Goal: Task Accomplishment & Management: Manage account settings

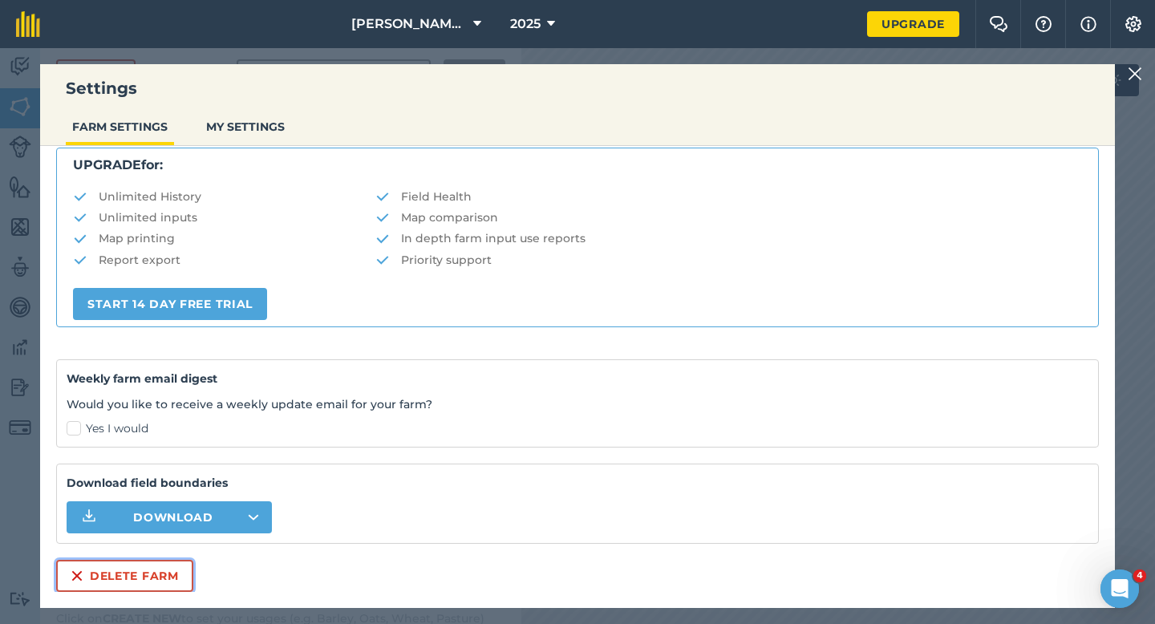
click at [148, 585] on button "Delete farm" at bounding box center [124, 576] width 137 height 32
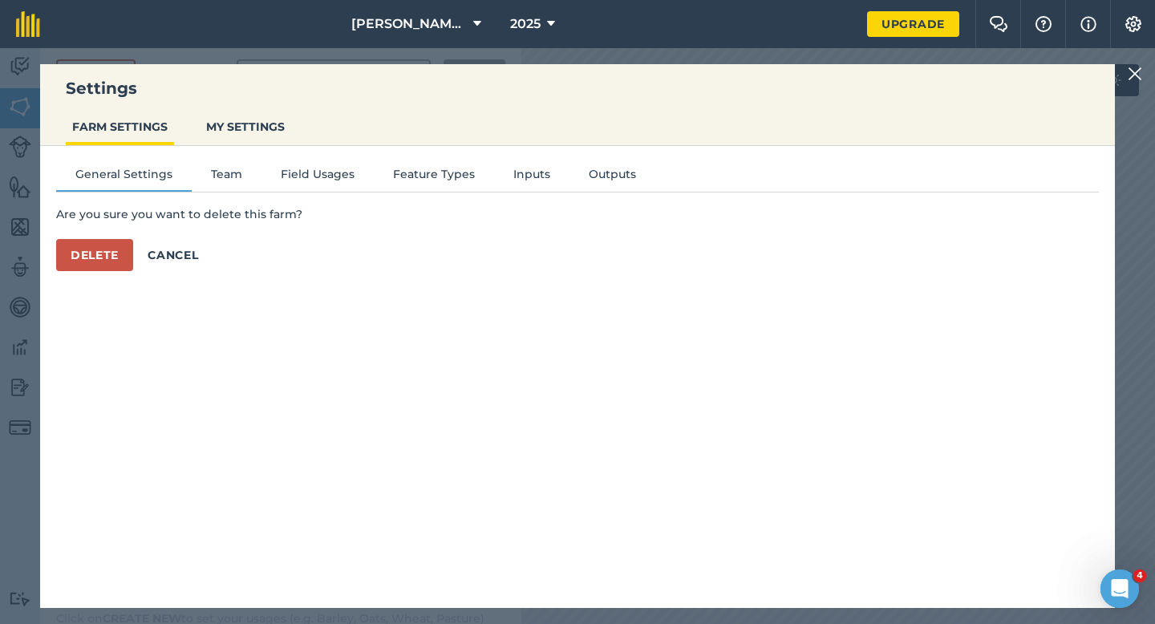
click at [119, 235] on div "Are you sure you want to delete this farm? Delete Cancel" at bounding box center [577, 238] width 1042 height 66
click at [117, 249] on button "Delete" at bounding box center [94, 255] width 77 height 32
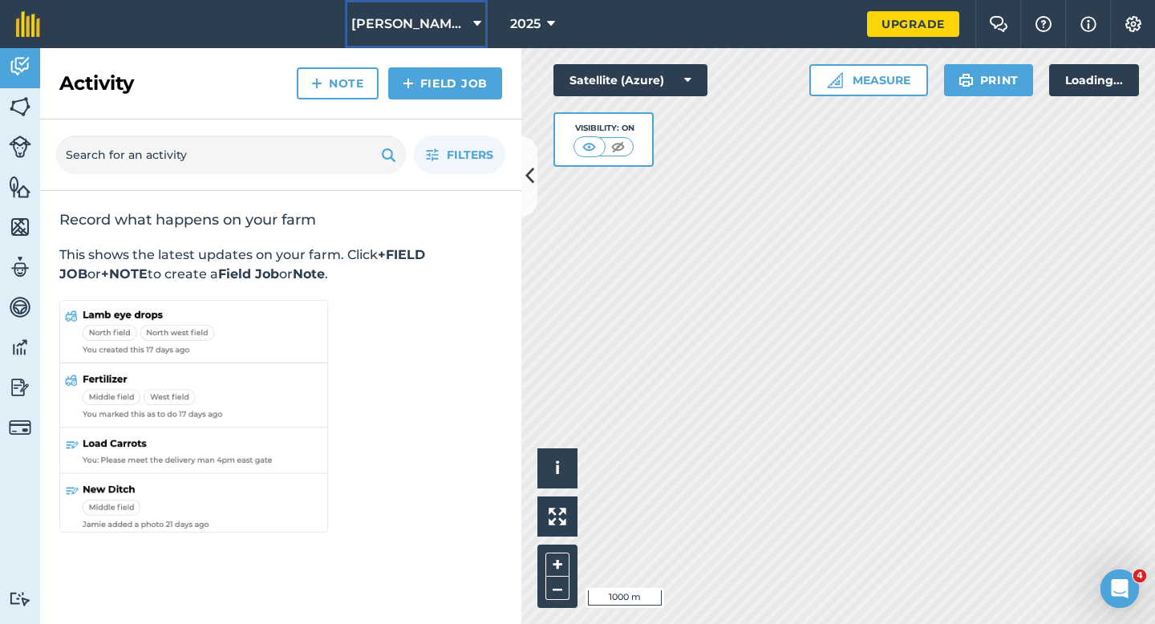
click at [387, 35] on button "Casey Farming Partnership" at bounding box center [416, 24] width 143 height 48
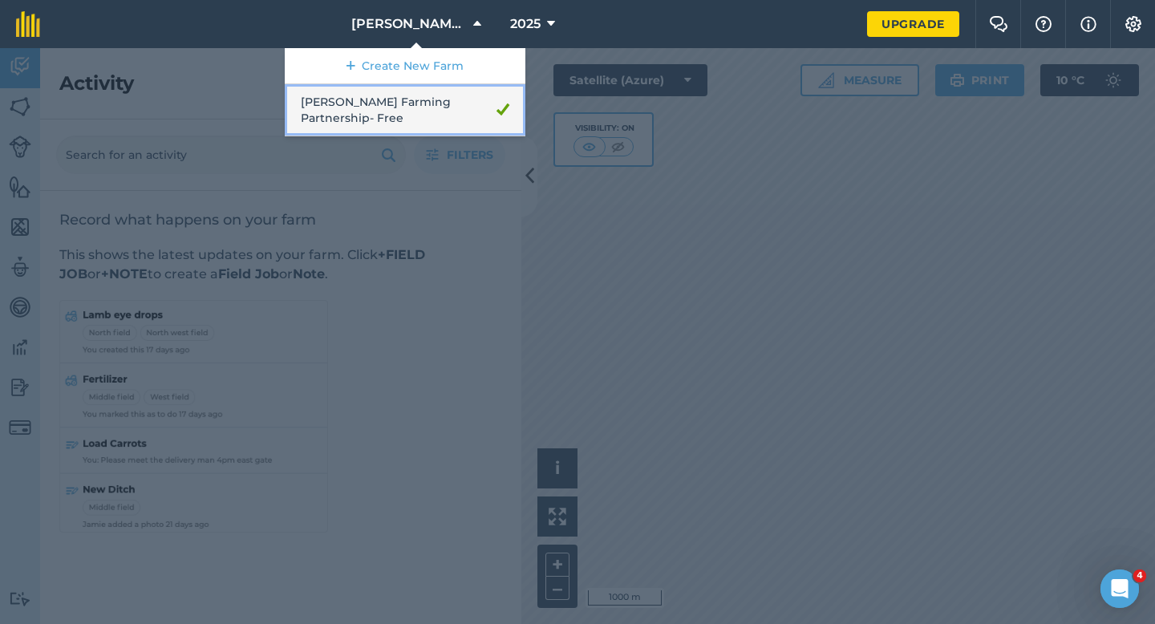
click at [387, 89] on link "Casey Farming Partnership - Free" at bounding box center [405, 110] width 241 height 52
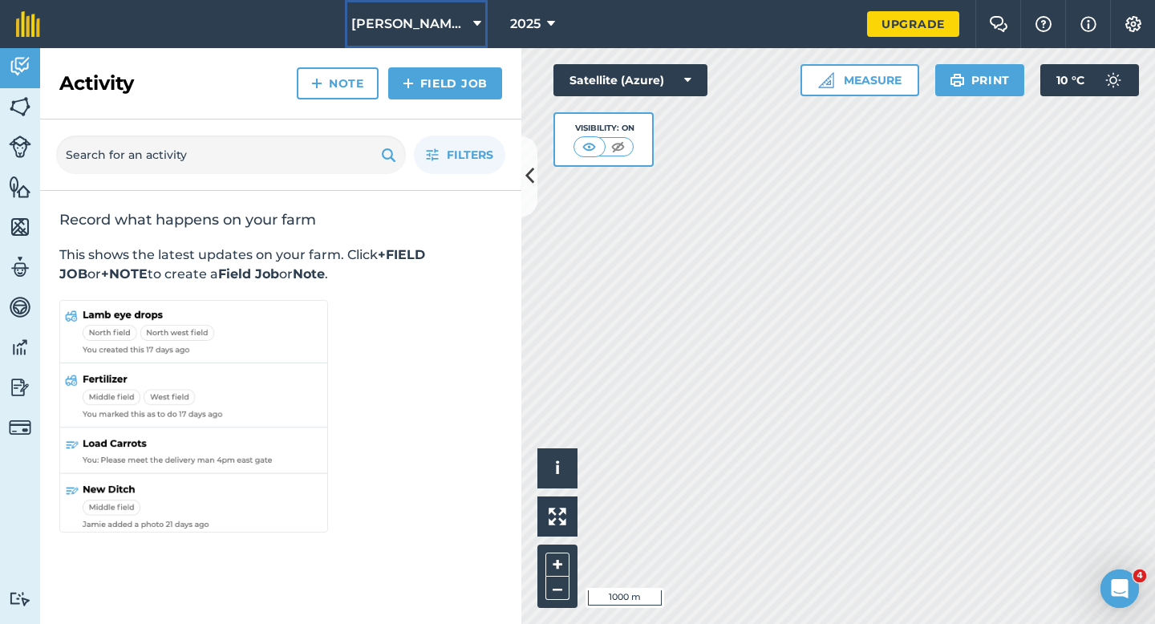
click at [393, 30] on span "Casey Farming Partnership" at bounding box center [408, 23] width 115 height 19
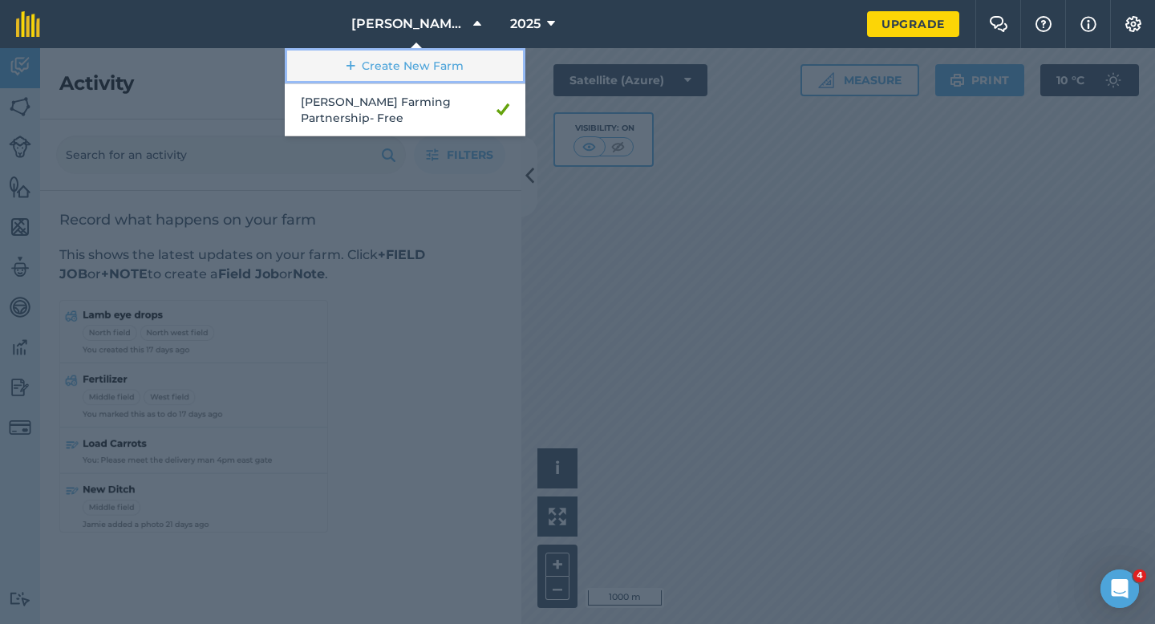
click at [393, 66] on link "Create New Farm" at bounding box center [405, 66] width 241 height 36
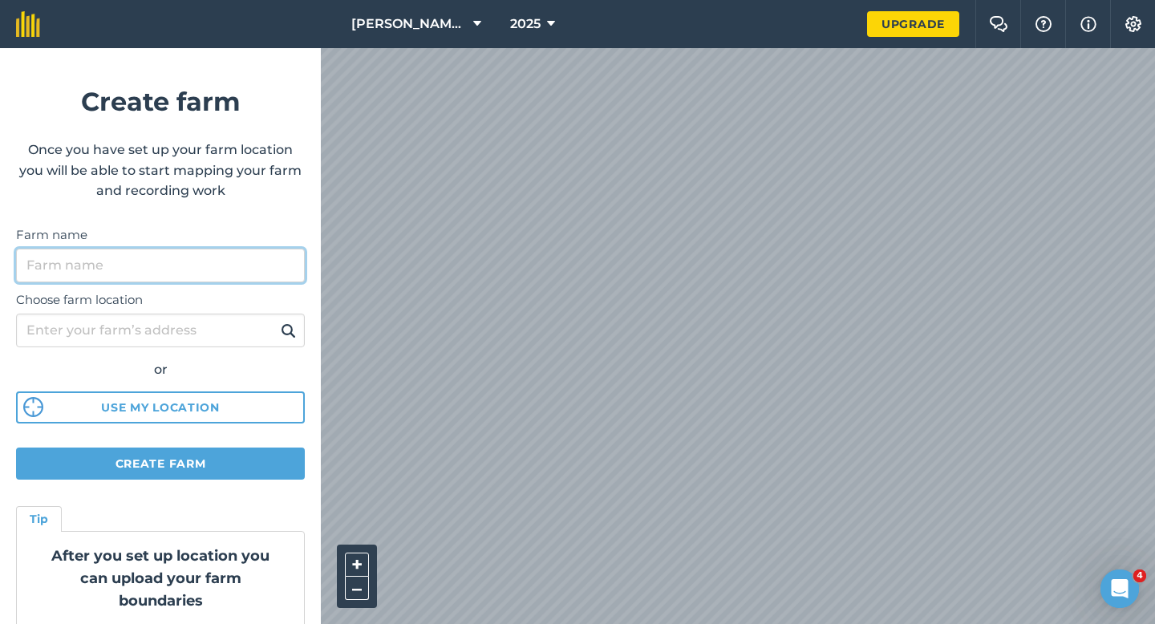
click at [213, 261] on input "Farm name" at bounding box center [160, 266] width 289 height 34
type input "[PERSON_NAME] & Sons"
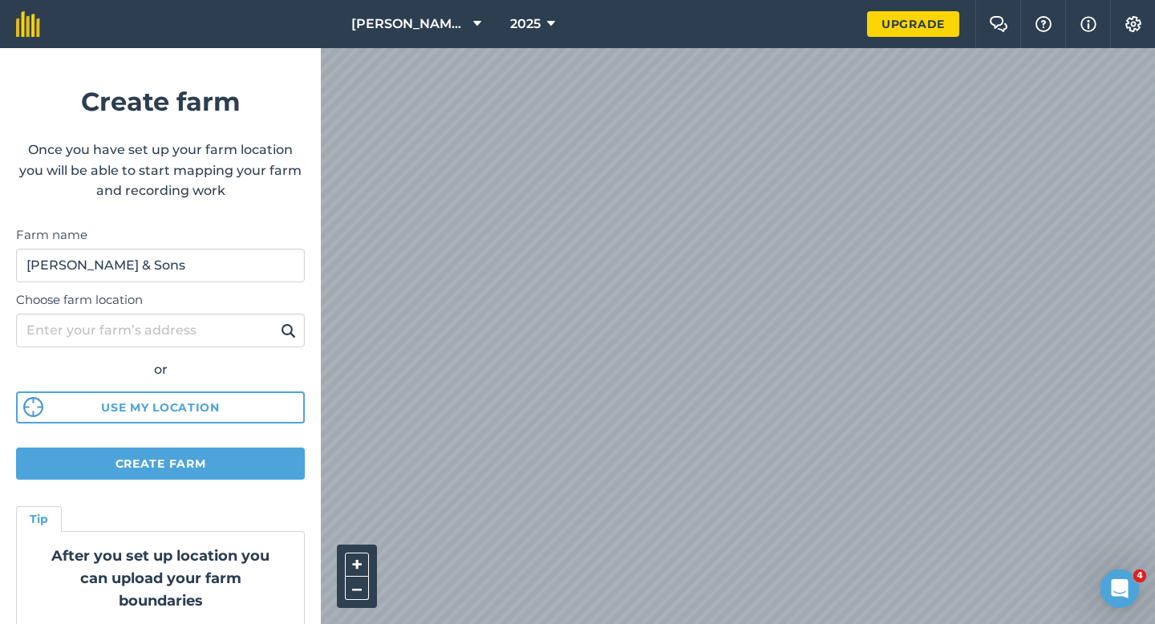
click at [630, 0] on html "Casey Farming Partnership 2025 Upgrade Farm Chat Help Info Settings Create farm…" at bounding box center [577, 312] width 1155 height 624
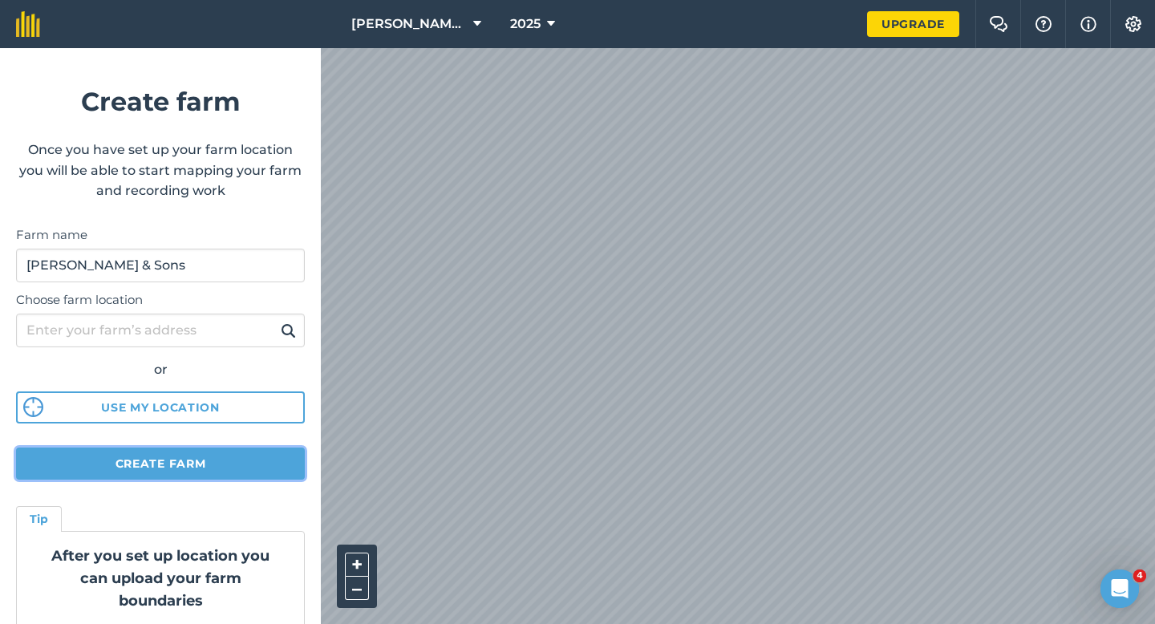
click at [245, 452] on button "Create farm" at bounding box center [160, 463] width 289 height 32
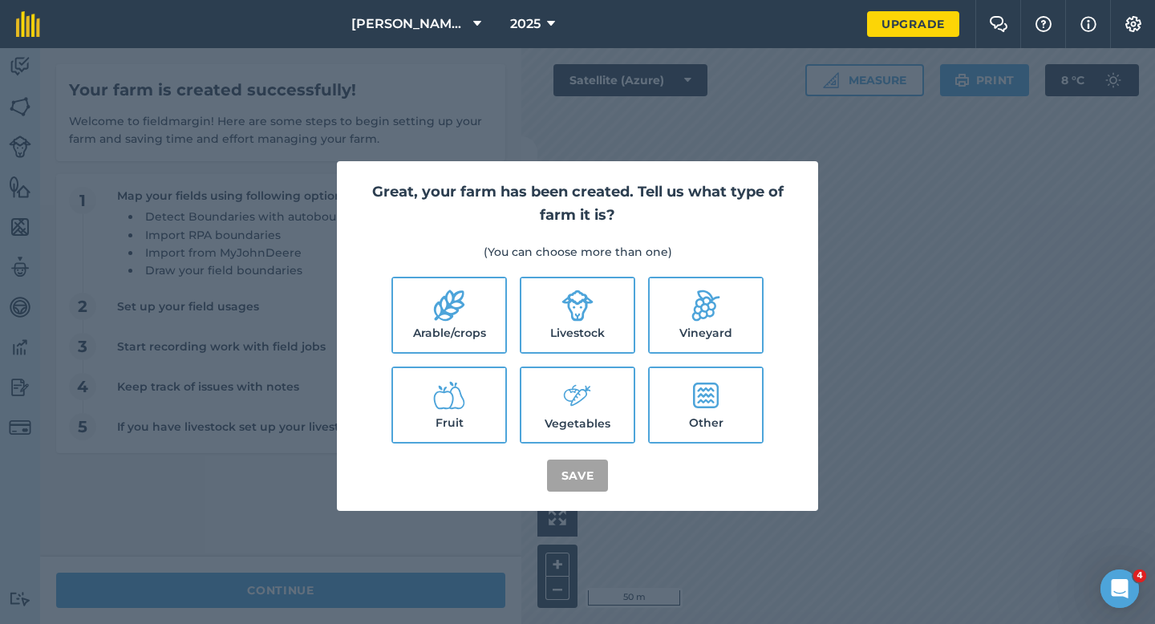
click at [449, 326] on label "Arable/crops" at bounding box center [449, 315] width 112 height 74
checkbox input "true"
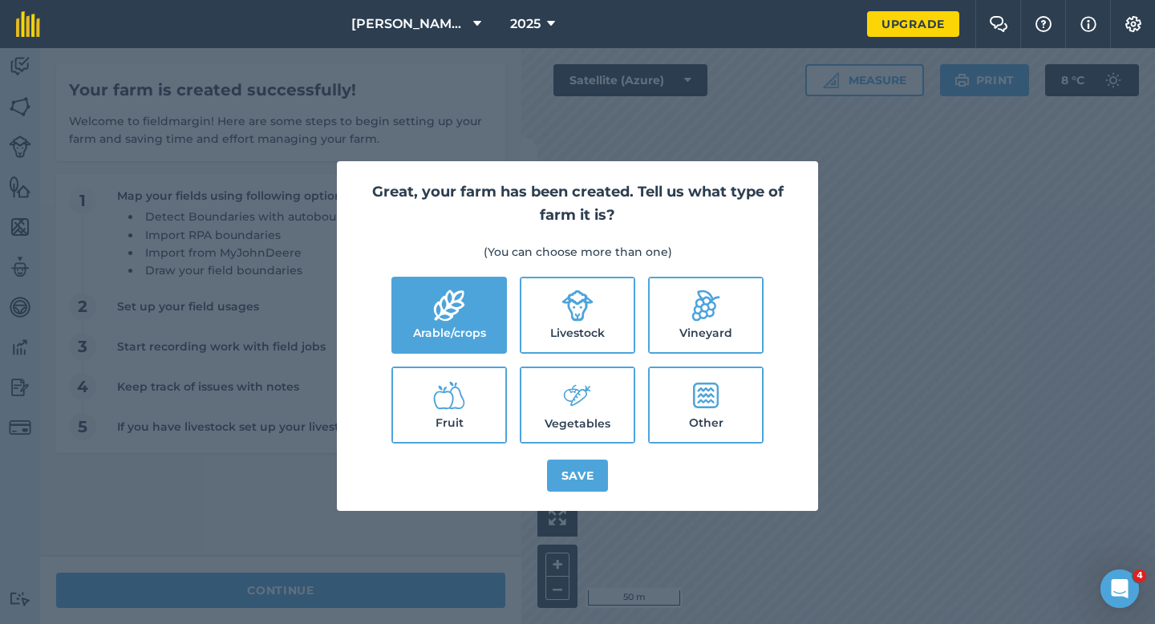
click at [643, 326] on ul "Arable/crops Livestock Vineyard Fruit Vegetables Other" at bounding box center [577, 360] width 443 height 167
click at [604, 374] on label "Vegetables" at bounding box center [577, 405] width 112 height 74
checkbox input "true"
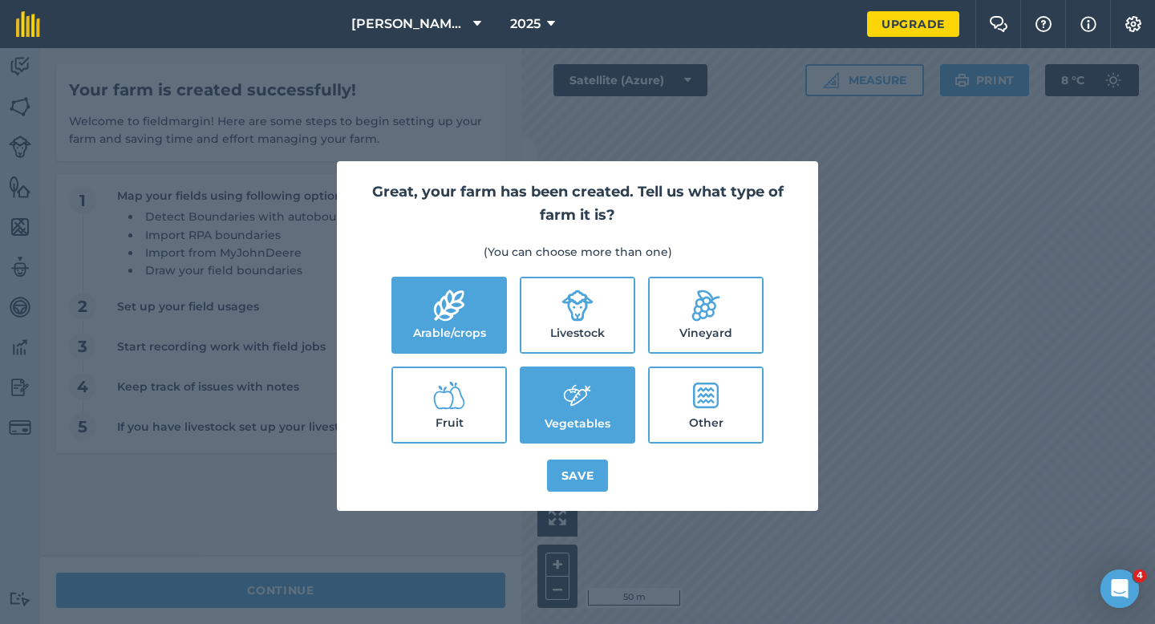
click at [595, 324] on label "Livestock" at bounding box center [577, 315] width 112 height 74
checkbox input "true"
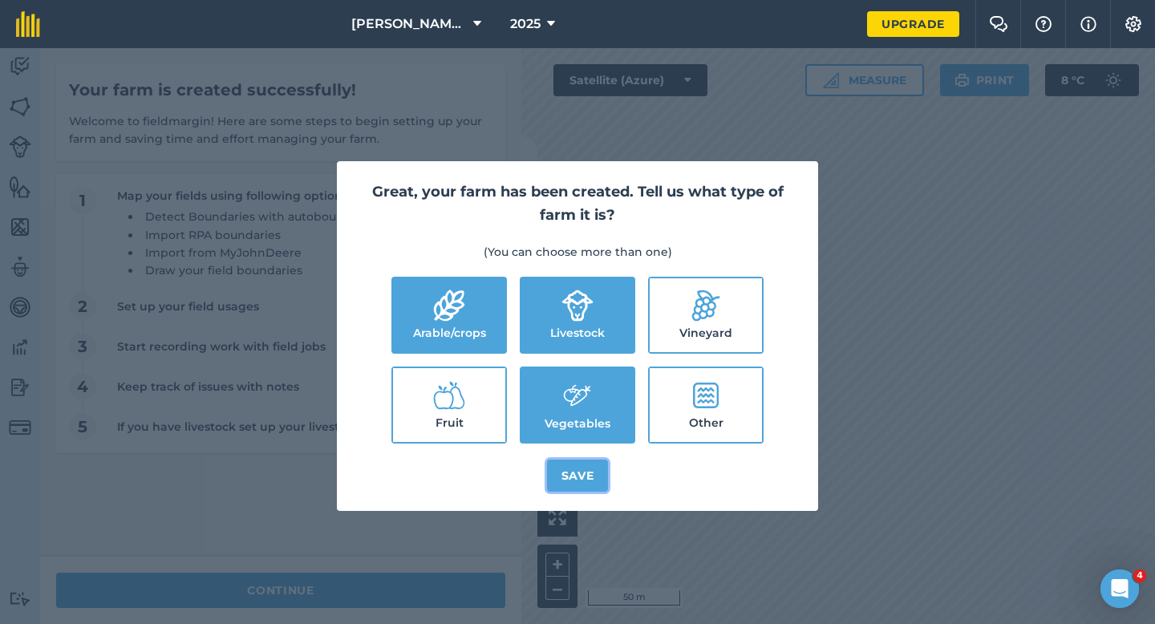
click at [584, 488] on button "Save" at bounding box center [578, 475] width 62 height 32
click at [399, 581] on div "Great, your farm has been created. Tell us what type of farm it is? (You can ch…" at bounding box center [577, 336] width 1155 height 576
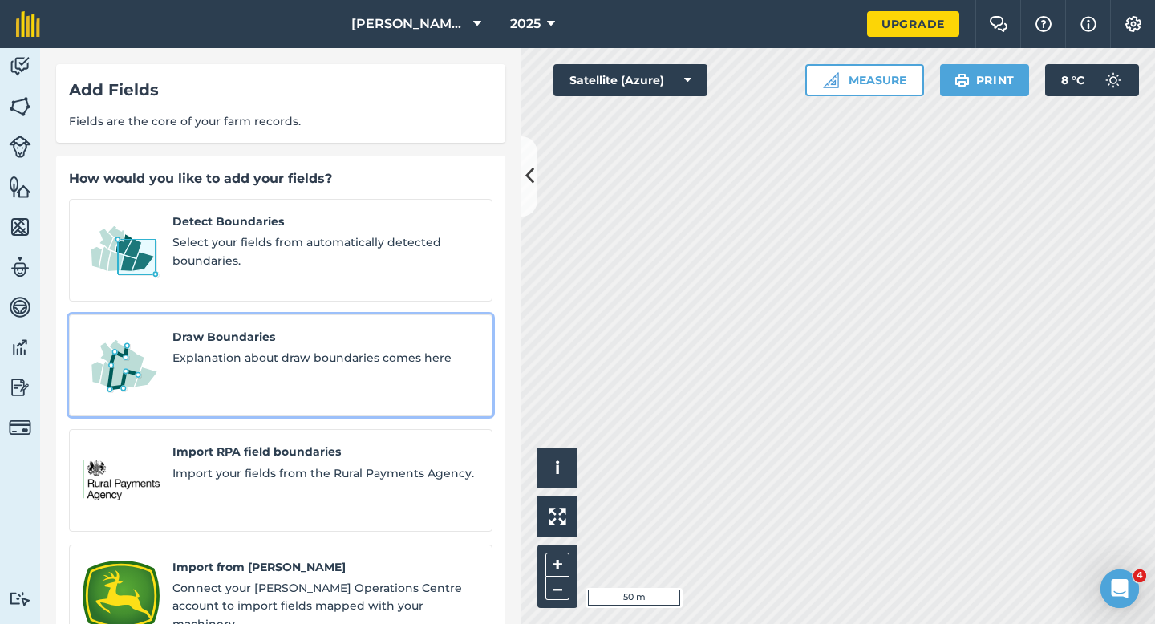
click at [238, 349] on span "Explanation about draw boundaries comes here" at bounding box center [325, 358] width 306 height 18
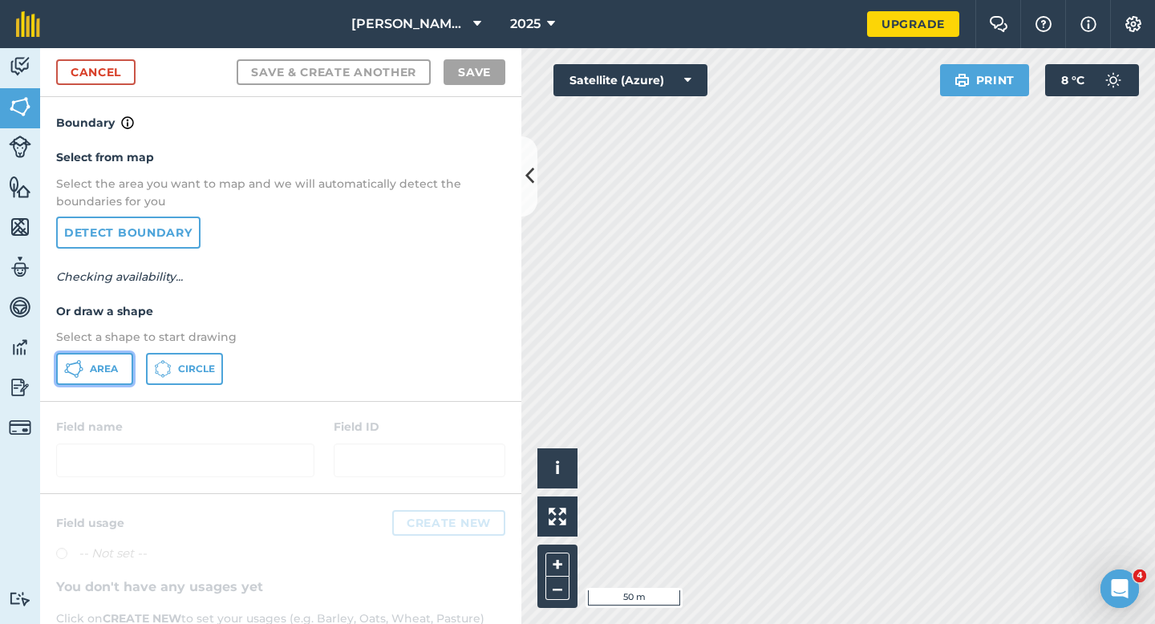
click at [110, 358] on button "Area" at bounding box center [94, 369] width 77 height 32
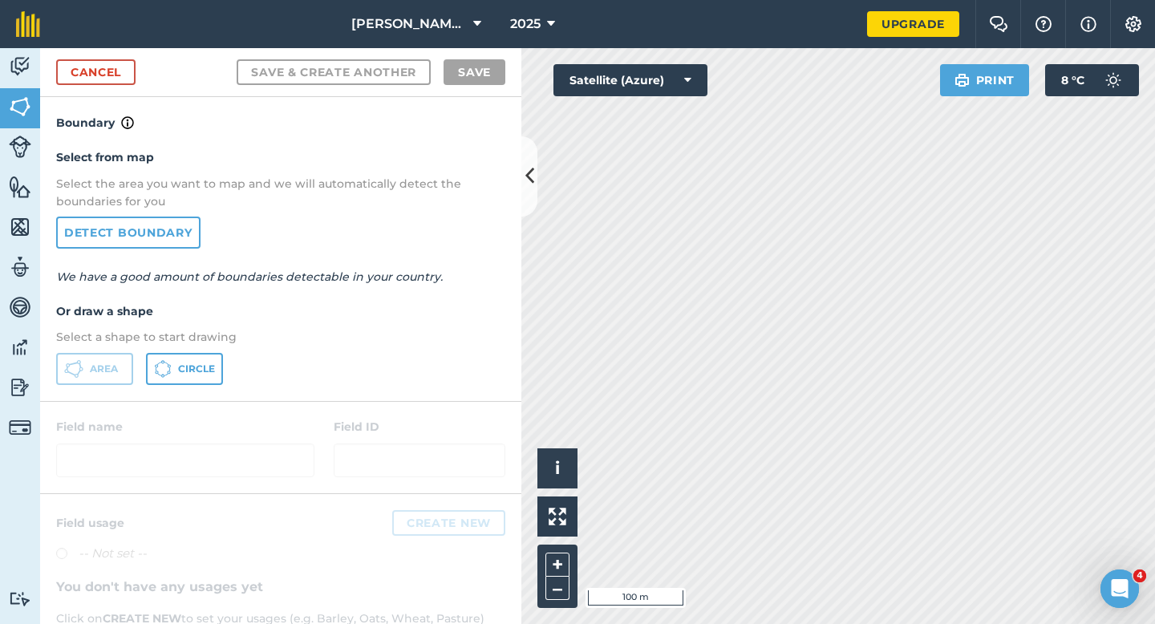
click at [937, 36] on div "Casey & Sons 2025 Upgrade Farm Chat Help Info Settings Map printing is not avai…" at bounding box center [577, 312] width 1155 height 624
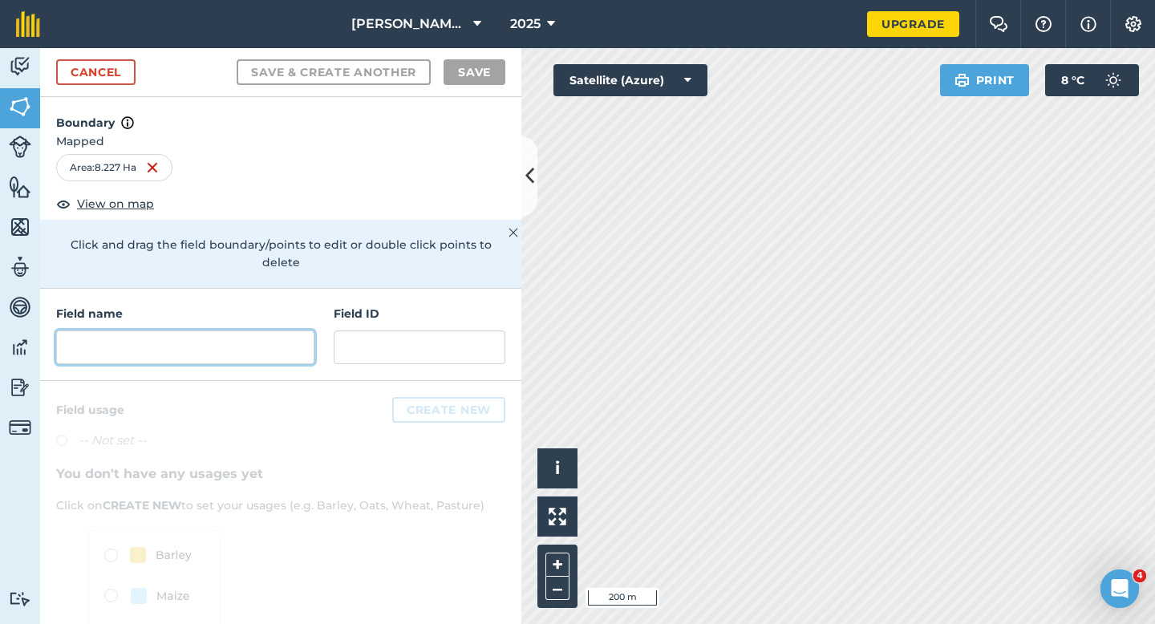
click at [134, 330] on input "text" at bounding box center [185, 347] width 258 height 34
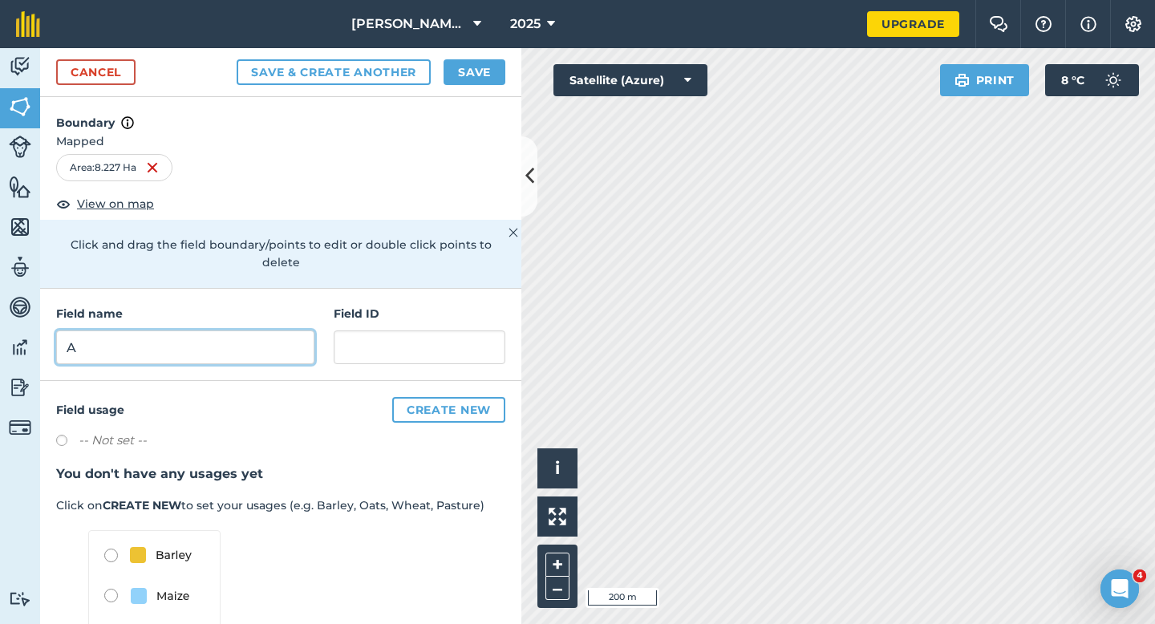
type input "A"
click at [464, 80] on button "Save" at bounding box center [474, 72] width 62 height 26
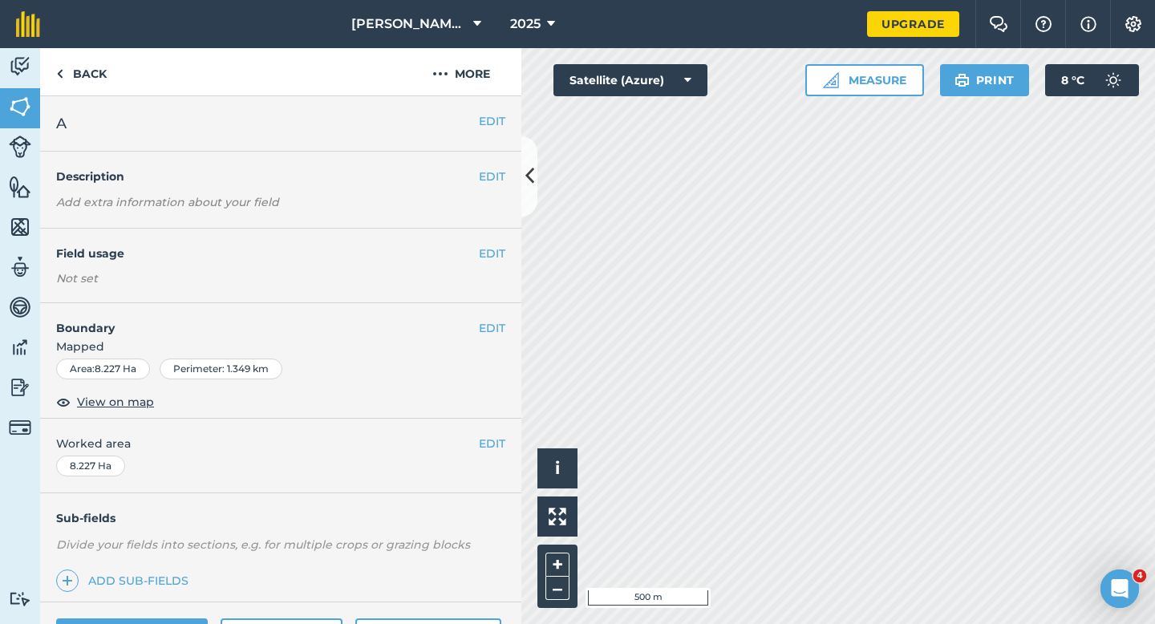
click at [480, 434] on div "EDIT Worked area 8.227 Ha" at bounding box center [280, 456] width 481 height 75
click at [487, 438] on button "EDIT" at bounding box center [492, 444] width 26 height 18
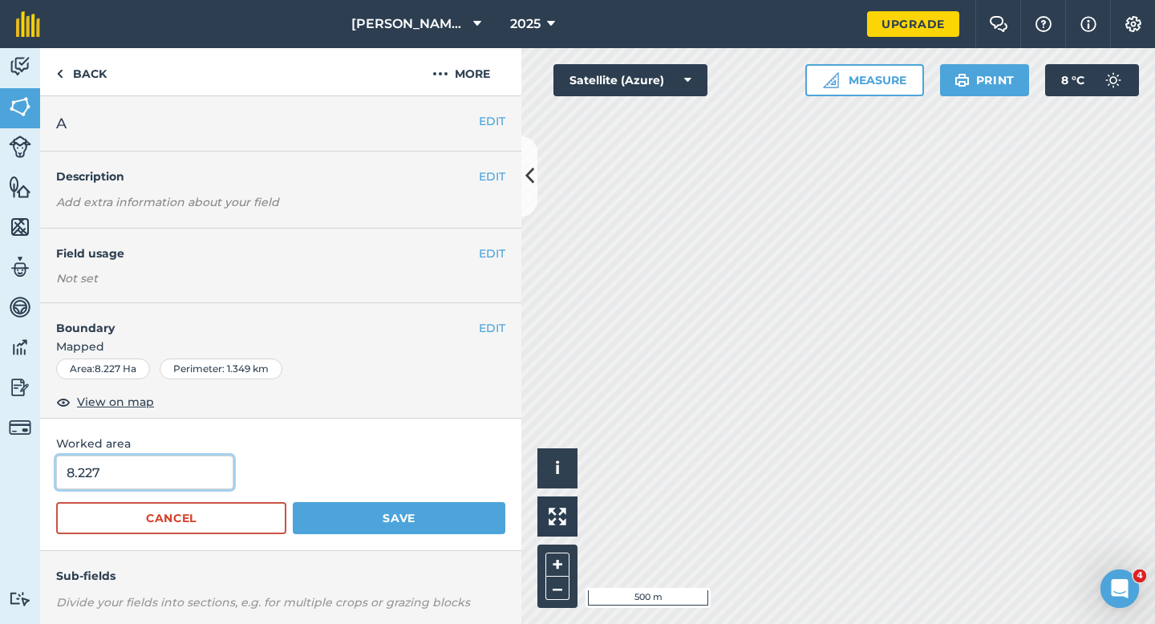
click at [145, 482] on input "8.227" at bounding box center [144, 472] width 177 height 34
type input "8.2"
click at [293, 502] on button "Save" at bounding box center [399, 518] width 213 height 32
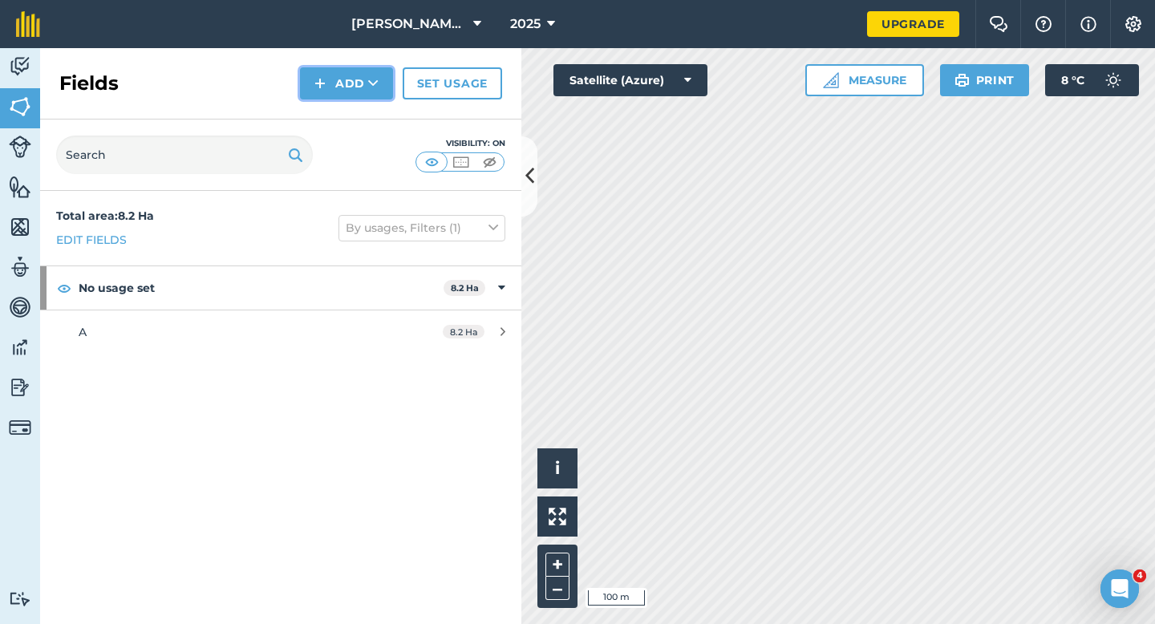
click at [339, 87] on button "Add" at bounding box center [346, 83] width 93 height 32
click at [346, 107] on link "Draw" at bounding box center [346, 119] width 88 height 35
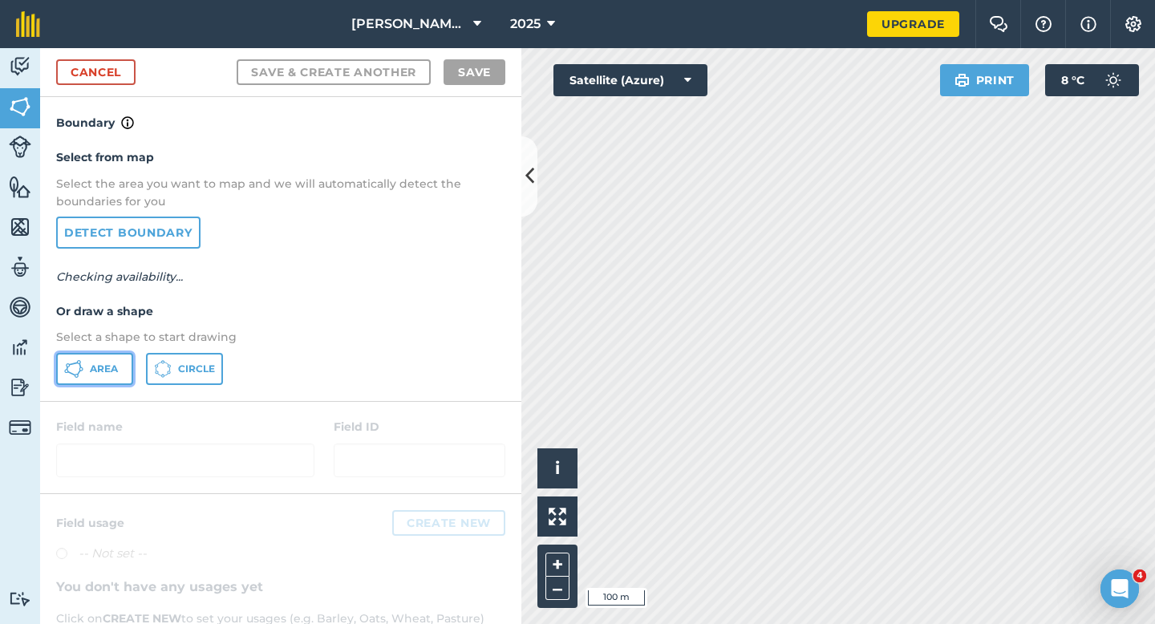
click at [95, 368] on span "Area" at bounding box center [104, 368] width 28 height 13
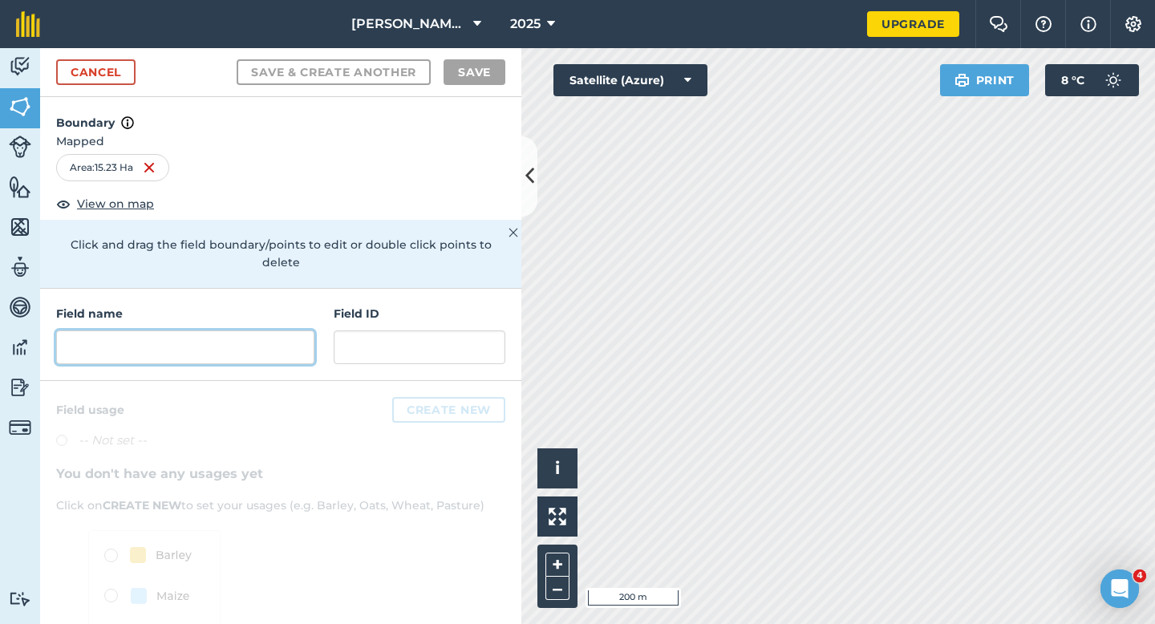
click at [196, 330] on input "text" at bounding box center [185, 347] width 258 height 34
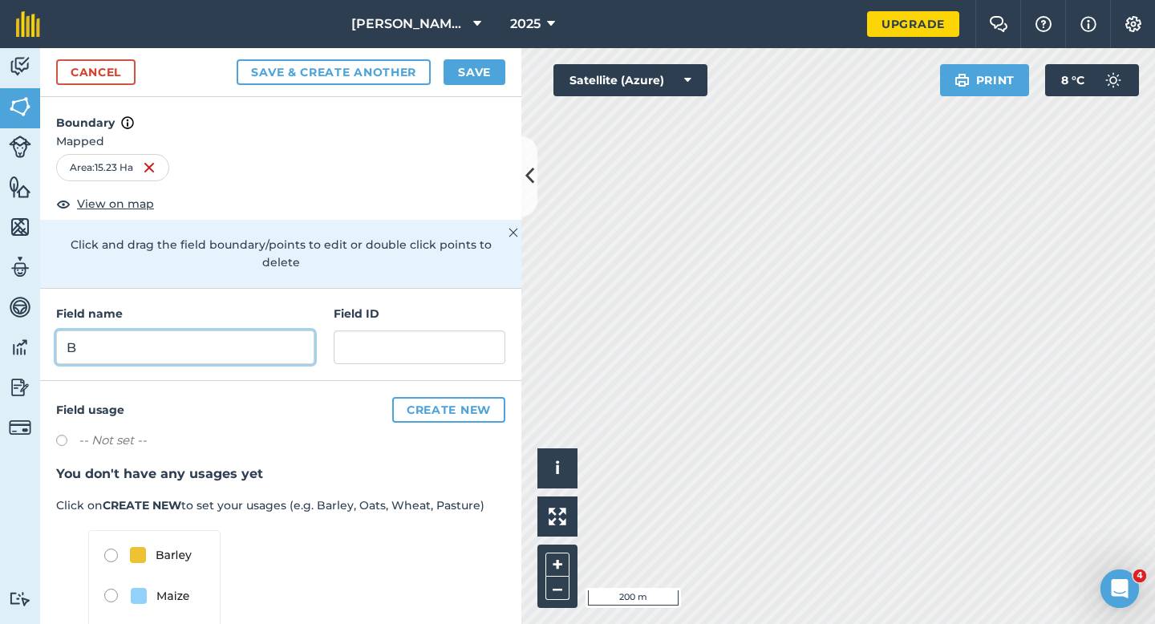
type input "B"
click at [464, 73] on button "Save" at bounding box center [474, 72] width 62 height 26
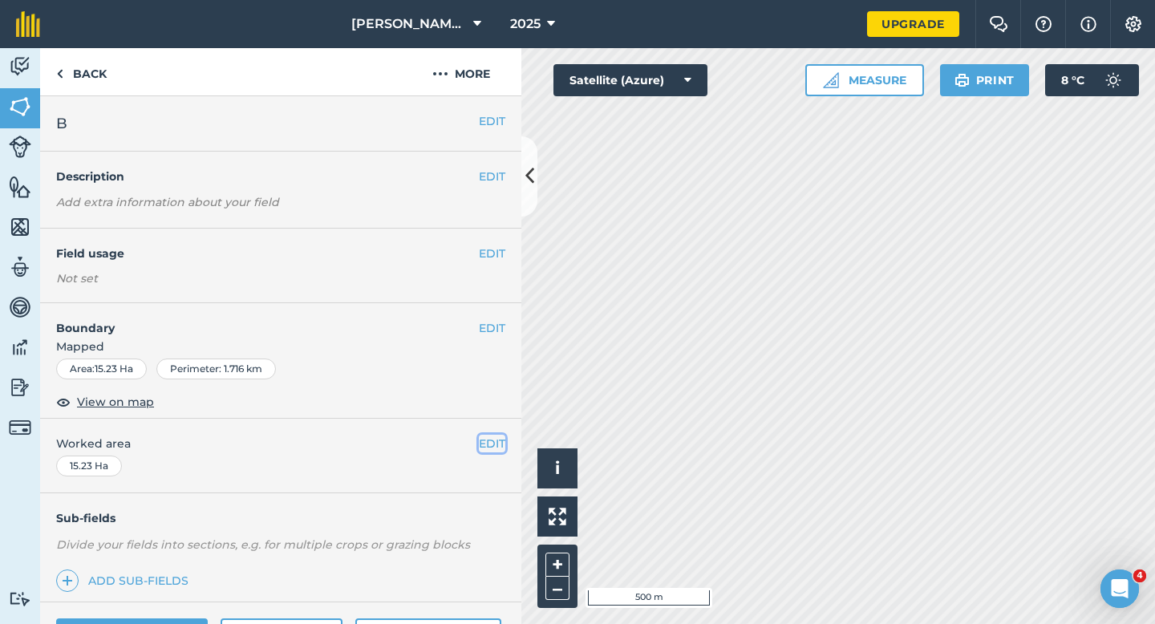
click at [498, 443] on button "EDIT" at bounding box center [492, 444] width 26 height 18
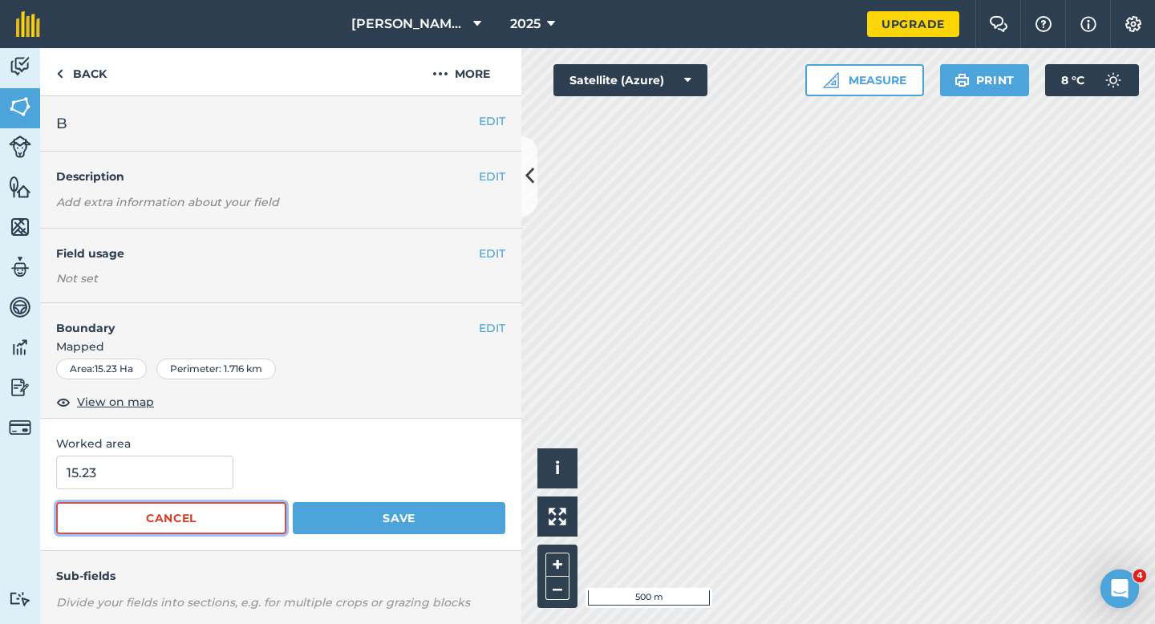
click at [140, 502] on button "Cancel" at bounding box center [171, 518] width 230 height 32
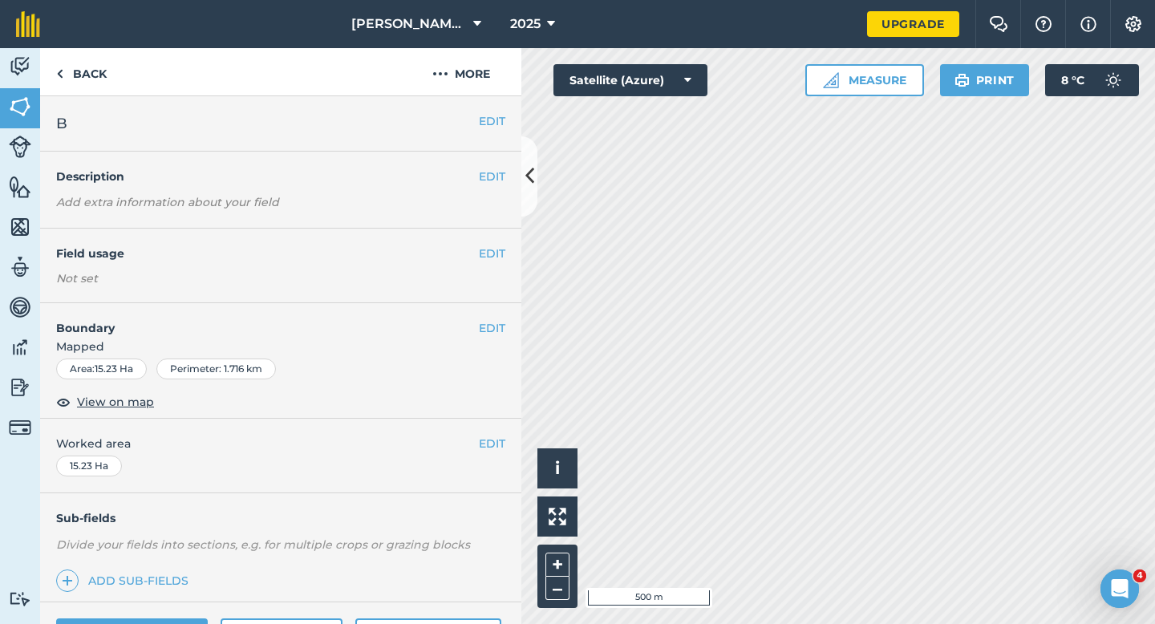
click at [143, 484] on div "EDIT Worked area 15.23 Ha" at bounding box center [280, 456] width 481 height 75
click at [500, 444] on button "EDIT" at bounding box center [492, 444] width 26 height 18
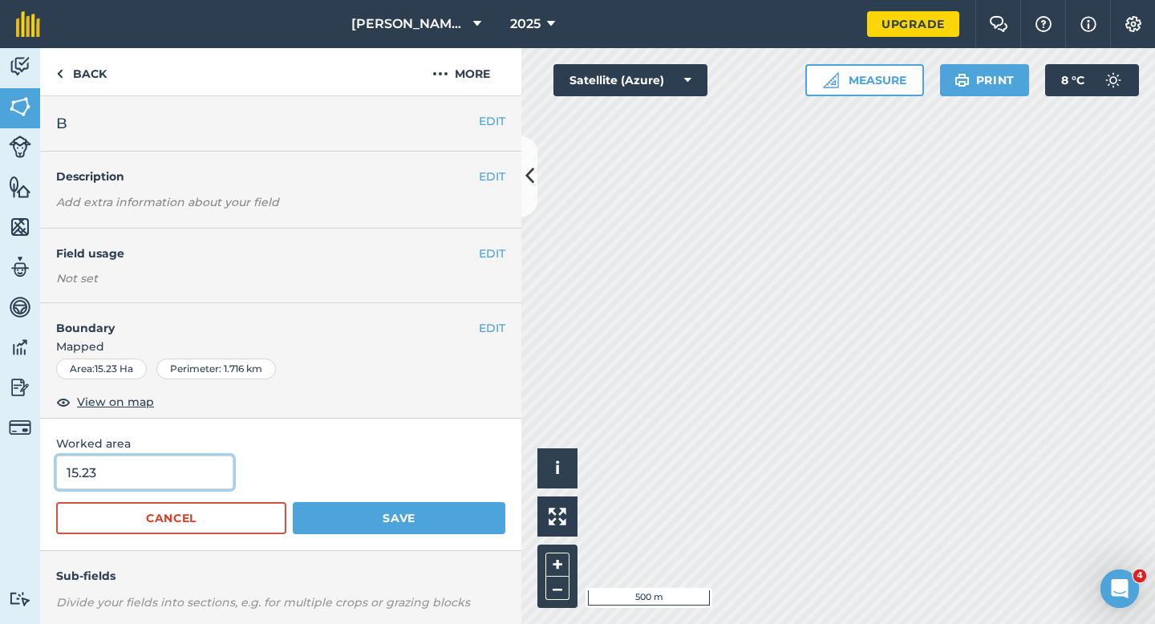
click at [200, 471] on input "15.23" at bounding box center [144, 472] width 177 height 34
type input "15.2"
click at [293, 502] on button "Save" at bounding box center [399, 518] width 213 height 32
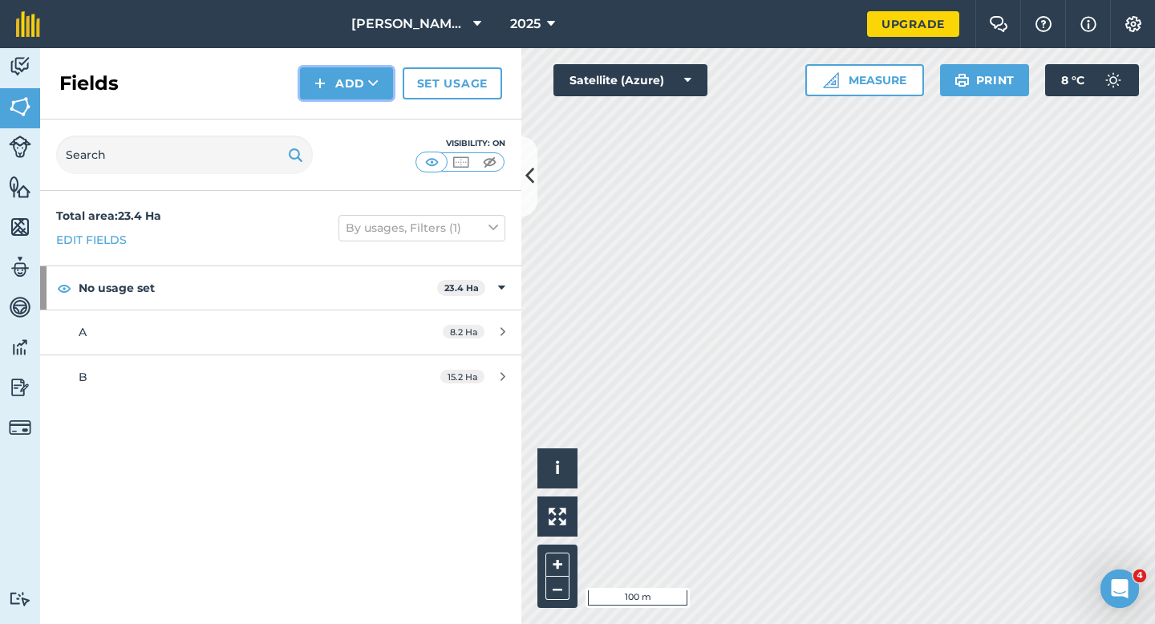
click at [324, 81] on img at bounding box center [319, 83] width 11 height 19
click at [347, 128] on link "Draw" at bounding box center [346, 119] width 88 height 35
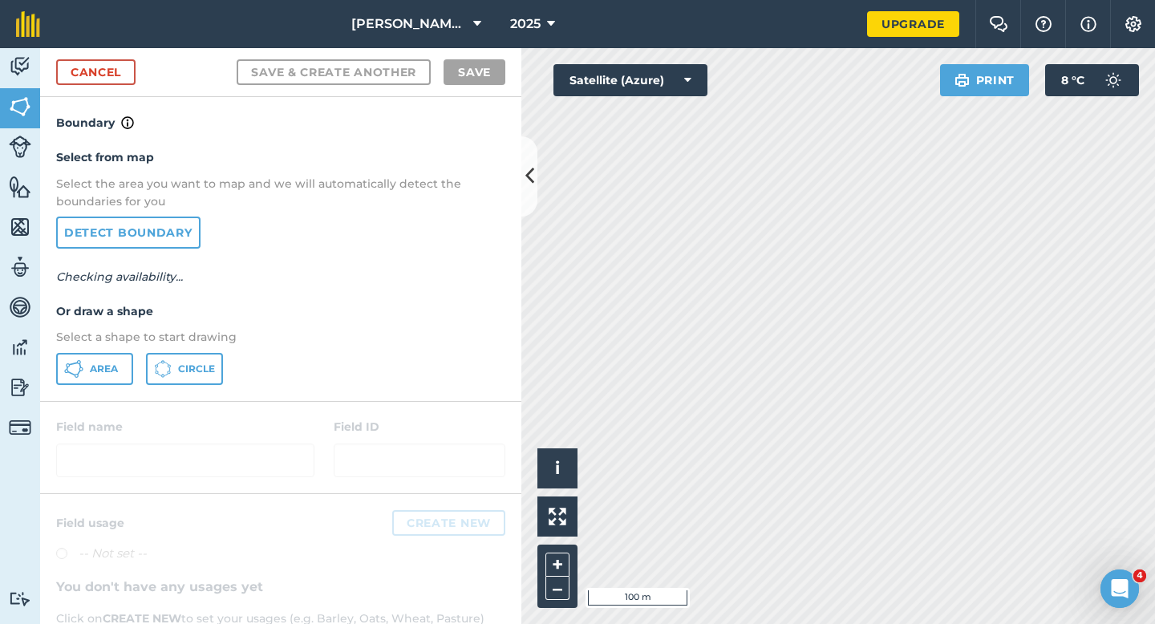
click at [59, 411] on div at bounding box center [280, 447] width 481 height 91
click at [79, 365] on icon at bounding box center [73, 368] width 19 height 19
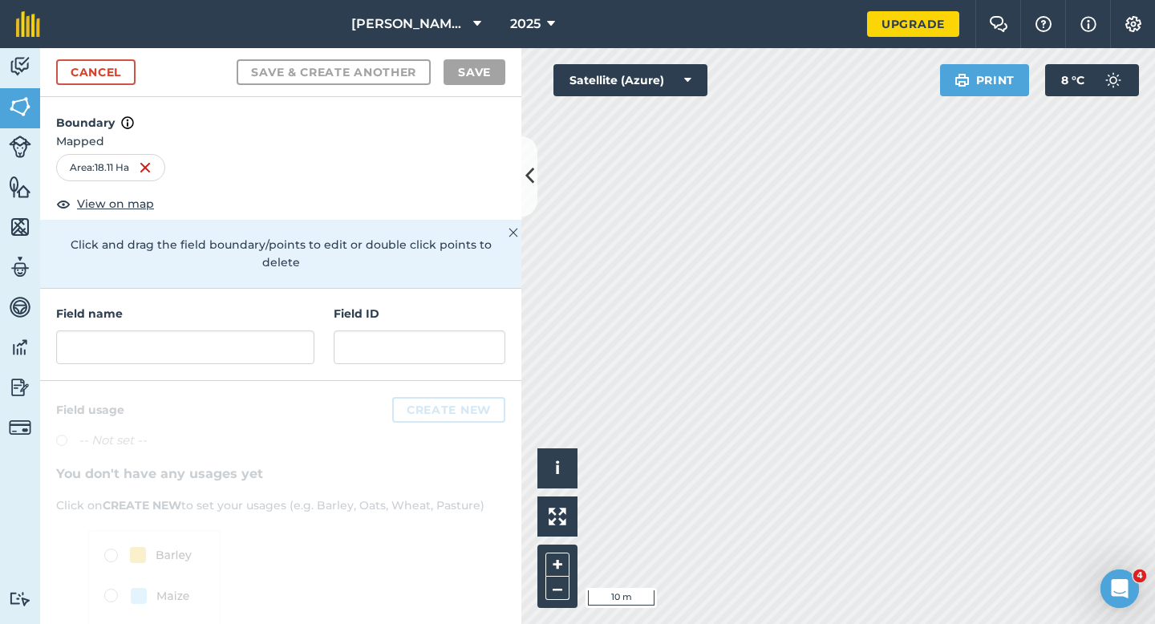
click at [217, 347] on div "Field name Field ID" at bounding box center [280, 335] width 481 height 92
click at [217, 330] on input "text" at bounding box center [185, 347] width 258 height 34
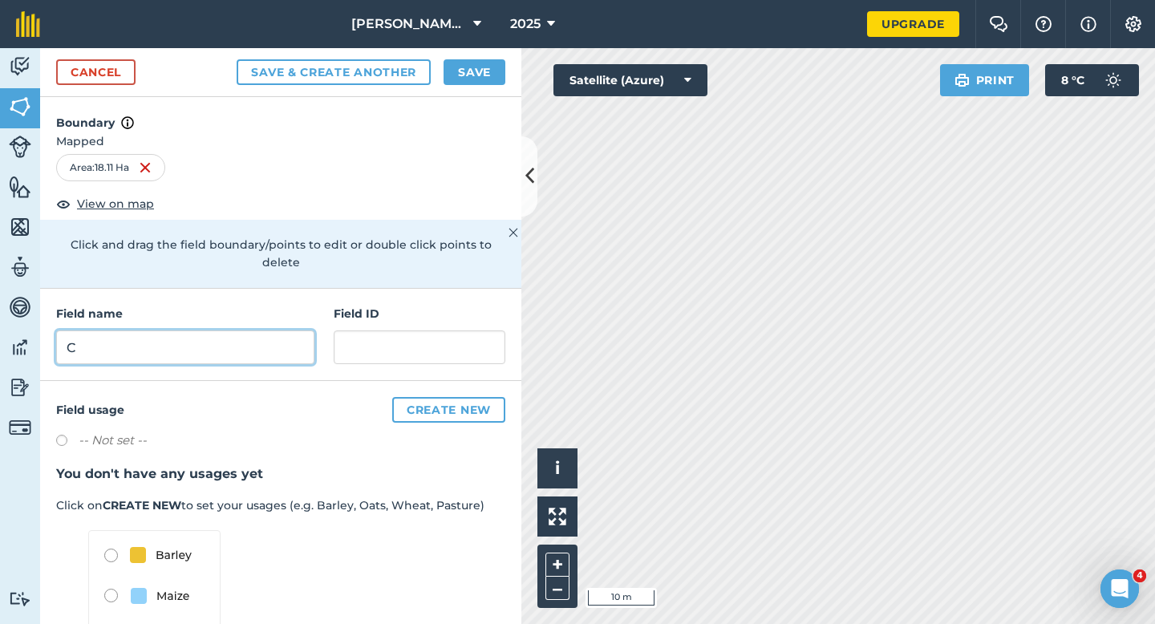
type input "C"
click at [473, 77] on button "Save" at bounding box center [474, 72] width 62 height 26
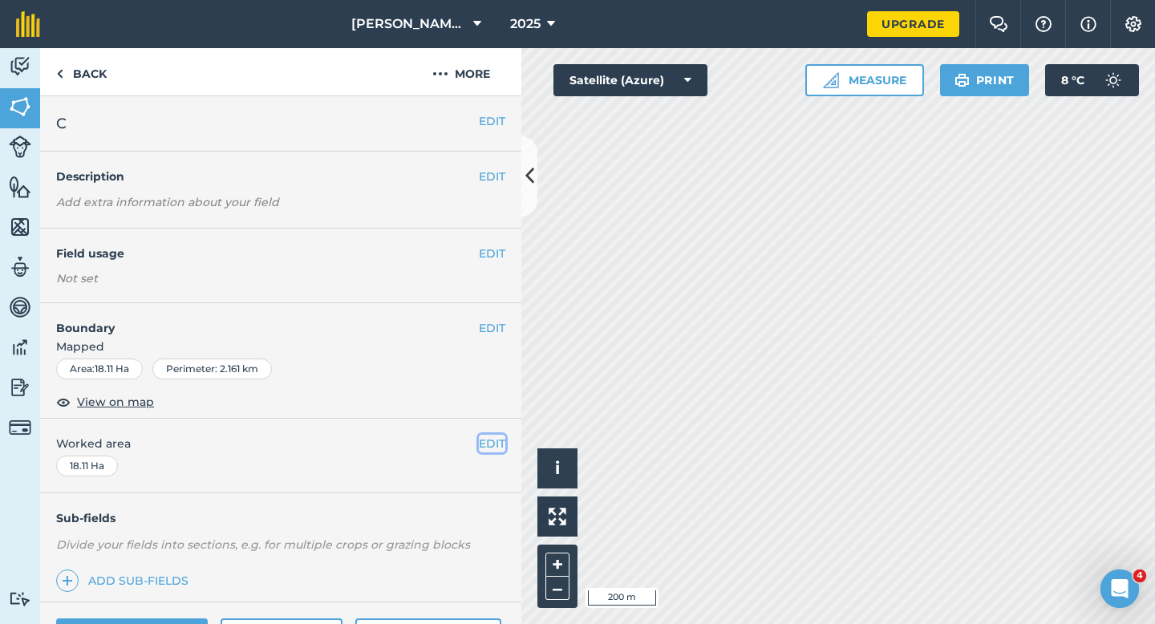
click at [492, 441] on button "EDIT" at bounding box center [492, 444] width 26 height 18
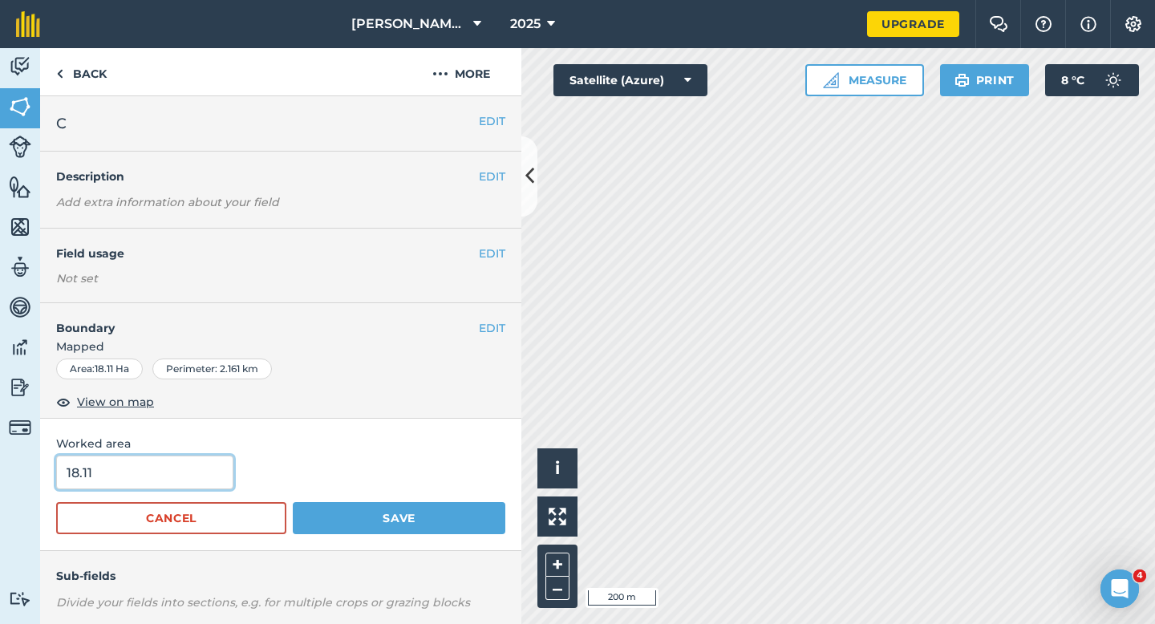
click at [156, 475] on input "18.11" at bounding box center [144, 472] width 177 height 34
type input "18.1"
click at [293, 502] on button "Save" at bounding box center [399, 518] width 213 height 32
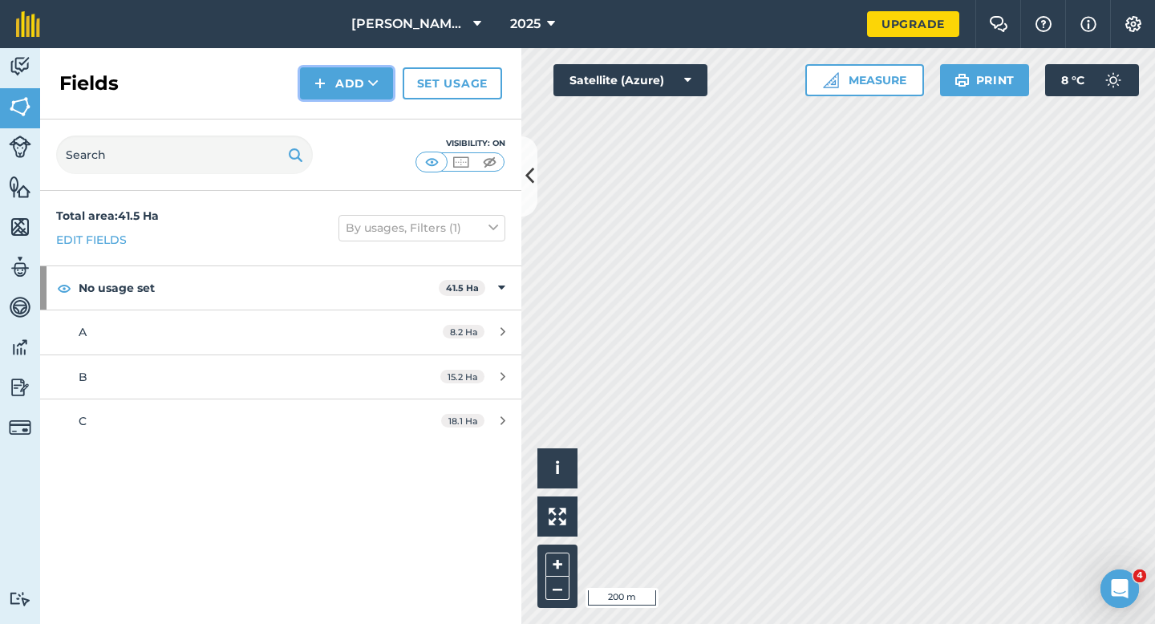
click at [358, 85] on button "Add" at bounding box center [346, 83] width 93 height 32
click at [358, 115] on link "Draw" at bounding box center [346, 119] width 88 height 35
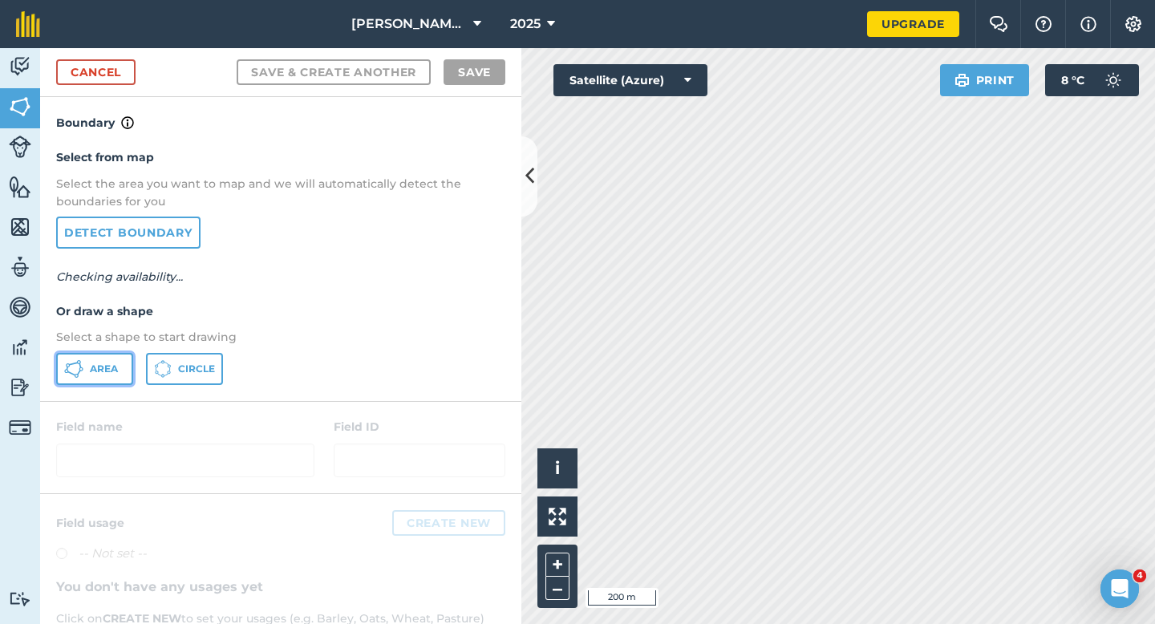
click at [124, 371] on button "Area" at bounding box center [94, 369] width 77 height 32
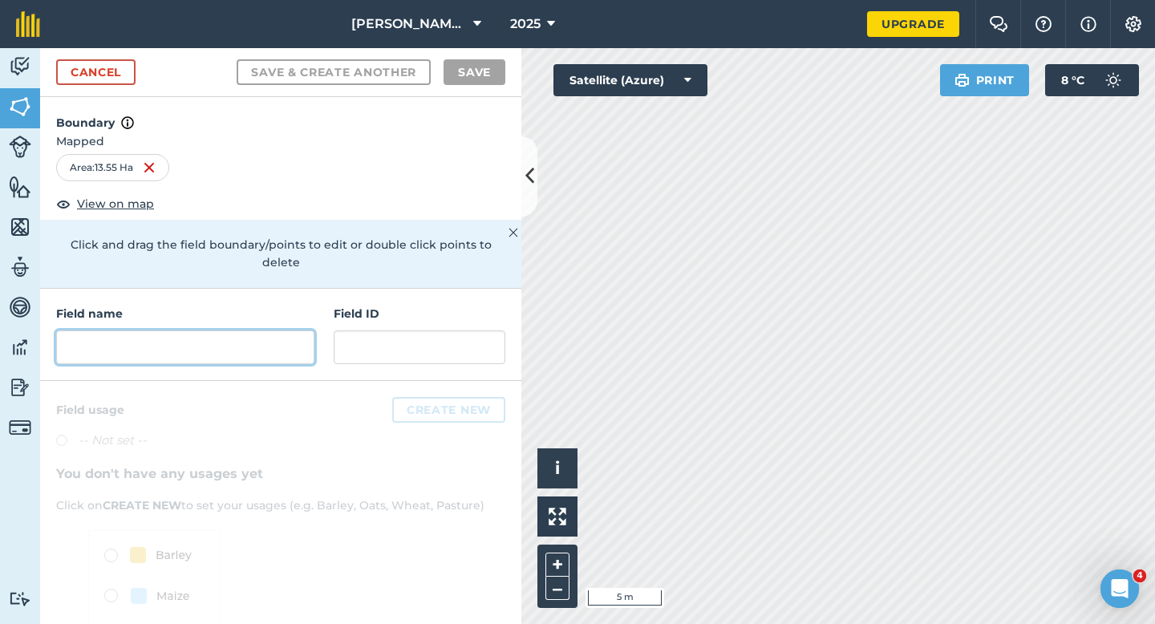
click at [212, 337] on input "text" at bounding box center [185, 347] width 258 height 34
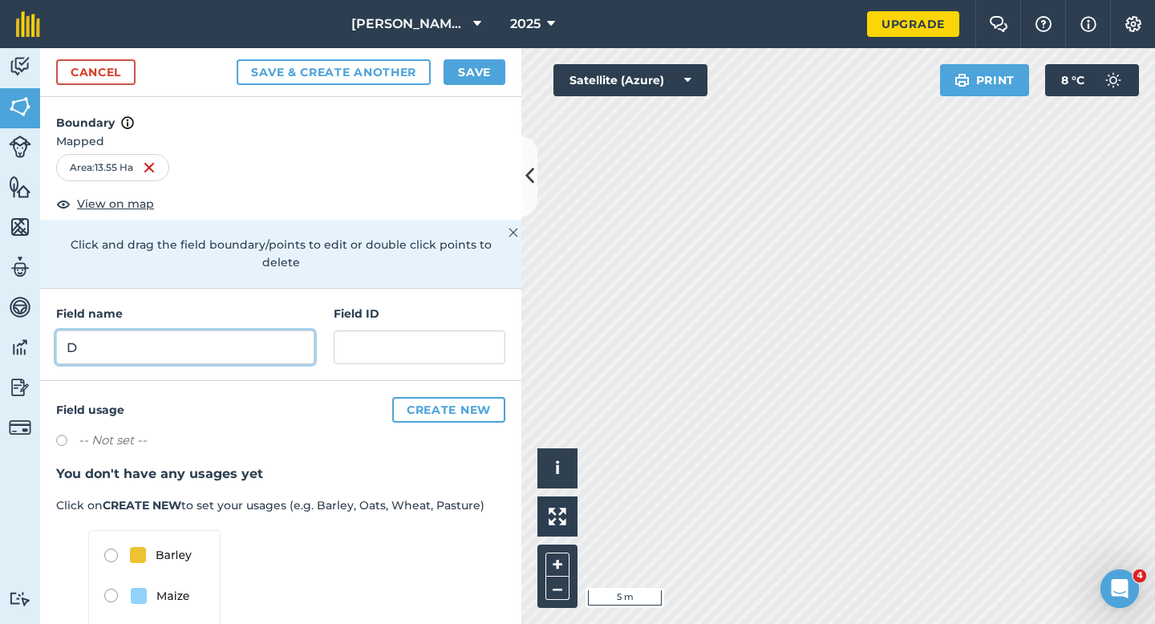
type input "D"
click at [492, 77] on button "Save" at bounding box center [474, 72] width 62 height 26
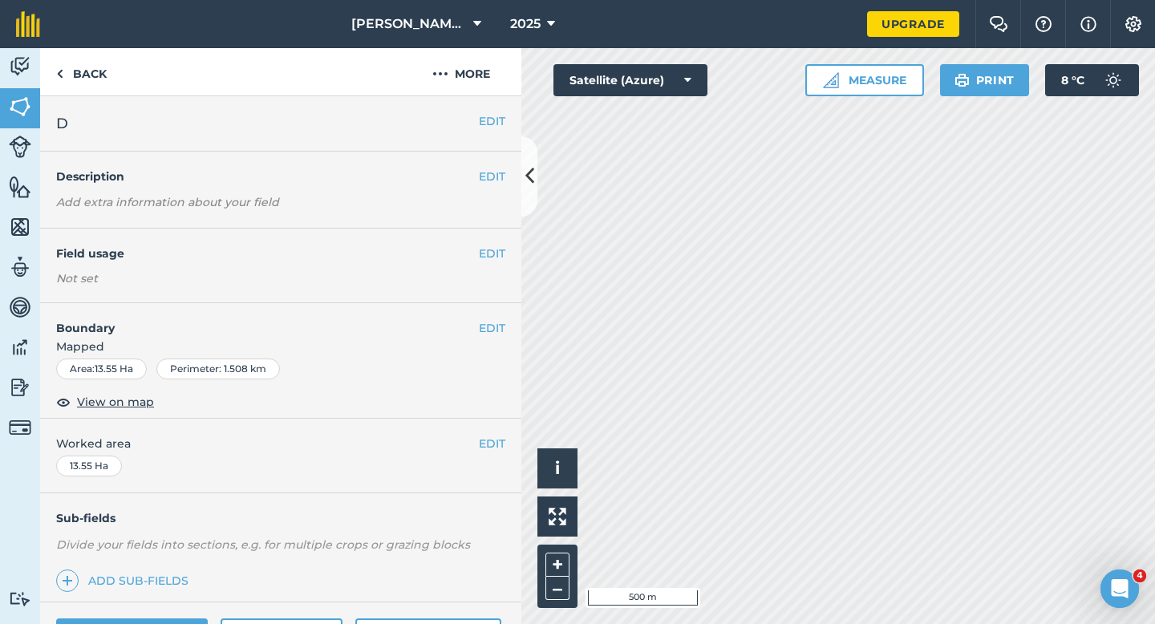
click at [504, 433] on div "EDIT Worked area 13.55 Ha" at bounding box center [280, 456] width 481 height 75
click at [499, 446] on button "EDIT" at bounding box center [492, 444] width 26 height 18
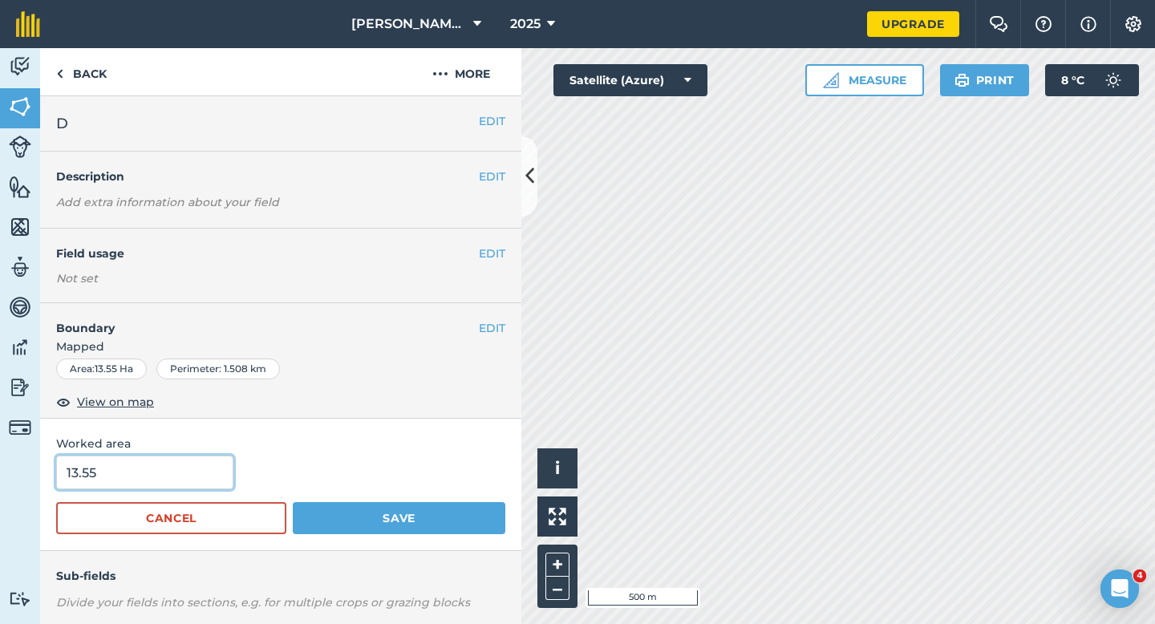
click at [224, 475] on input "13.55" at bounding box center [144, 472] width 177 height 34
type input "13.6"
click at [293, 502] on button "Save" at bounding box center [399, 518] width 213 height 32
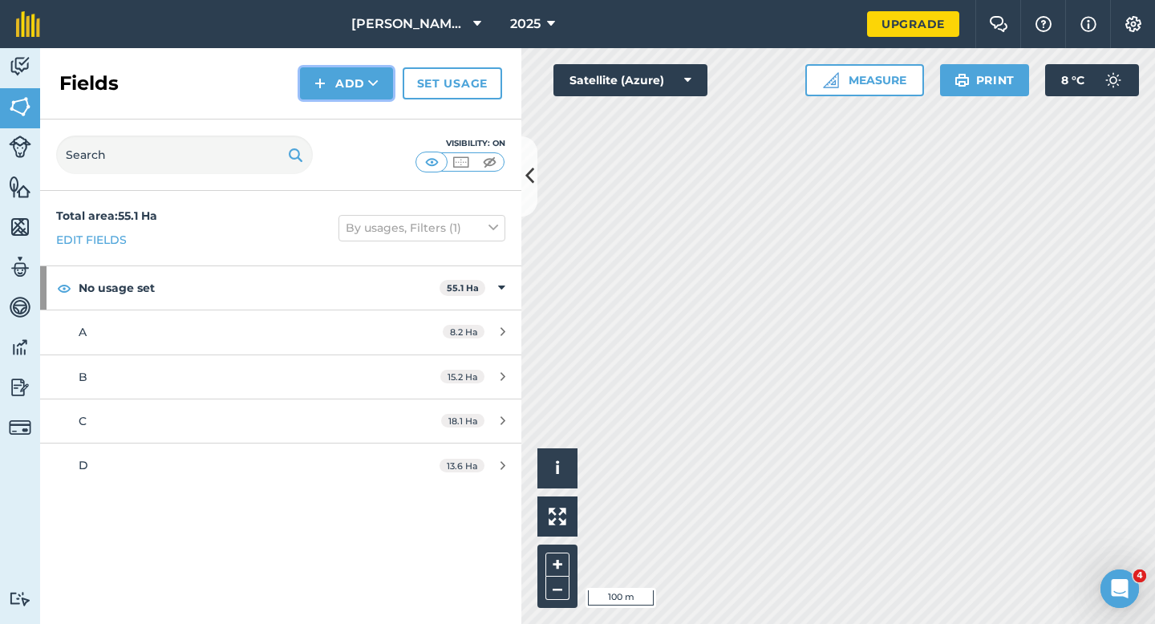
click at [338, 87] on button "Add" at bounding box center [346, 83] width 93 height 32
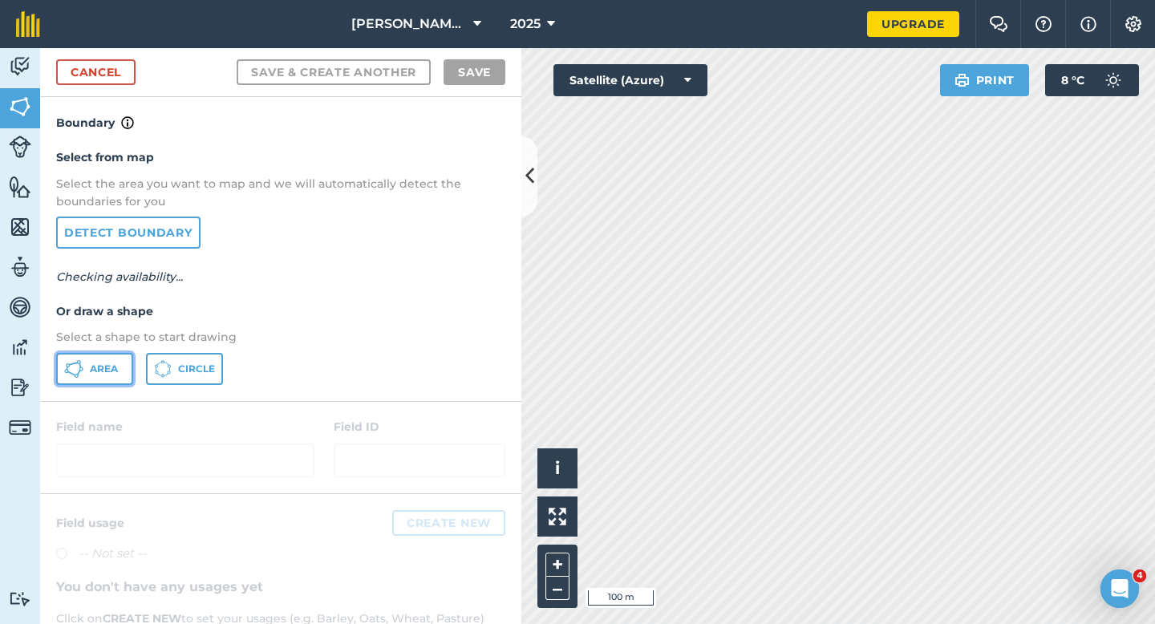
click at [115, 379] on button "Area" at bounding box center [94, 369] width 77 height 32
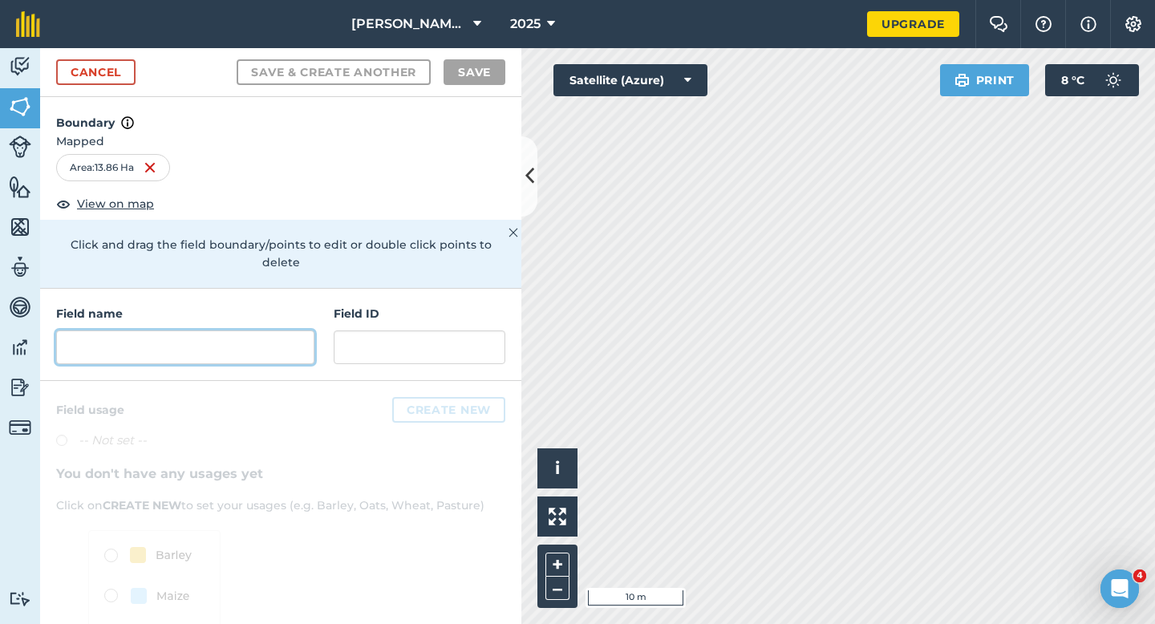
click at [295, 330] on input "text" at bounding box center [185, 347] width 258 height 34
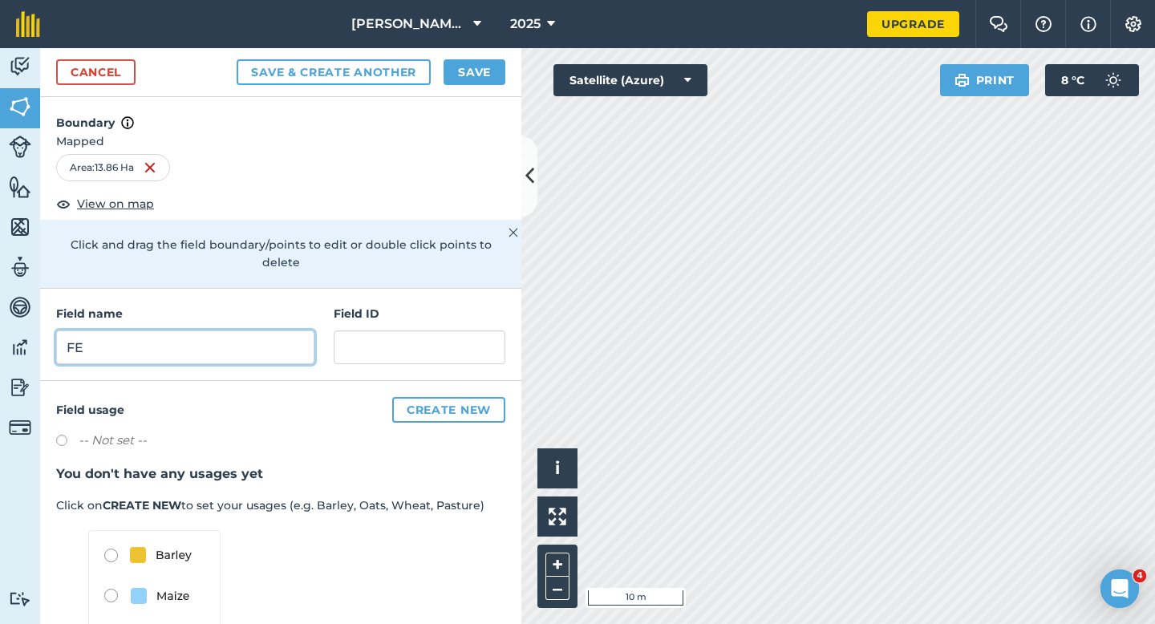
type input "F"
type input "E"
click at [480, 95] on div "Cancel Save & Create Another Save" at bounding box center [280, 72] width 481 height 49
click at [480, 65] on button "Save" at bounding box center [474, 72] width 62 height 26
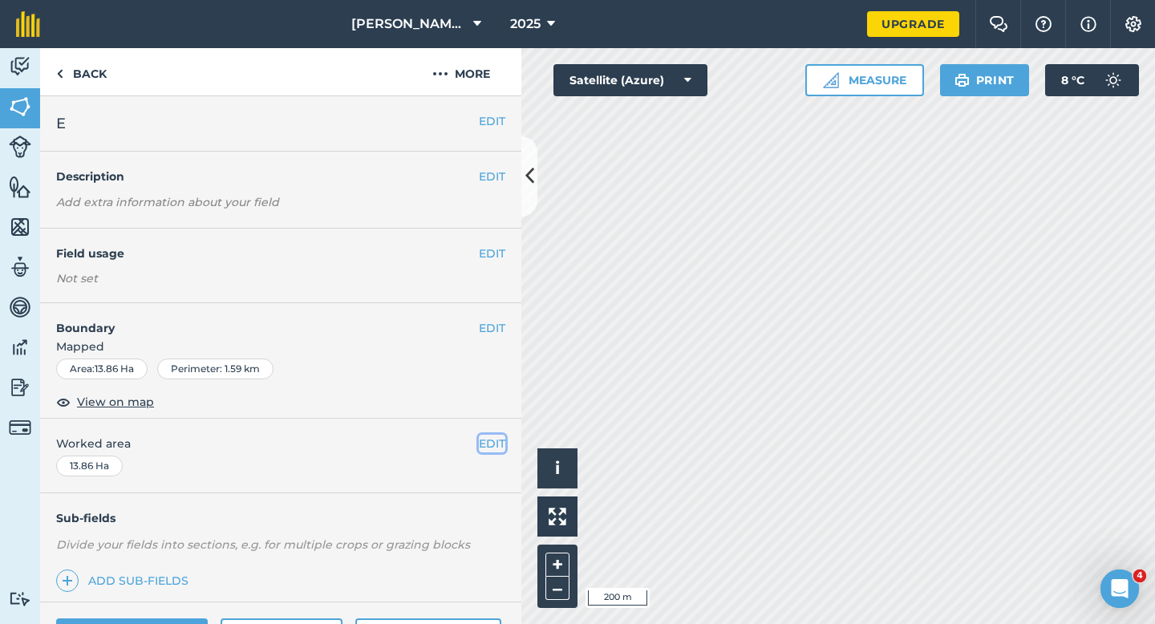
click at [493, 448] on button "EDIT" at bounding box center [492, 444] width 26 height 18
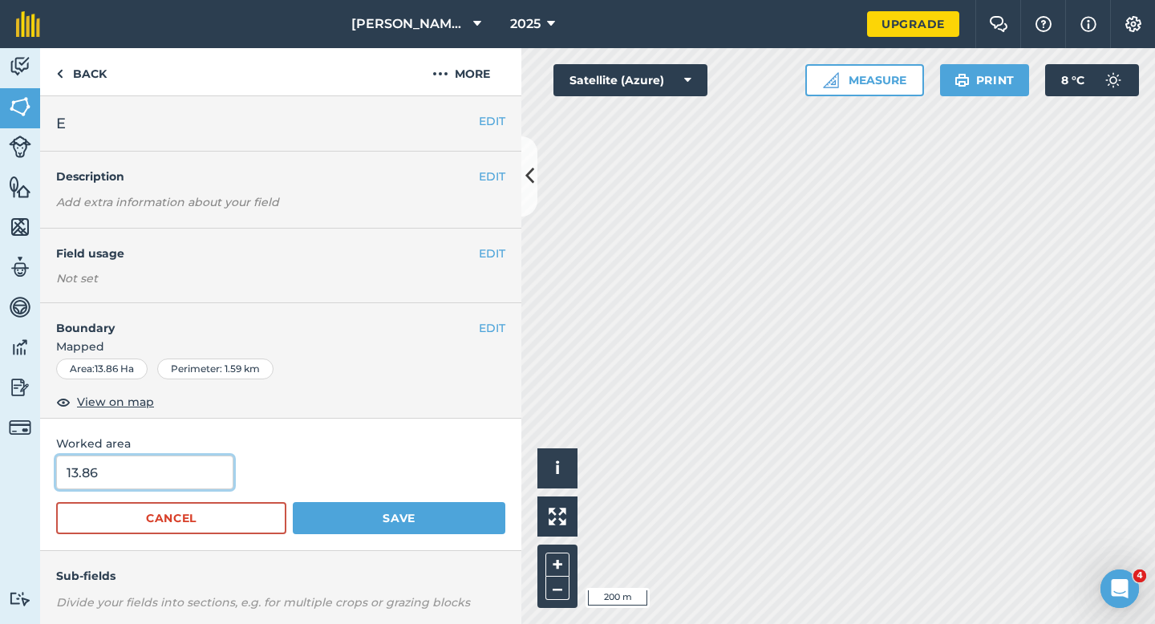
click at [141, 463] on input "13.86" at bounding box center [144, 472] width 177 height 34
type input "14"
click at [293, 502] on button "Save" at bounding box center [399, 518] width 213 height 32
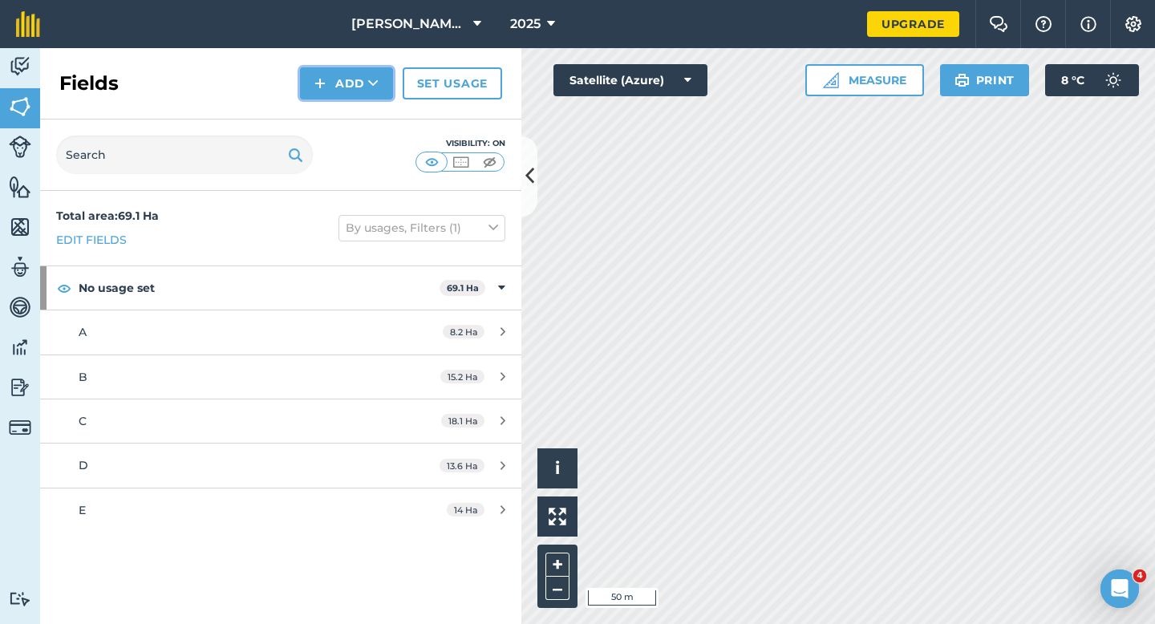
click at [316, 83] on img at bounding box center [319, 83] width 11 height 19
click at [325, 108] on link "Draw" at bounding box center [346, 119] width 88 height 35
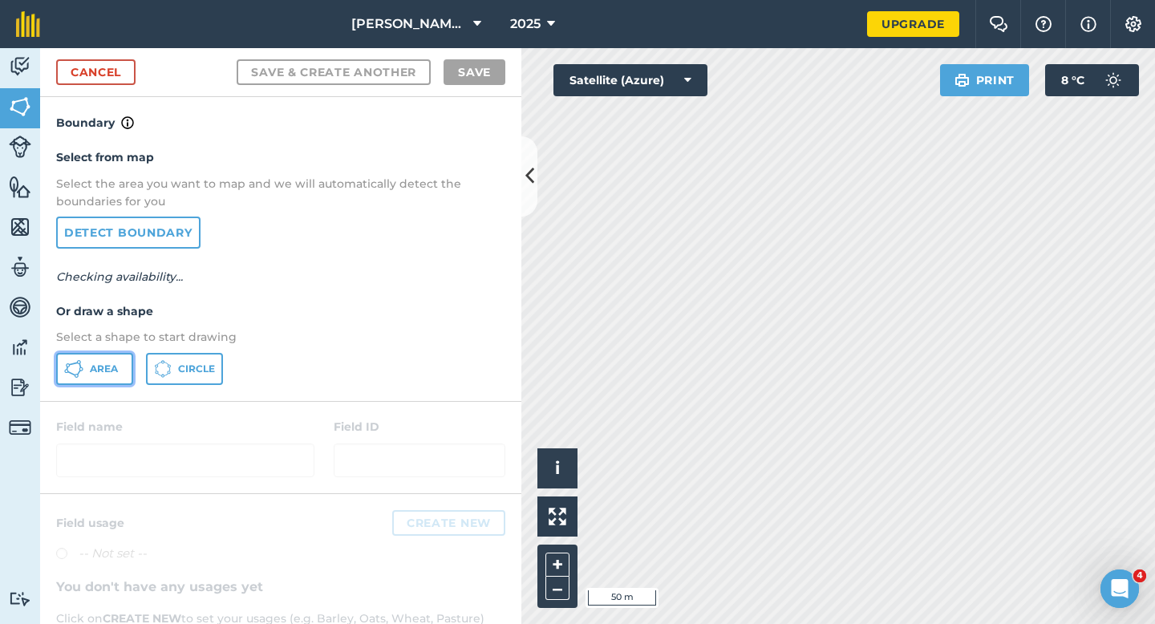
click at [119, 376] on button "Area" at bounding box center [94, 369] width 77 height 32
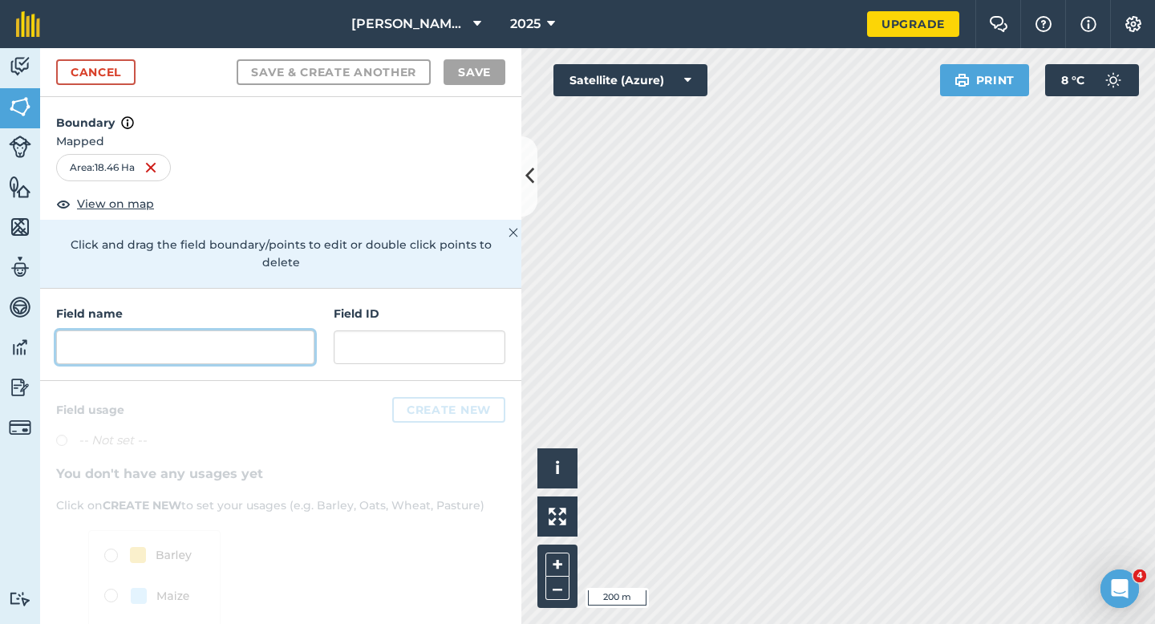
click at [296, 330] on input "text" at bounding box center [185, 347] width 258 height 34
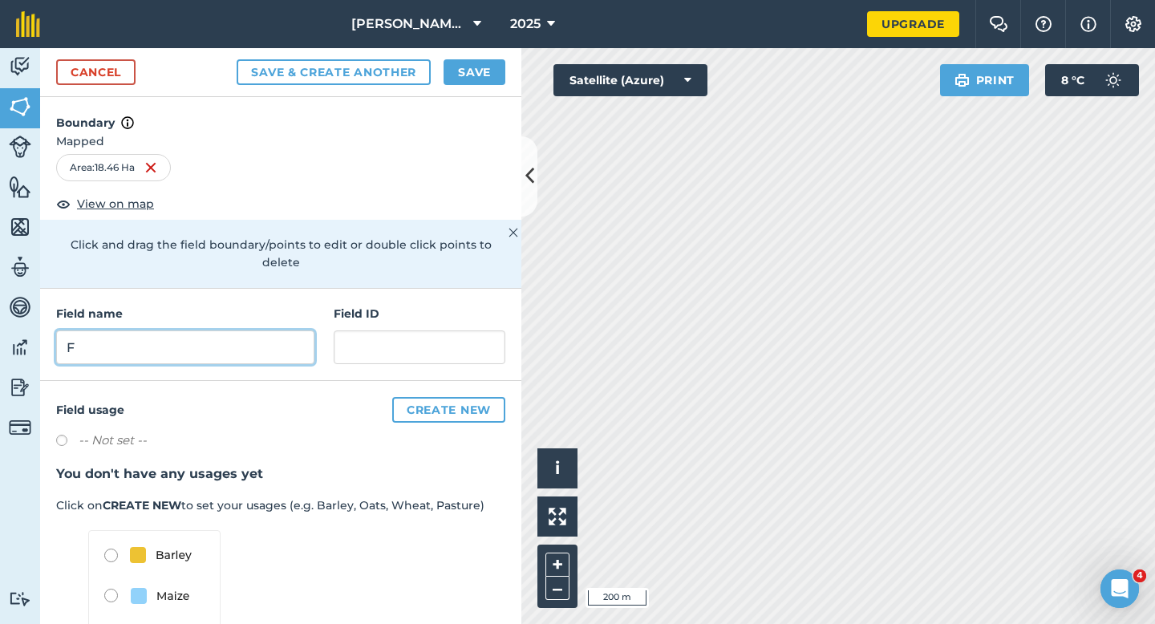
type input "F"
click at [494, 69] on button "Save" at bounding box center [474, 72] width 62 height 26
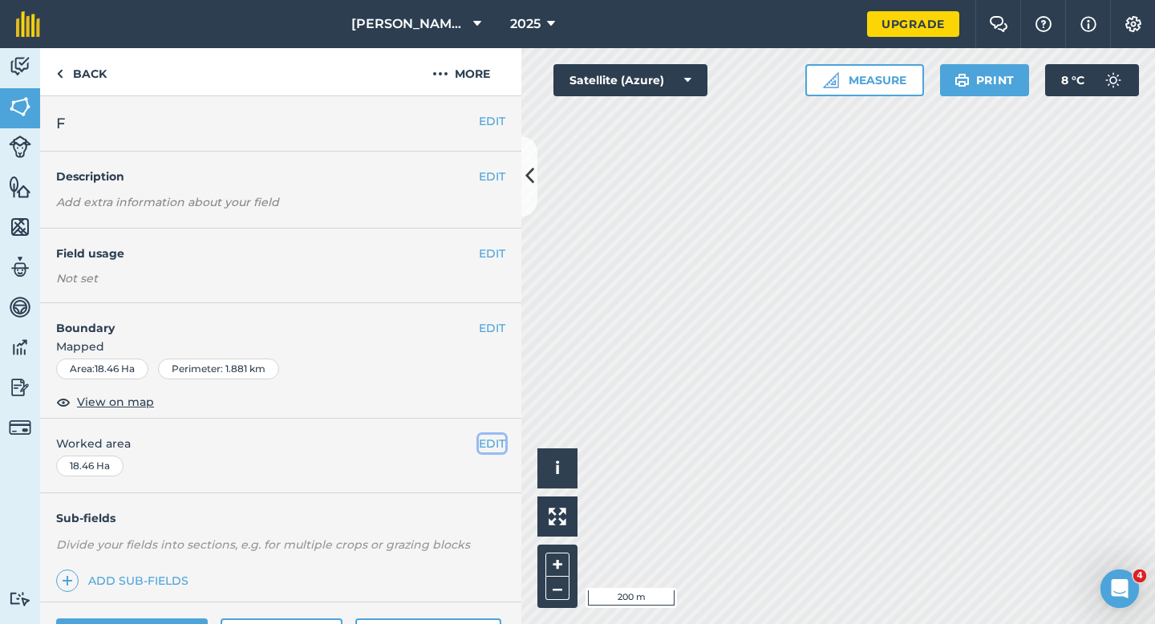
click at [486, 441] on button "EDIT" at bounding box center [492, 444] width 26 height 18
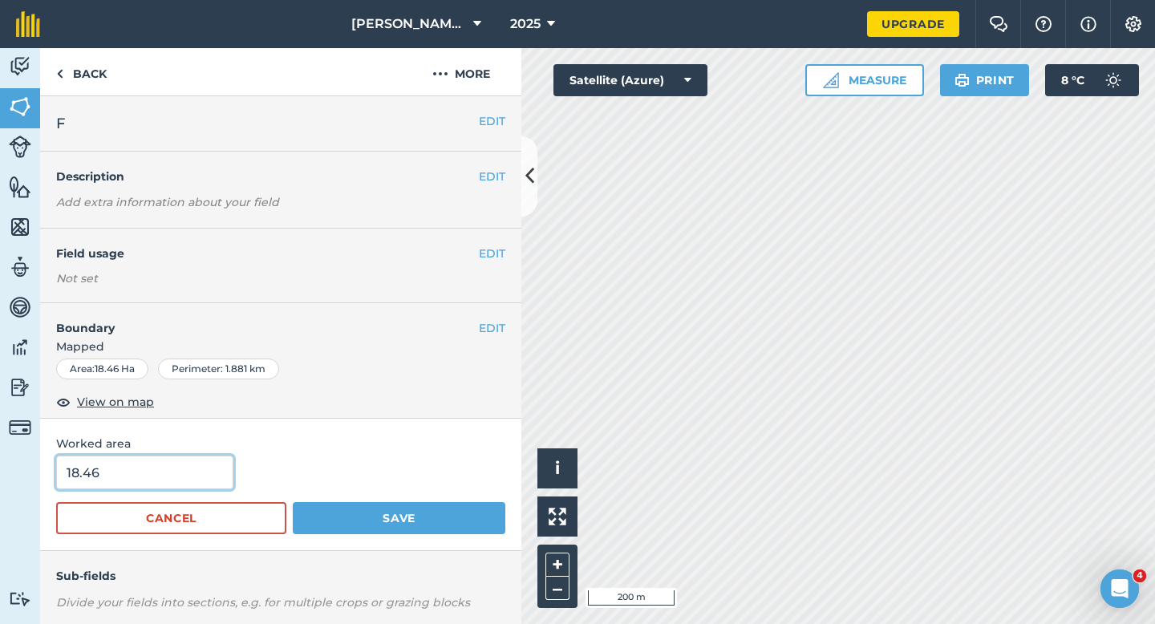
click at [137, 463] on input "18.46" at bounding box center [144, 472] width 177 height 34
click at [142, 470] on input "18.46" at bounding box center [144, 472] width 177 height 34
type input "18.5"
click at [293, 502] on button "Save" at bounding box center [399, 518] width 213 height 32
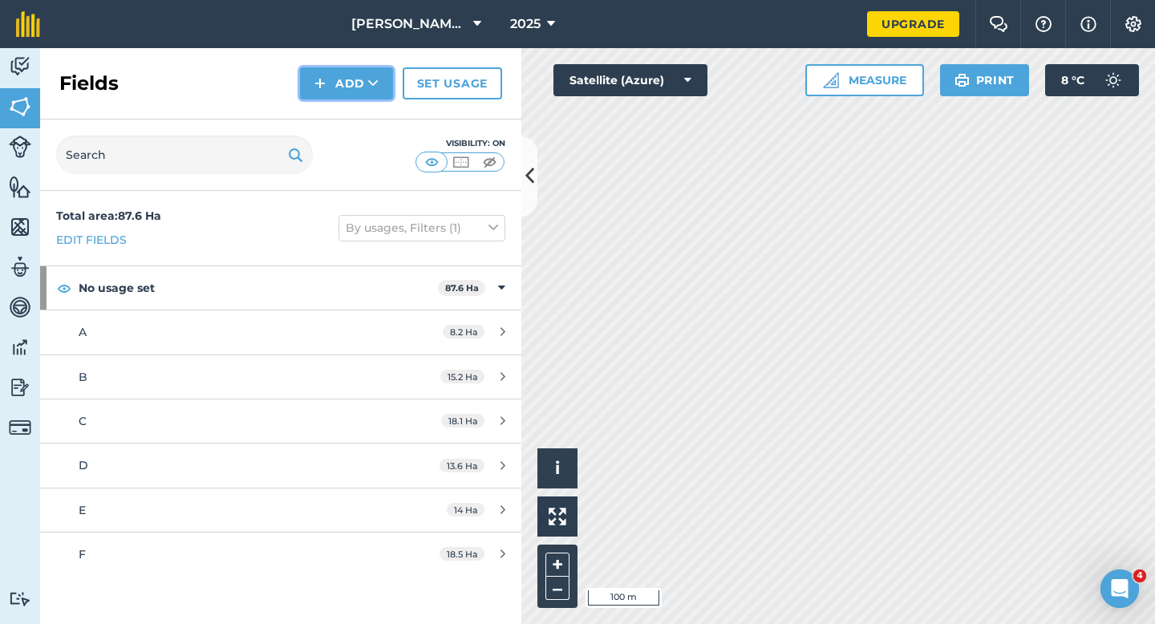
click at [328, 85] on button "Add" at bounding box center [346, 83] width 93 height 32
click at [340, 124] on link "Draw" at bounding box center [346, 119] width 88 height 35
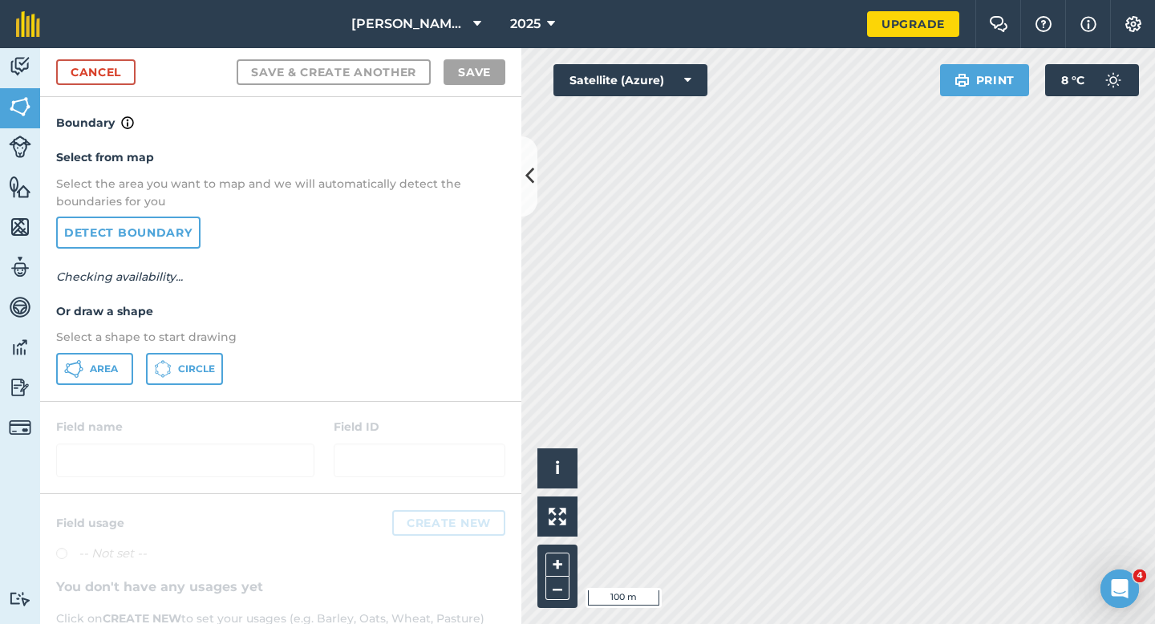
click at [59, 391] on div "Select from map Select the area you want to map and we will automatically detec…" at bounding box center [280, 266] width 481 height 268
click at [67, 383] on button "Area" at bounding box center [94, 369] width 77 height 32
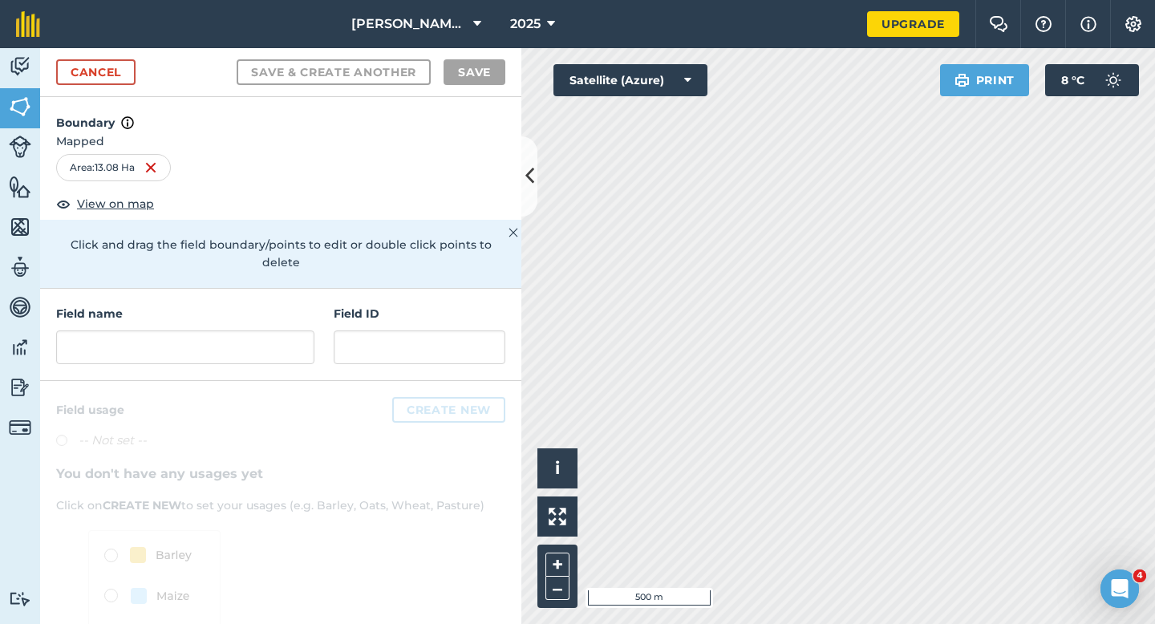
click at [150, 349] on div "Field name Field ID" at bounding box center [280, 335] width 481 height 92
click at [167, 330] on input "text" at bounding box center [185, 347] width 258 height 34
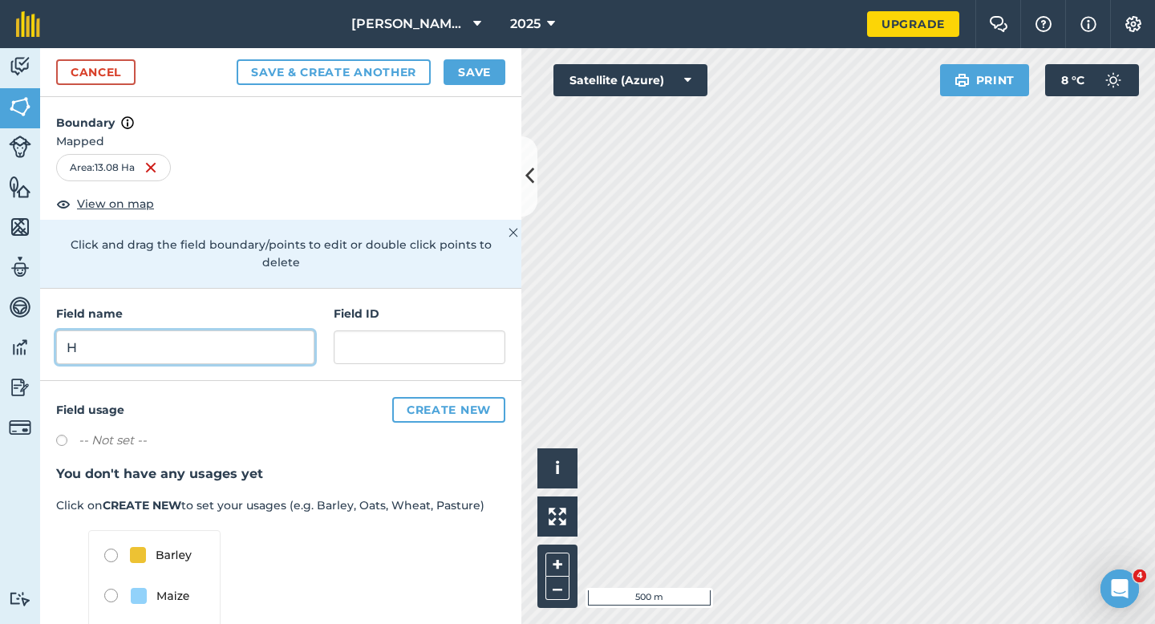
type input "H"
click at [490, 82] on button "Save" at bounding box center [474, 72] width 62 height 26
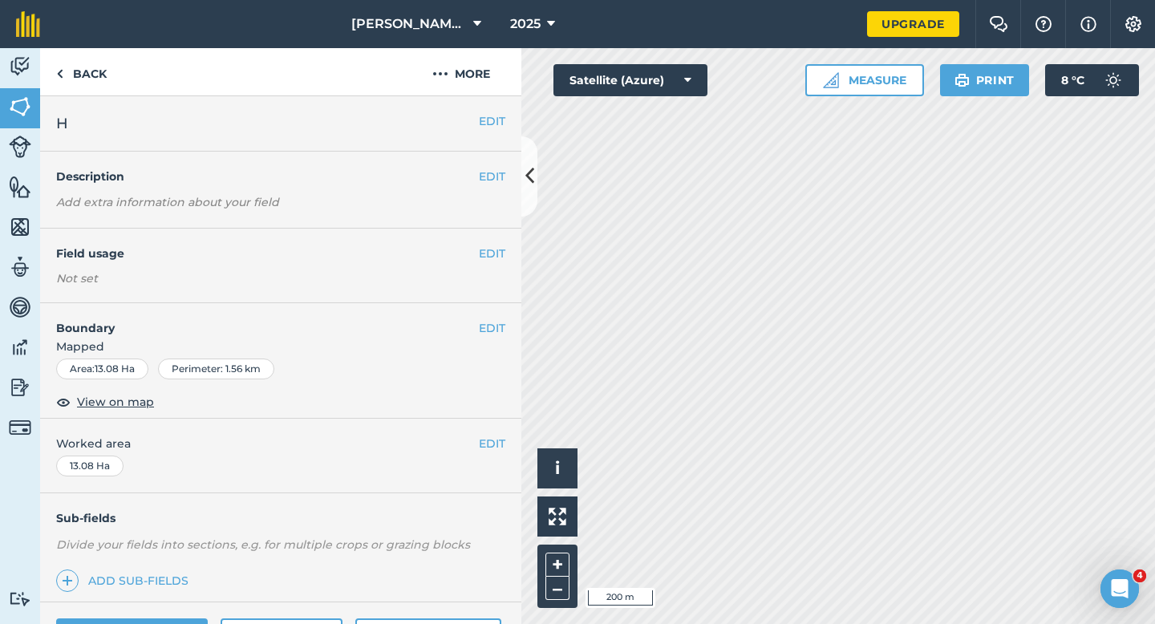
click at [498, 103] on div "EDIT H" at bounding box center [280, 123] width 481 height 55
click at [484, 123] on button "EDIT" at bounding box center [492, 121] width 26 height 18
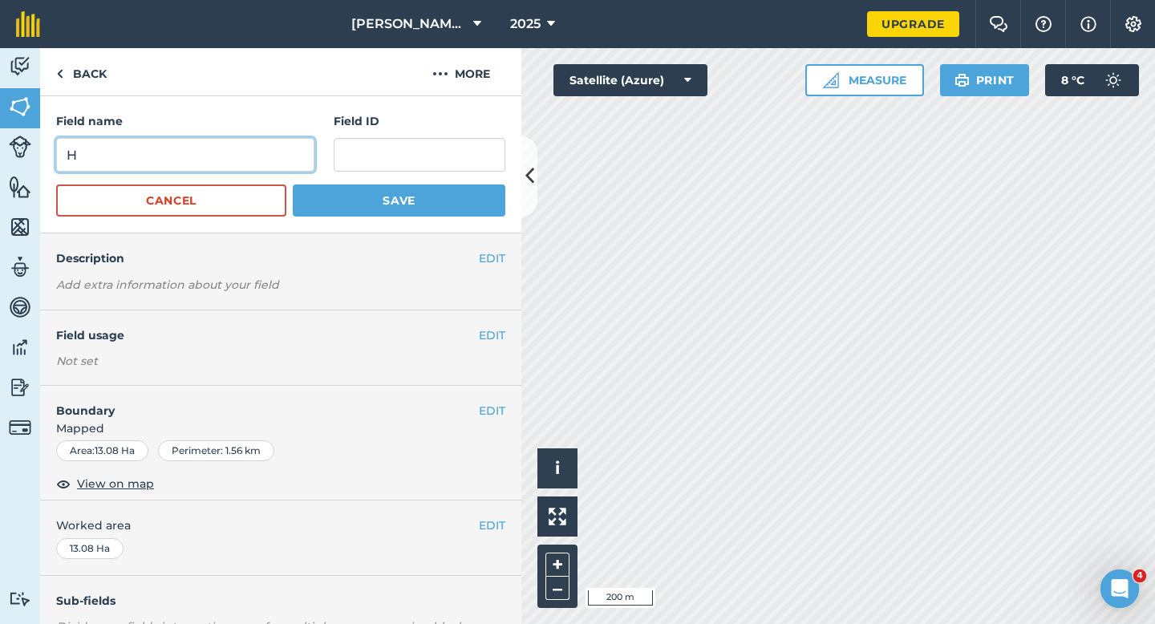
click at [225, 154] on input "H" at bounding box center [185, 155] width 258 height 34
type input "G"
click at [293, 184] on button "Save" at bounding box center [399, 200] width 213 height 32
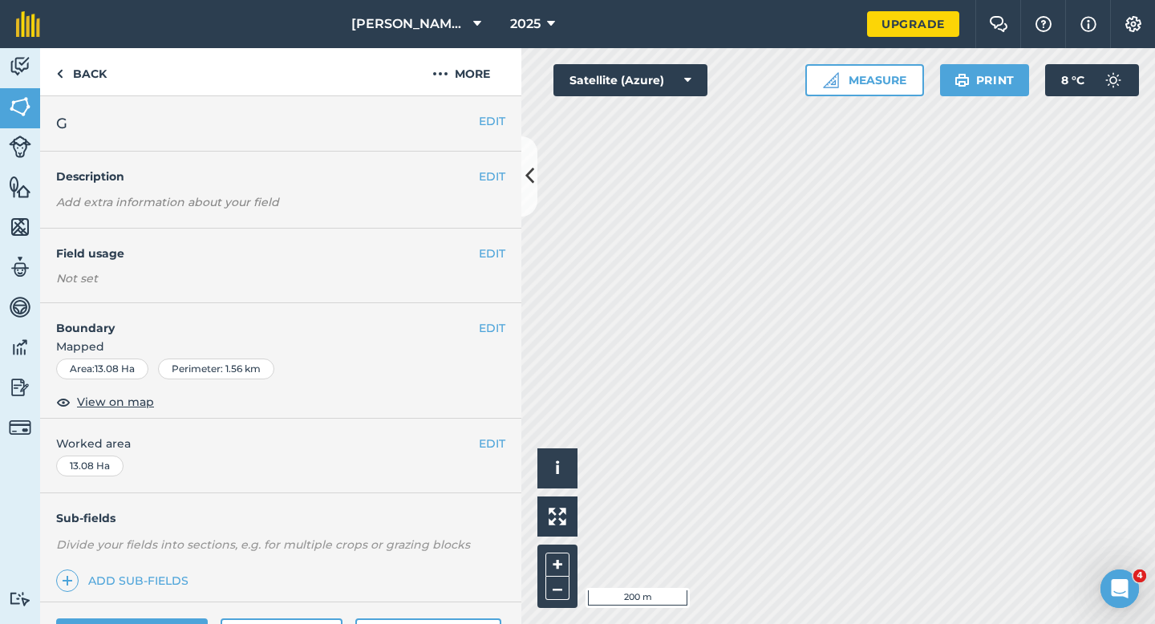
click at [508, 427] on div "EDIT Worked area 13.08 Ha" at bounding box center [280, 456] width 481 height 75
click at [493, 439] on button "EDIT" at bounding box center [492, 444] width 26 height 18
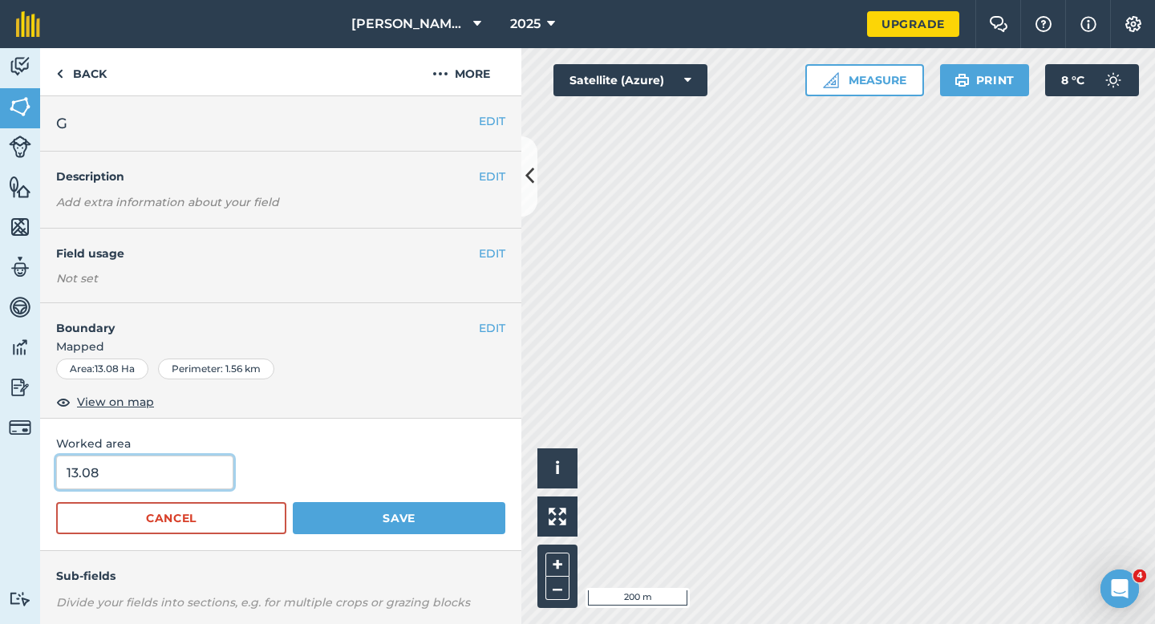
click at [181, 460] on input "13.08" at bounding box center [144, 472] width 177 height 34
type input "13"
click at [293, 502] on button "Save" at bounding box center [399, 518] width 213 height 32
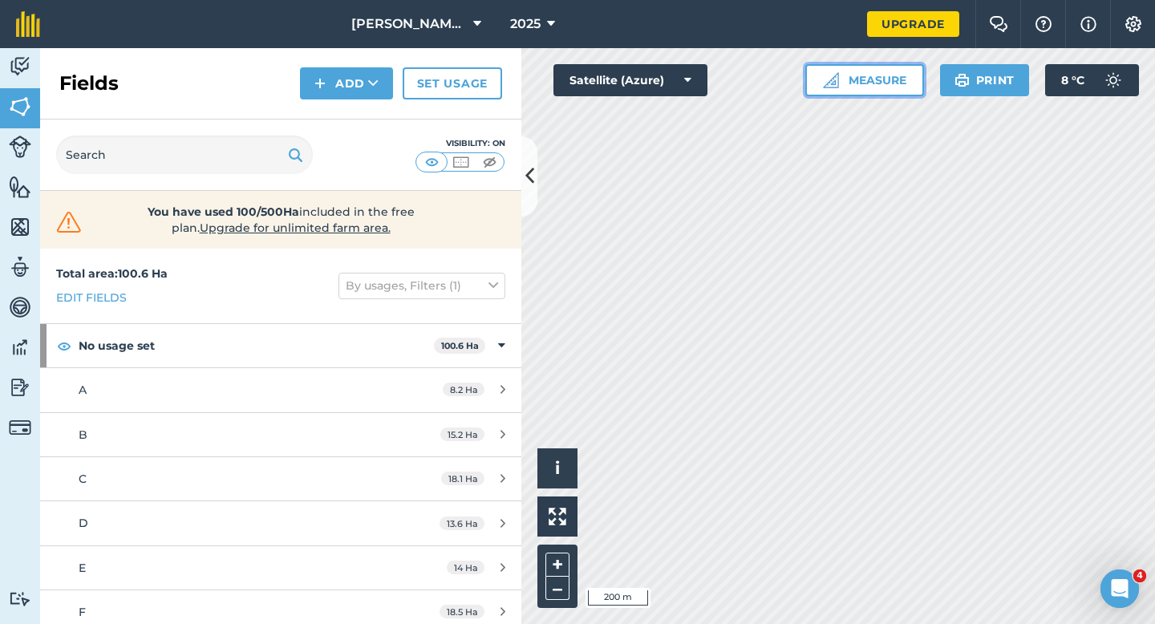
click at [888, 81] on button "Measure" at bounding box center [864, 80] width 119 height 32
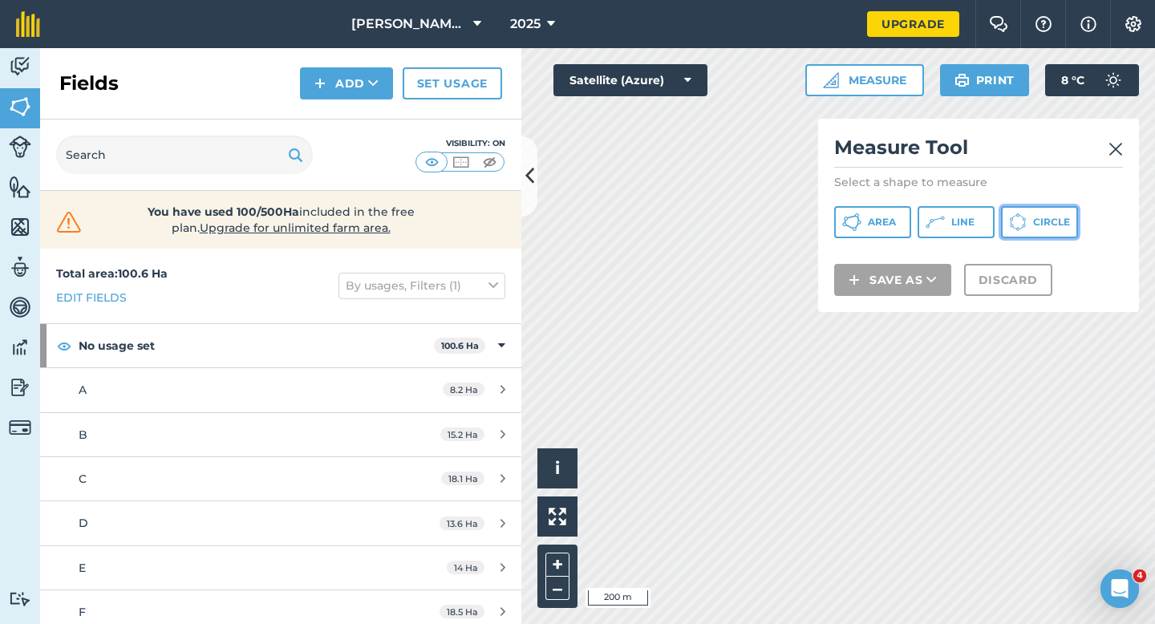
click at [1034, 236] on button "Circle" at bounding box center [1039, 222] width 77 height 32
click at [1113, 146] on img at bounding box center [1115, 149] width 14 height 19
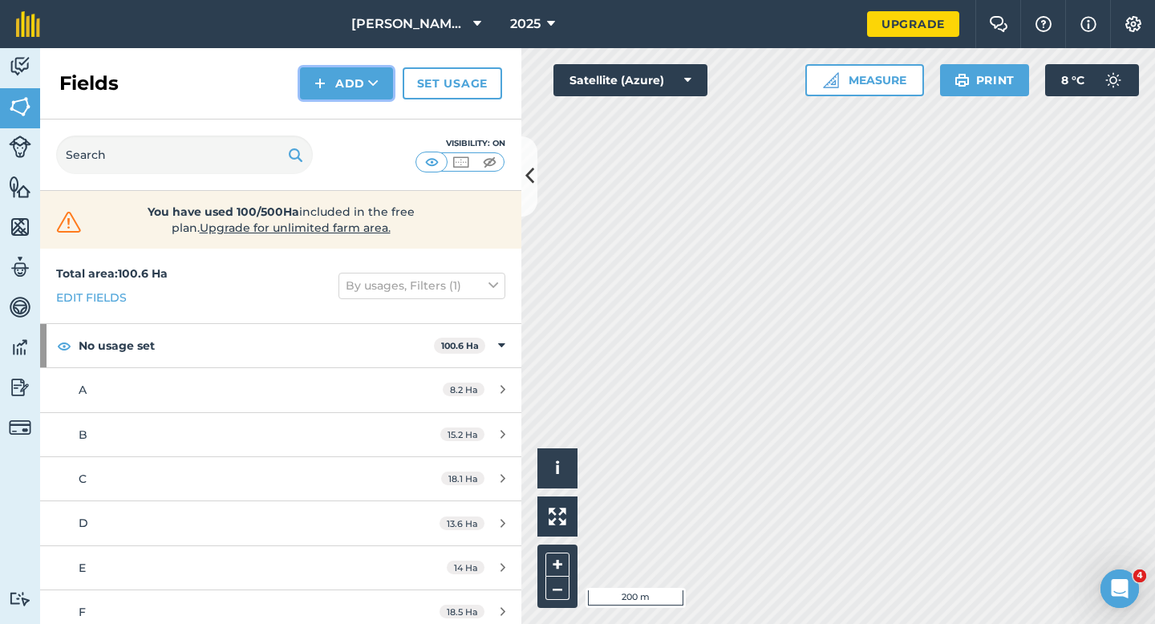
click at [343, 73] on button "Add" at bounding box center [346, 83] width 93 height 32
click at [349, 124] on link "Draw" at bounding box center [346, 119] width 88 height 35
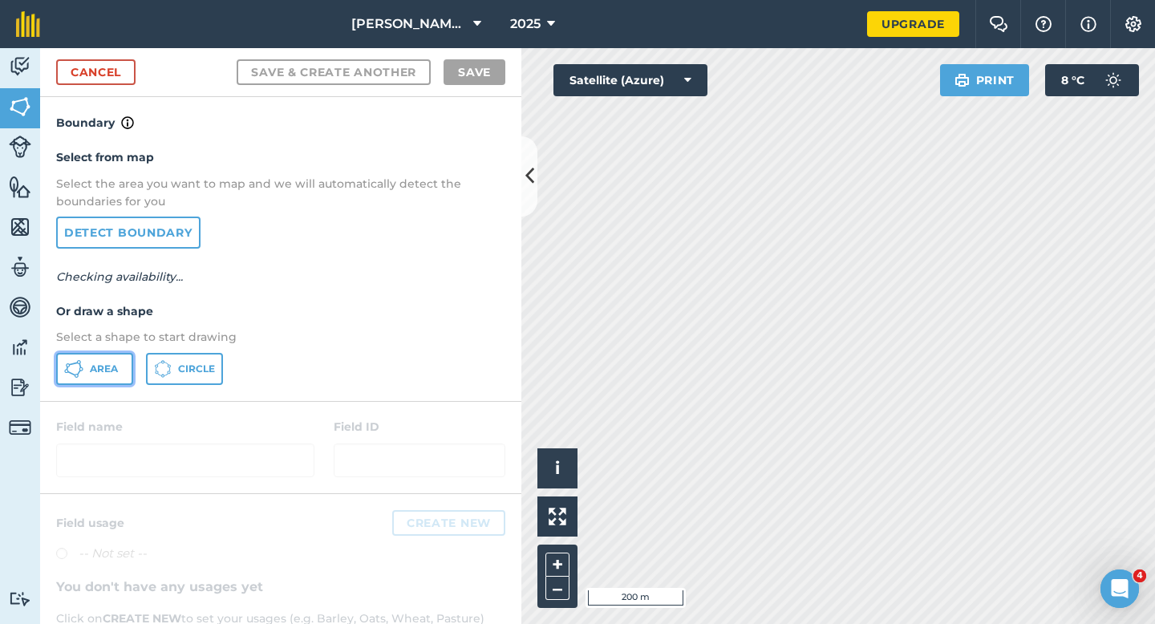
click at [111, 362] on span "Area" at bounding box center [104, 368] width 28 height 13
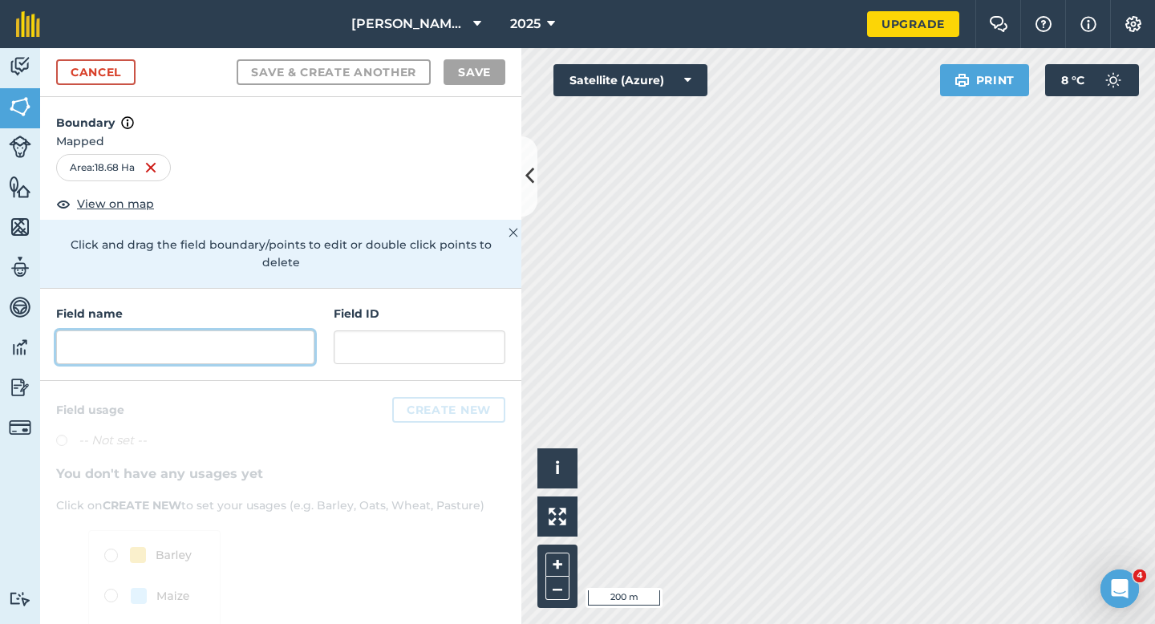
click at [306, 342] on input "text" at bounding box center [185, 347] width 258 height 34
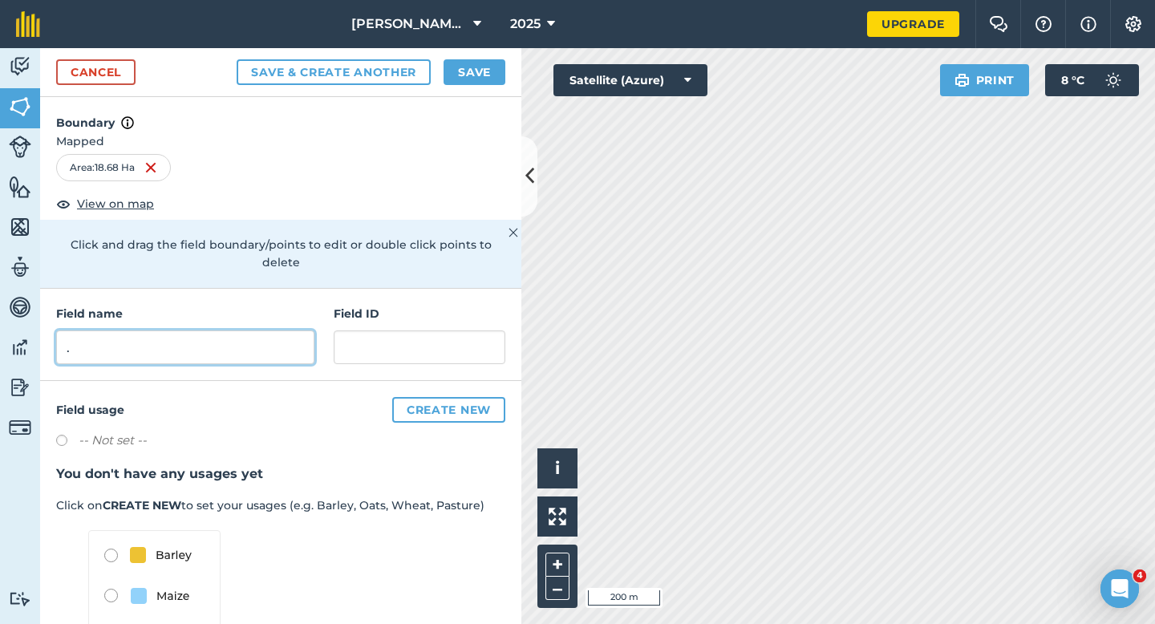
type input "."
click at [481, 63] on button "Save" at bounding box center [474, 72] width 62 height 26
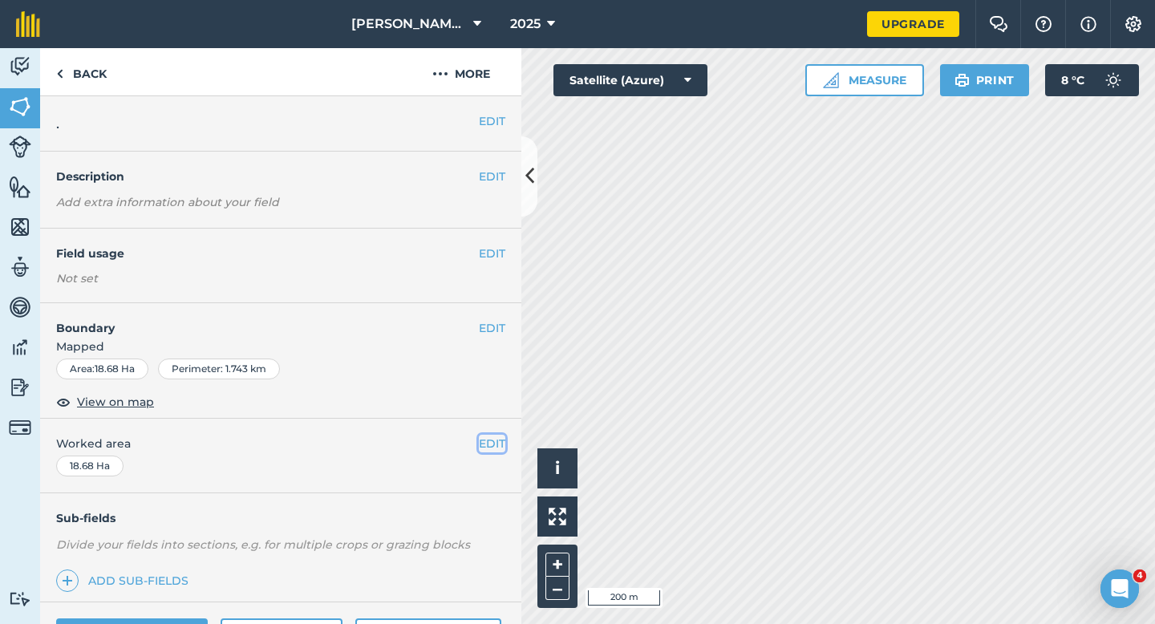
click at [500, 436] on button "EDIT" at bounding box center [492, 444] width 26 height 18
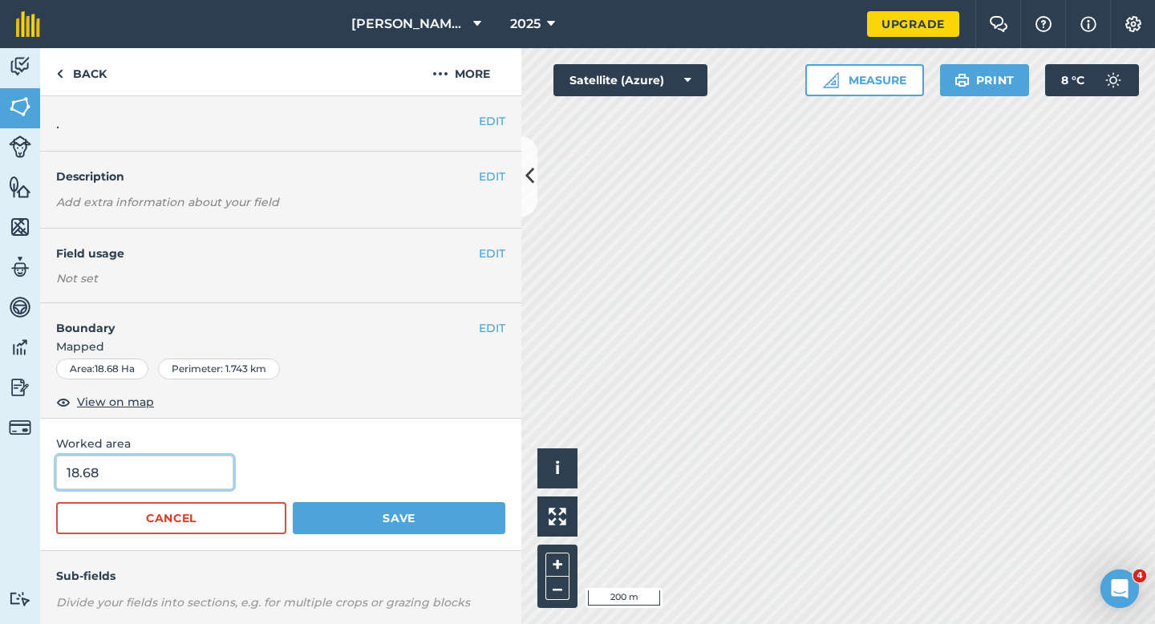
click at [111, 462] on input "18.68" at bounding box center [144, 472] width 177 height 34
click at [115, 472] on input "18.68" at bounding box center [144, 472] width 177 height 34
type input "18.7"
click at [293, 502] on button "Save" at bounding box center [399, 518] width 213 height 32
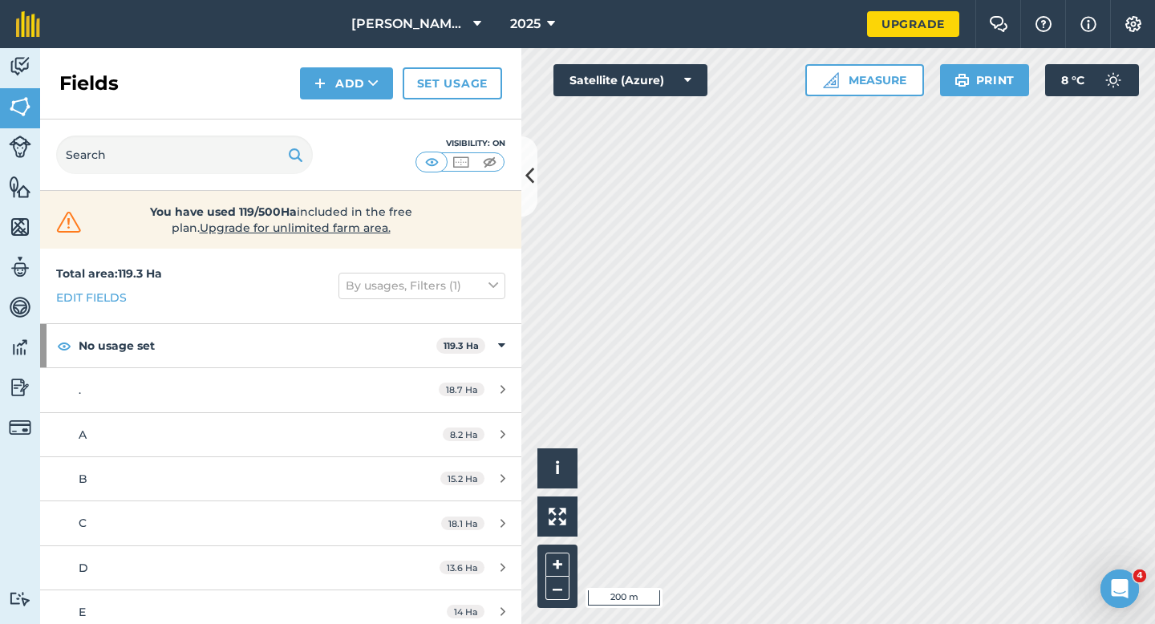
click at [374, 111] on div "Fields Add Set usage" at bounding box center [280, 83] width 481 height 71
click at [365, 84] on button "Add" at bounding box center [346, 83] width 93 height 32
click at [365, 100] on div "Fields Add Draw Import Set usage" at bounding box center [280, 83] width 481 height 71
click at [326, 86] on img at bounding box center [319, 83] width 11 height 19
click at [326, 107] on link "Draw" at bounding box center [346, 119] width 88 height 35
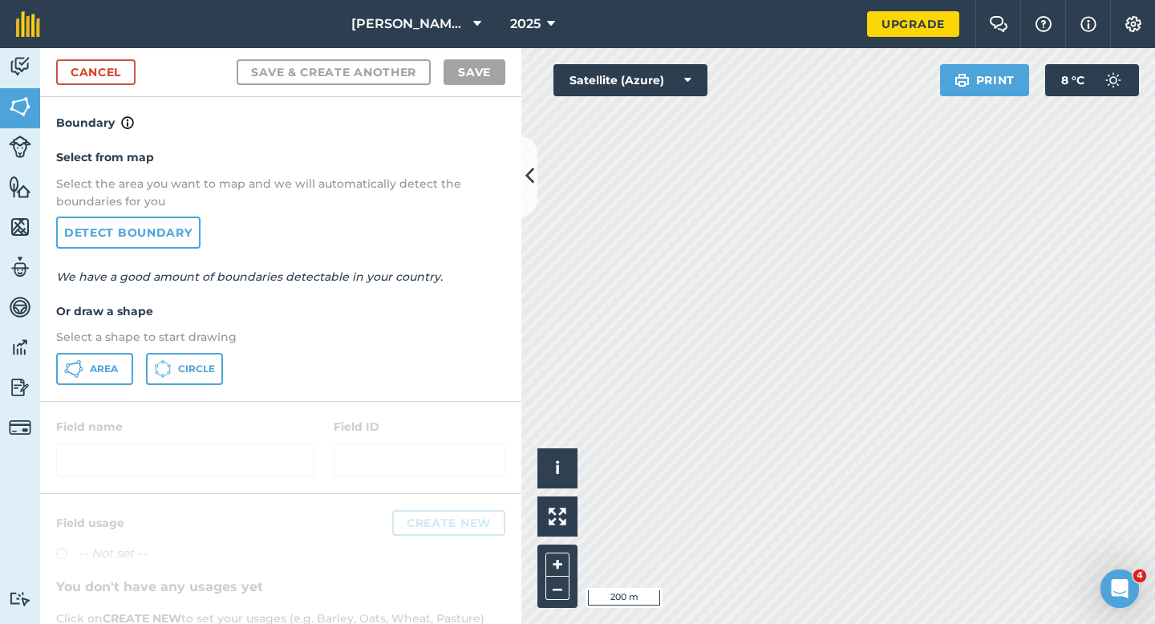
click at [121, 397] on div "Select from map Select the area you want to map and we will automatically detec…" at bounding box center [280, 266] width 481 height 268
click at [119, 372] on button "Area" at bounding box center [94, 369] width 77 height 32
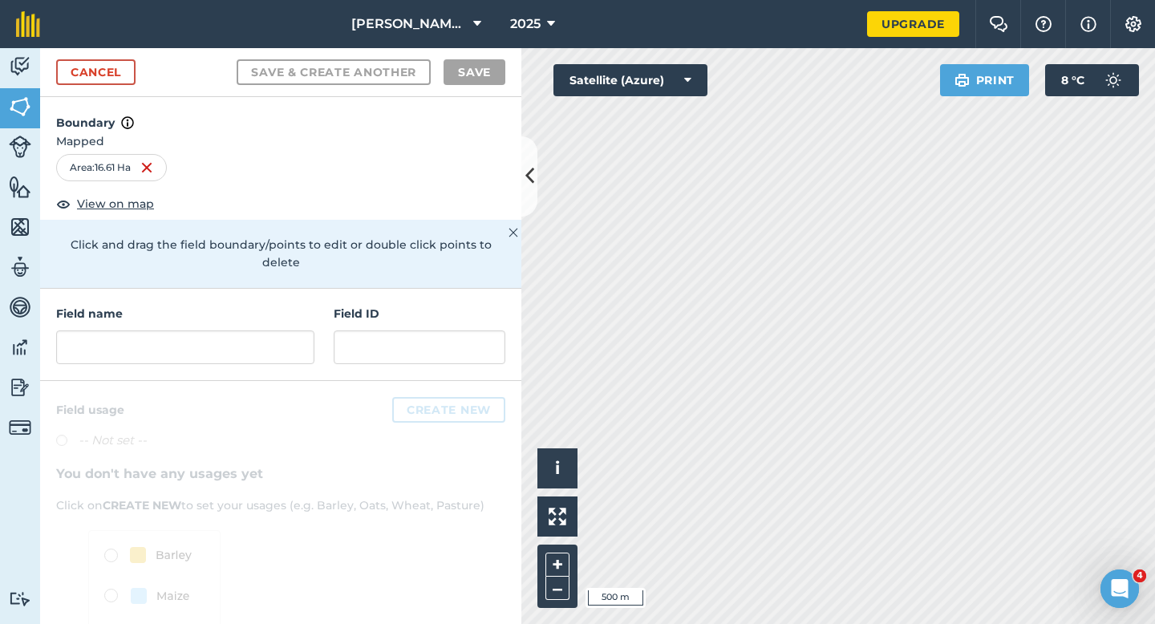
click at [194, 310] on div "Field name" at bounding box center [185, 334] width 258 height 59
click at [194, 330] on input "text" at bounding box center [185, 347] width 258 height 34
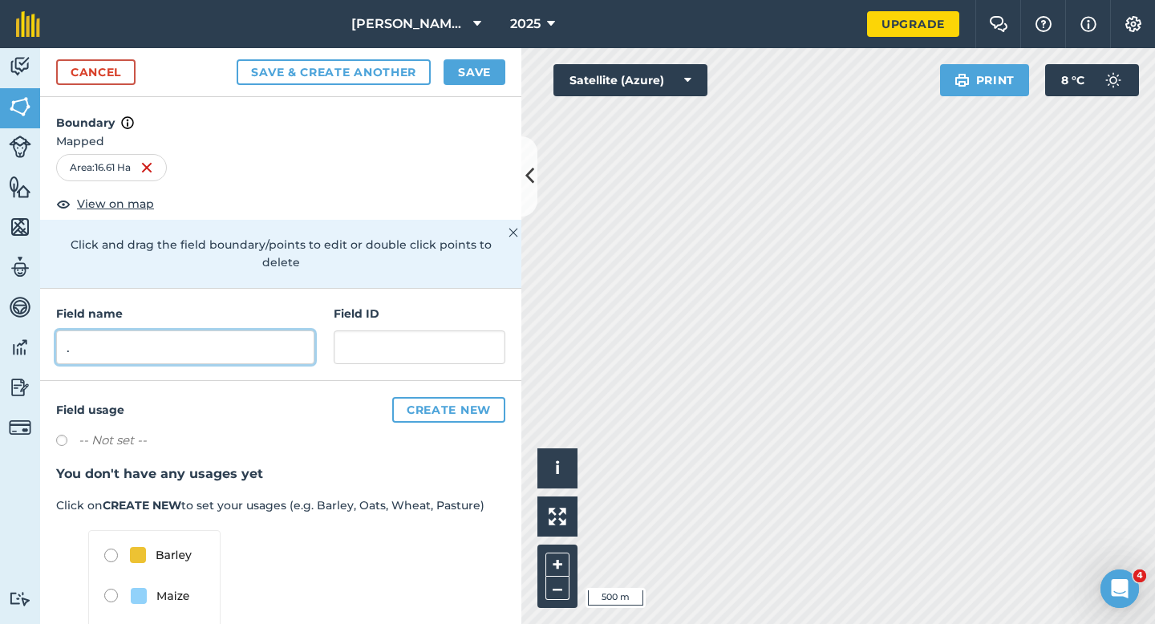
type input "."
click at [470, 69] on button "Save" at bounding box center [474, 72] width 62 height 26
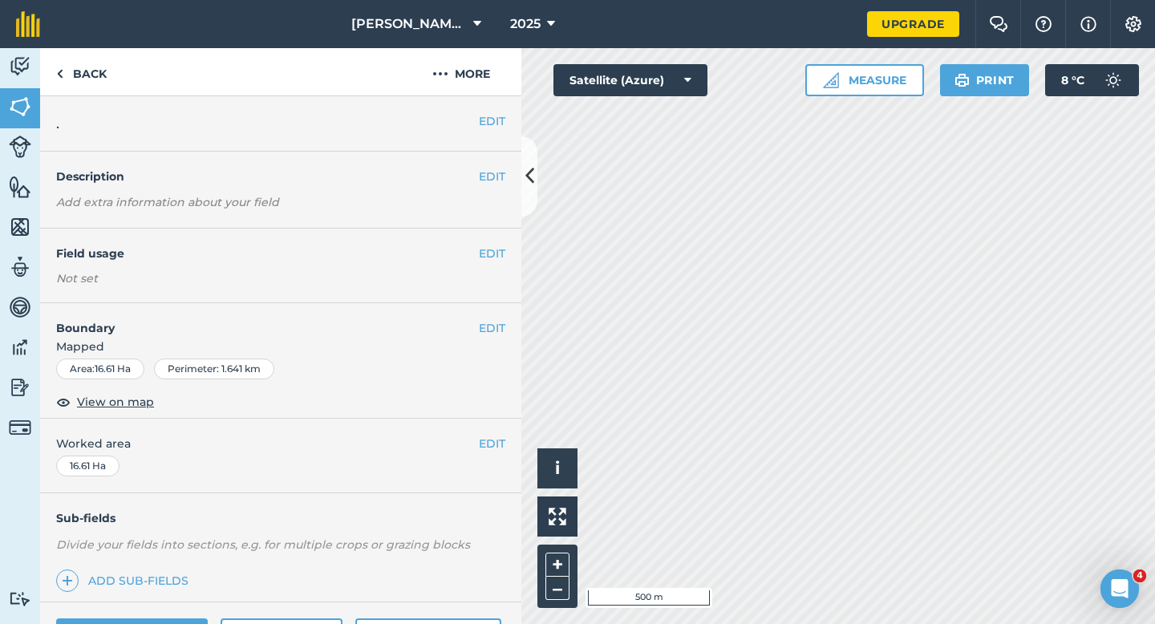
click at [497, 433] on div "EDIT Worked area 16.61 Ha" at bounding box center [280, 456] width 481 height 75
click at [492, 440] on button "EDIT" at bounding box center [492, 444] width 26 height 18
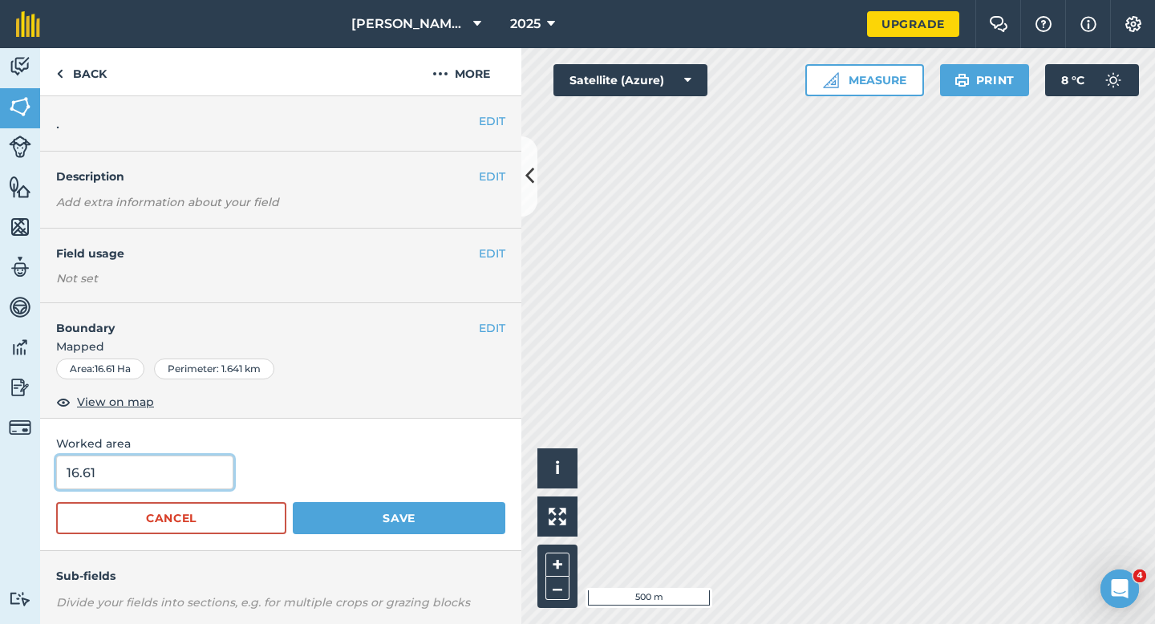
click at [112, 479] on input "16.61" at bounding box center [144, 472] width 177 height 34
type input "16.6"
click at [293, 502] on button "Save" at bounding box center [399, 518] width 213 height 32
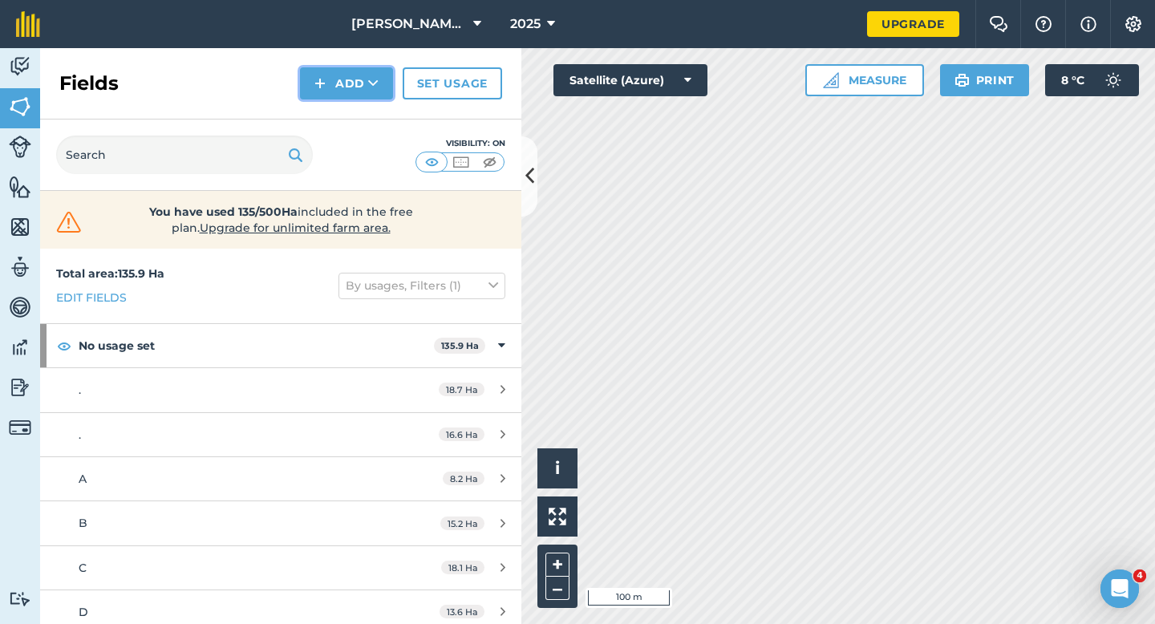
click at [332, 91] on button "Add" at bounding box center [346, 83] width 93 height 32
click at [338, 119] on link "Draw" at bounding box center [346, 119] width 88 height 35
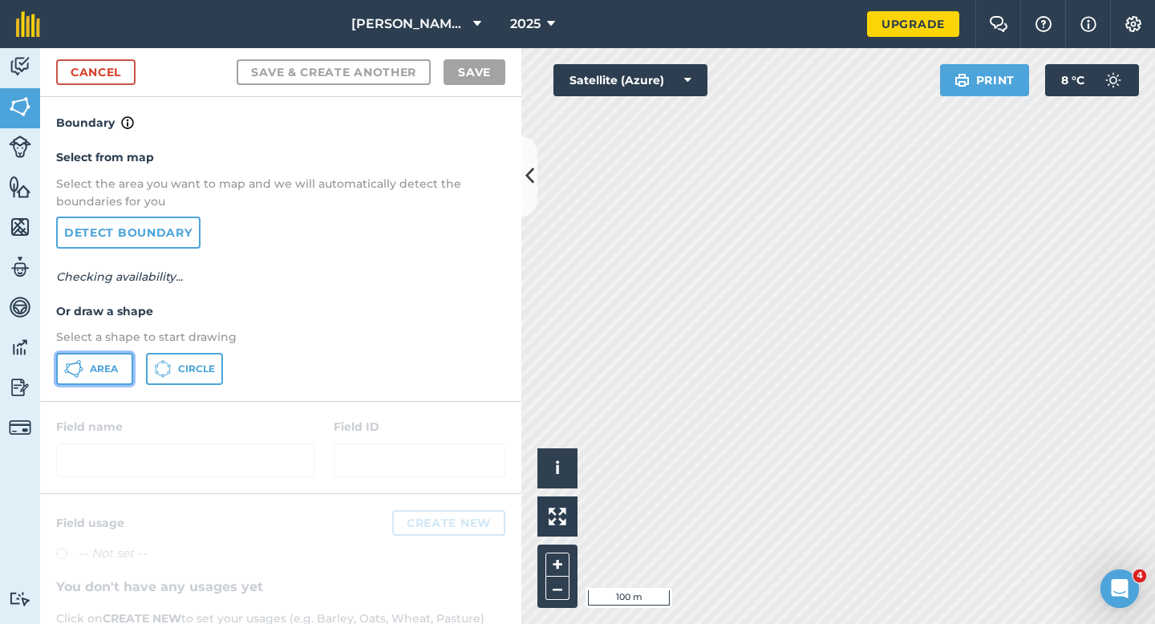
click at [128, 354] on button "Area" at bounding box center [94, 369] width 77 height 32
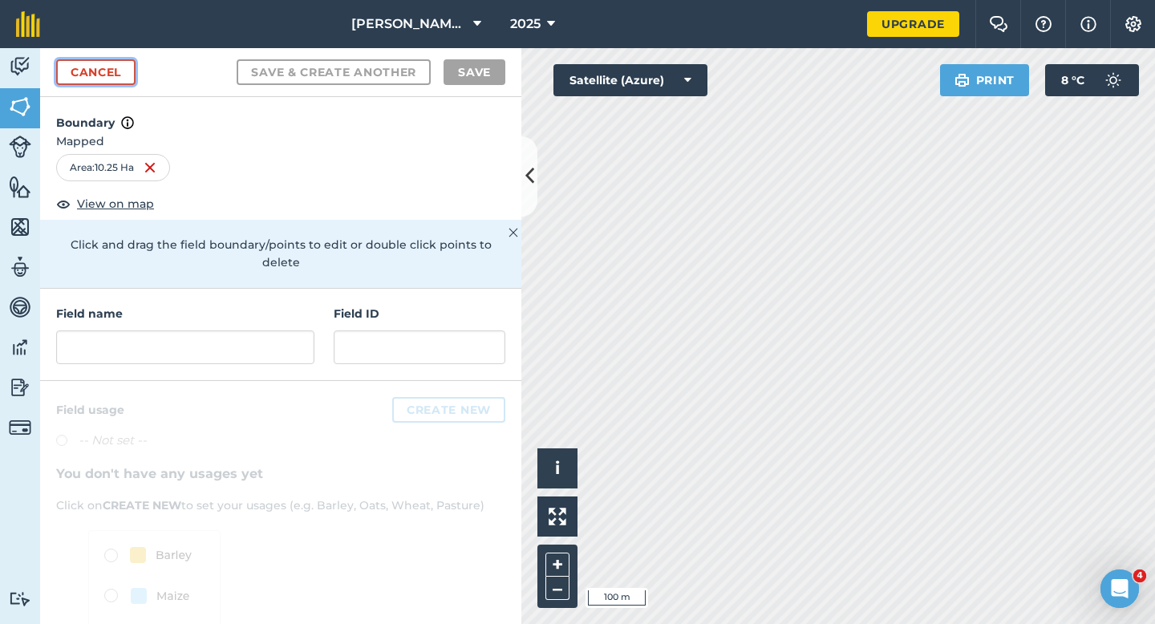
click at [82, 81] on link "Cancel" at bounding box center [95, 72] width 79 height 26
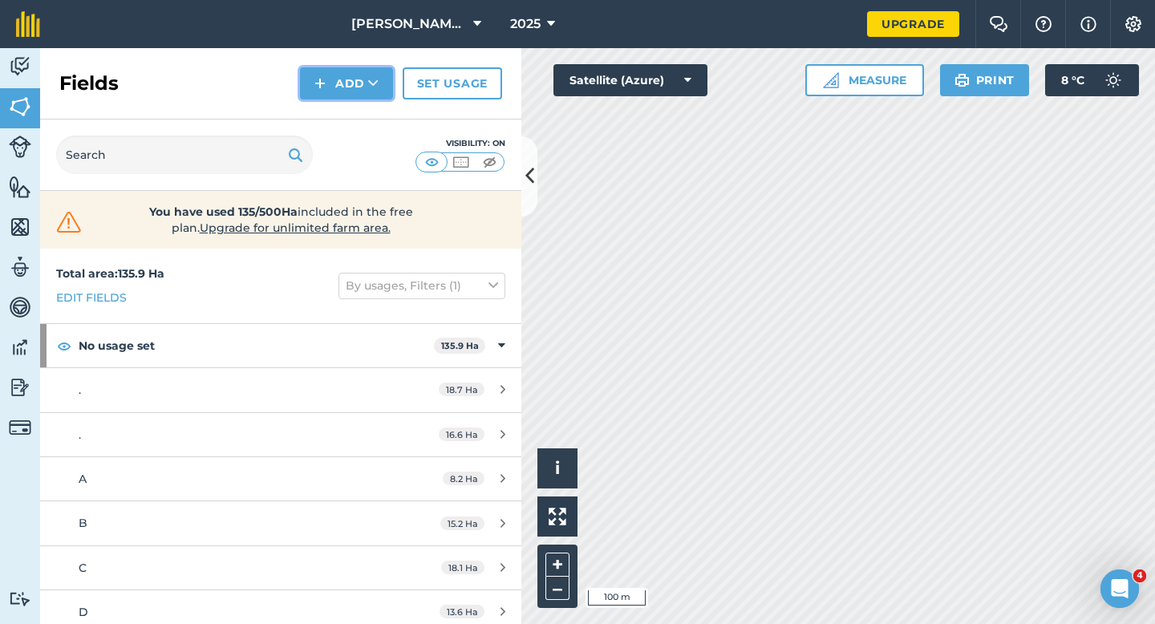
click at [318, 89] on img at bounding box center [319, 83] width 11 height 19
click at [322, 107] on link "Draw" at bounding box center [346, 119] width 88 height 35
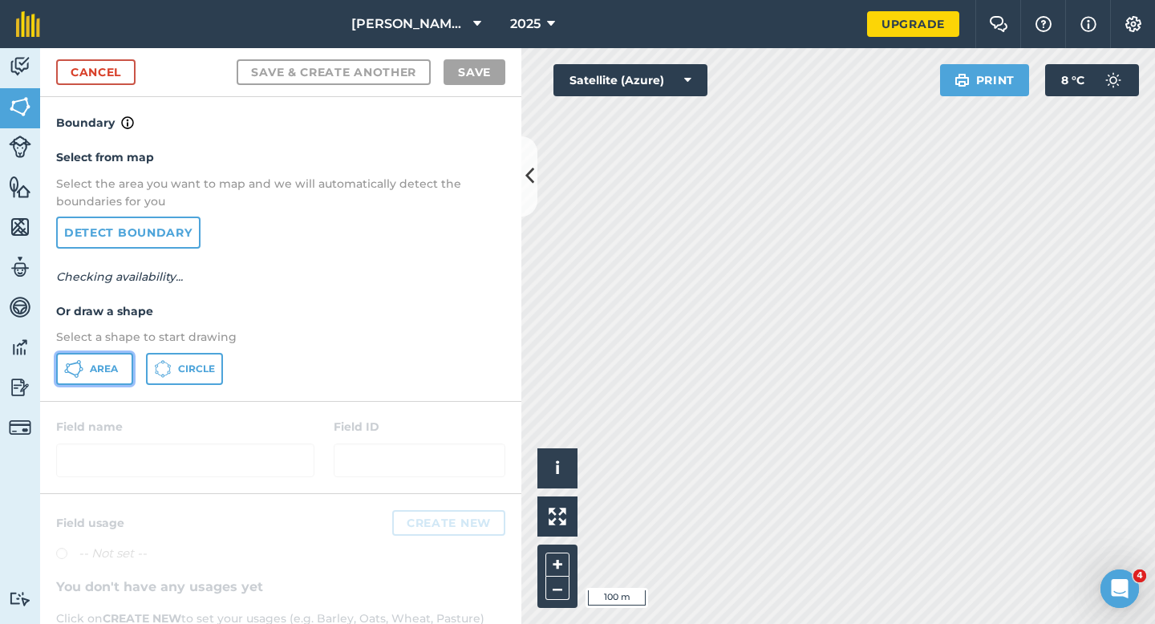
click at [115, 361] on button "Area" at bounding box center [94, 369] width 77 height 32
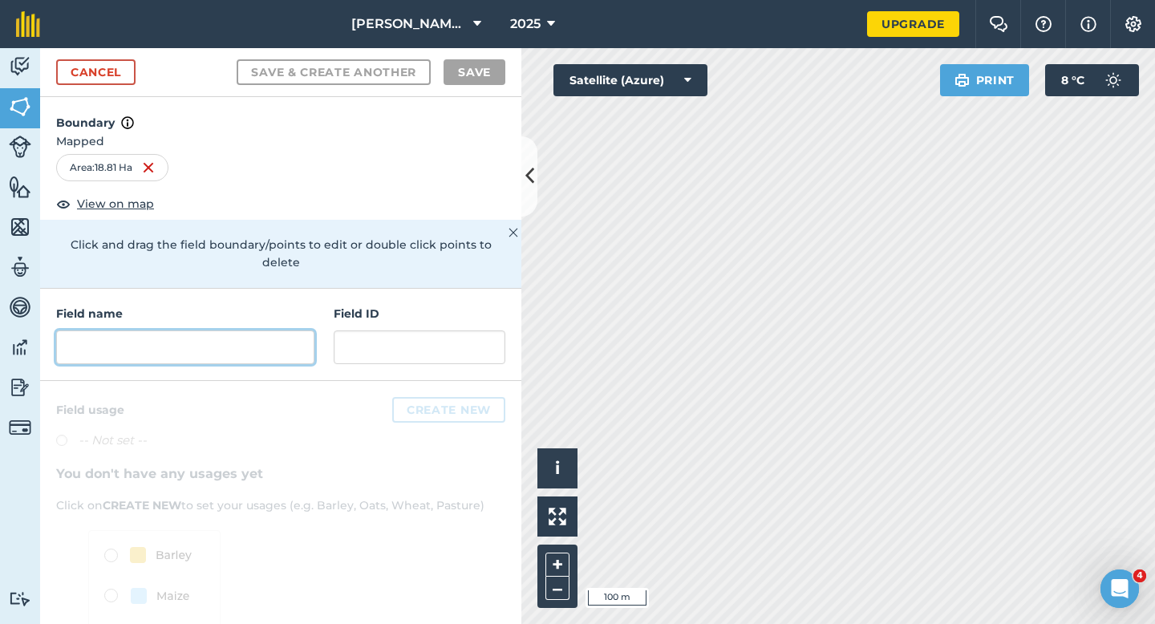
click at [281, 331] on input "text" at bounding box center [185, 347] width 258 height 34
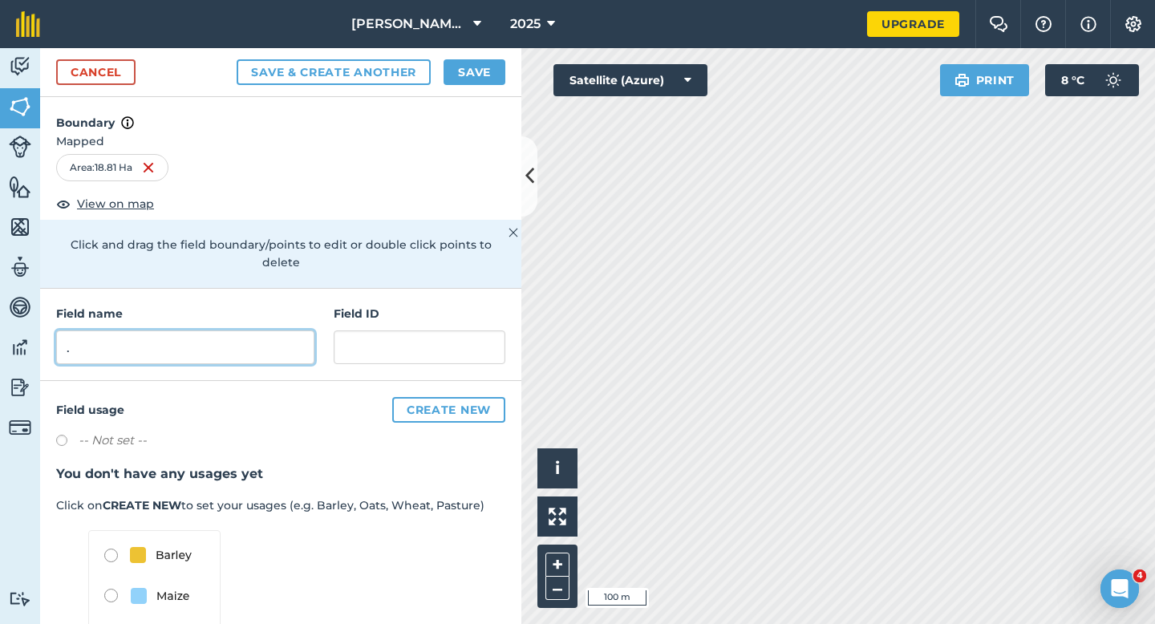
type input "."
click at [496, 73] on button "Save" at bounding box center [474, 72] width 62 height 26
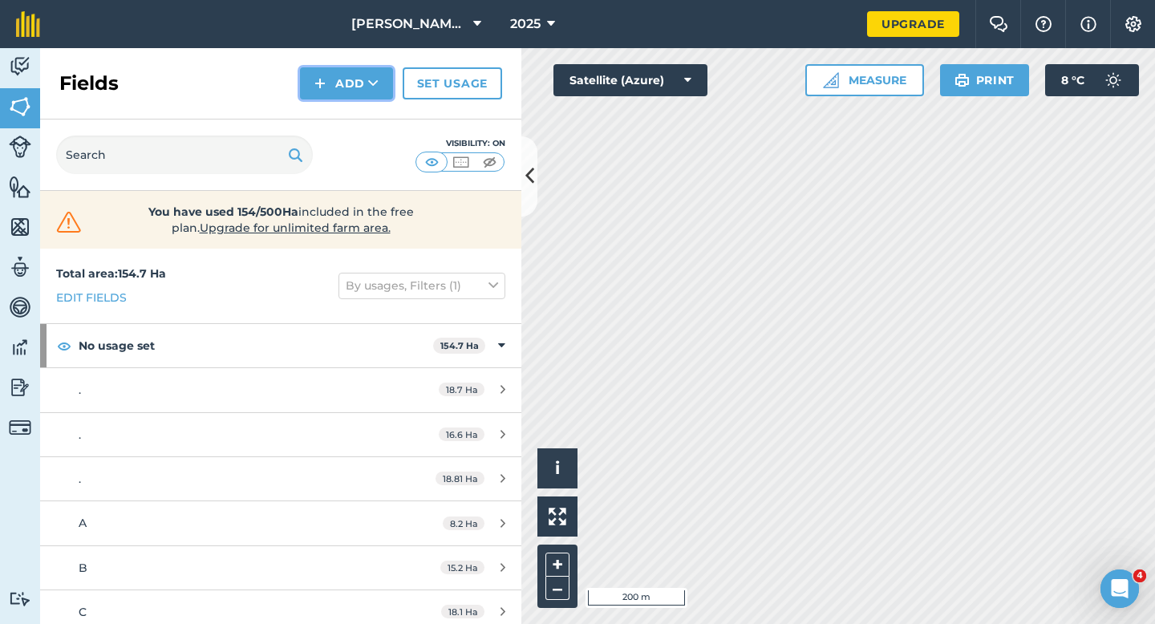
click at [363, 84] on button "Add" at bounding box center [346, 83] width 93 height 32
click at [363, 122] on link "Draw" at bounding box center [346, 119] width 88 height 35
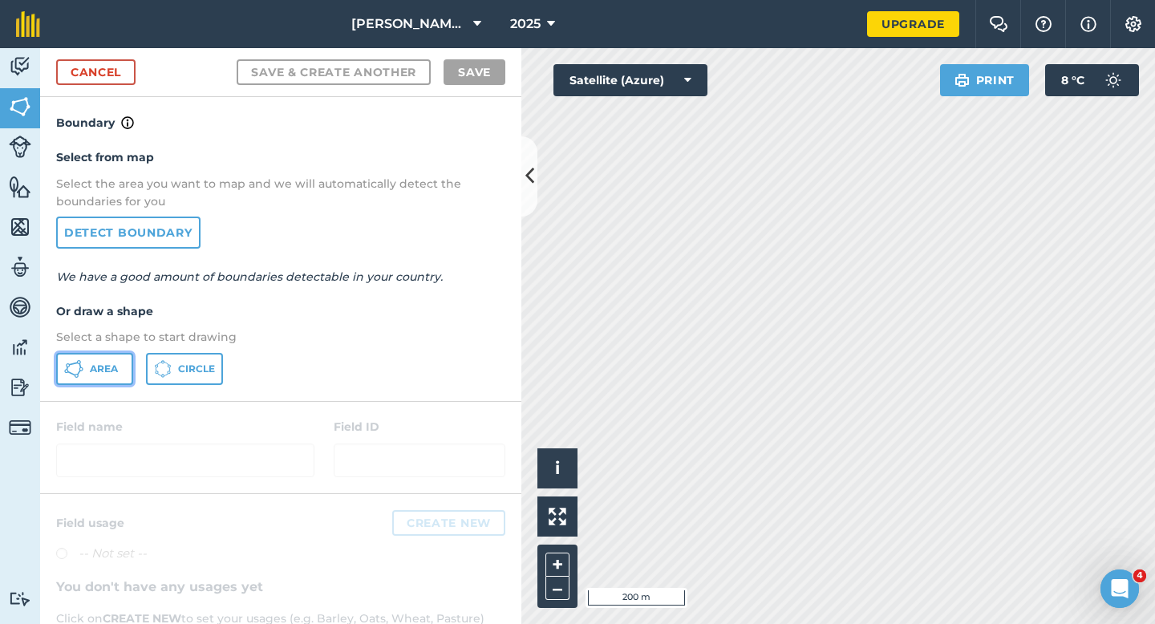
click at [91, 367] on span "Area" at bounding box center [104, 368] width 28 height 13
click at [890, 32] on div "Casey & Sons 2025 Upgrade Farm Chat Help Info Settings Map printing is not avai…" at bounding box center [577, 312] width 1155 height 624
click at [488, 317] on div "Activity Fields Livestock Features Maps Team Vehicles Data Reporting Billing Tu…" at bounding box center [577, 336] width 1155 height 576
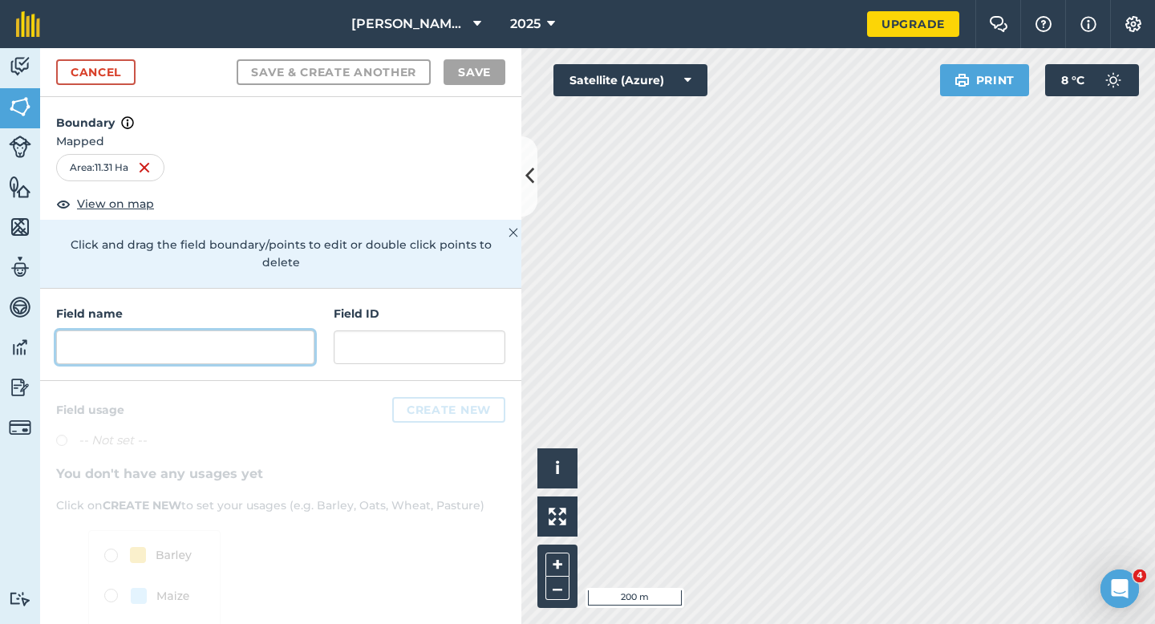
click at [248, 330] on input "text" at bounding box center [185, 347] width 258 height 34
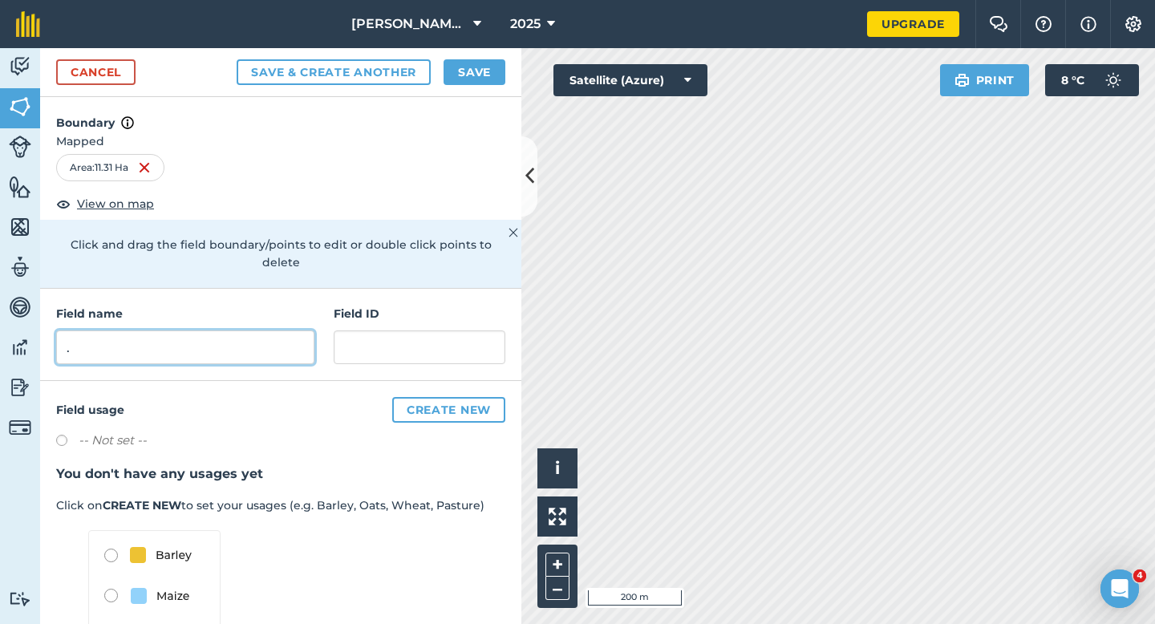
type input "."
click at [504, 40] on button "2025" at bounding box center [533, 24] width 58 height 48
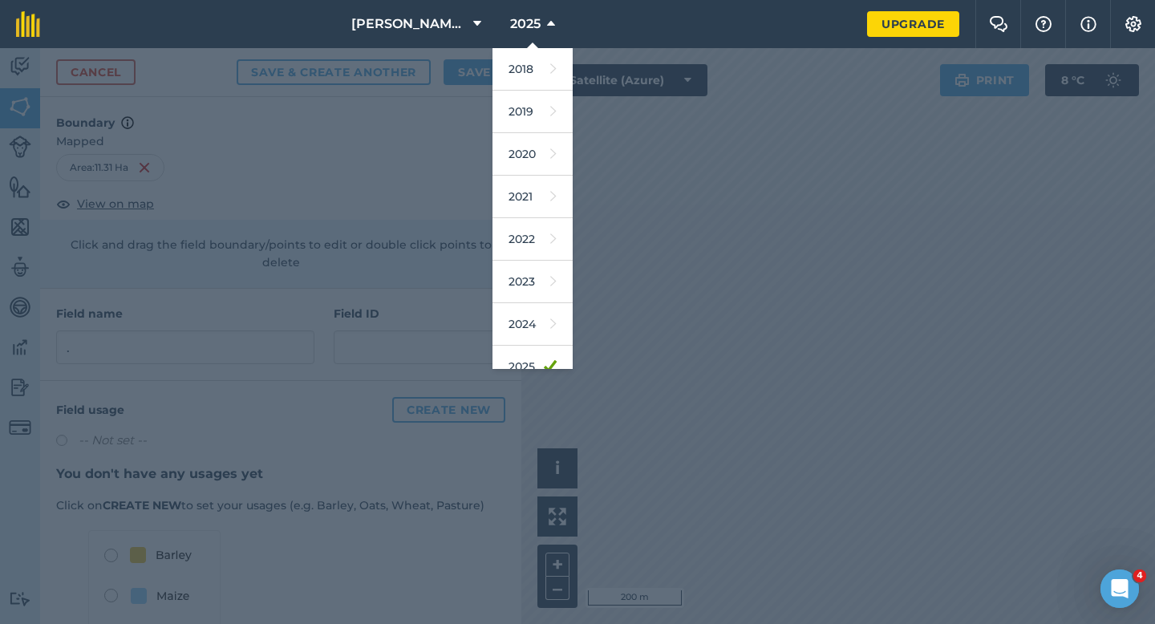
click at [442, 75] on div at bounding box center [577, 336] width 1155 height 576
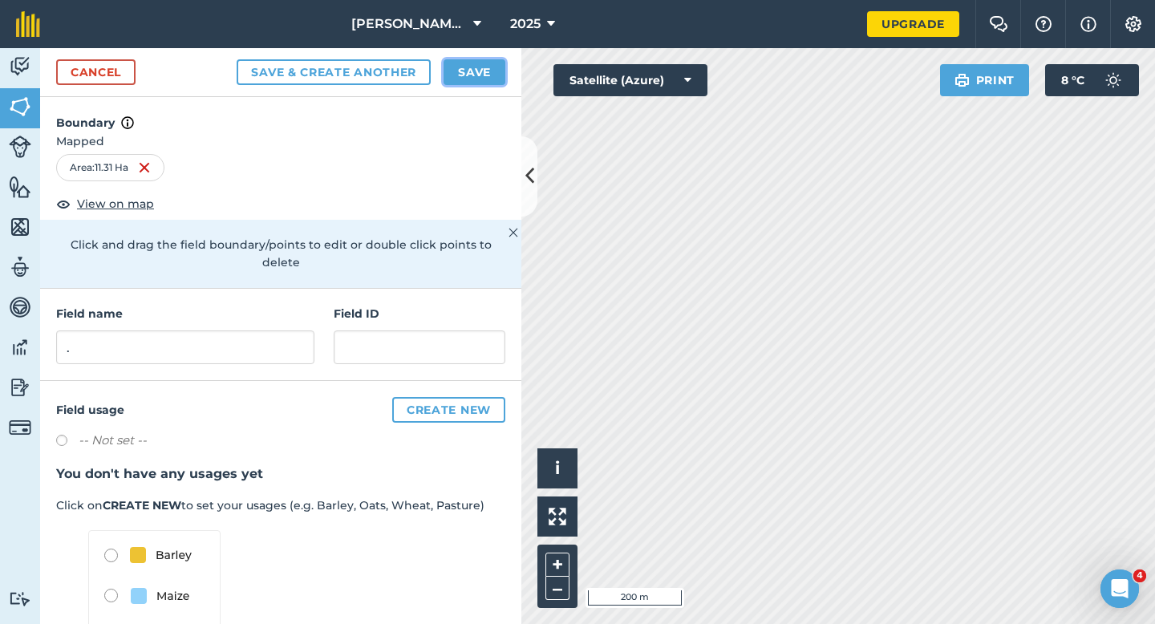
click at [476, 75] on button "Save" at bounding box center [474, 72] width 62 height 26
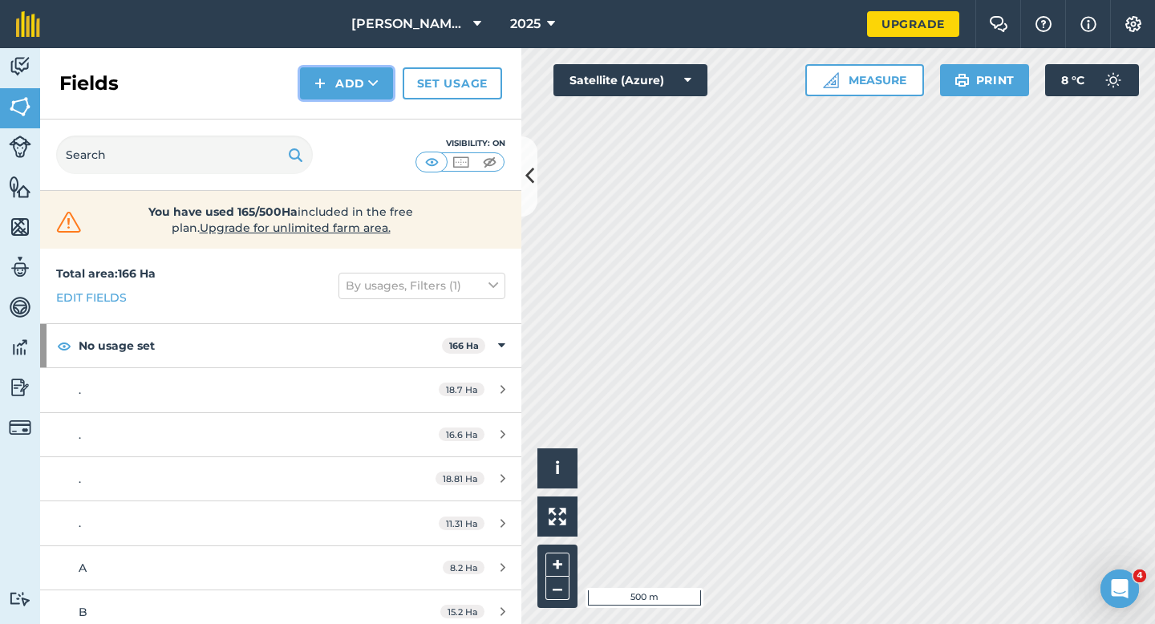
click at [357, 87] on button "Add" at bounding box center [346, 83] width 93 height 32
click at [358, 114] on link "Draw" at bounding box center [346, 119] width 88 height 35
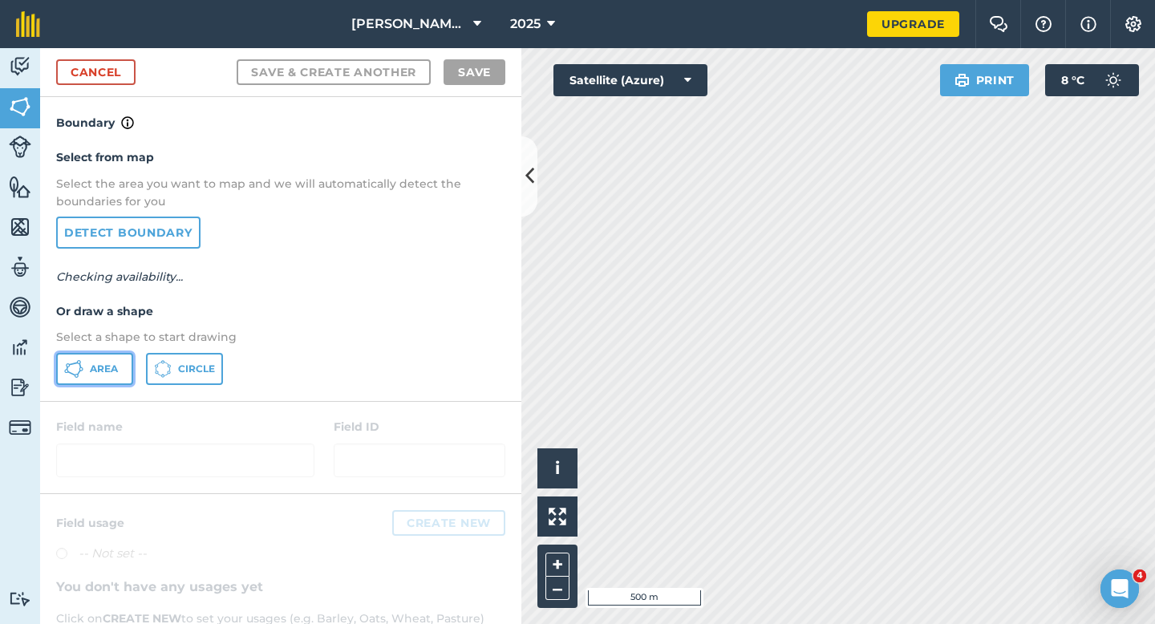
click at [101, 375] on button "Area" at bounding box center [94, 369] width 77 height 32
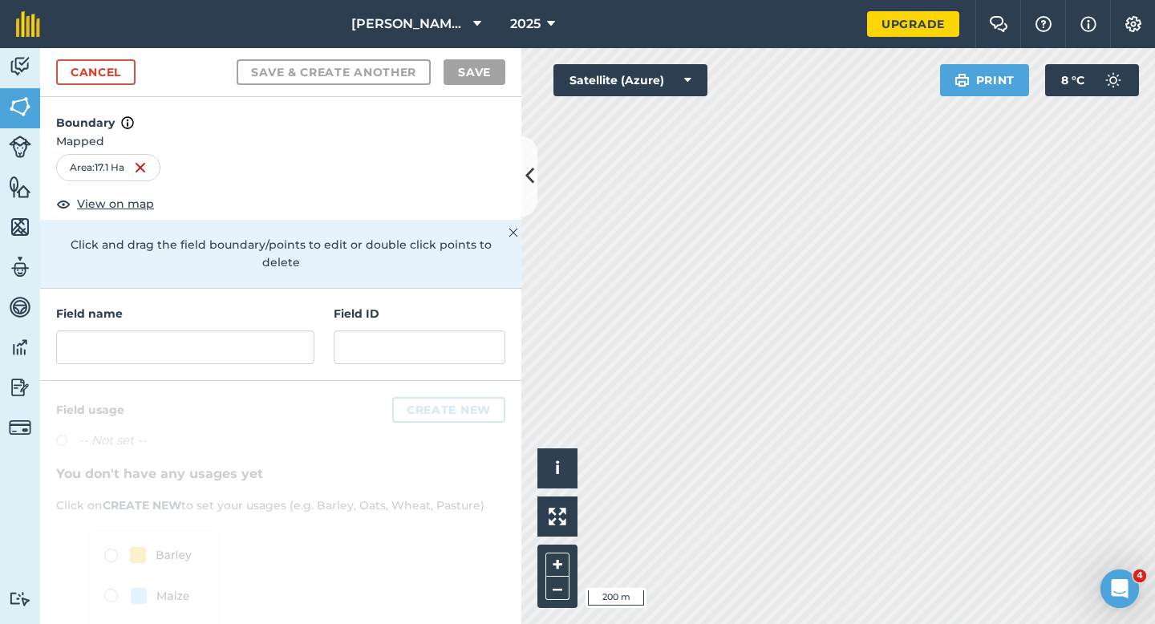
click at [283, 353] on div "Field name Field ID" at bounding box center [280, 335] width 481 height 92
click at [278, 348] on div "Field name Field ID" at bounding box center [280, 335] width 481 height 92
click at [281, 330] on input "text" at bounding box center [185, 347] width 258 height 34
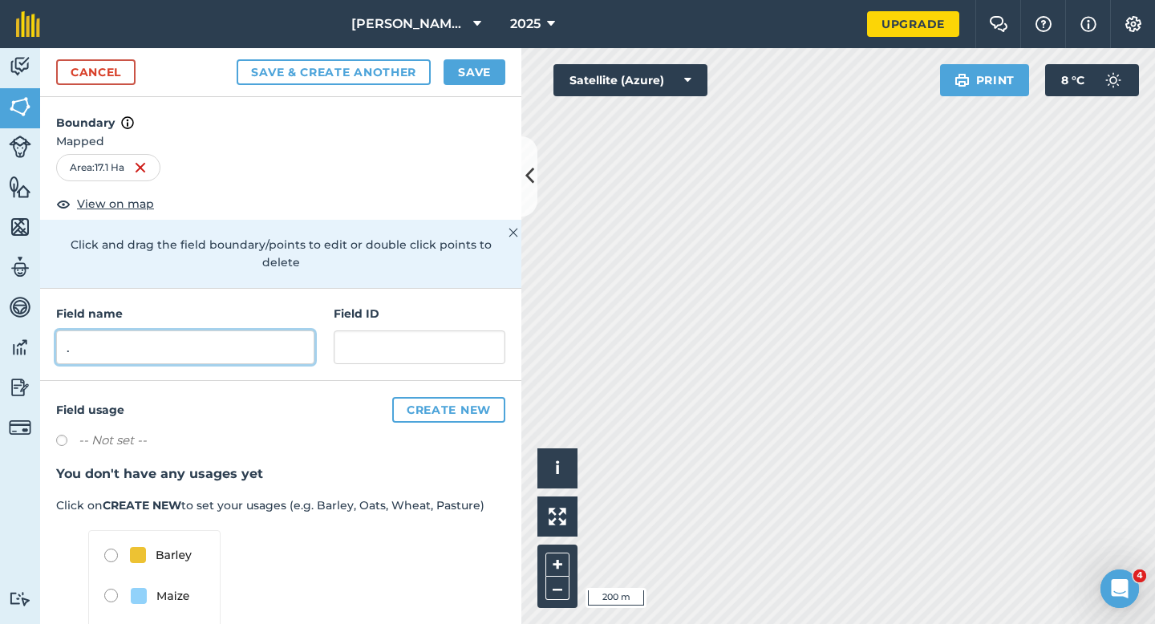
type input "."
click at [493, 52] on div "Cancel Save & Create Another Save" at bounding box center [280, 72] width 481 height 49
click at [495, 72] on button "Save" at bounding box center [474, 72] width 62 height 26
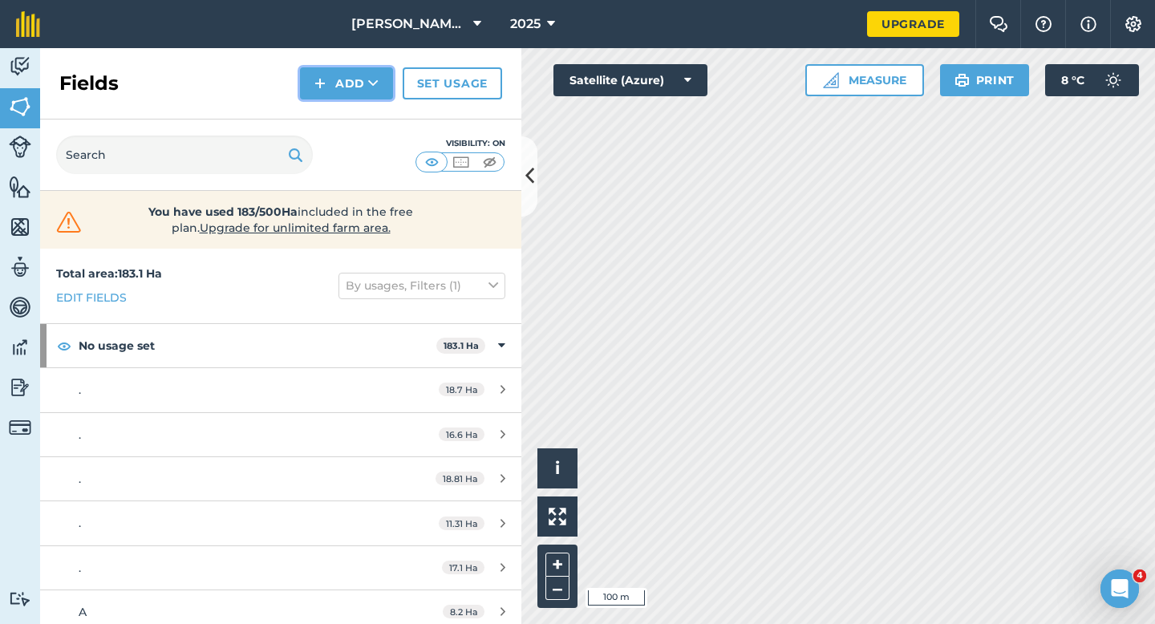
click at [352, 87] on button "Add" at bounding box center [346, 83] width 93 height 32
click at [352, 99] on button "Add Draw Import" at bounding box center [346, 83] width 93 height 32
click at [326, 89] on button "Add" at bounding box center [346, 83] width 93 height 32
click at [326, 109] on link "Draw" at bounding box center [346, 119] width 88 height 35
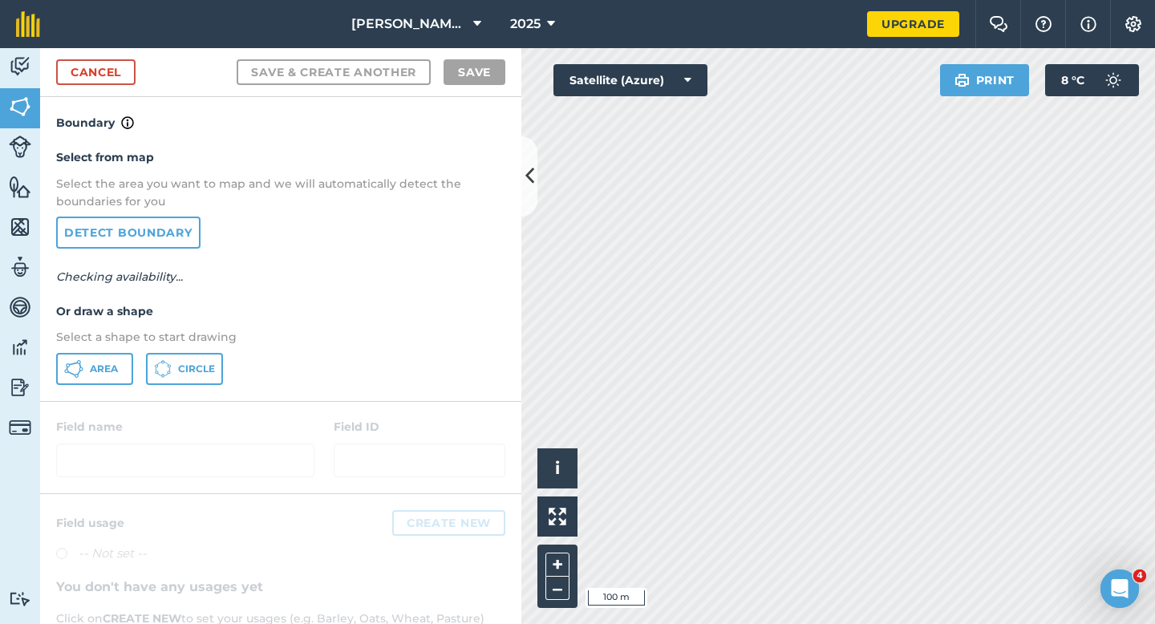
click at [70, 406] on div at bounding box center [280, 447] width 481 height 91
click at [91, 367] on span "Area" at bounding box center [104, 368] width 28 height 13
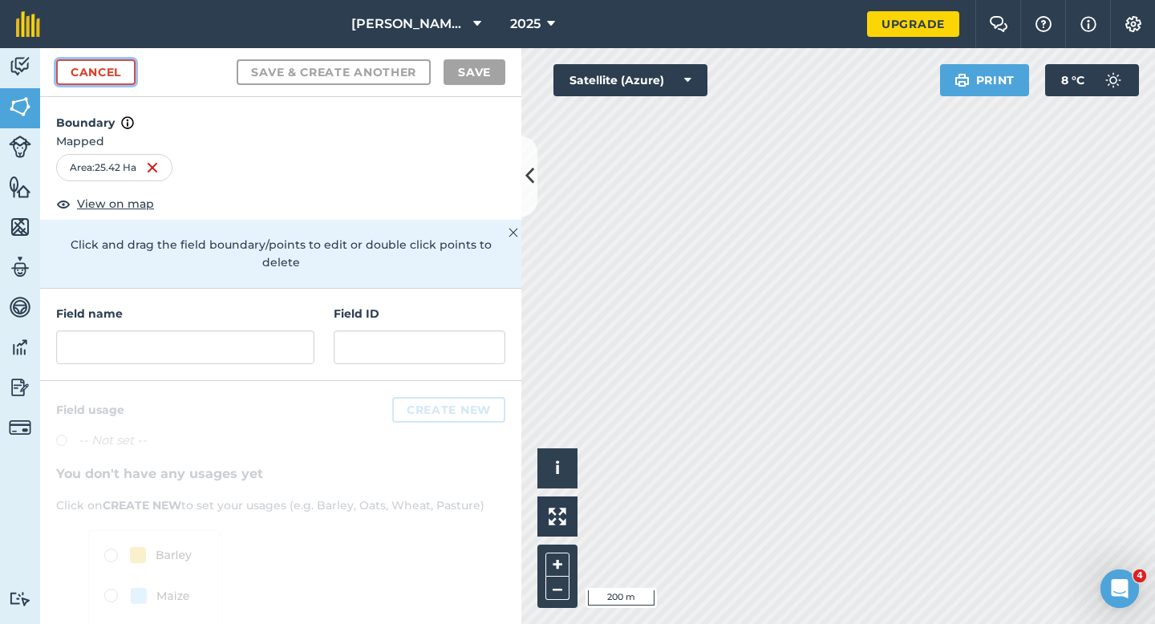
click at [115, 68] on link "Cancel" at bounding box center [95, 72] width 79 height 26
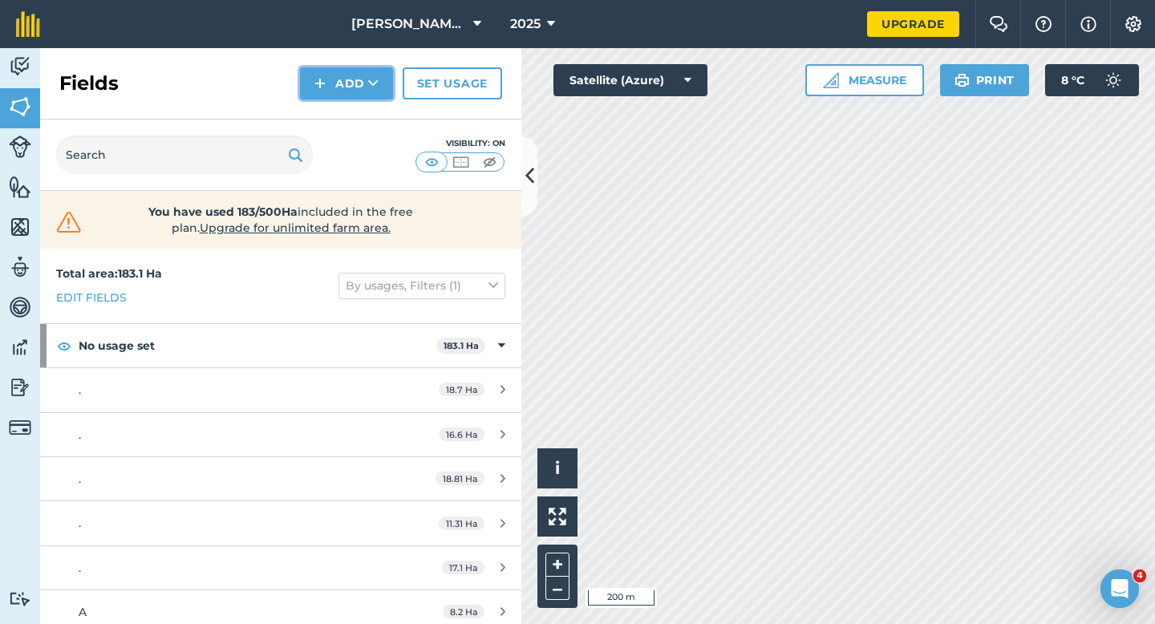
click at [312, 90] on button "Add" at bounding box center [346, 83] width 93 height 32
click at [318, 114] on link "Draw" at bounding box center [346, 119] width 88 height 35
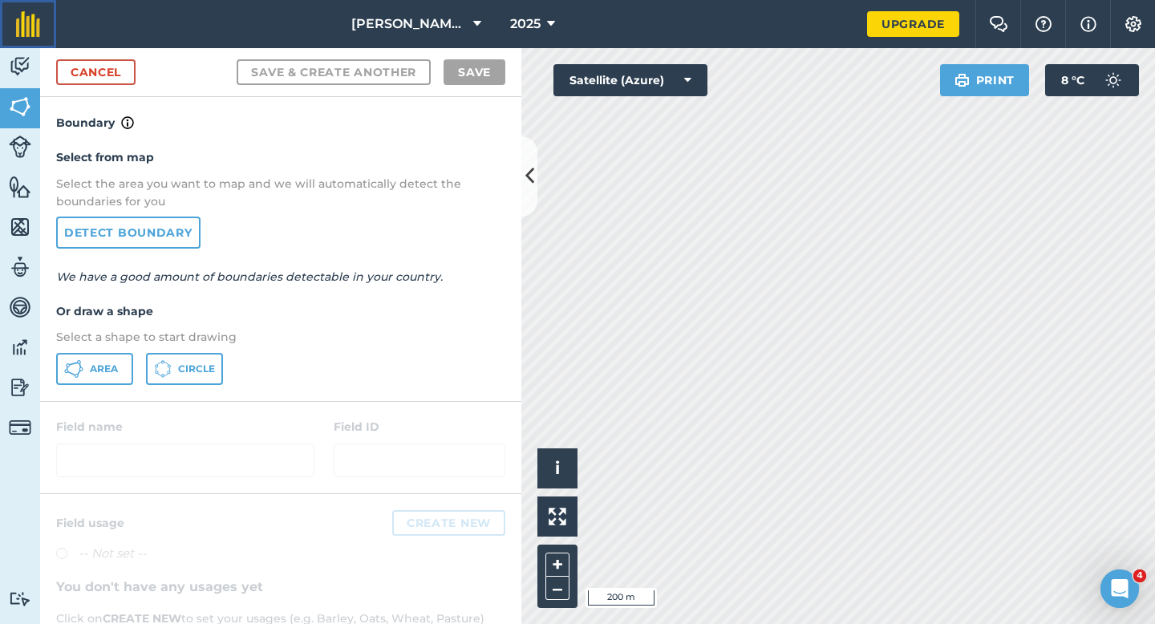
click at [34, 13] on img at bounding box center [28, 24] width 24 height 26
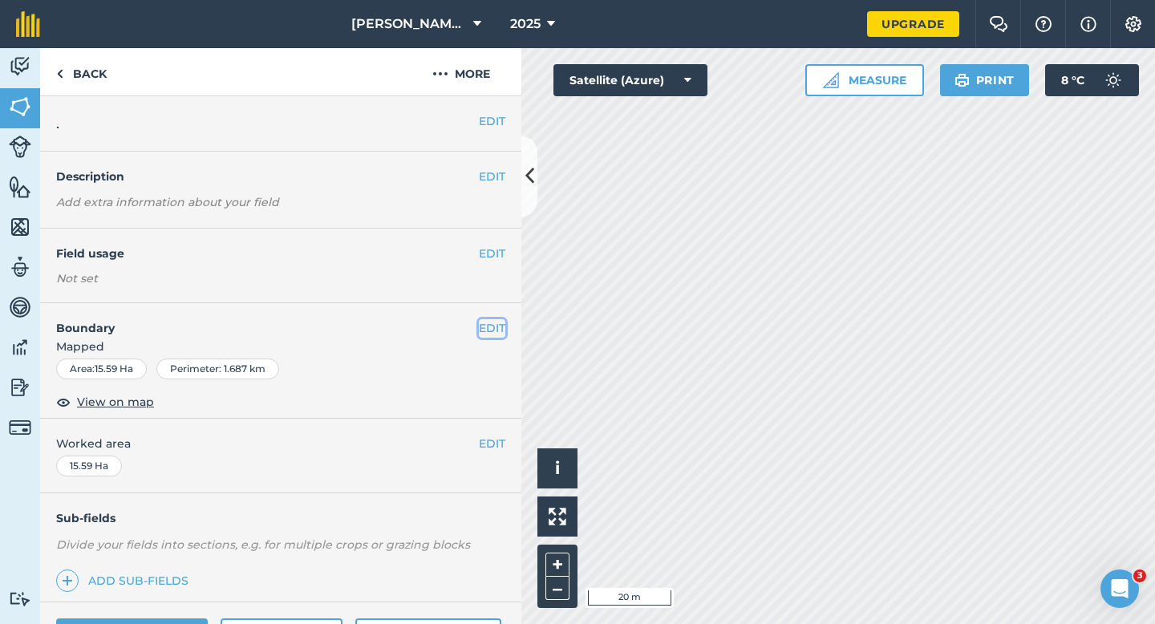
click at [483, 325] on button "EDIT" at bounding box center [492, 328] width 26 height 18
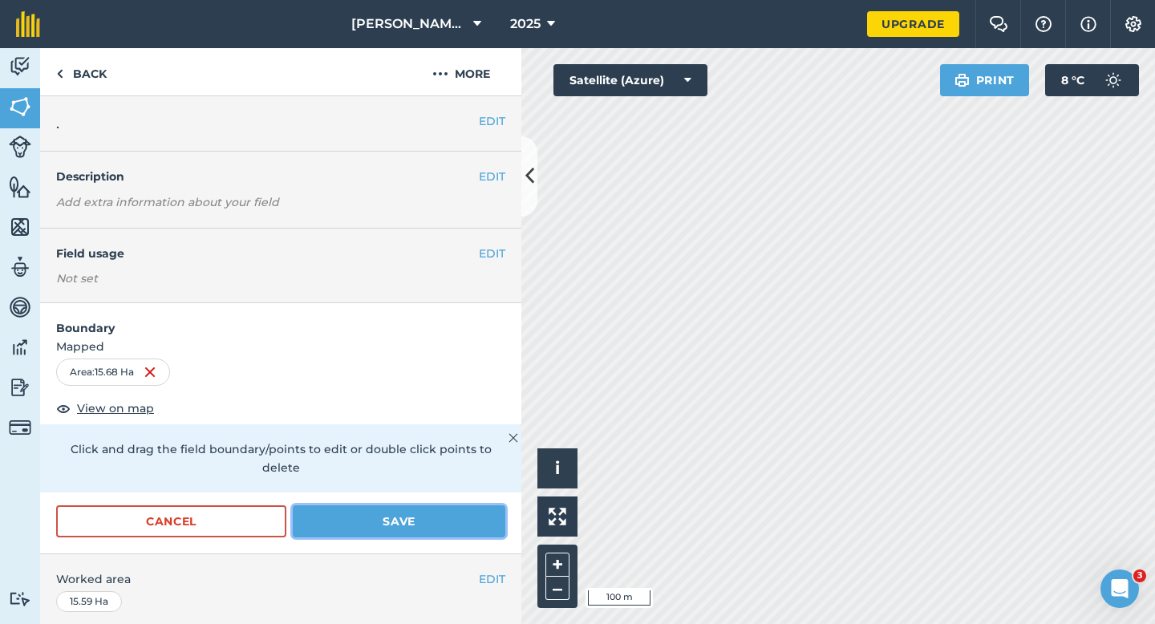
click at [388, 510] on button "Save" at bounding box center [399, 521] width 213 height 32
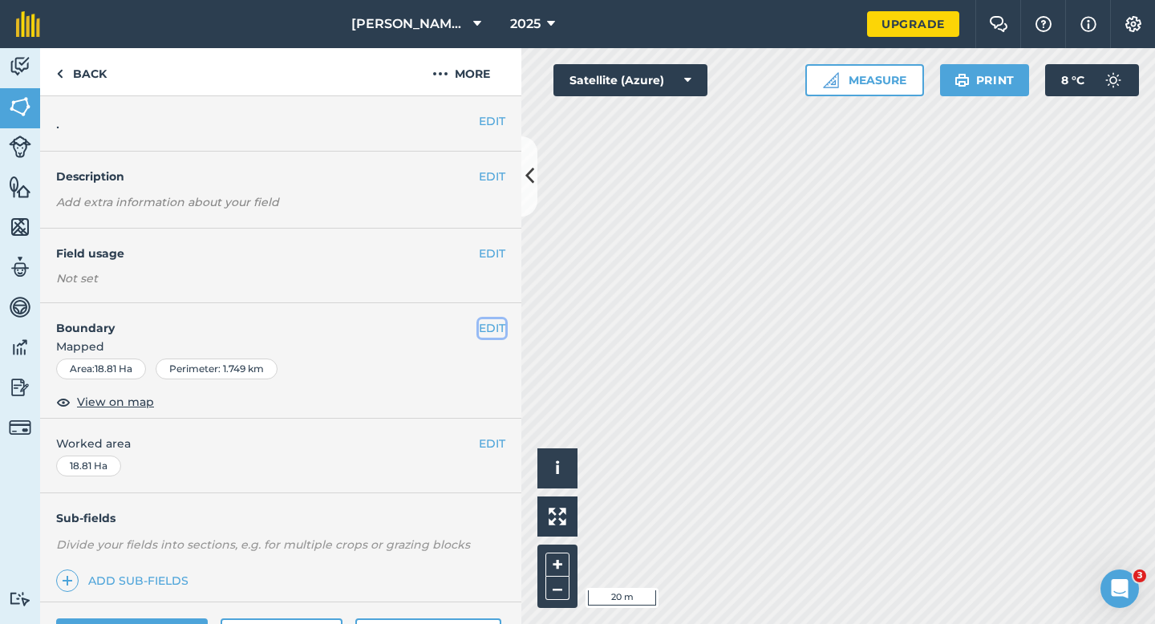
click at [496, 333] on button "EDIT" at bounding box center [492, 328] width 26 height 18
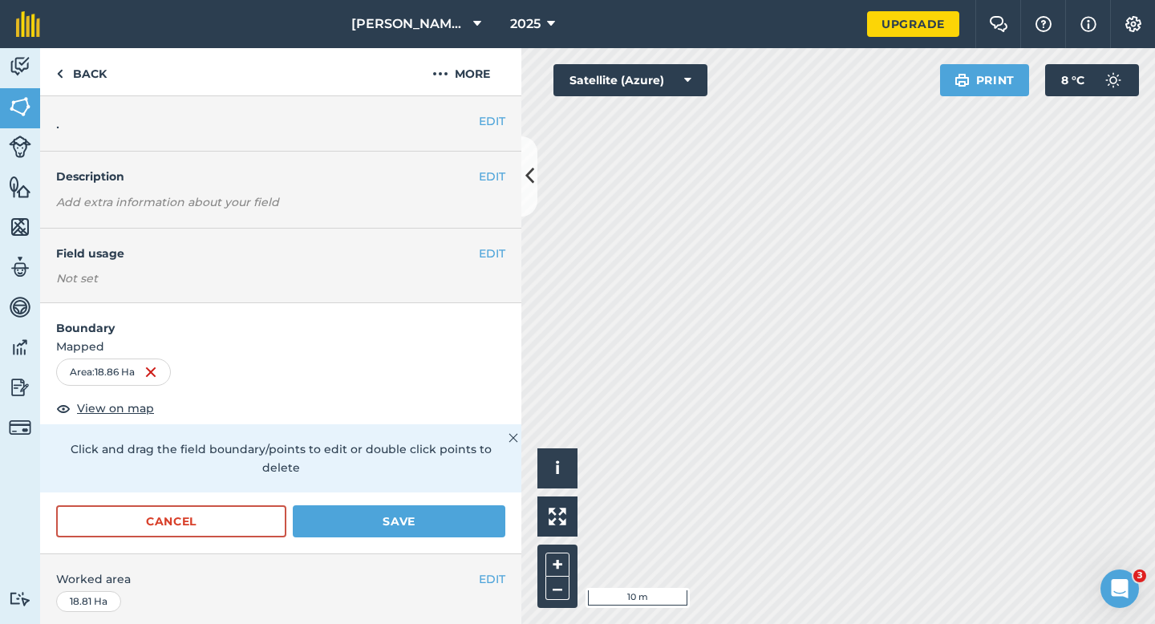
click at [484, 487] on form "Boundary Mapped Area : 18.86 Ha View on map Click and drag the field boundary/p…" at bounding box center [280, 428] width 481 height 250
click at [484, 505] on button "Save" at bounding box center [399, 521] width 213 height 32
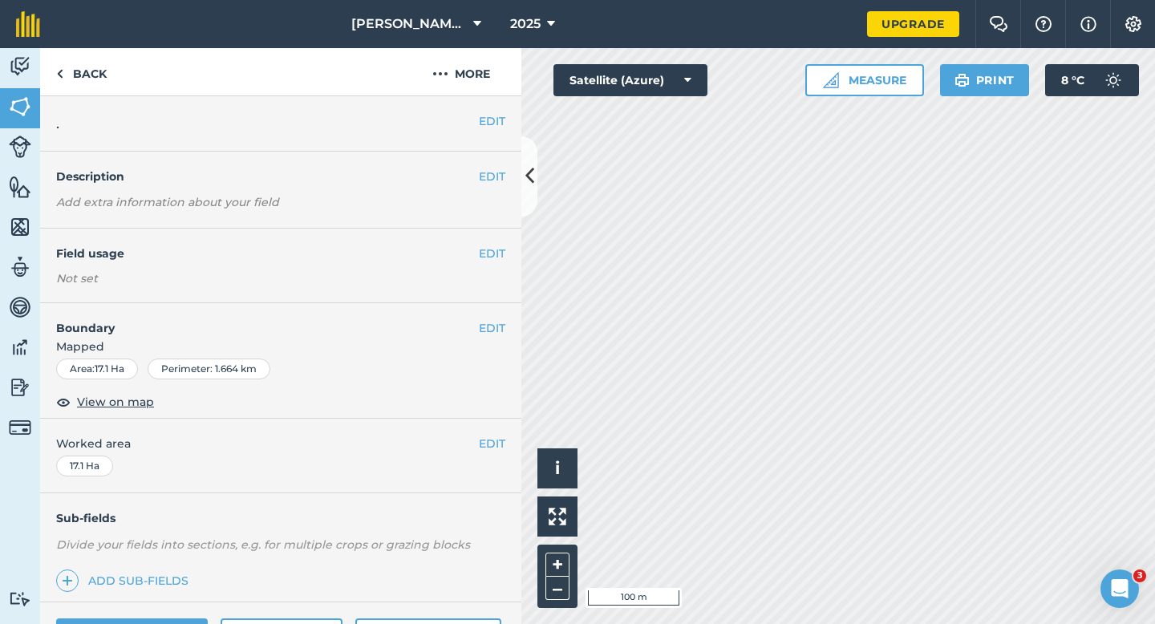
click at [492, 338] on span "Mapped" at bounding box center [280, 347] width 481 height 18
click at [492, 334] on button "EDIT" at bounding box center [492, 328] width 26 height 18
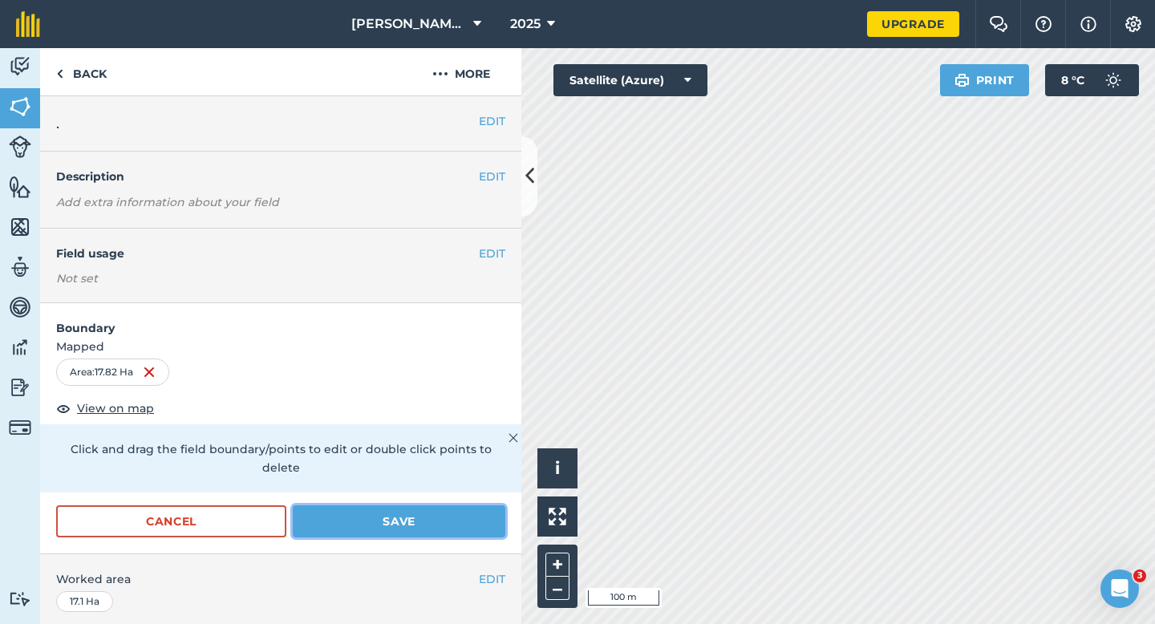
click at [386, 505] on button "Save" at bounding box center [399, 521] width 213 height 32
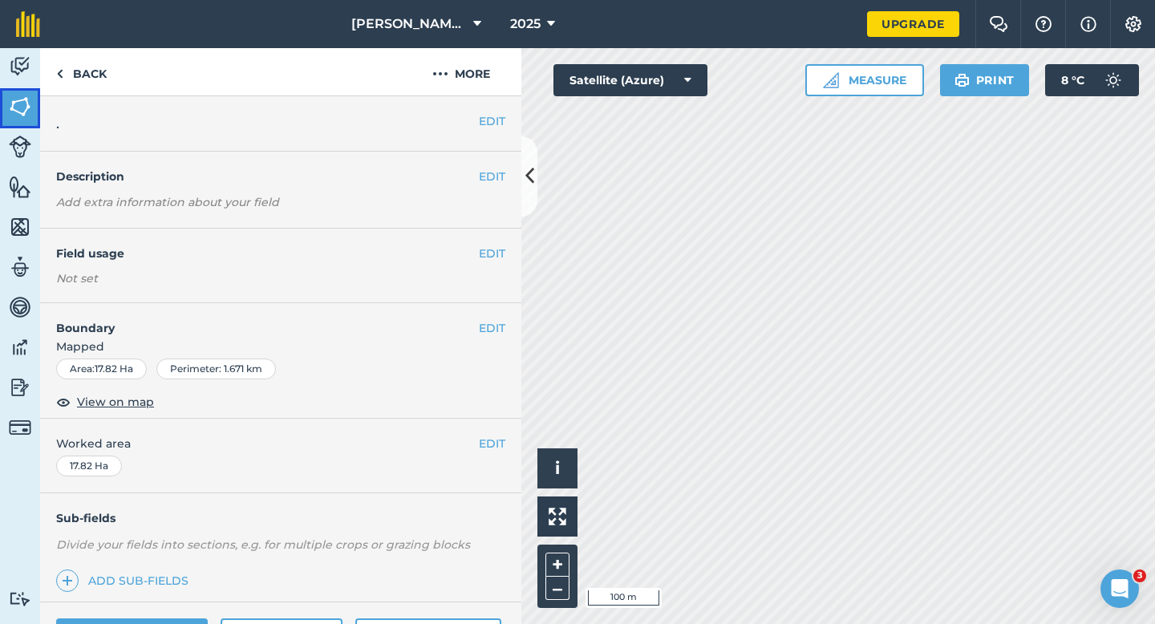
click at [26, 100] on img at bounding box center [20, 107] width 22 height 24
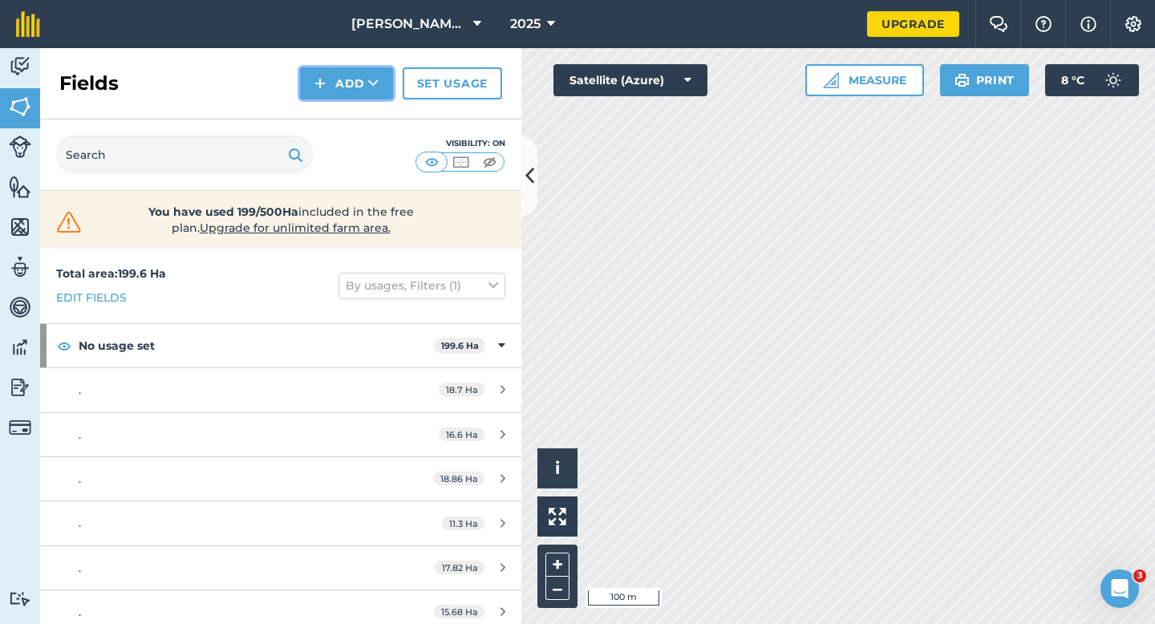
click at [333, 90] on button "Add" at bounding box center [346, 83] width 93 height 32
click at [338, 112] on link "Draw" at bounding box center [346, 119] width 88 height 35
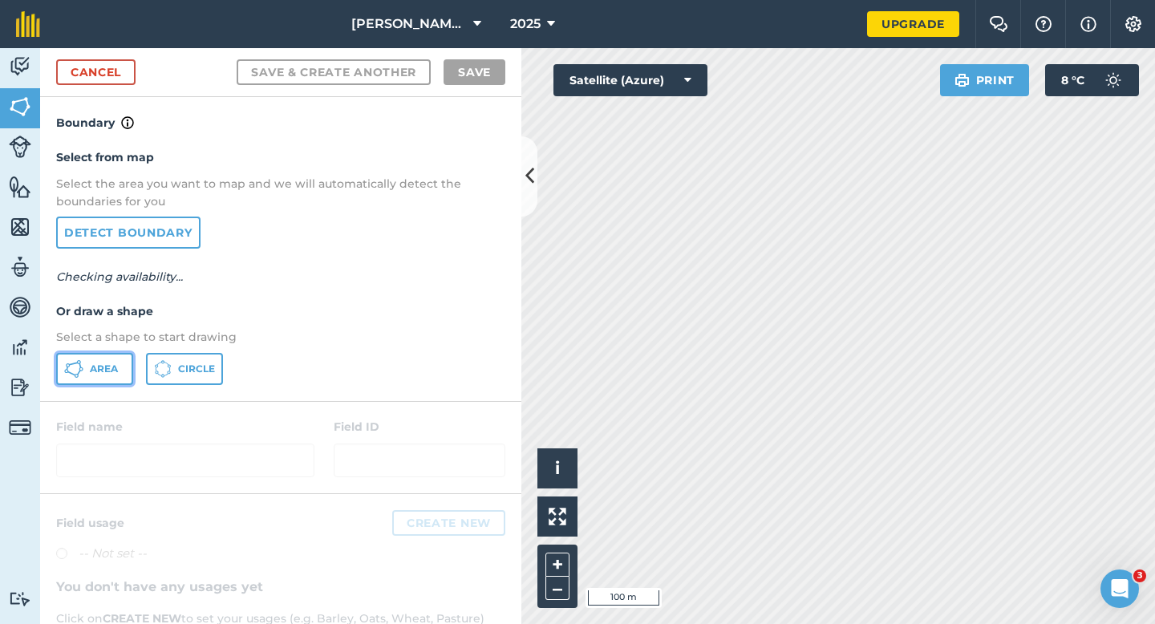
click at [125, 361] on button "Area" at bounding box center [94, 369] width 77 height 32
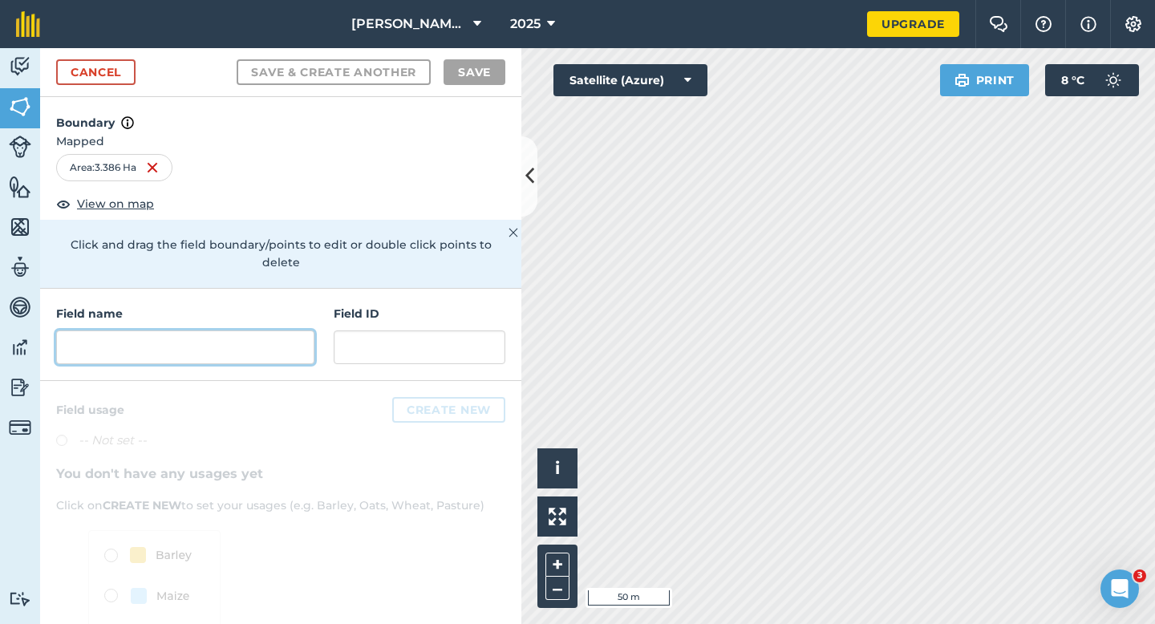
click at [207, 341] on input "text" at bounding box center [185, 347] width 258 height 34
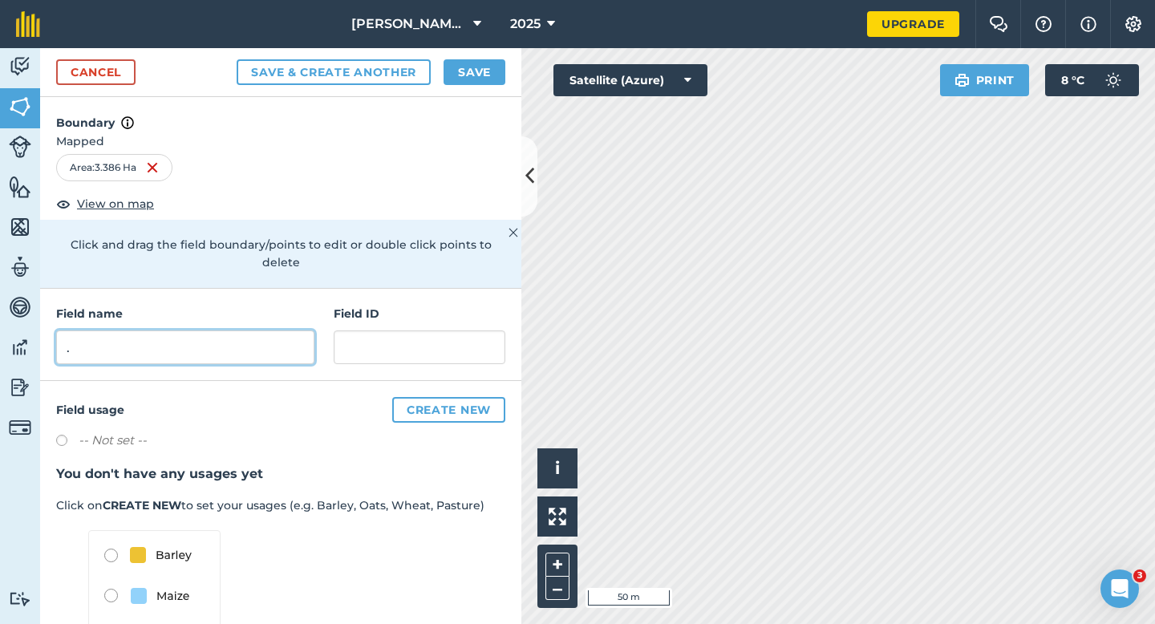
type input "."
click at [494, 70] on button "Save" at bounding box center [474, 72] width 62 height 26
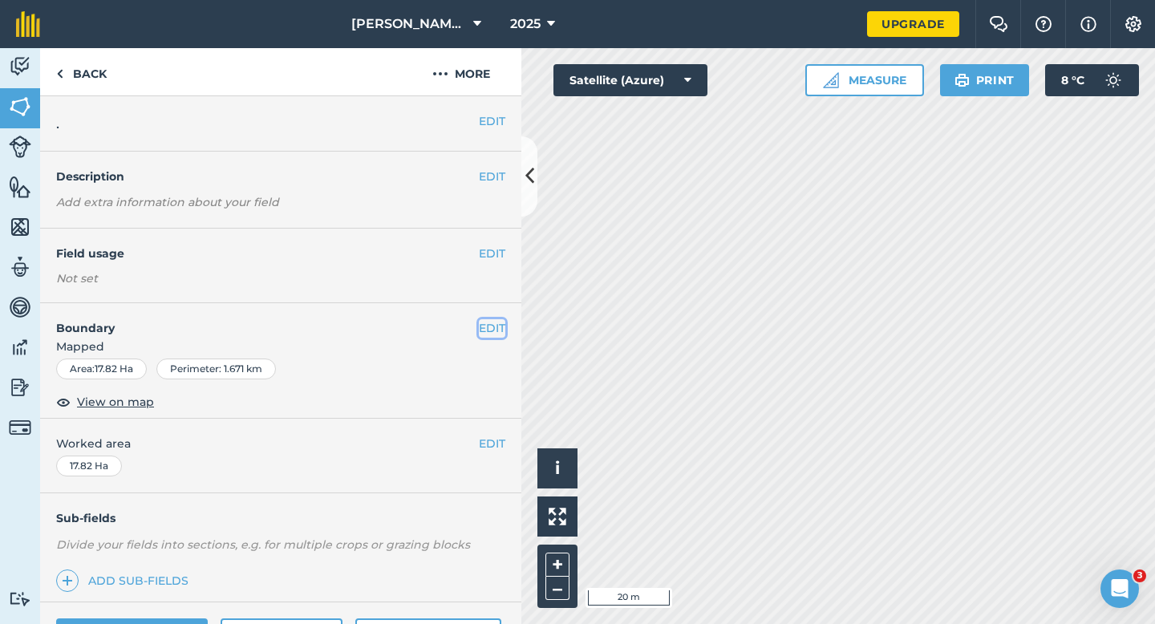
click at [479, 329] on button "EDIT" at bounding box center [492, 328] width 26 height 18
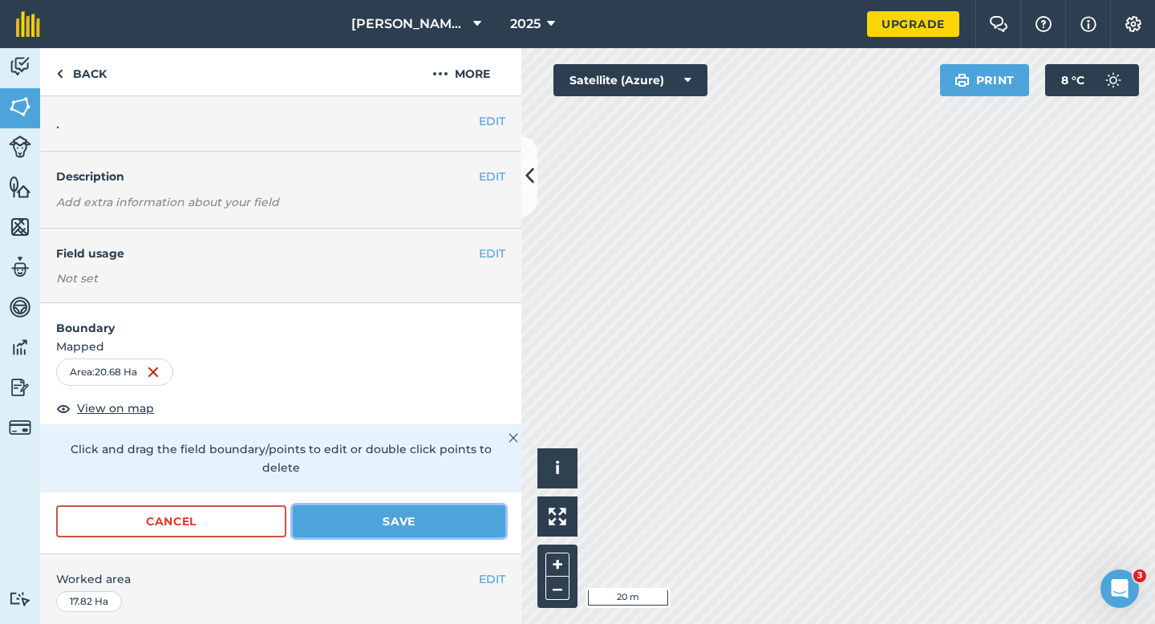
click at [388, 507] on button "Save" at bounding box center [399, 521] width 213 height 32
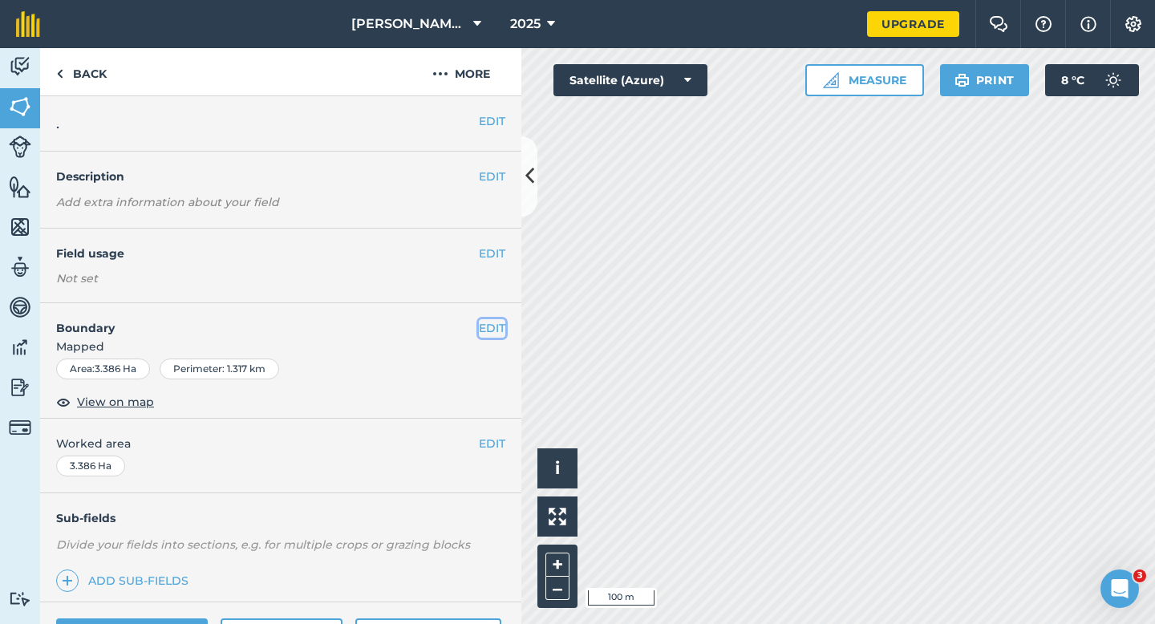
click at [498, 330] on button "EDIT" at bounding box center [492, 328] width 26 height 18
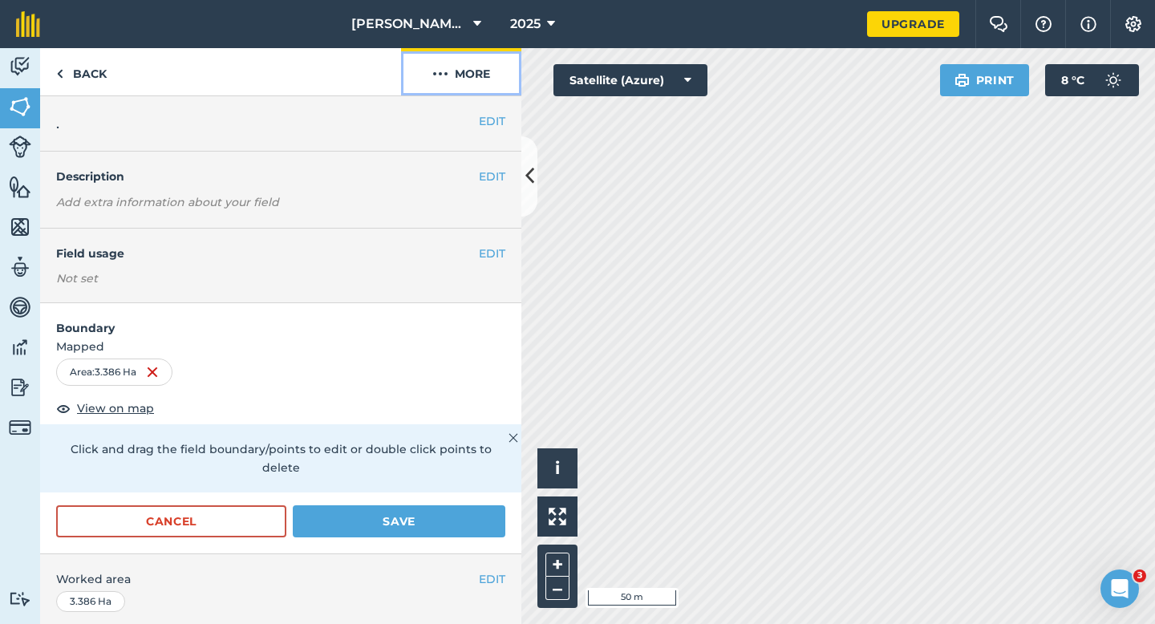
click at [455, 91] on button "More" at bounding box center [461, 71] width 120 height 47
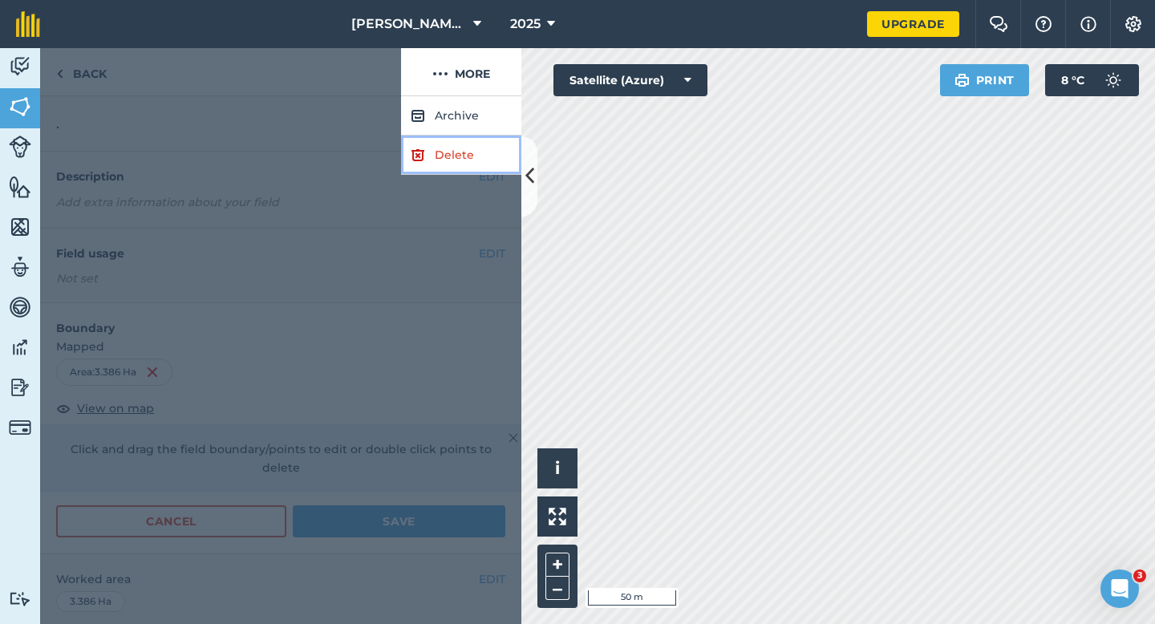
click at [455, 145] on link "Delete" at bounding box center [461, 155] width 120 height 39
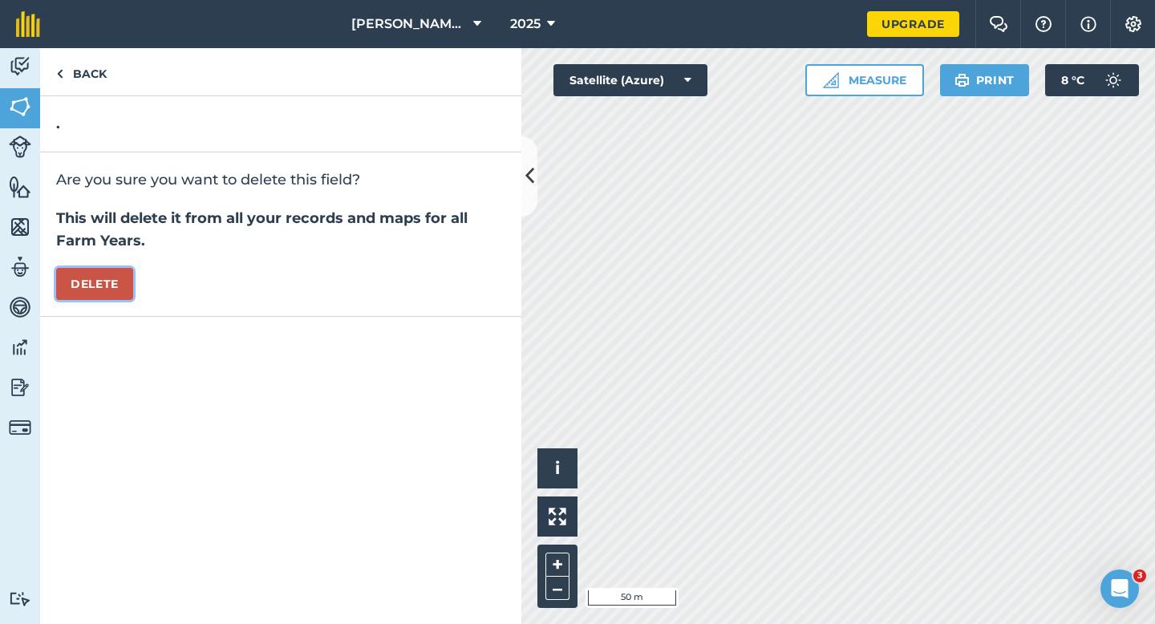
click at [125, 296] on button "Delete" at bounding box center [94, 284] width 77 height 32
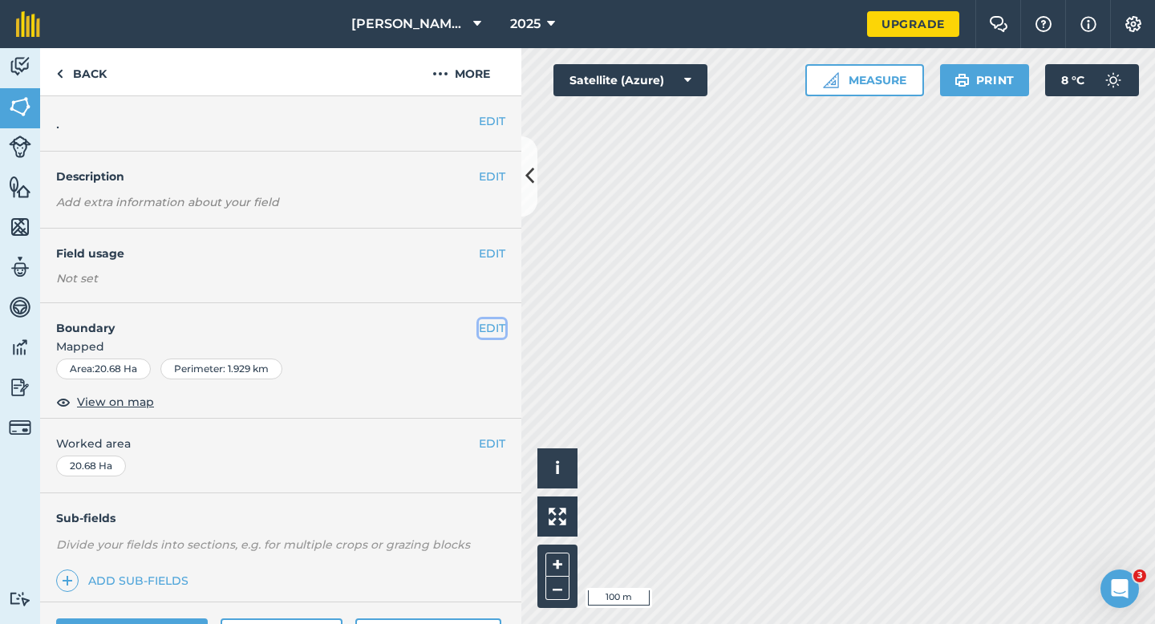
click at [498, 328] on button "EDIT" at bounding box center [492, 328] width 26 height 18
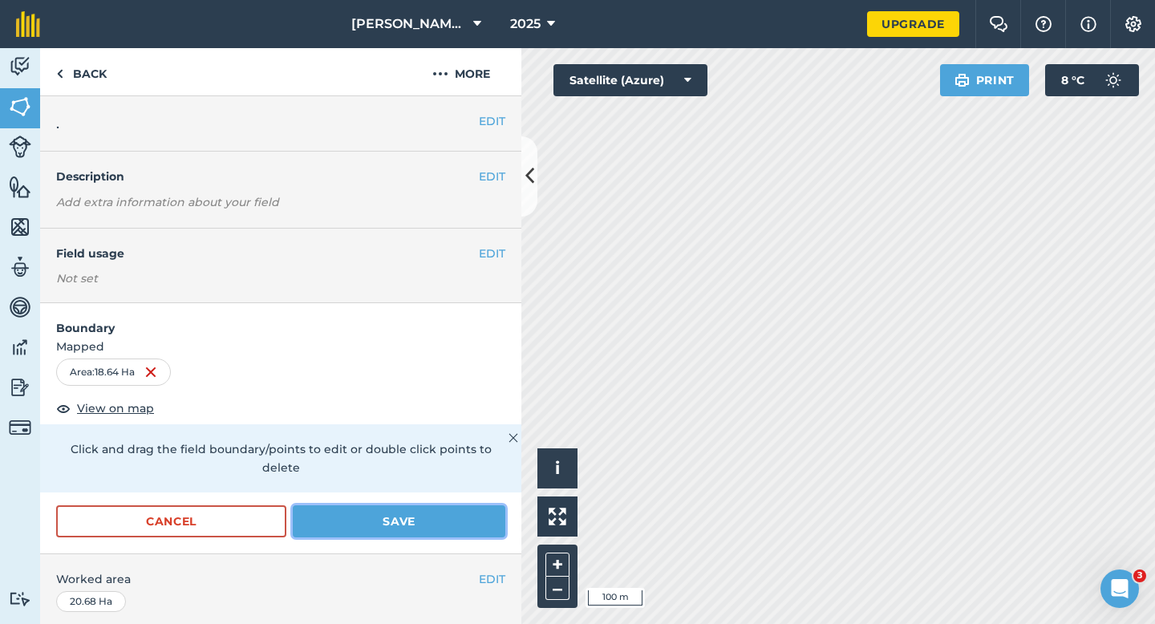
click at [451, 505] on button "Save" at bounding box center [399, 521] width 213 height 32
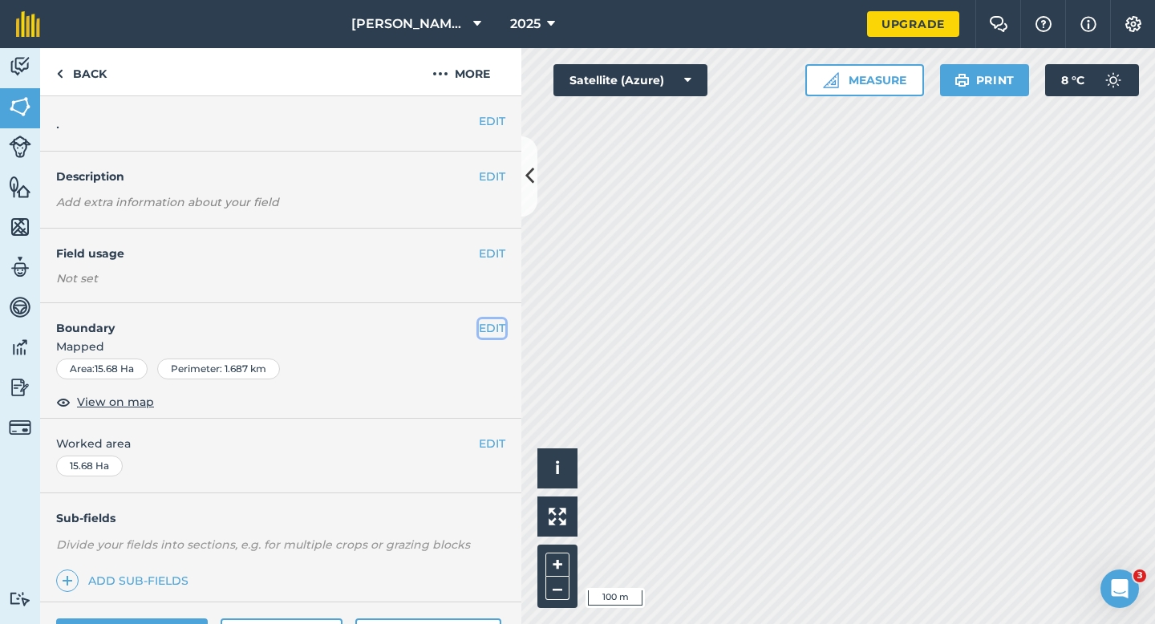
click at [499, 329] on button "EDIT" at bounding box center [492, 328] width 26 height 18
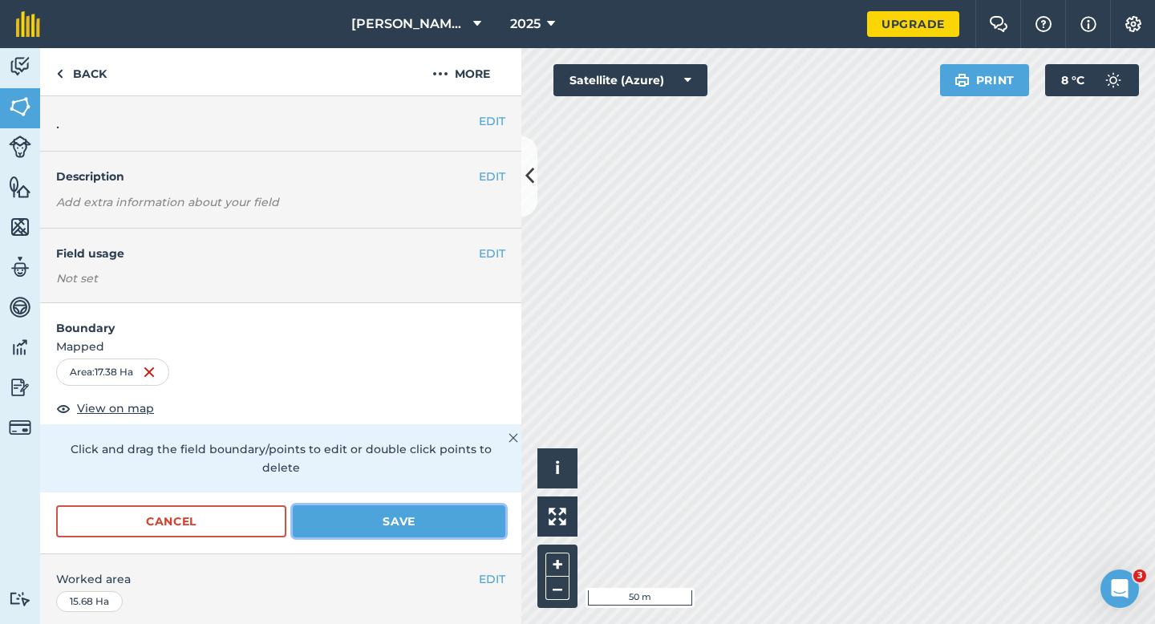
click at [481, 507] on button "Save" at bounding box center [399, 521] width 213 height 32
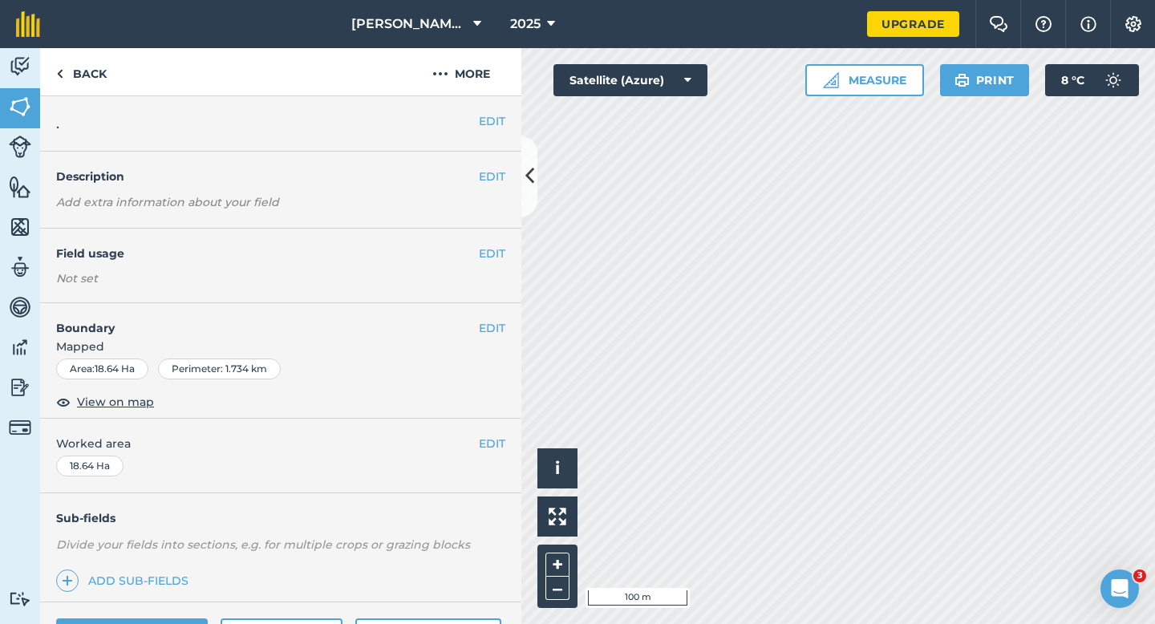
click at [489, 338] on span "Mapped" at bounding box center [280, 347] width 481 height 18
click at [492, 322] on button "EDIT" at bounding box center [492, 328] width 26 height 18
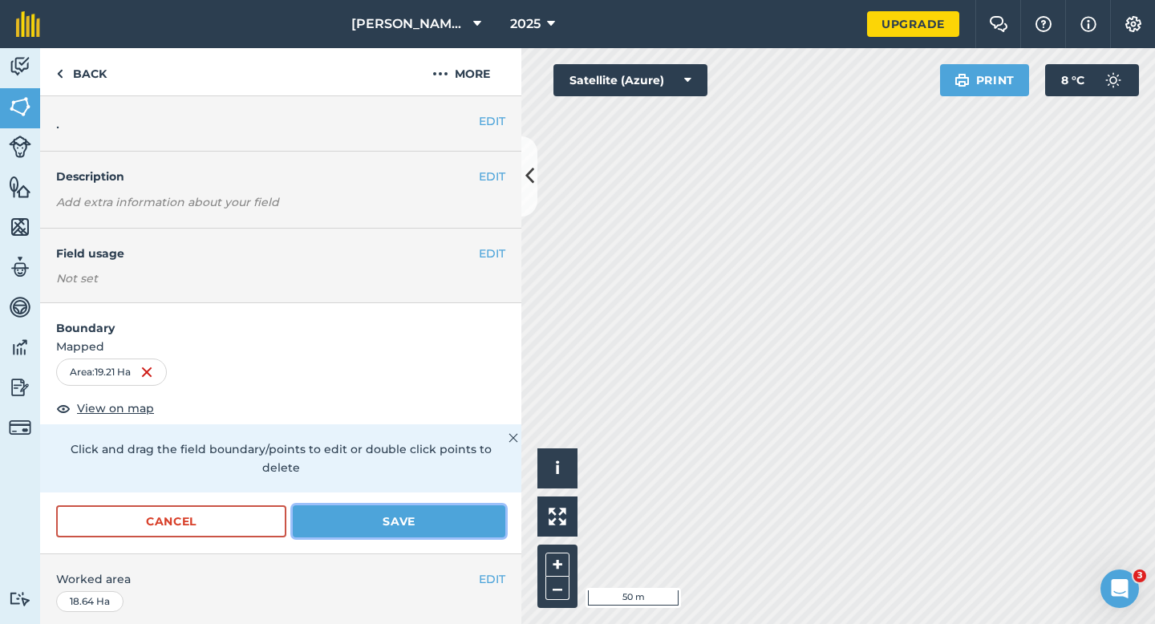
click at [431, 505] on button "Save" at bounding box center [399, 521] width 213 height 32
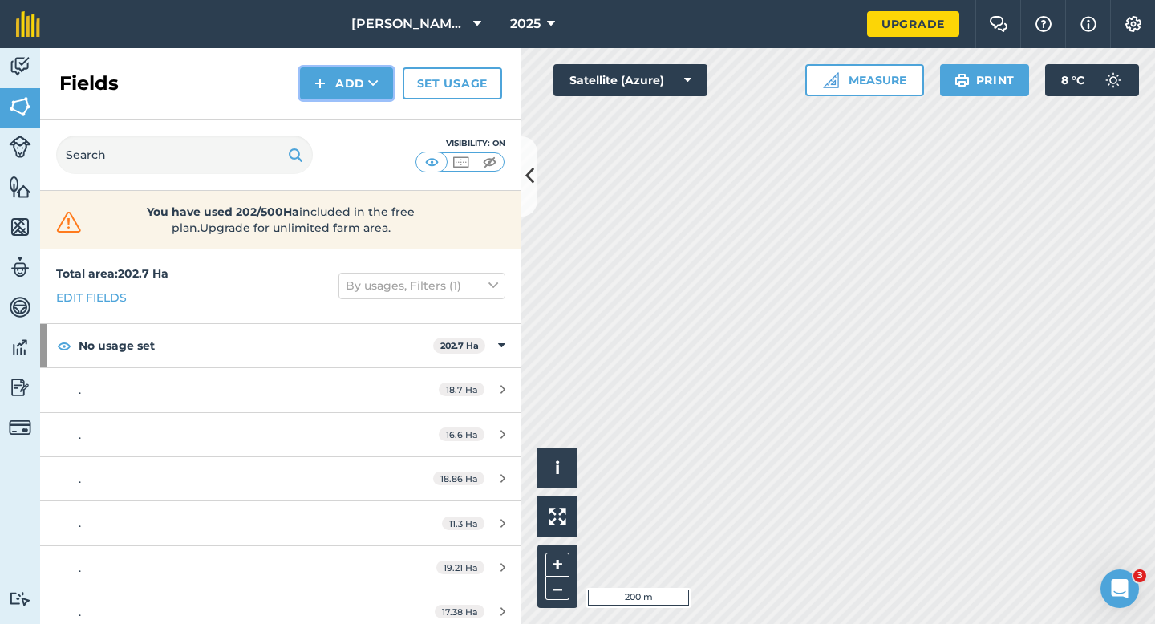
click at [354, 94] on button "Add" at bounding box center [346, 83] width 93 height 32
click at [354, 120] on link "Draw" at bounding box center [346, 119] width 88 height 35
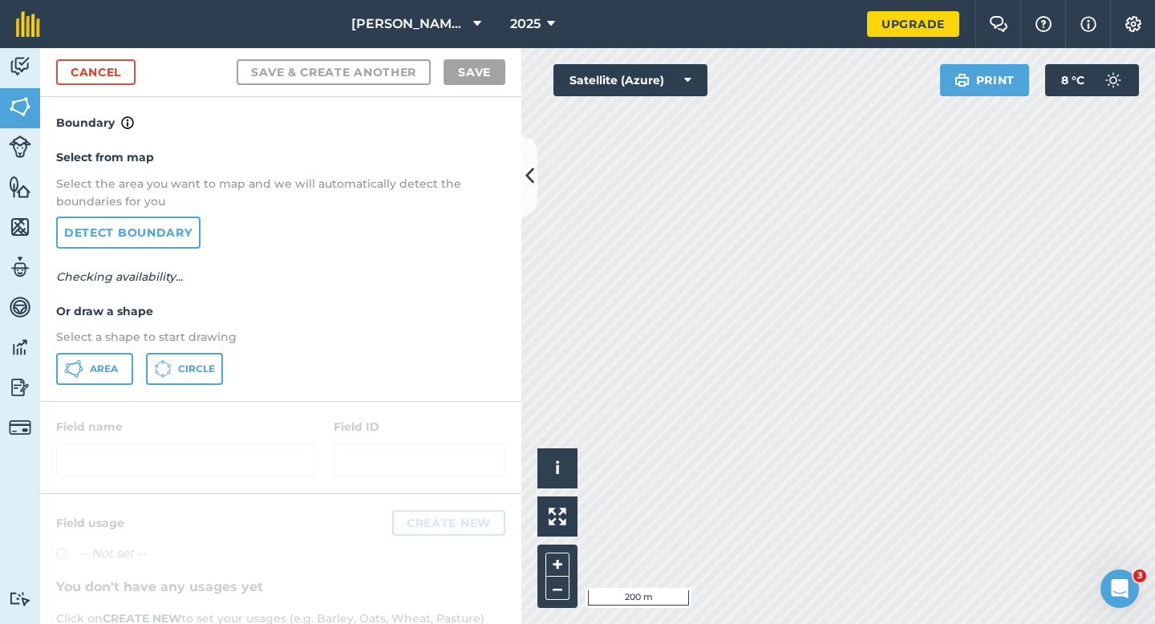
click at [99, 384] on div "Select from map Select the area you want to map and we will automatically detec…" at bounding box center [280, 266] width 481 height 268
click at [84, 339] on p "Select a shape to start drawing" at bounding box center [280, 337] width 449 height 18
click at [84, 371] on button "Area" at bounding box center [94, 369] width 77 height 32
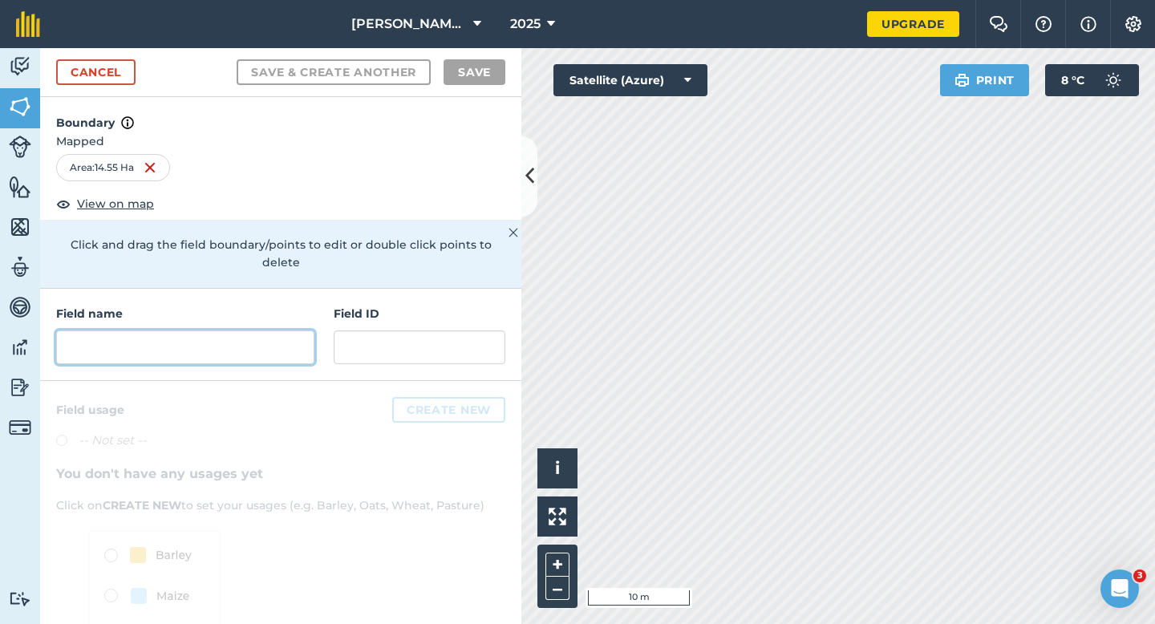
click at [295, 330] on input "text" at bounding box center [185, 347] width 258 height 34
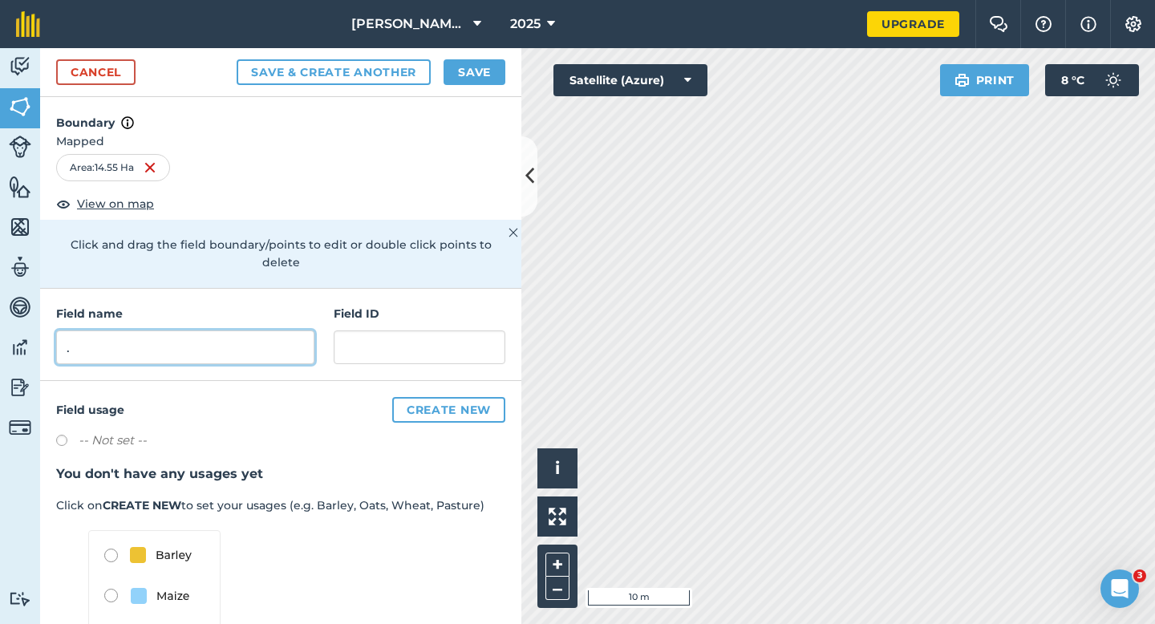
type input "."
click at [490, 71] on button "Save" at bounding box center [474, 72] width 62 height 26
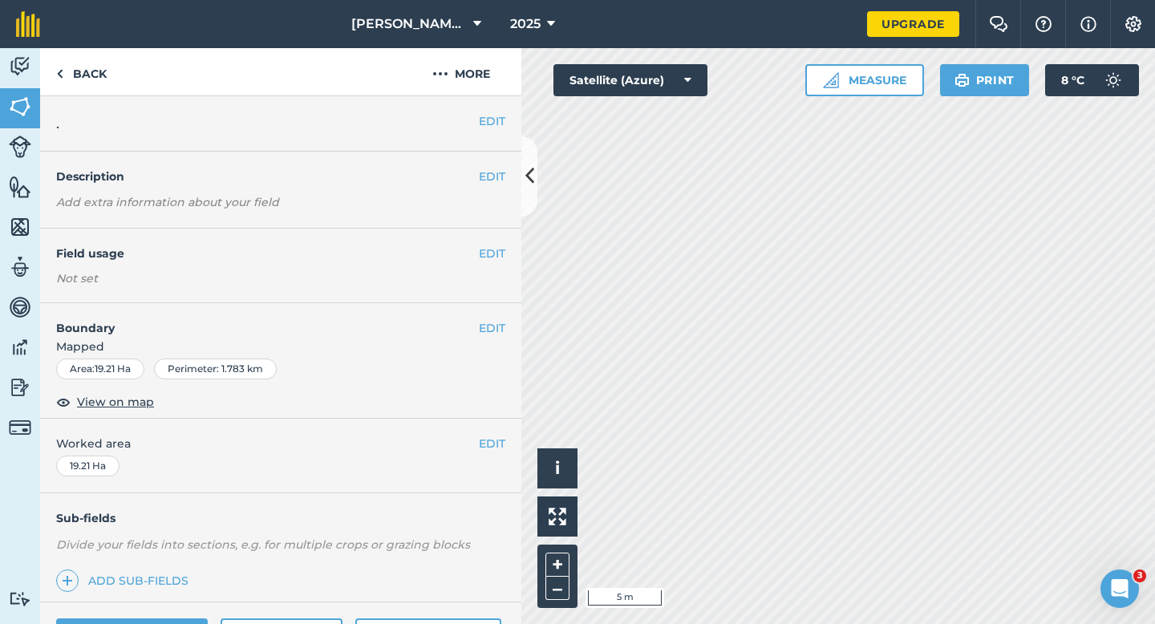
click at [476, 333] on h4 "Boundary" at bounding box center [259, 320] width 439 height 34
click at [483, 326] on button "EDIT" at bounding box center [492, 328] width 26 height 18
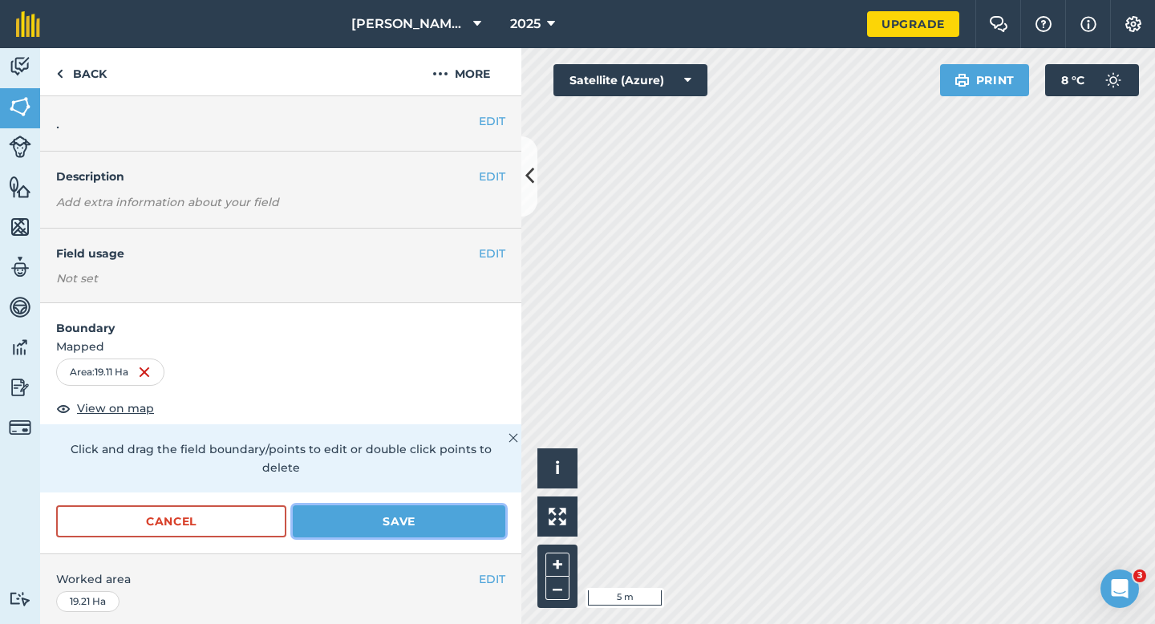
click at [451, 515] on button "Save" at bounding box center [399, 521] width 213 height 32
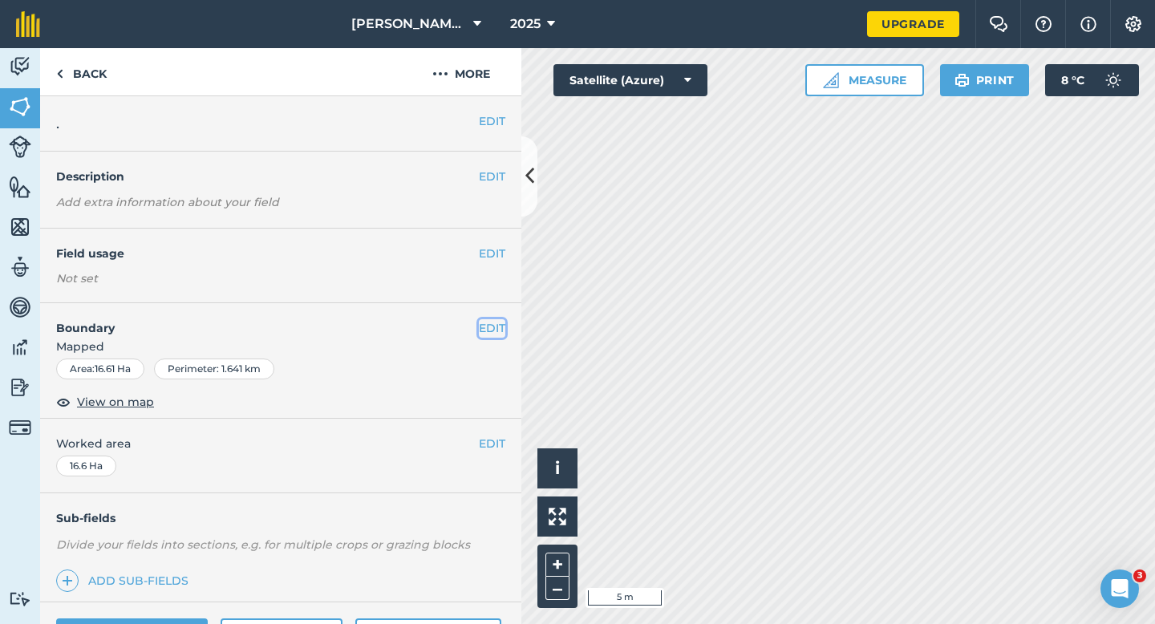
click at [493, 326] on button "EDIT" at bounding box center [492, 328] width 26 height 18
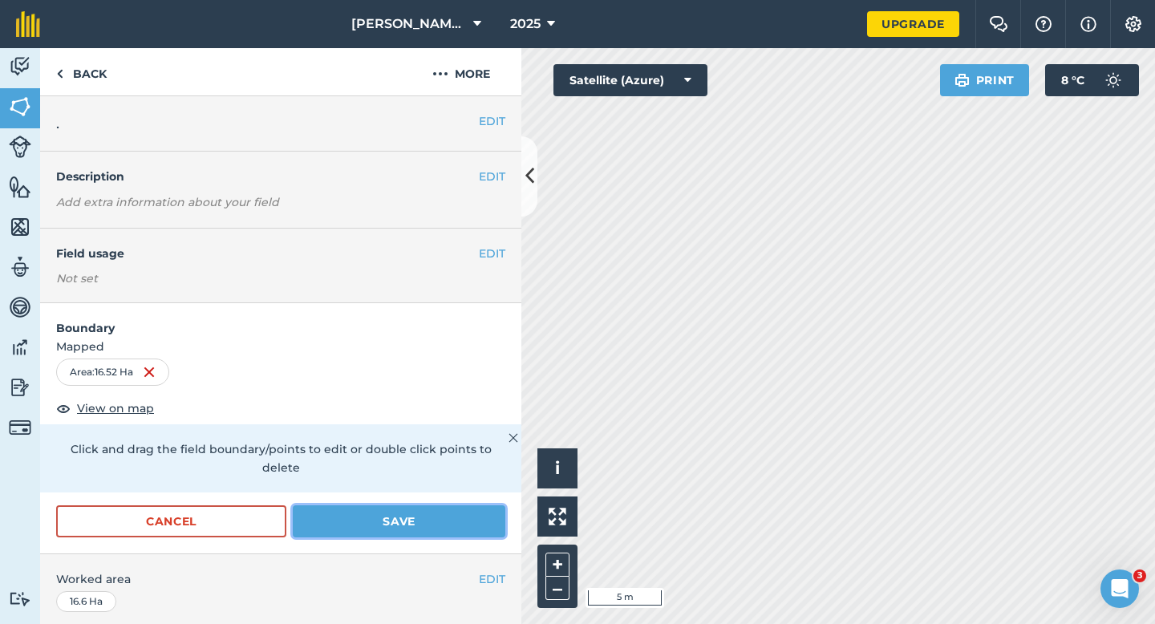
click at [447, 514] on button "Save" at bounding box center [399, 521] width 213 height 32
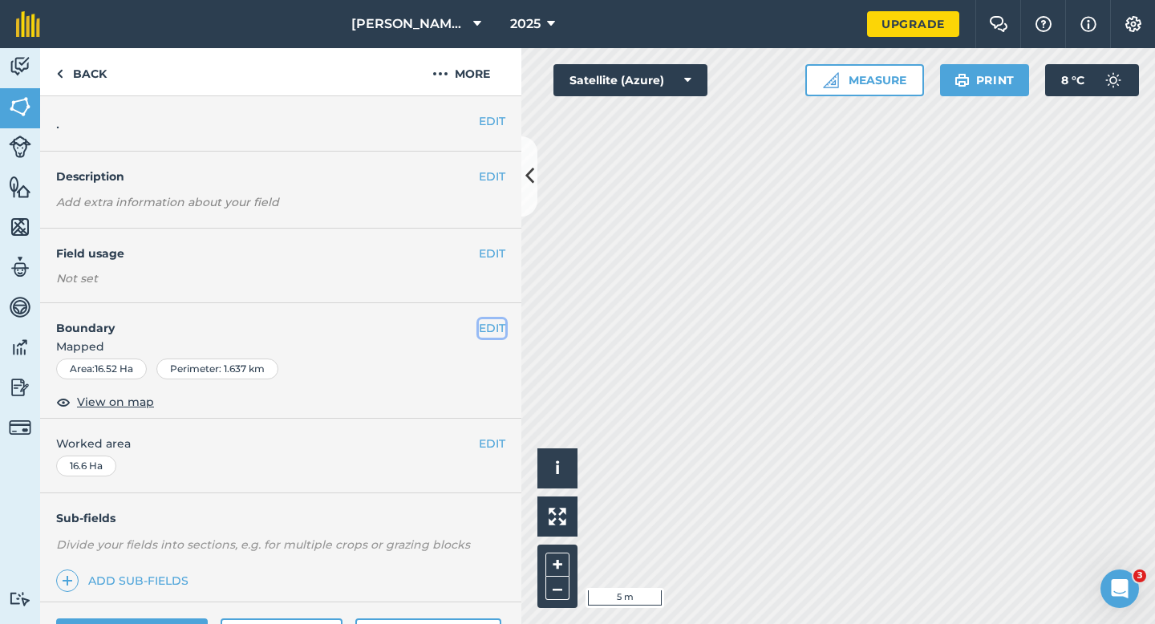
click at [492, 333] on button "EDIT" at bounding box center [492, 328] width 26 height 18
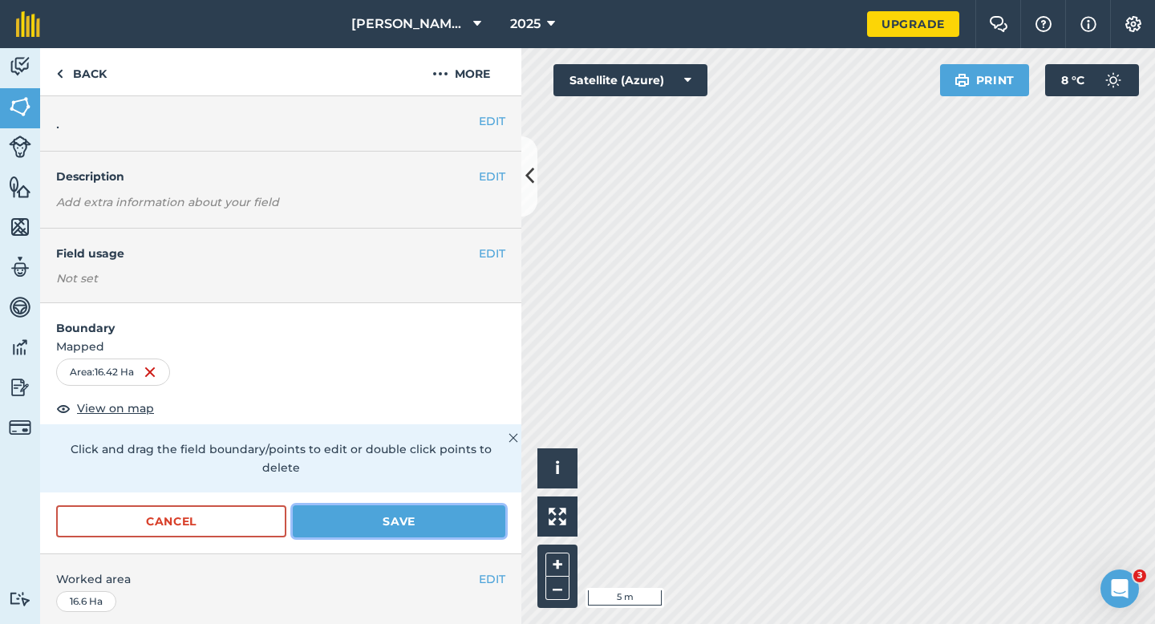
click at [478, 505] on button "Save" at bounding box center [399, 521] width 213 height 32
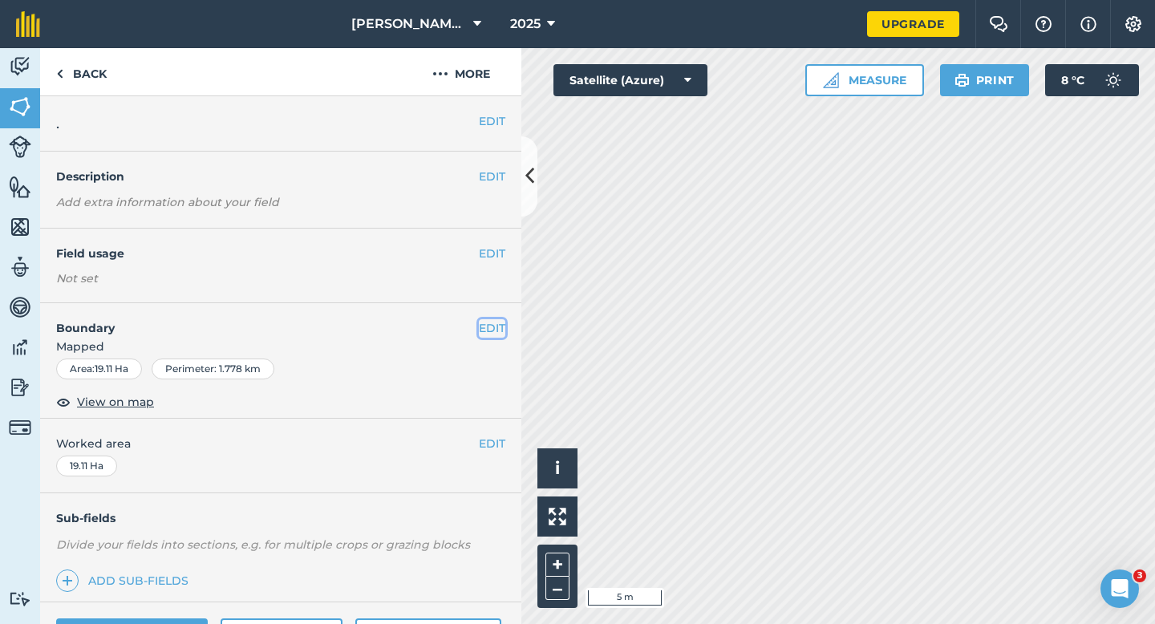
click at [486, 332] on button "EDIT" at bounding box center [492, 328] width 26 height 18
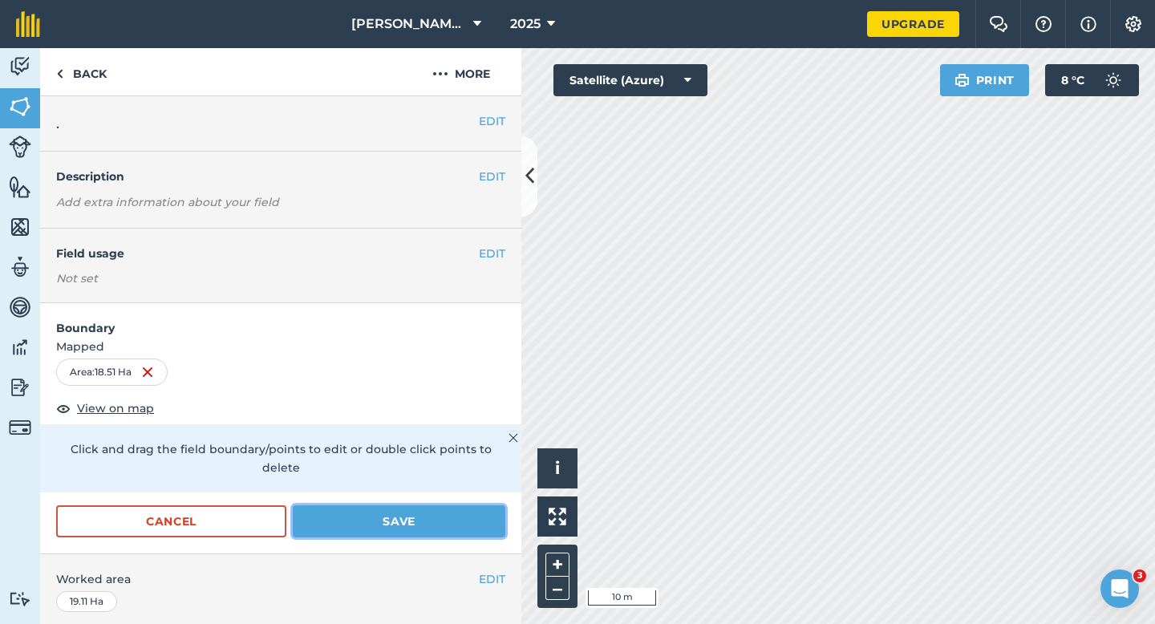
click at [490, 505] on button "Save" at bounding box center [399, 521] width 213 height 32
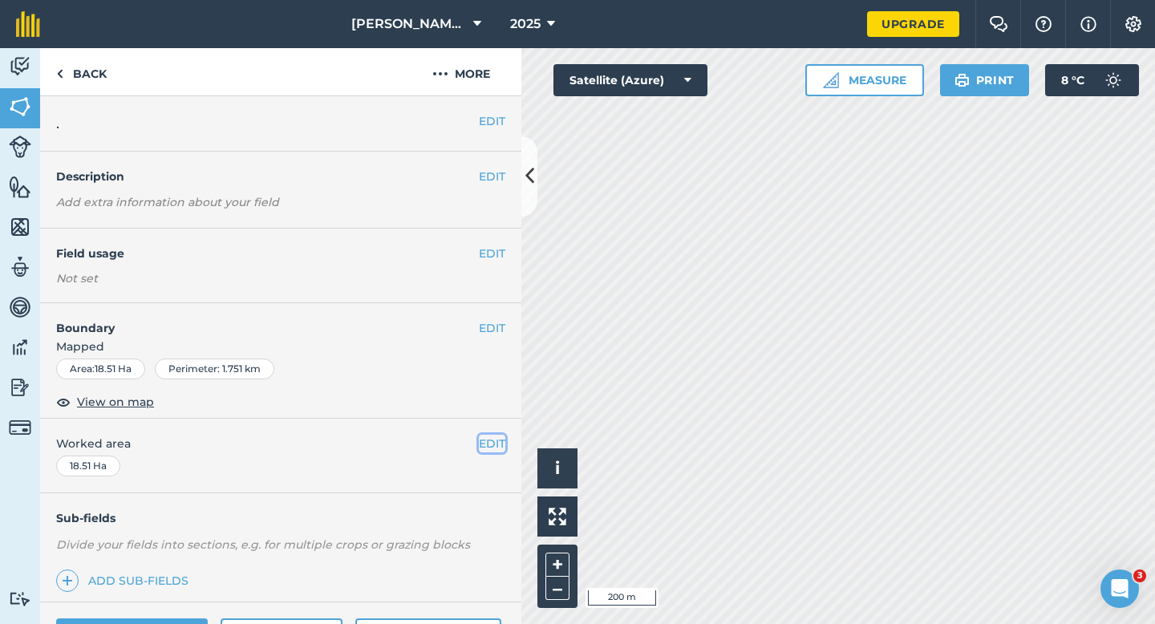
click at [479, 447] on button "EDIT" at bounding box center [492, 444] width 26 height 18
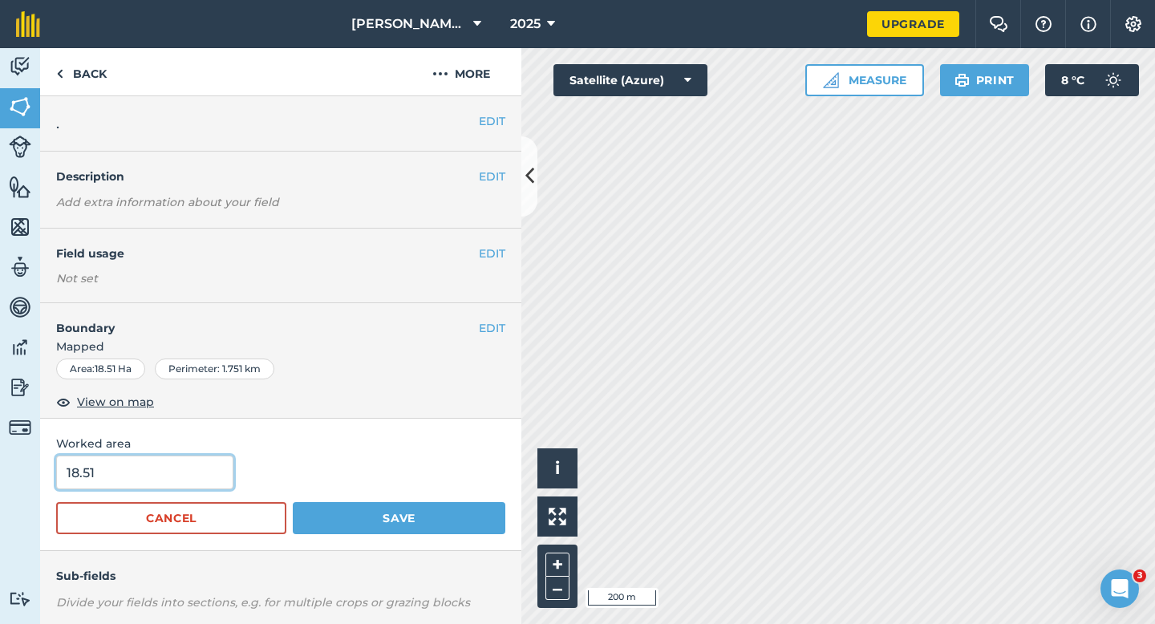
click at [210, 470] on input "18.51" at bounding box center [144, 472] width 177 height 34
type input "18.5"
click at [293, 502] on button "Save" at bounding box center [399, 518] width 213 height 32
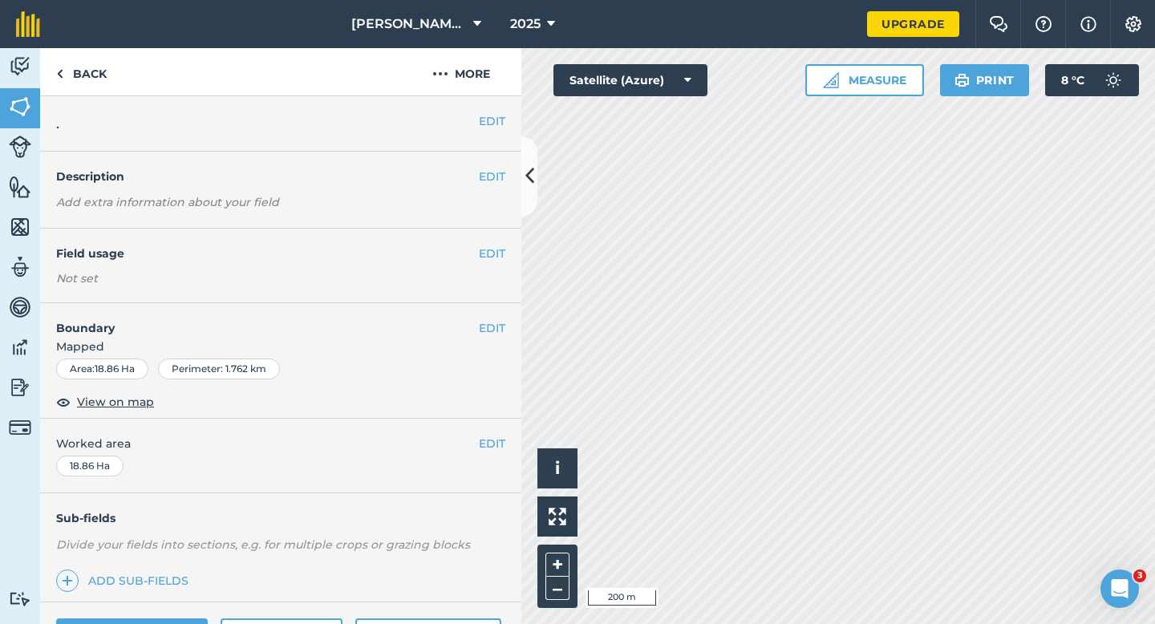
click at [484, 428] on div "EDIT Worked area 18.86 Ha" at bounding box center [280, 456] width 481 height 75
click at [488, 435] on button "EDIT" at bounding box center [492, 444] width 26 height 18
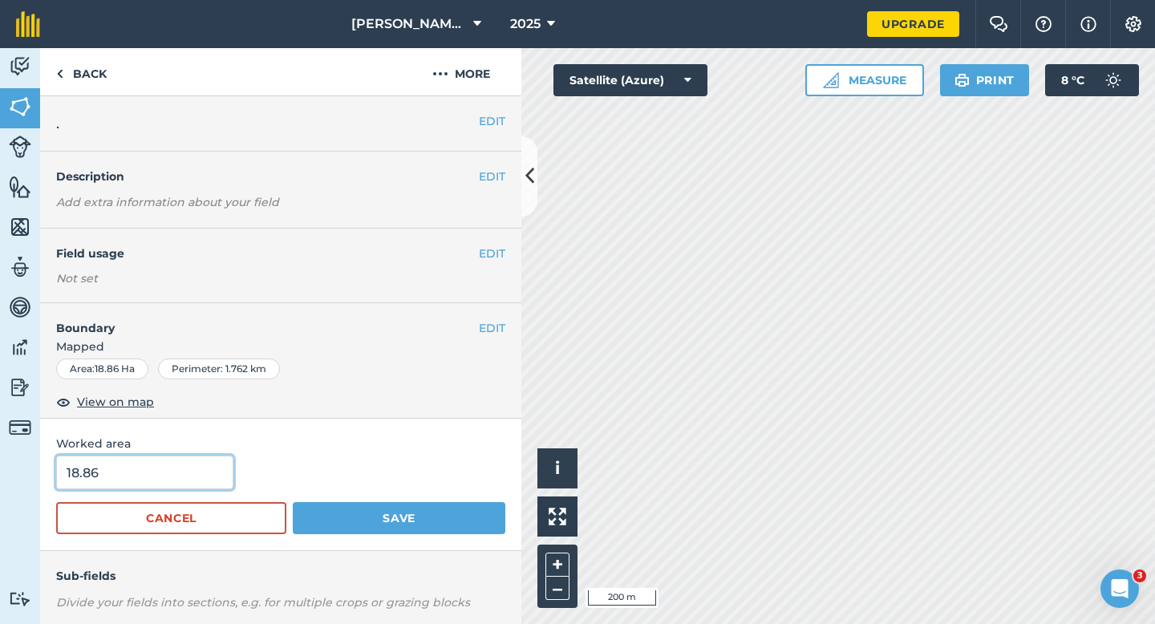
click at [196, 480] on input "18.86" at bounding box center [144, 472] width 177 height 34
type input "19"
click at [293, 502] on button "Save" at bounding box center [399, 518] width 213 height 32
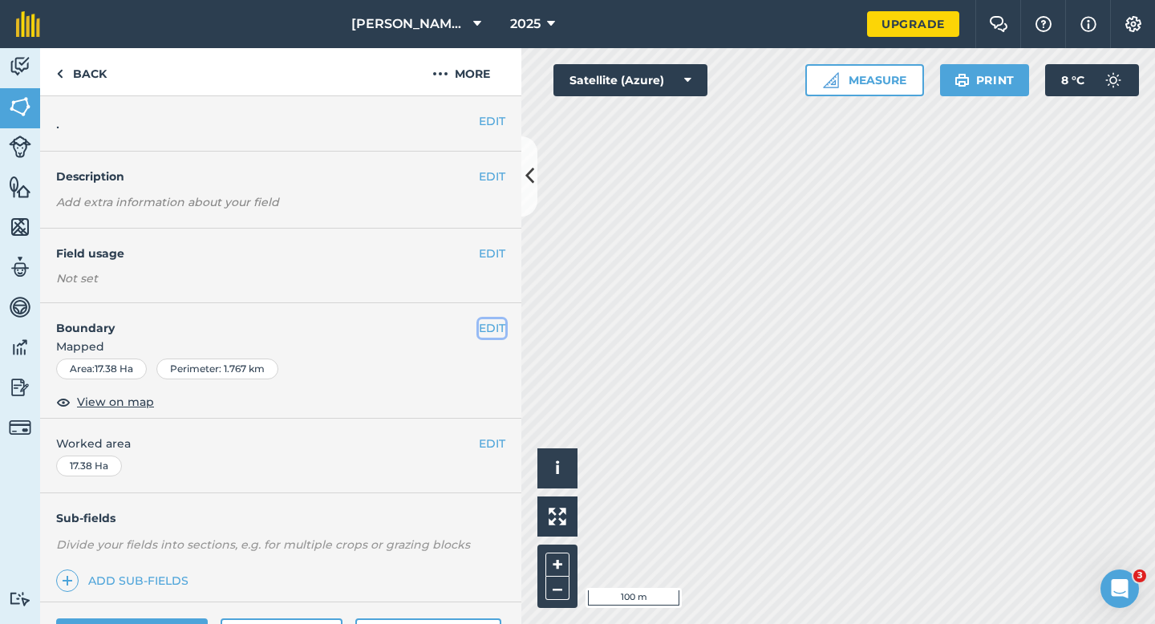
click at [493, 332] on button "EDIT" at bounding box center [492, 328] width 26 height 18
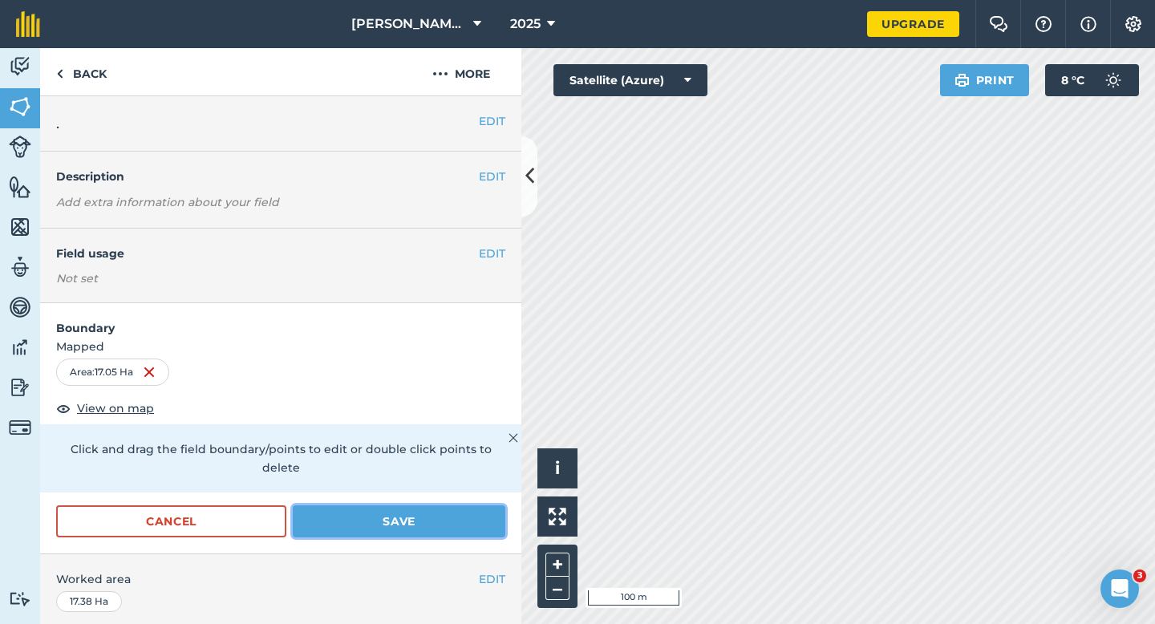
click at [451, 509] on button "Save" at bounding box center [399, 521] width 213 height 32
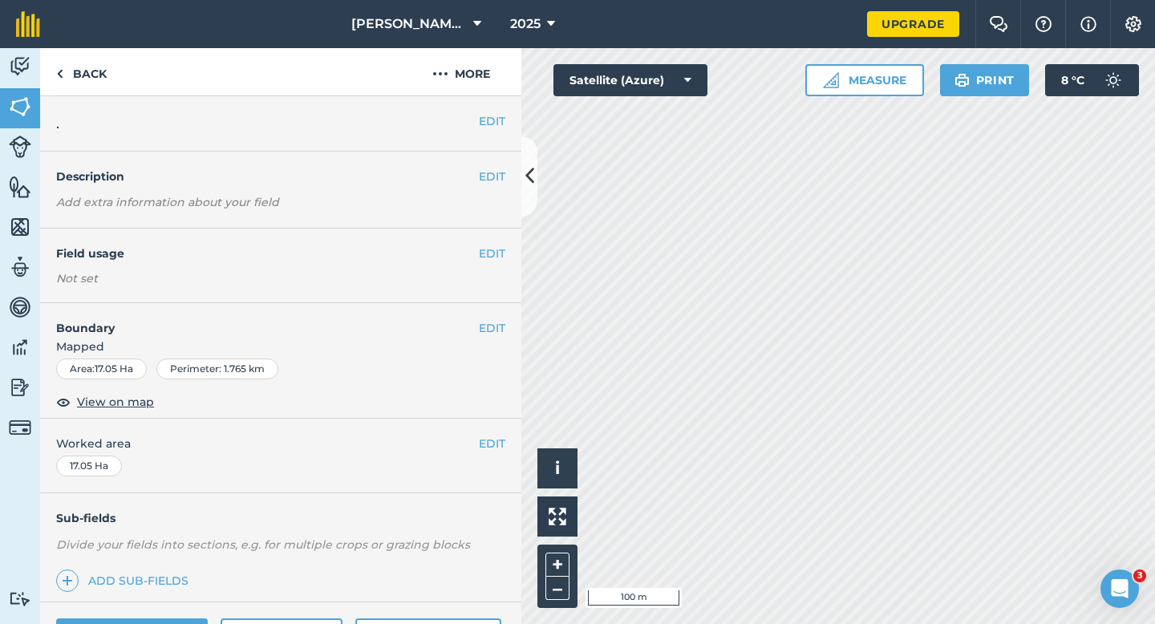
click at [481, 432] on div "EDIT Worked area 17.05 Ha" at bounding box center [280, 456] width 481 height 75
click at [488, 439] on button "EDIT" at bounding box center [492, 444] width 26 height 18
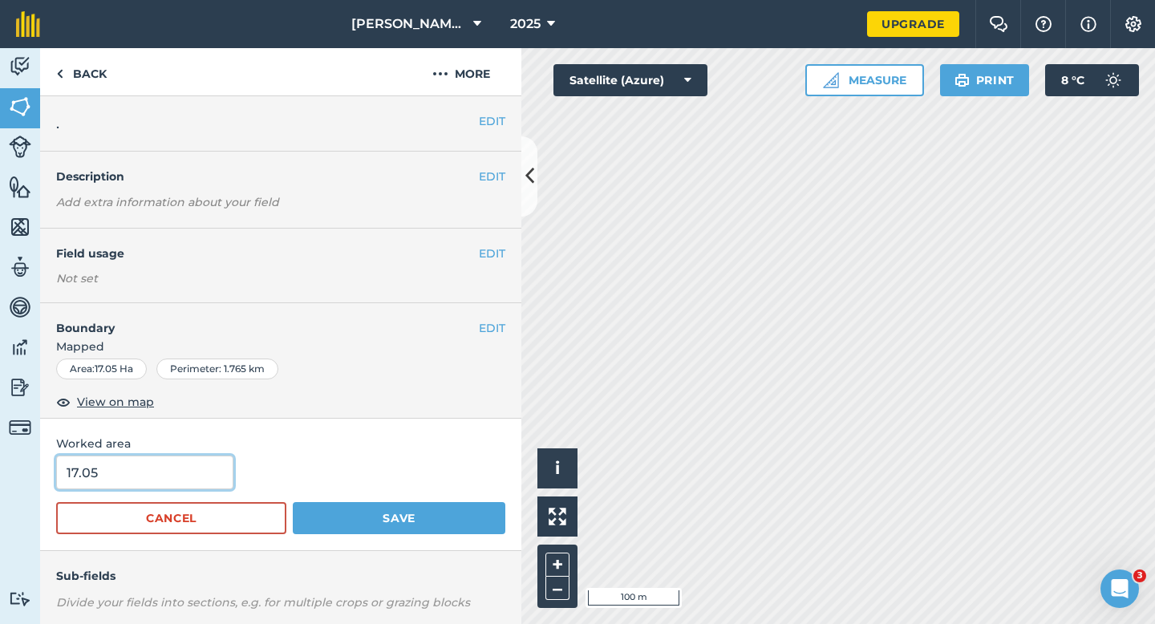
click at [178, 487] on input "17.05" at bounding box center [144, 472] width 177 height 34
type input "17"
click at [293, 502] on button "Save" at bounding box center [399, 518] width 213 height 32
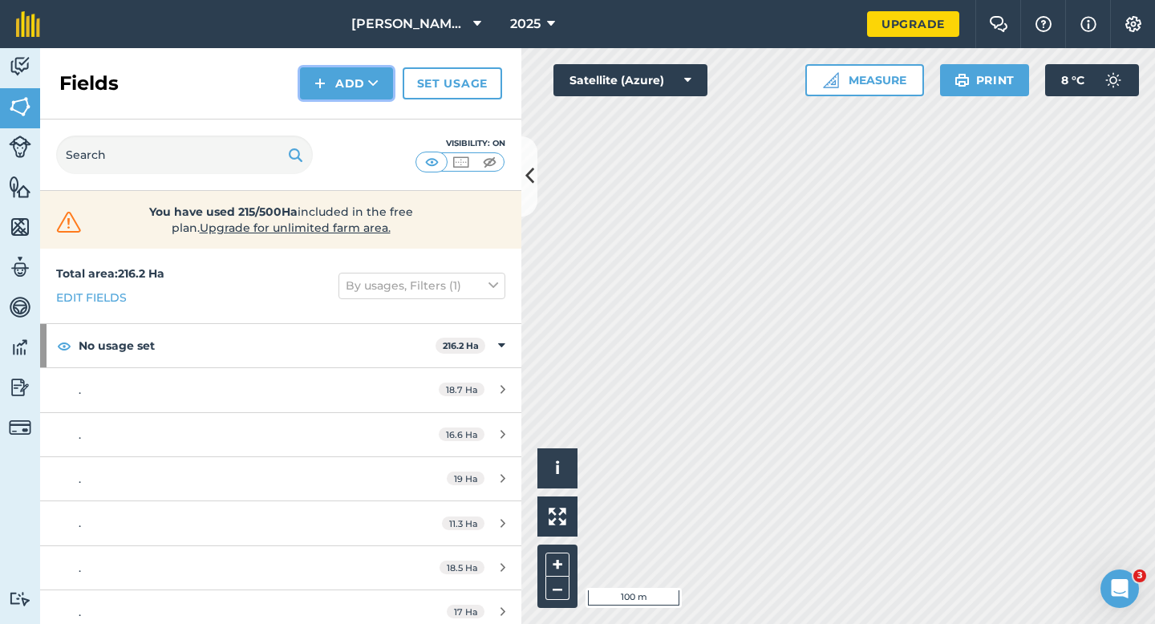
click at [362, 88] on button "Add" at bounding box center [346, 83] width 93 height 32
click at [362, 128] on link "Draw" at bounding box center [346, 119] width 88 height 35
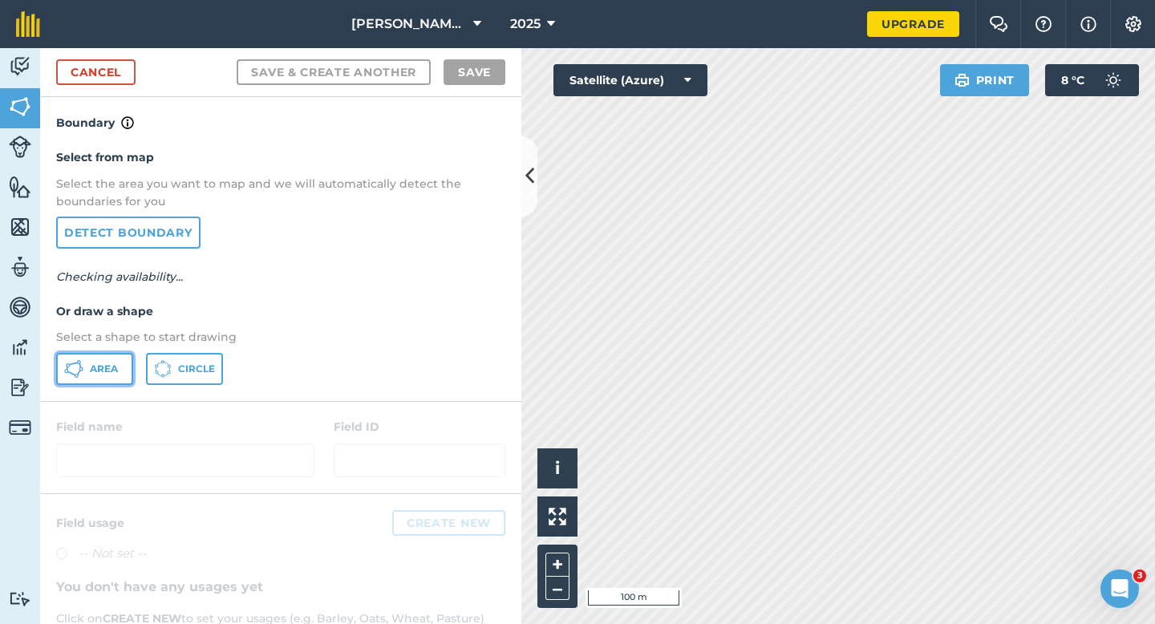
click at [71, 374] on icon at bounding box center [73, 368] width 19 height 19
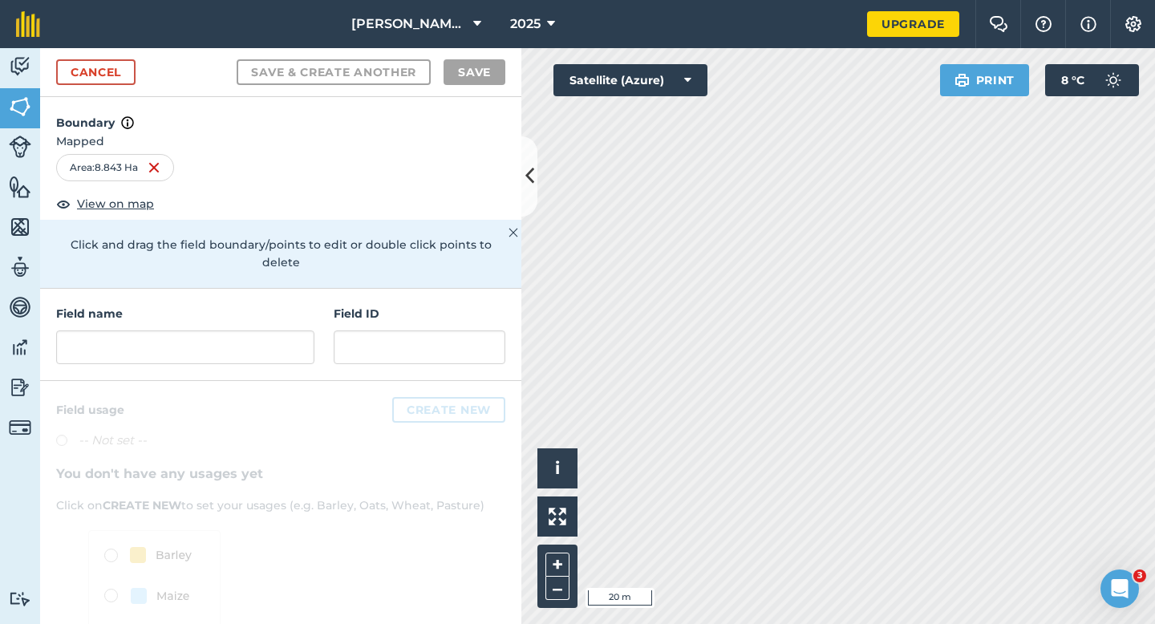
click at [324, 311] on div "Field name Field ID" at bounding box center [280, 335] width 481 height 92
click at [304, 311] on div "Field name" at bounding box center [185, 334] width 258 height 59
click at [254, 334] on input "text" at bounding box center [185, 347] width 258 height 34
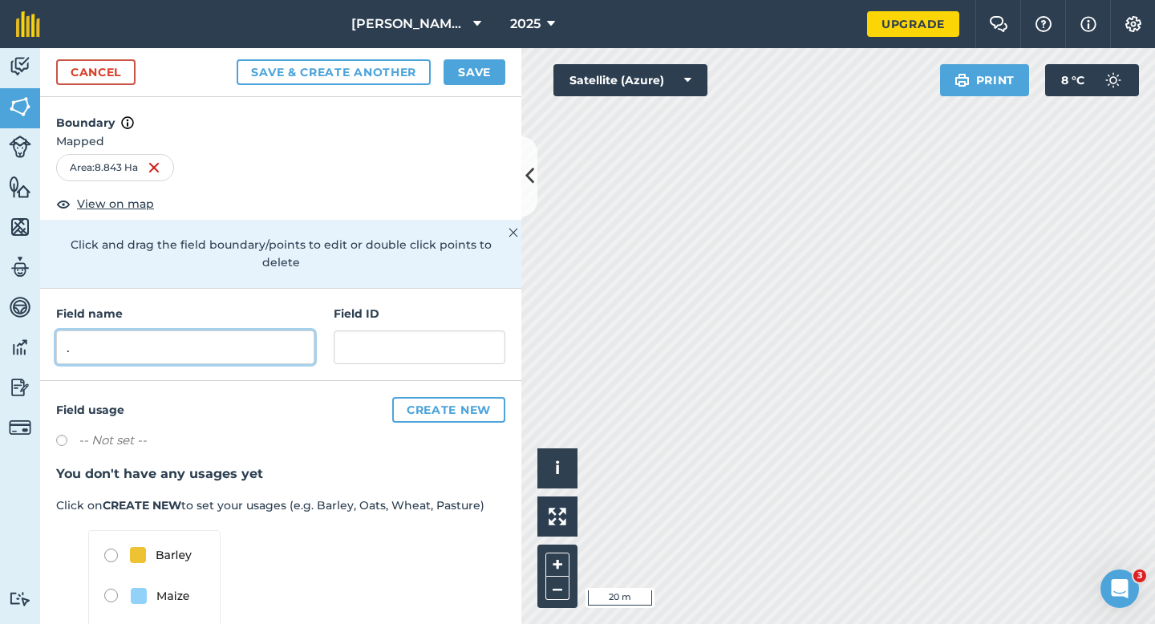
type input "."
click at [484, 76] on button "Save" at bounding box center [474, 72] width 62 height 26
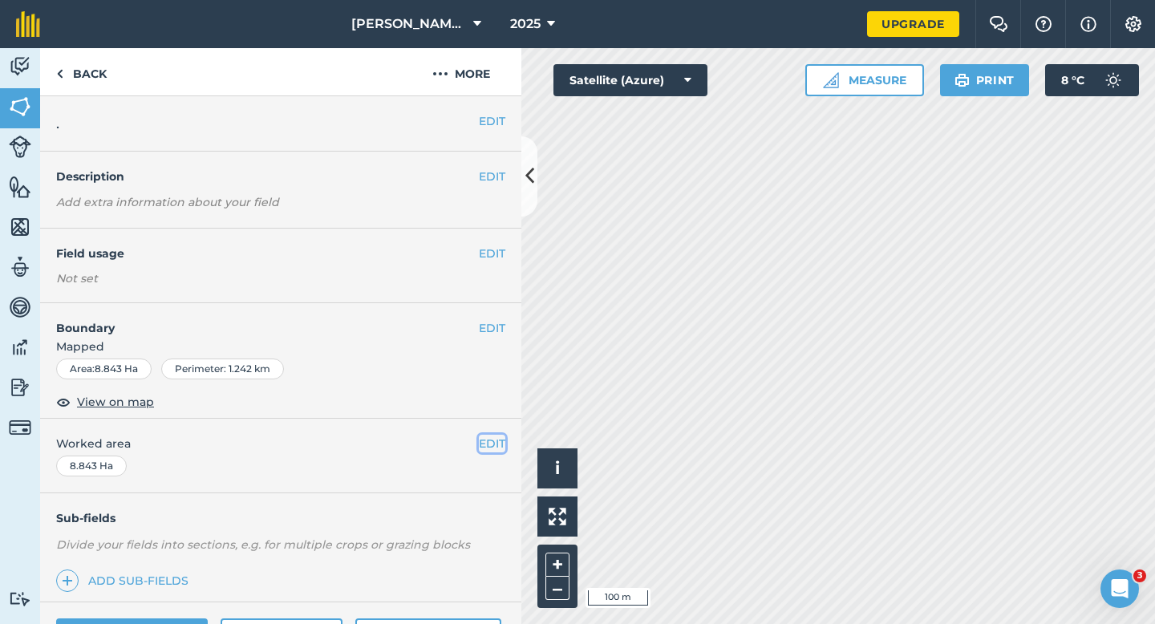
click at [484, 444] on button "EDIT" at bounding box center [492, 444] width 26 height 18
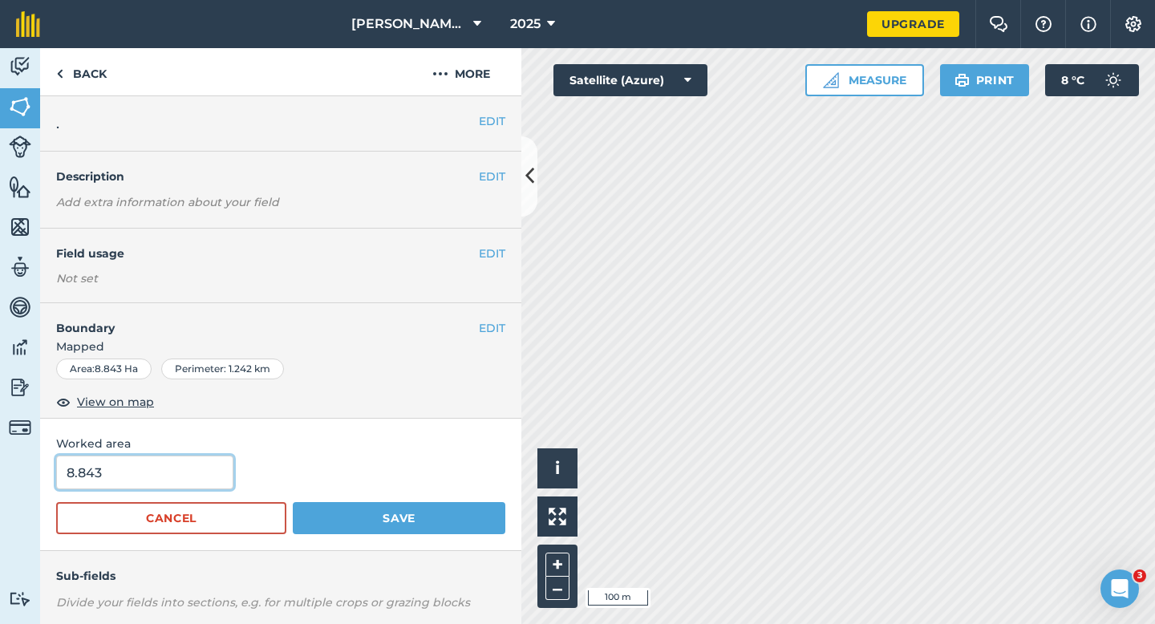
click at [109, 478] on input "8.843" at bounding box center [144, 472] width 177 height 34
type input "9"
click at [293, 502] on button "Save" at bounding box center [399, 518] width 213 height 32
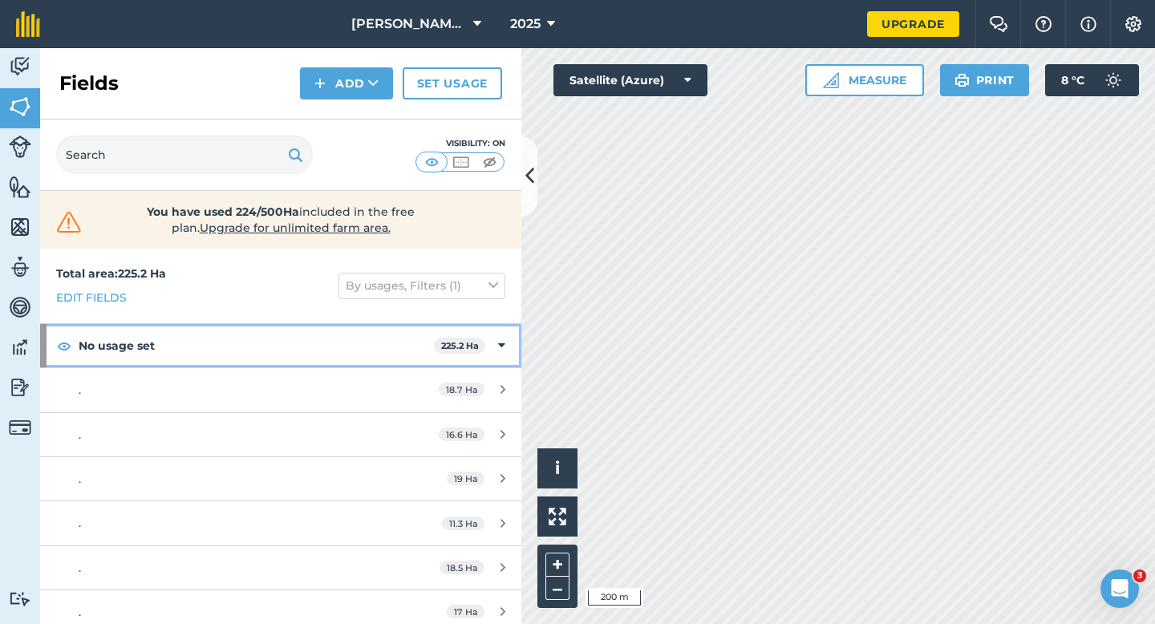
click at [483, 347] on span "225.2 Ha" at bounding box center [459, 346] width 51 height 17
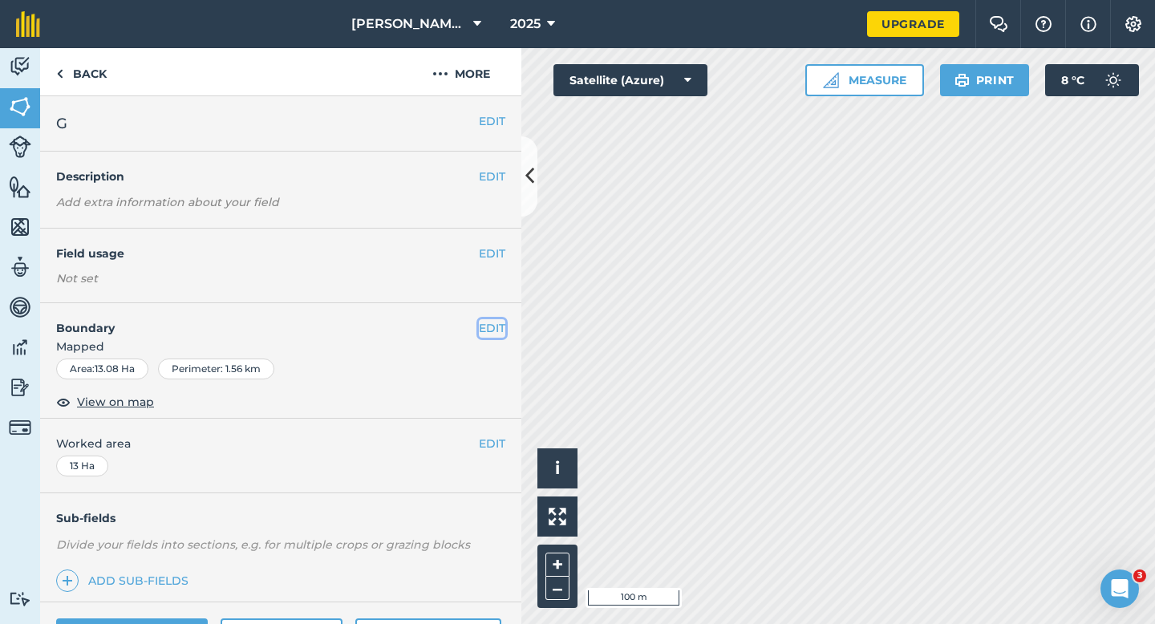
click at [487, 333] on button "EDIT" at bounding box center [492, 328] width 26 height 18
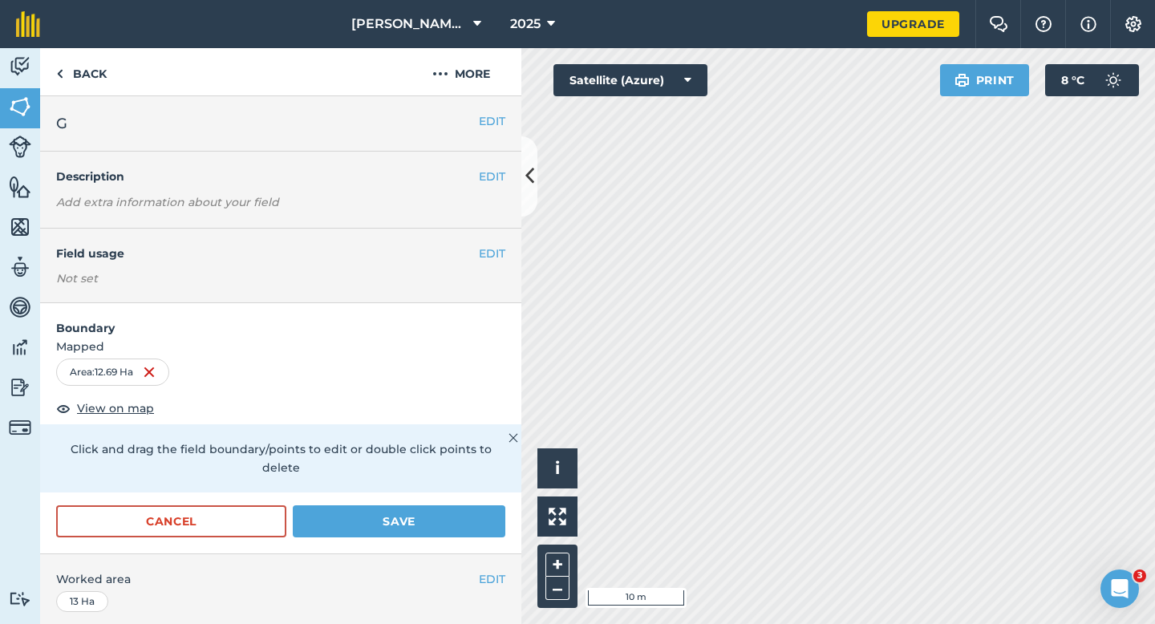
click at [512, 505] on div "Cancel Save" at bounding box center [280, 529] width 481 height 48
click at [492, 505] on button "Save" at bounding box center [399, 521] width 213 height 32
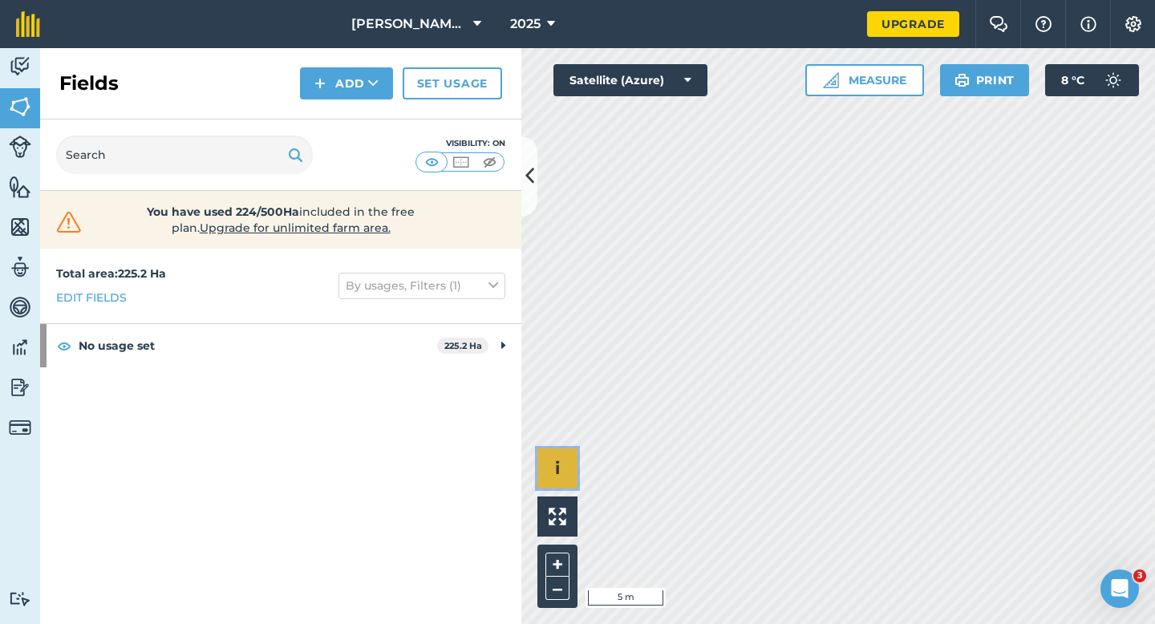
click at [576, 484] on button "i" at bounding box center [557, 468] width 40 height 40
click at [626, 456] on li "© 2025 TomTom, Microsoft" at bounding box center [639, 468] width 124 height 40
click at [557, 459] on span "›" at bounding box center [558, 469] width 6 height 20
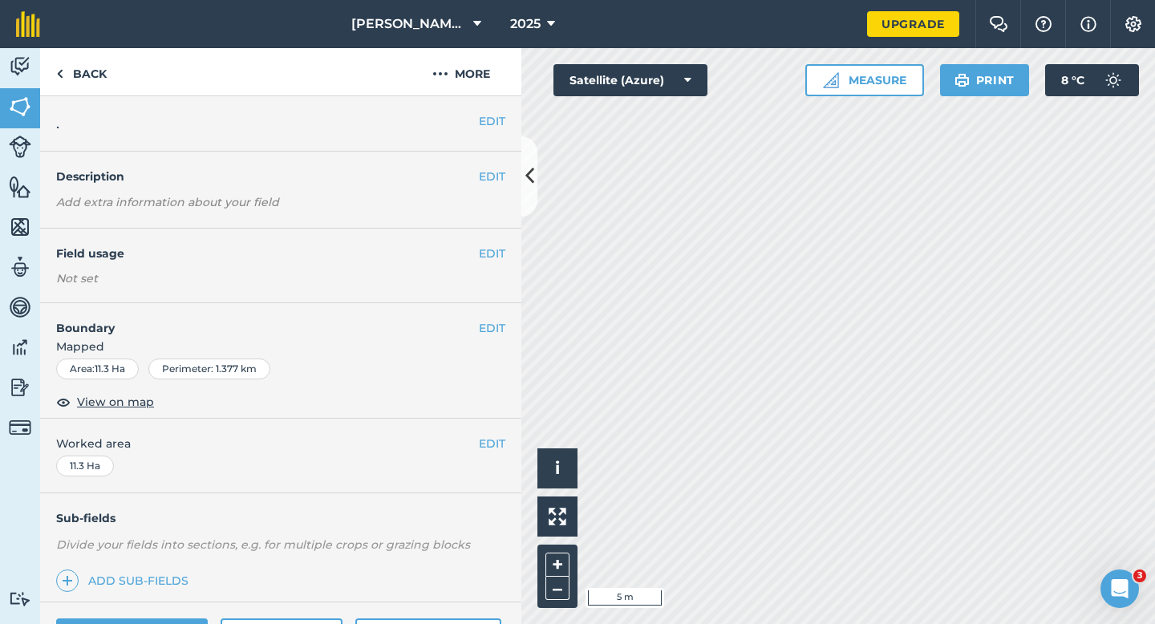
click at [501, 340] on span "Mapped" at bounding box center [280, 347] width 481 height 18
click at [488, 320] on button "EDIT" at bounding box center [492, 328] width 26 height 18
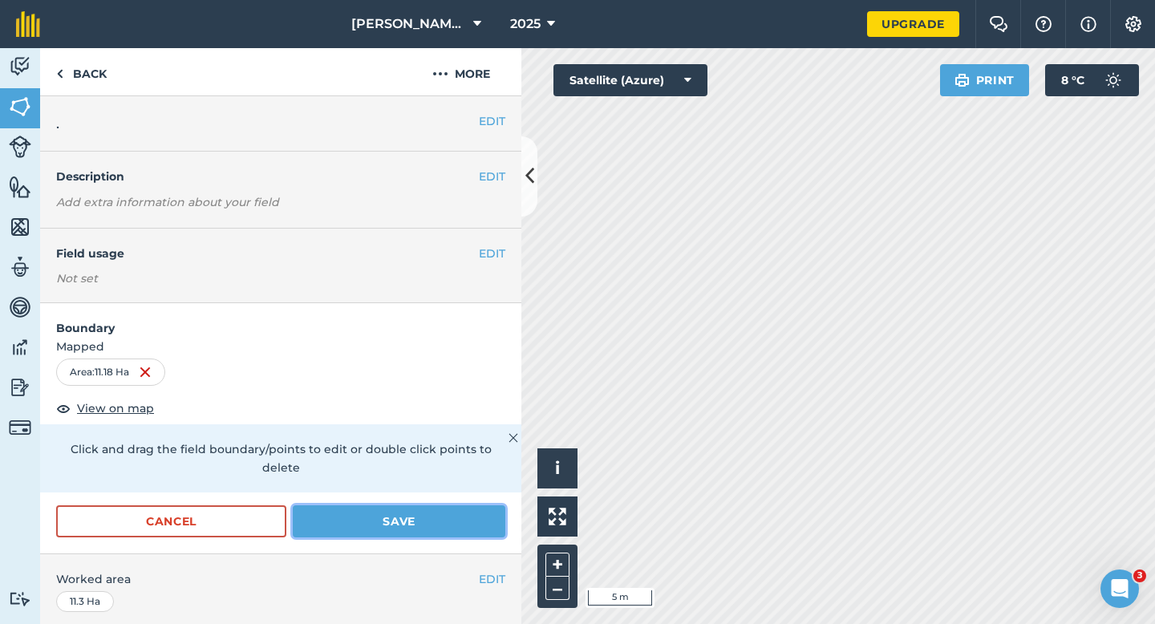
click at [485, 509] on button "Save" at bounding box center [399, 521] width 213 height 32
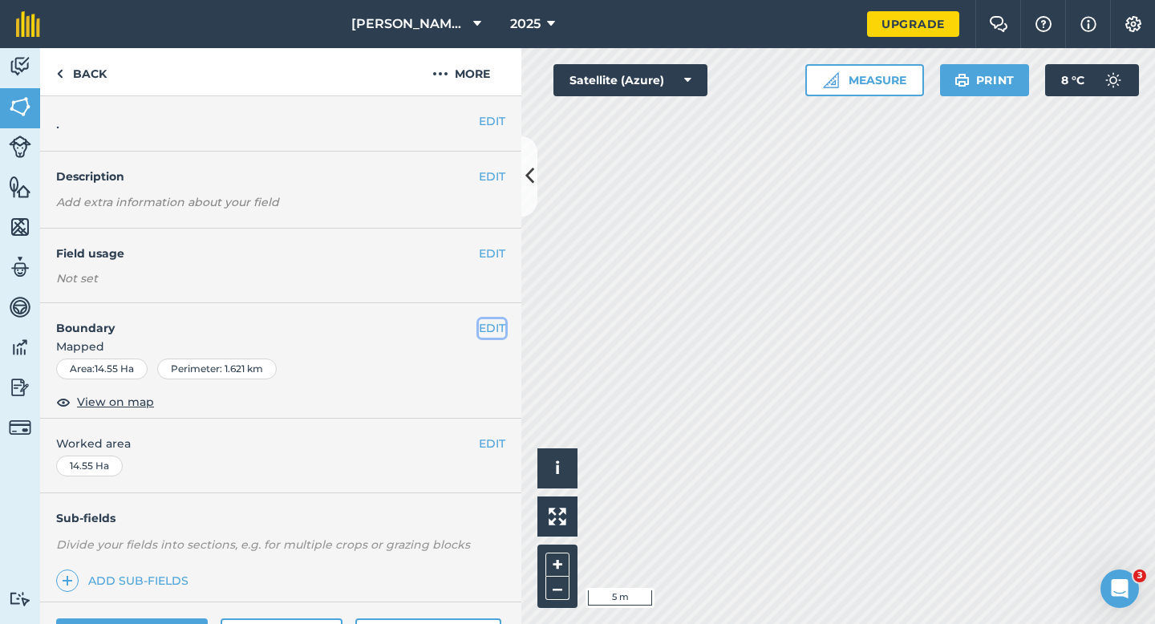
click at [495, 336] on button "EDIT" at bounding box center [492, 328] width 26 height 18
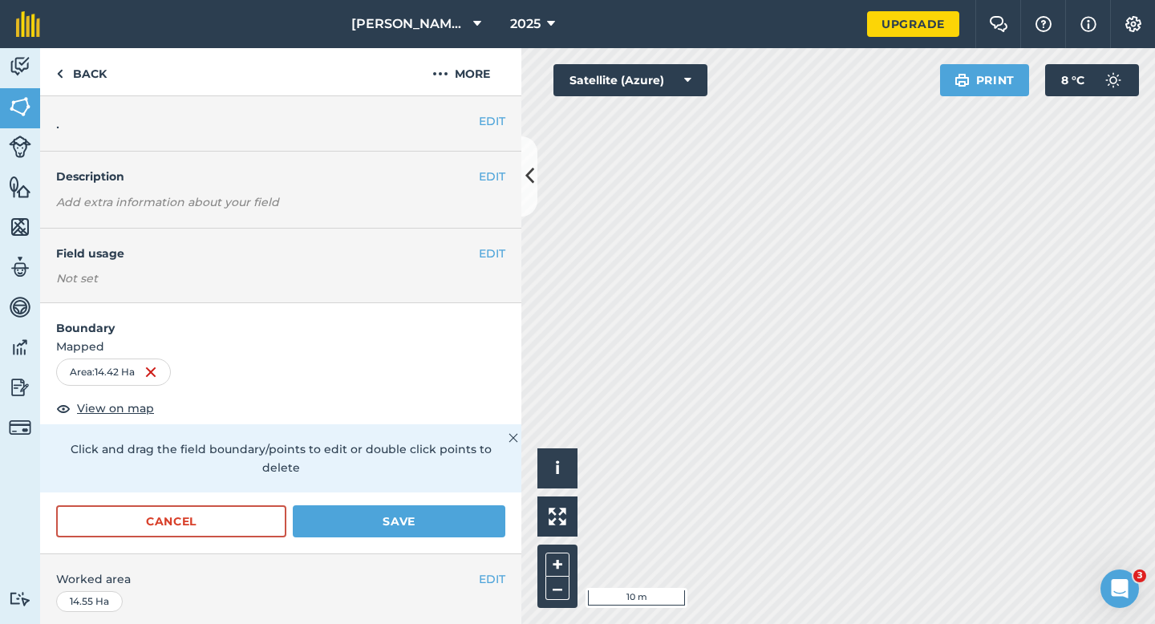
click at [413, 554] on div "EDIT Worked area 14.55 Ha" at bounding box center [280, 591] width 481 height 75
click at [421, 512] on button "Save" at bounding box center [399, 521] width 213 height 32
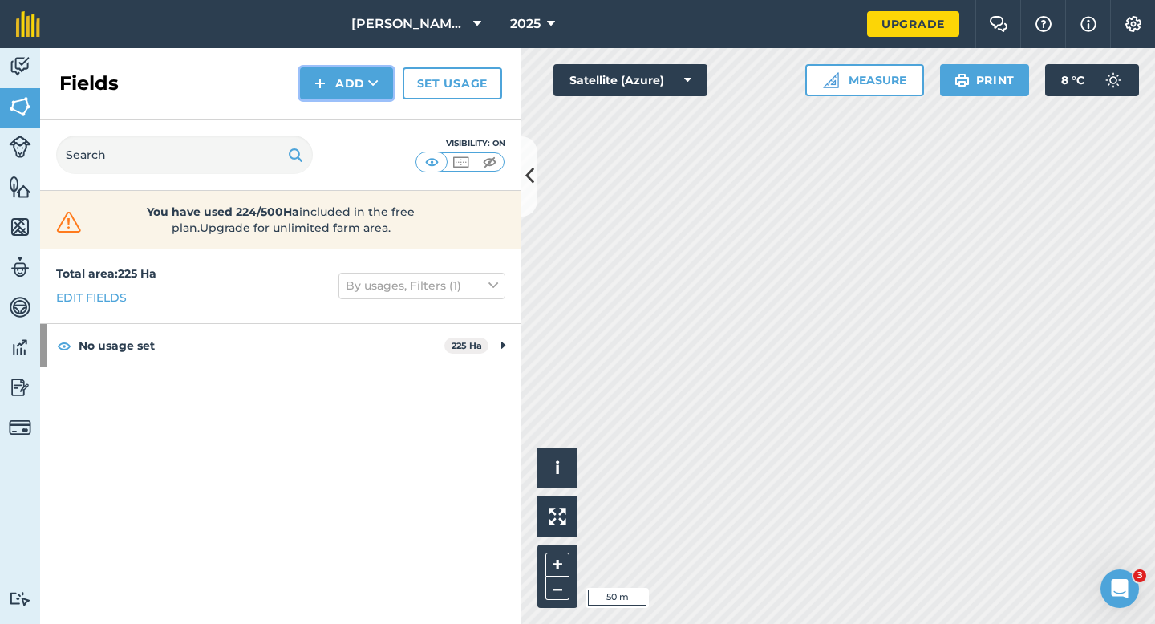
click at [329, 75] on button "Add" at bounding box center [346, 83] width 93 height 32
click at [330, 121] on link "Draw" at bounding box center [346, 119] width 88 height 35
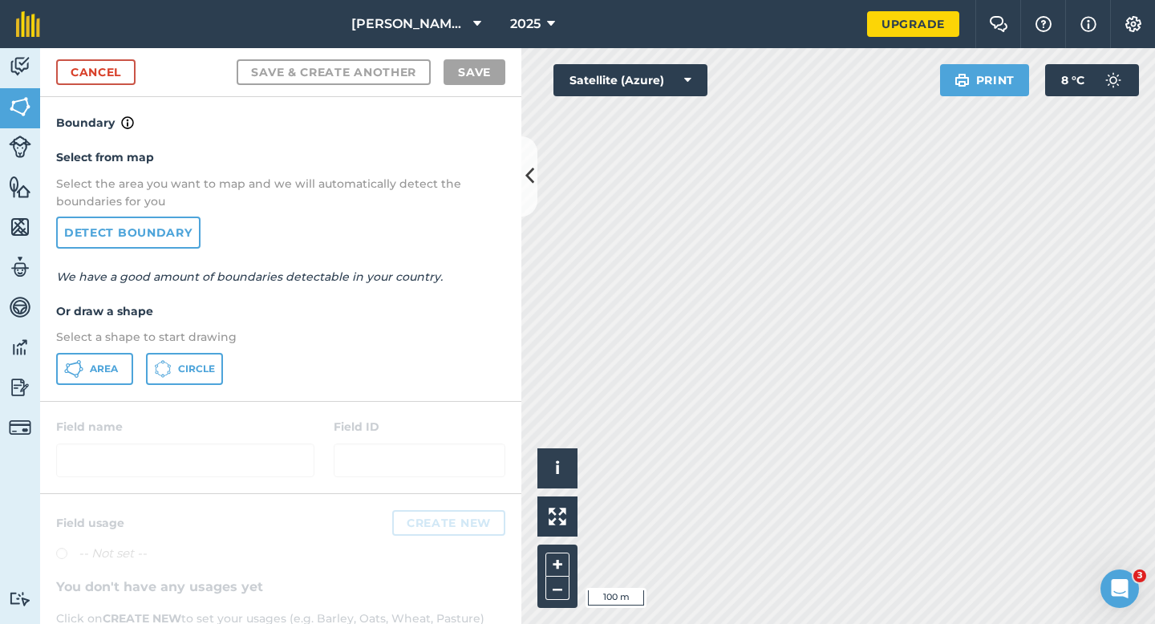
click at [116, 387] on div "Select from map Select the area you want to map and we will automatically detec…" at bounding box center [280, 266] width 481 height 268
click at [115, 367] on span "Area" at bounding box center [104, 368] width 28 height 13
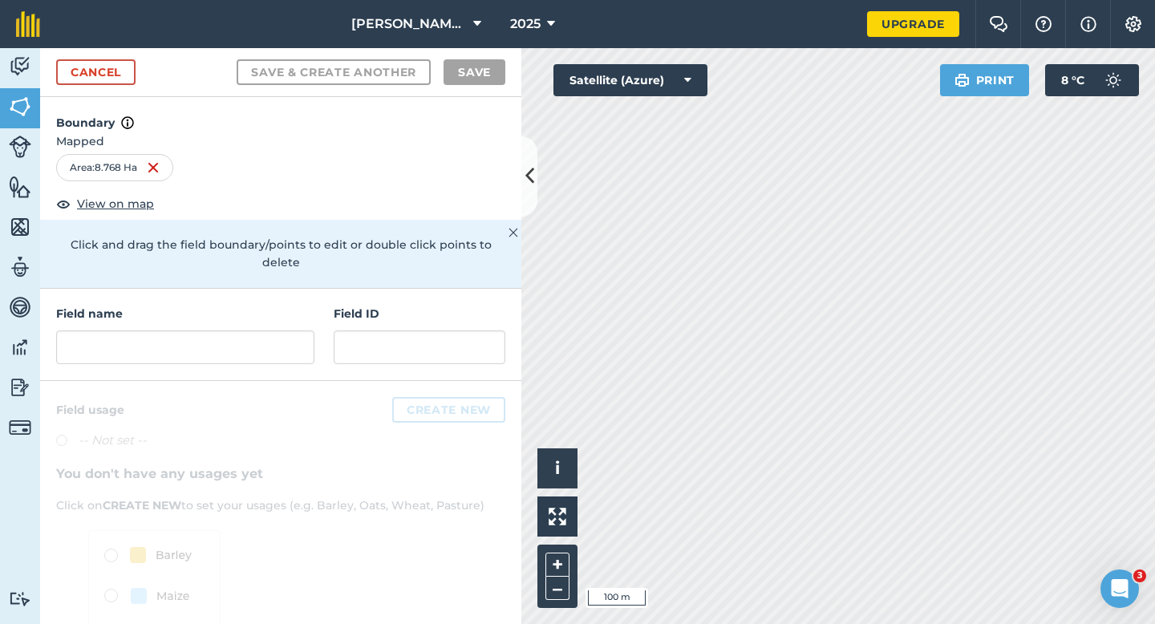
click at [281, 349] on div "Field name Field ID" at bounding box center [280, 335] width 481 height 92
click at [281, 332] on input "text" at bounding box center [185, 347] width 258 height 34
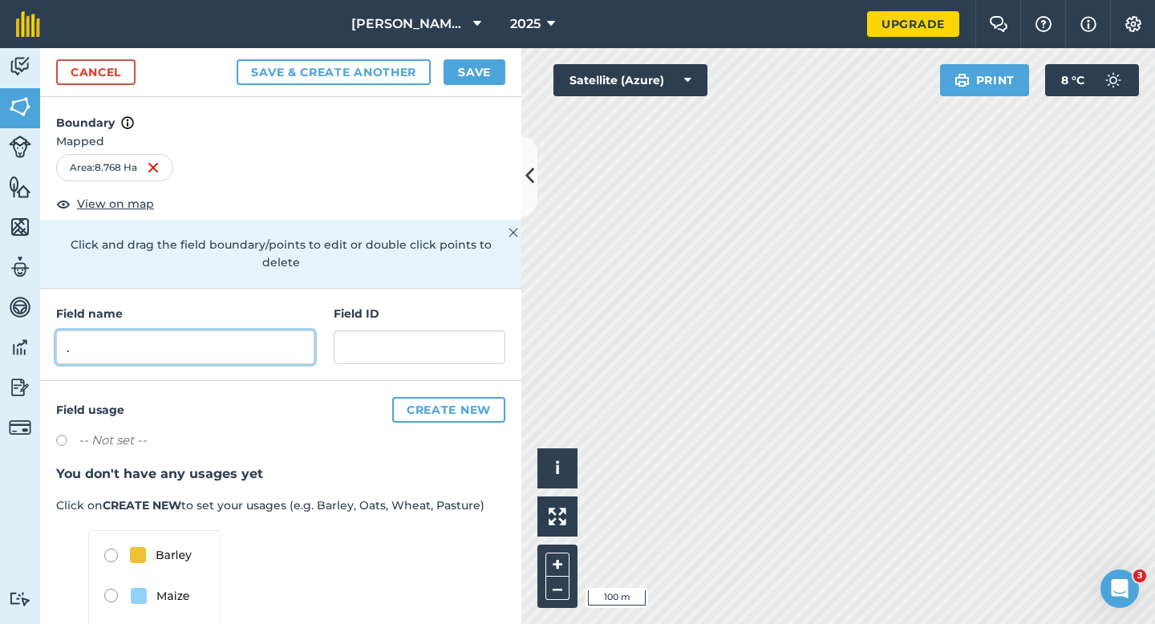
type input "."
click at [499, 70] on button "Save" at bounding box center [474, 72] width 62 height 26
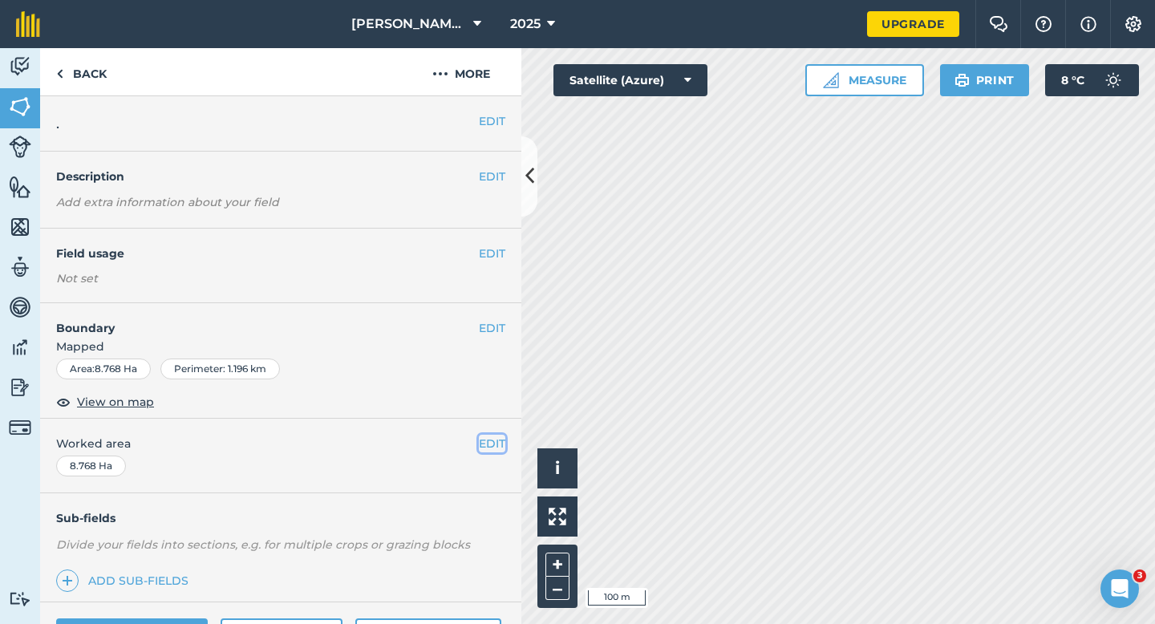
click at [491, 450] on button "EDIT" at bounding box center [492, 444] width 26 height 18
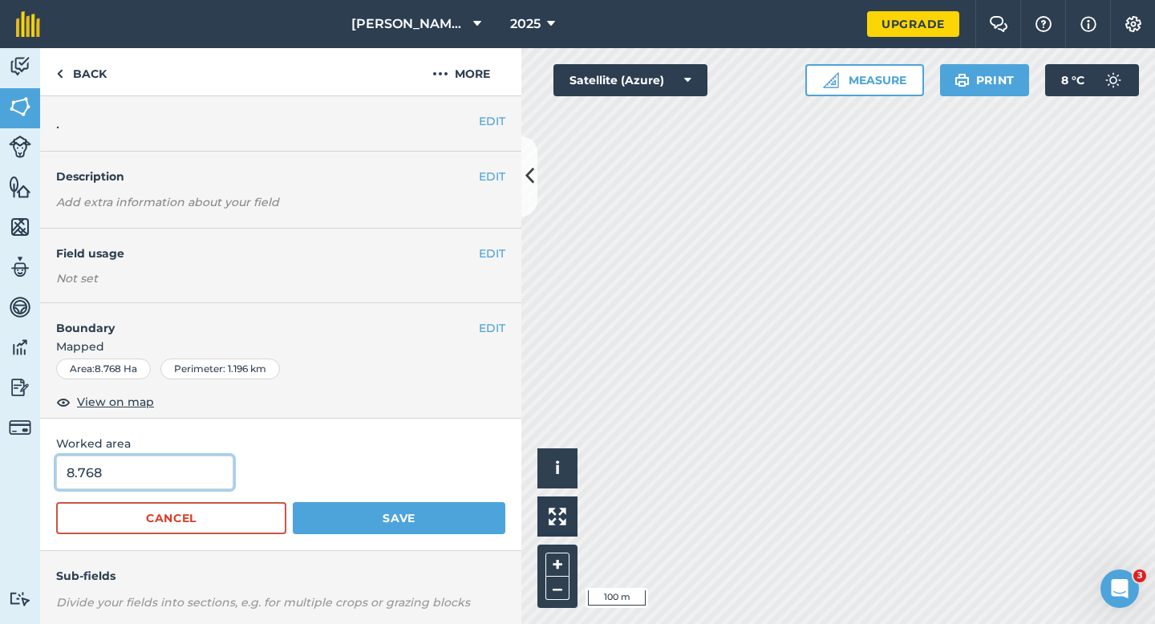
click at [176, 476] on input "8.768" at bounding box center [144, 472] width 177 height 34
type input "8.8"
click at [293, 502] on button "Save" at bounding box center [399, 518] width 213 height 32
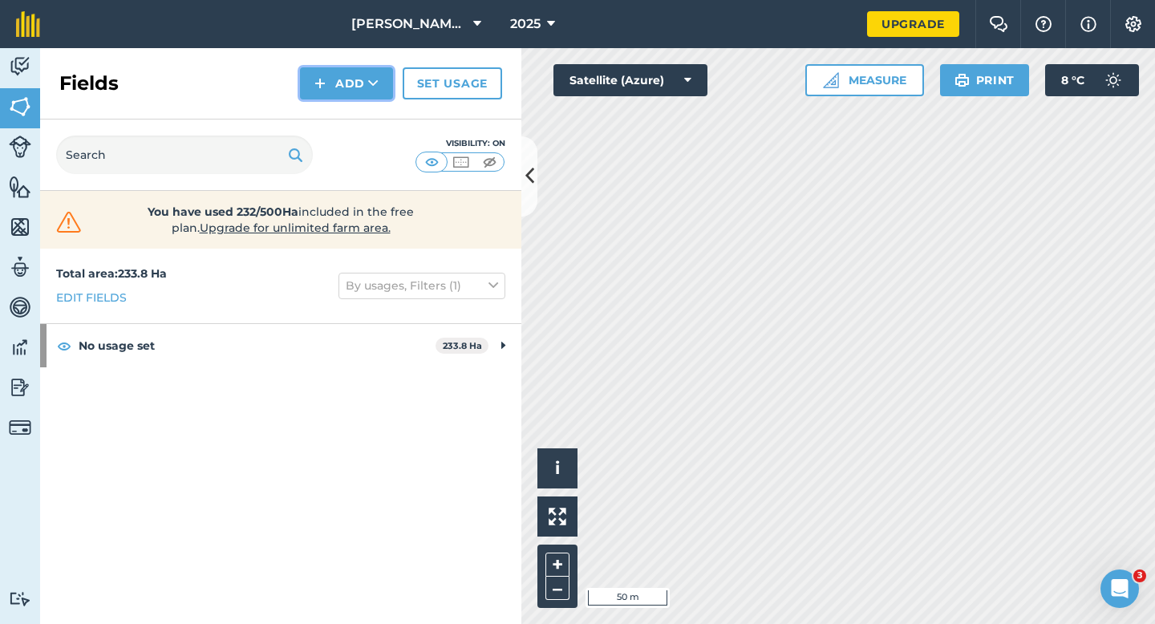
click at [310, 84] on button "Add" at bounding box center [346, 83] width 93 height 32
click at [318, 114] on link "Draw" at bounding box center [346, 119] width 88 height 35
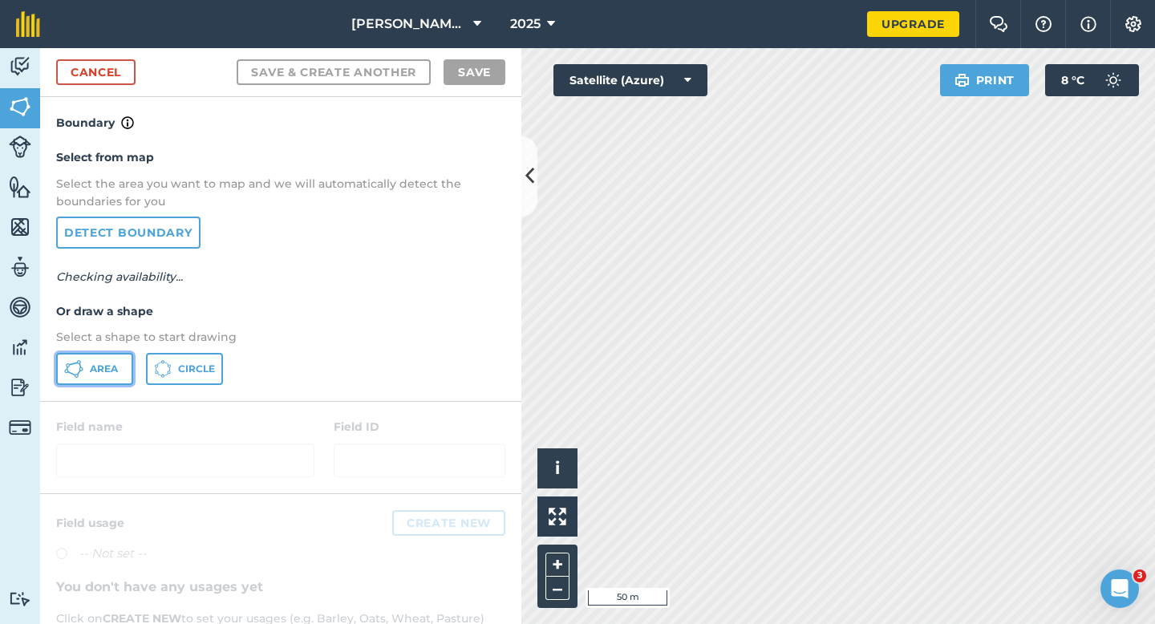
click at [130, 368] on button "Area" at bounding box center [94, 369] width 77 height 32
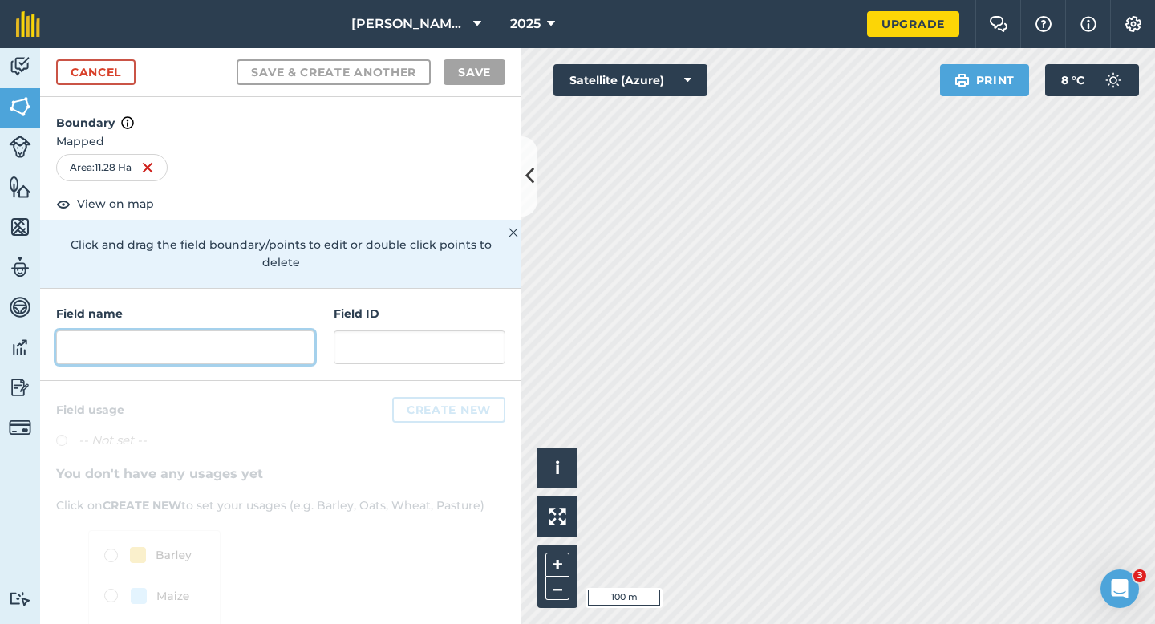
click at [273, 330] on input "text" at bounding box center [185, 347] width 258 height 34
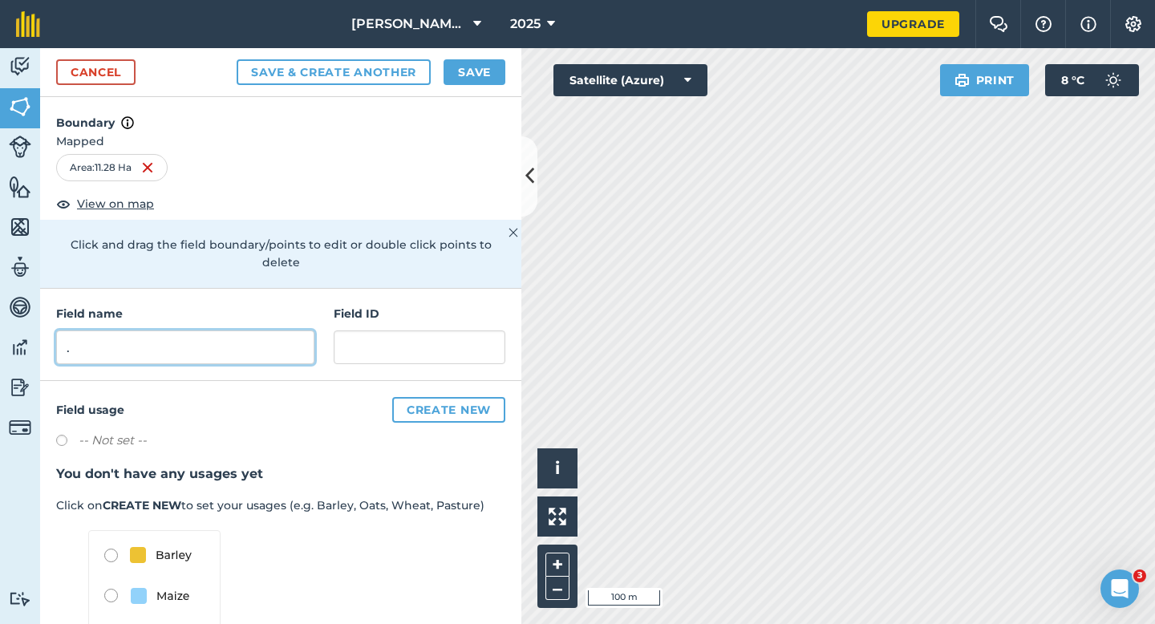
type input "."
click at [489, 75] on button "Save" at bounding box center [474, 72] width 62 height 26
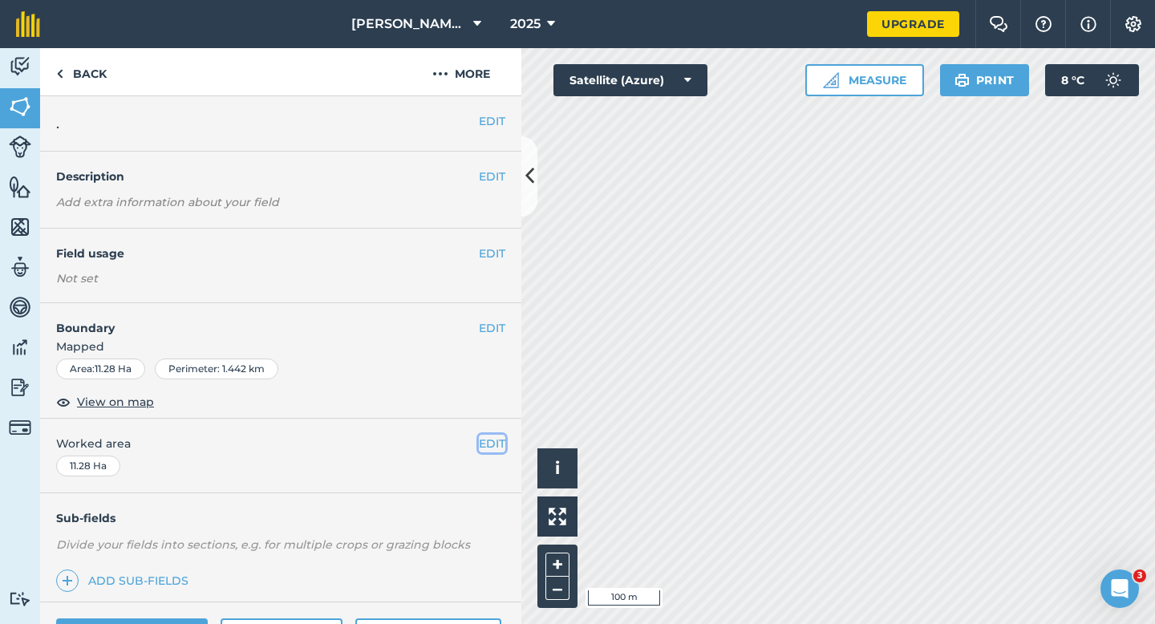
click at [483, 444] on button "EDIT" at bounding box center [492, 444] width 26 height 18
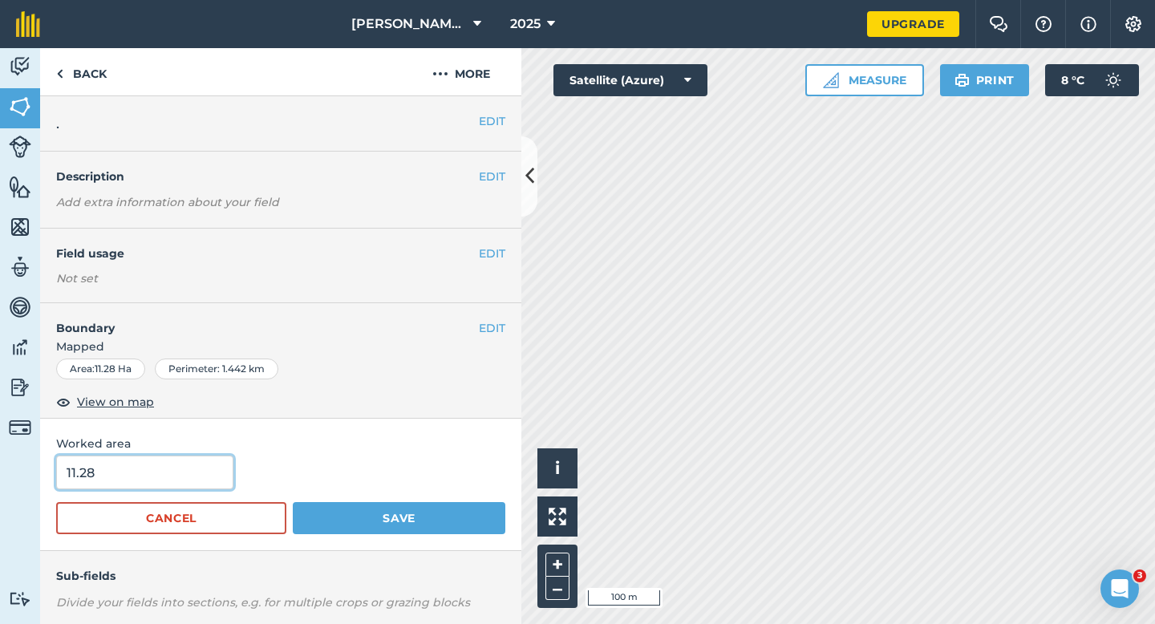
click at [174, 471] on input "11.28" at bounding box center [144, 472] width 177 height 34
type input "11.3"
click at [293, 502] on button "Save" at bounding box center [399, 518] width 213 height 32
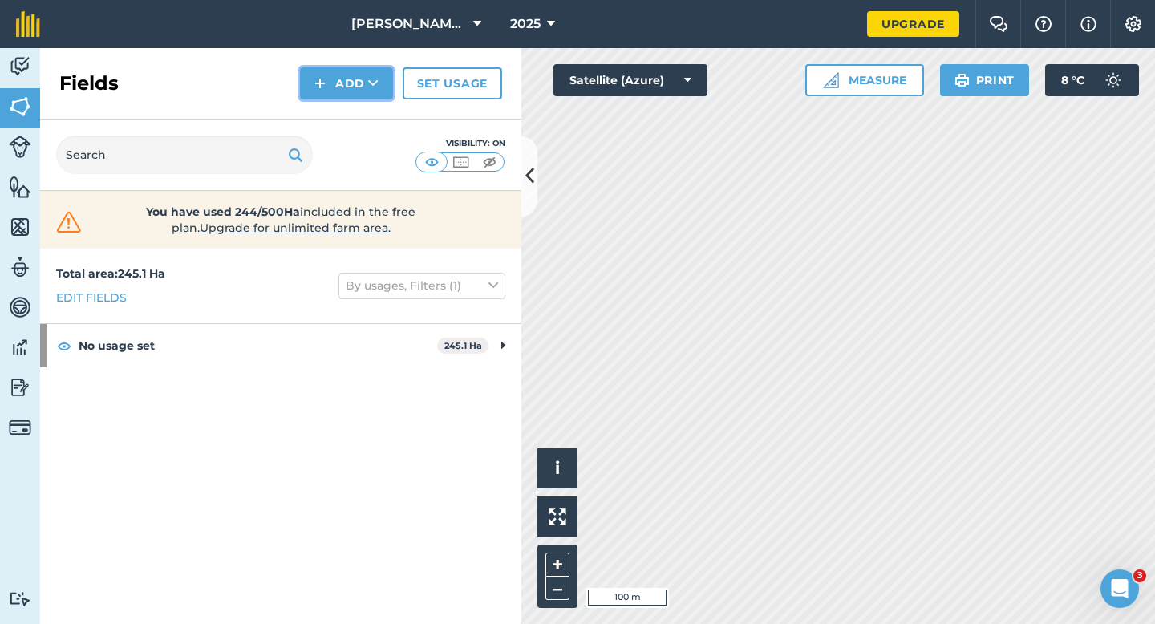
click at [369, 92] on button "Add" at bounding box center [346, 83] width 93 height 32
click at [369, 111] on link "Draw" at bounding box center [346, 119] width 88 height 35
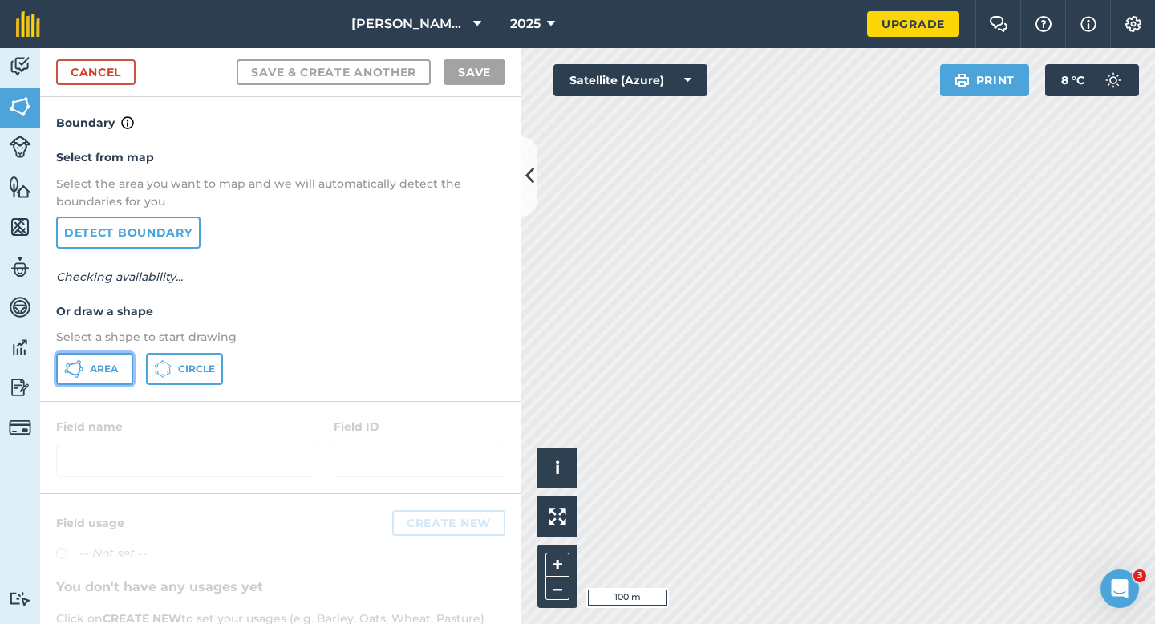
click at [104, 358] on button "Area" at bounding box center [94, 369] width 77 height 32
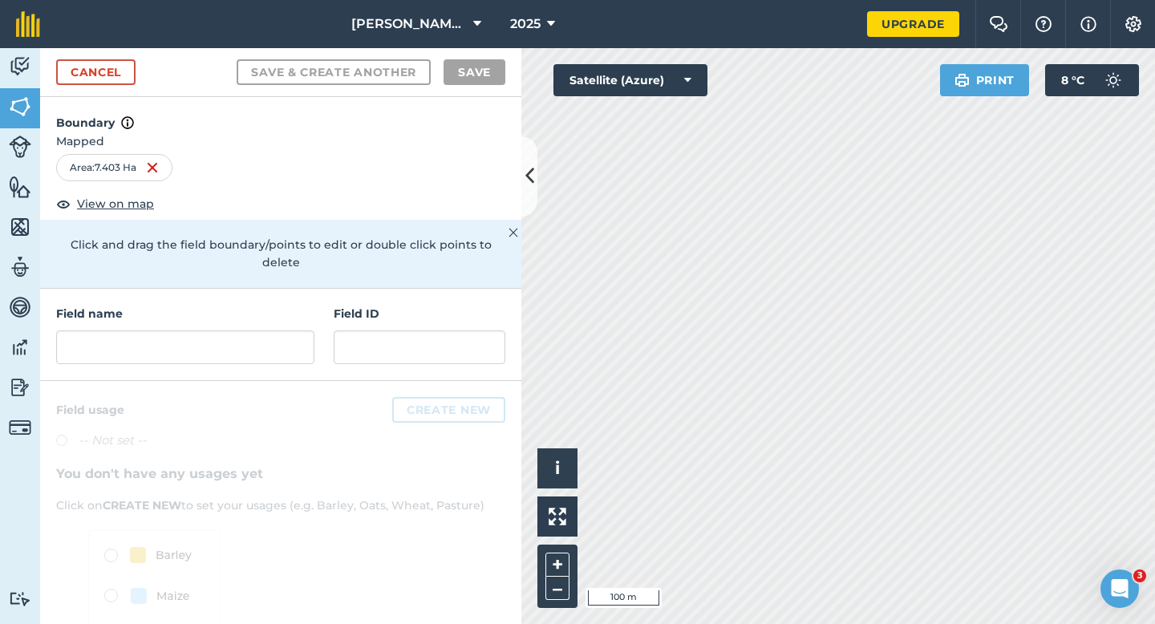
click at [316, 352] on div "Field name Field ID" at bounding box center [280, 335] width 481 height 92
click at [307, 342] on input "text" at bounding box center [185, 347] width 258 height 34
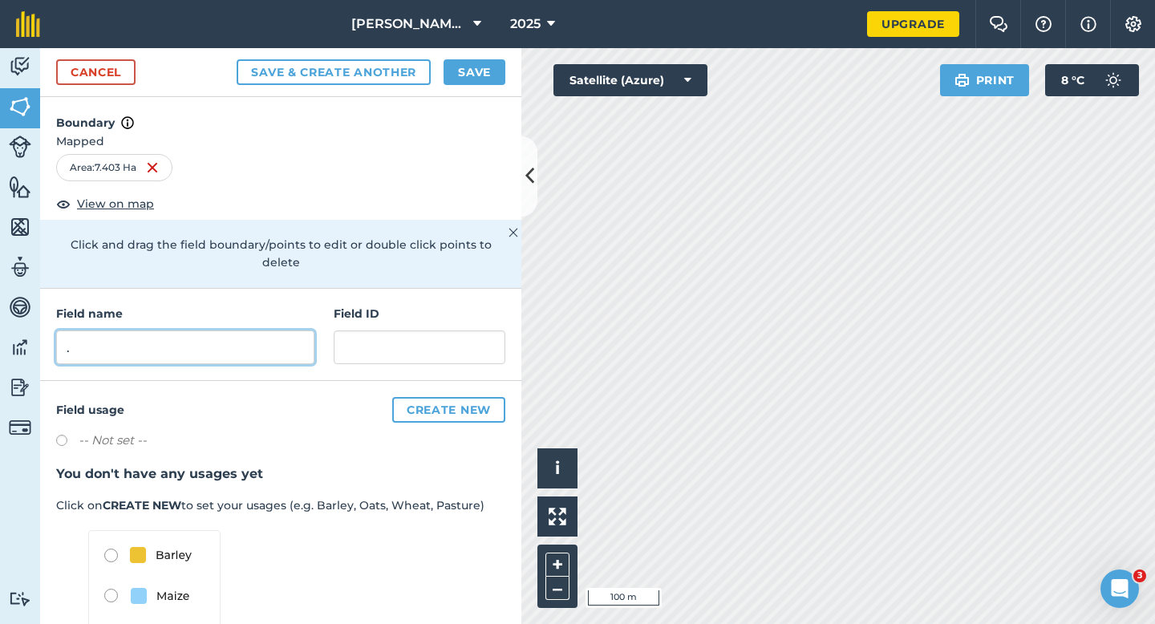
type input "."
click at [472, 81] on button "Save" at bounding box center [474, 72] width 62 height 26
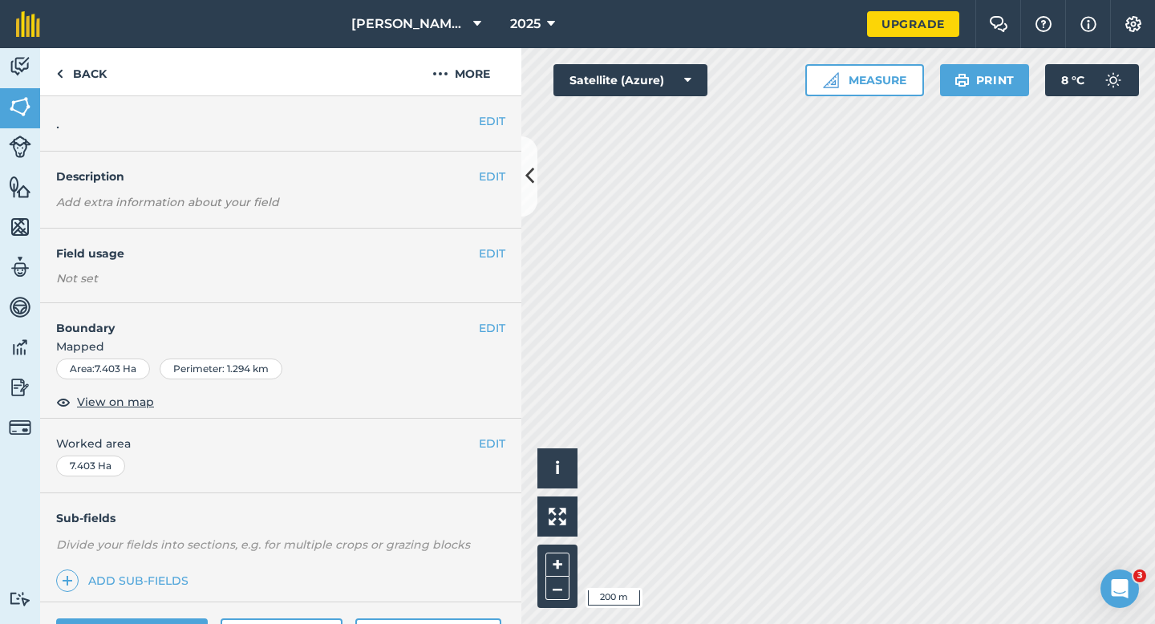
click at [491, 431] on div "EDIT Worked area 7.403 Ha" at bounding box center [280, 456] width 481 height 75
click at [485, 451] on button "EDIT" at bounding box center [492, 444] width 26 height 18
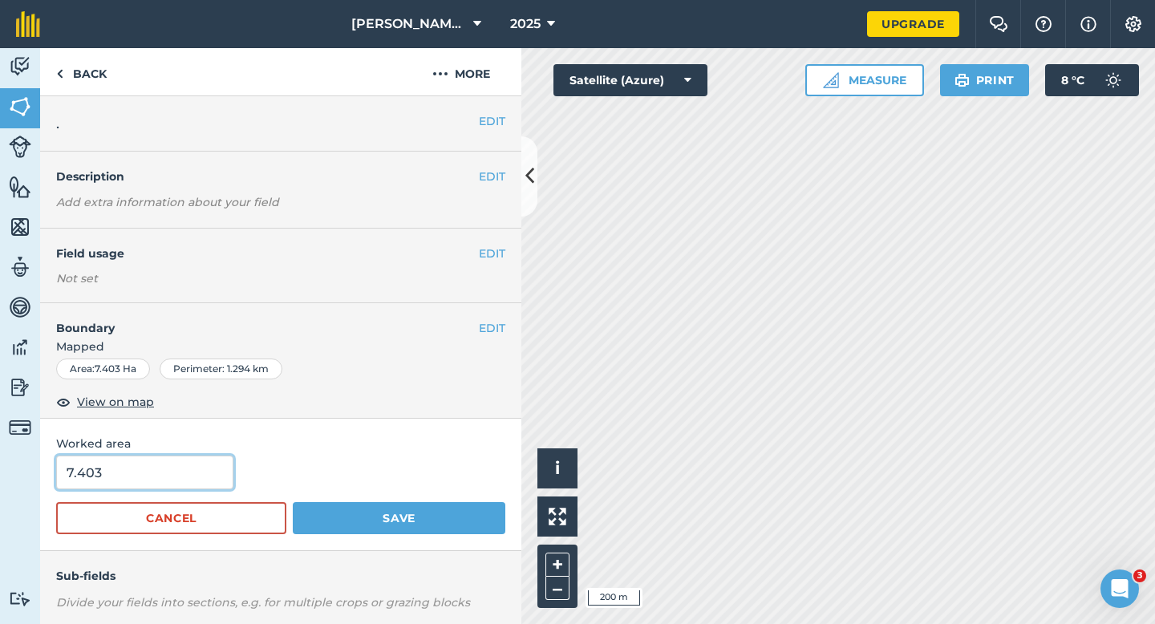
click at [119, 474] on input "7.403" at bounding box center [144, 472] width 177 height 34
type input "7.4"
click at [293, 502] on button "Save" at bounding box center [399, 518] width 213 height 32
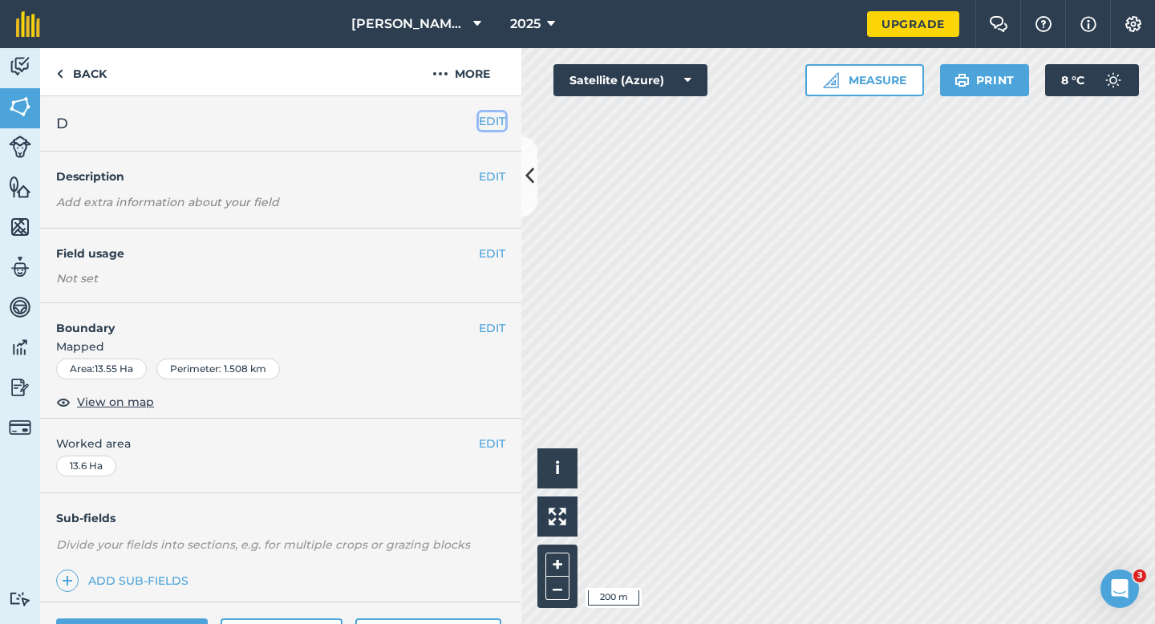
click at [491, 124] on button "EDIT" at bounding box center [492, 121] width 26 height 18
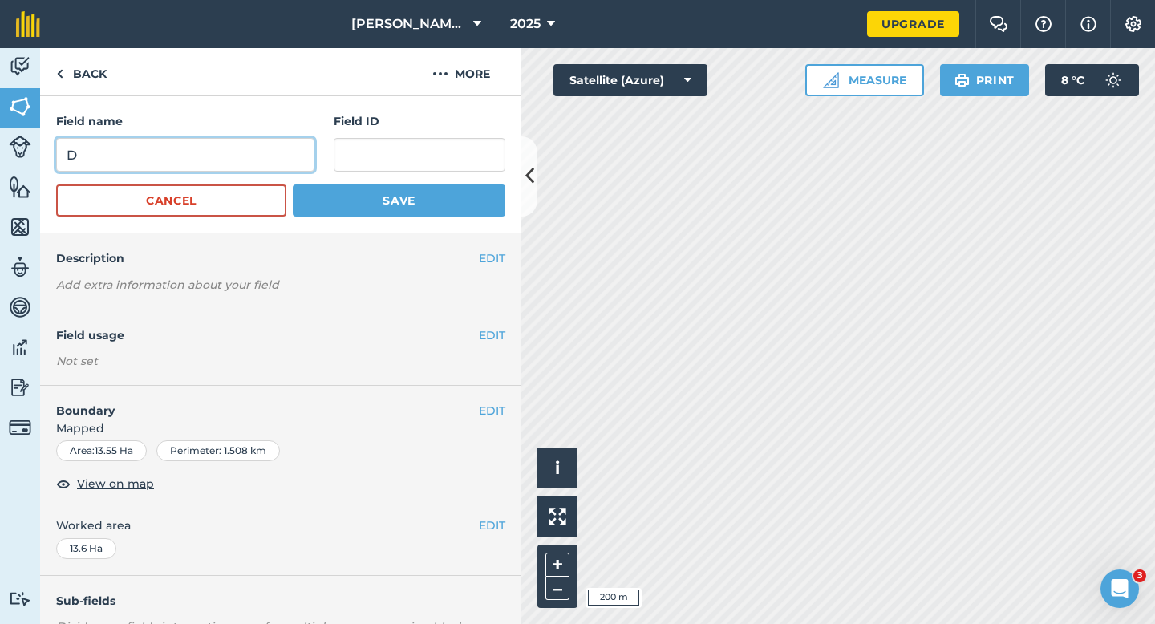
click at [289, 167] on input "D" at bounding box center [185, 155] width 258 height 34
type input "C"
click at [293, 184] on button "Save" at bounding box center [399, 200] width 213 height 32
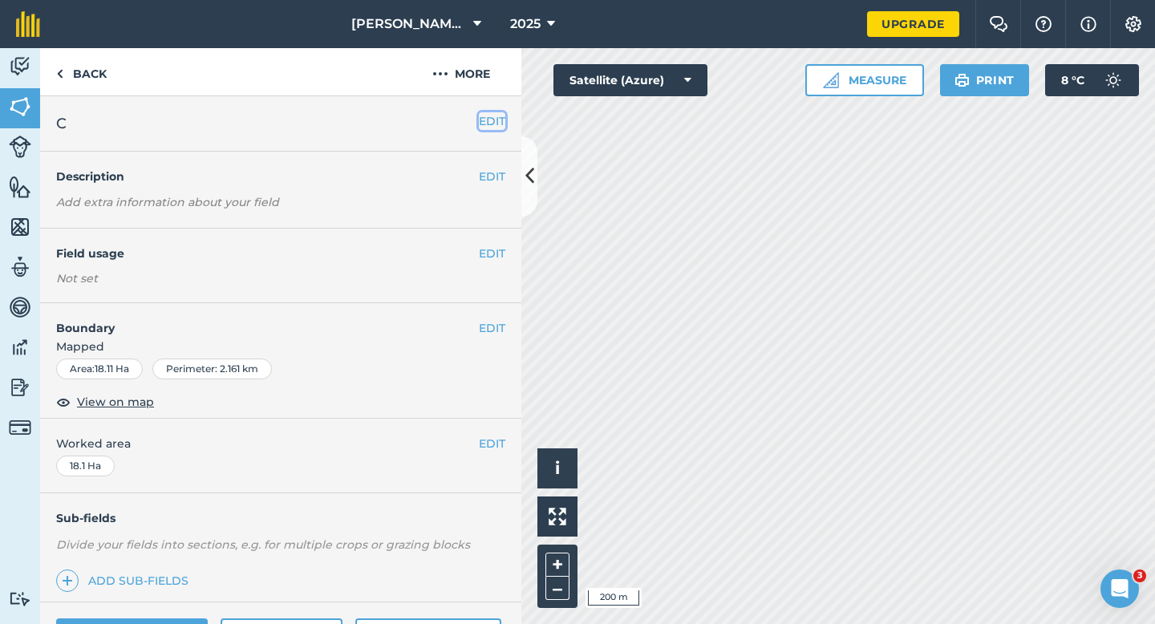
click at [500, 126] on button "EDIT" at bounding box center [492, 121] width 26 height 18
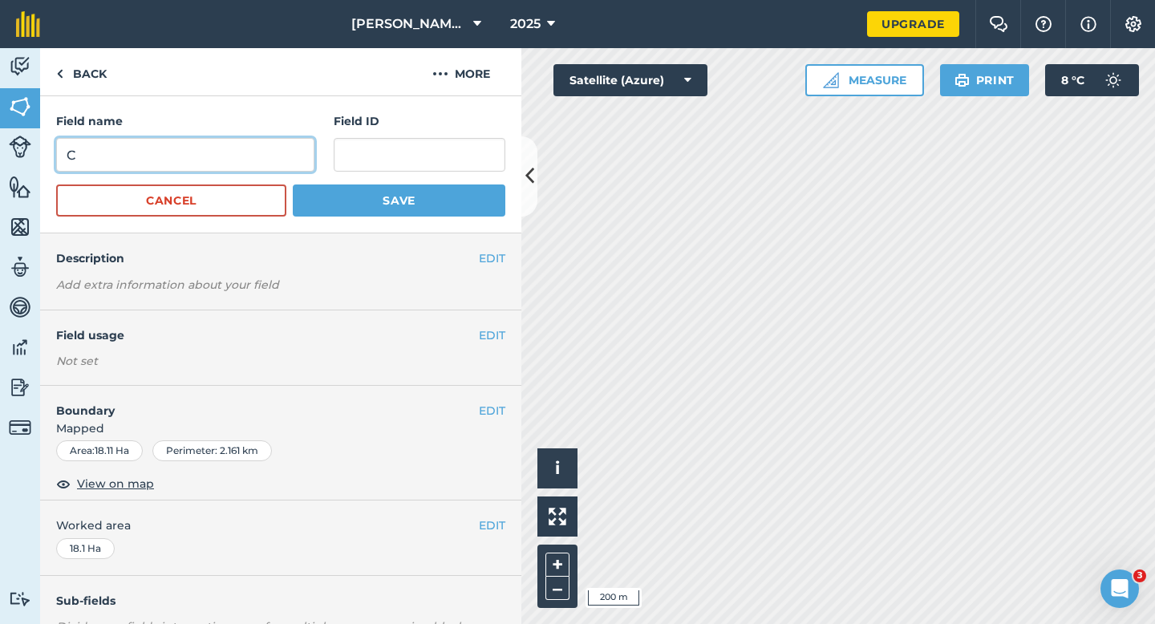
click at [258, 140] on input "C" at bounding box center [185, 155] width 258 height 34
type input "D"
click at [293, 184] on button "Save" at bounding box center [399, 200] width 213 height 32
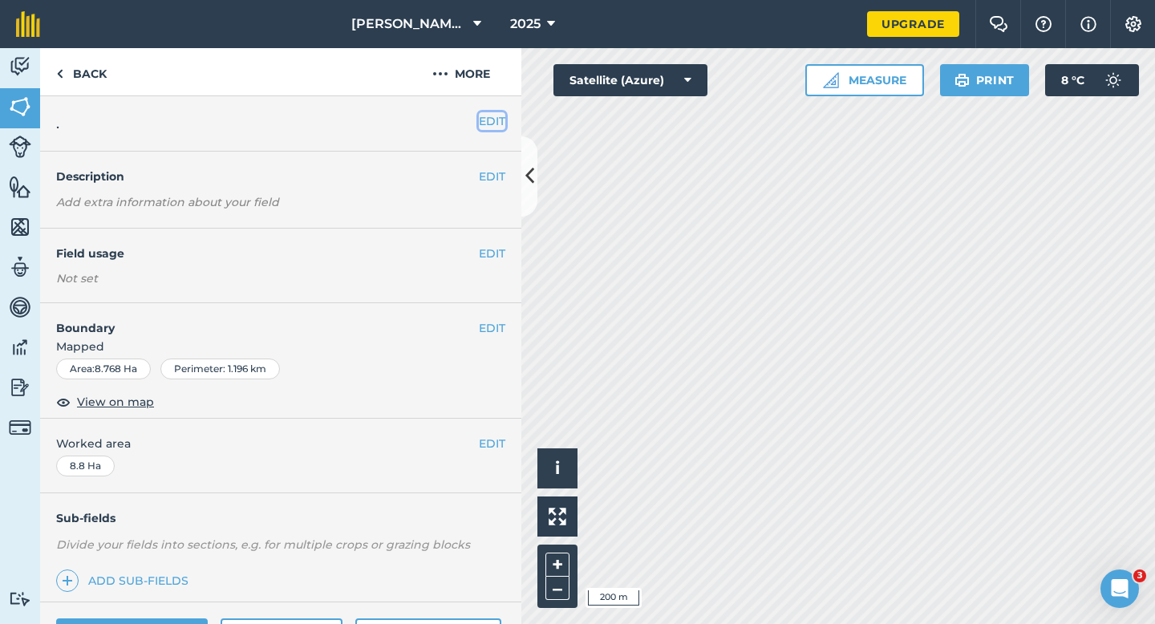
click at [488, 125] on button "EDIT" at bounding box center [492, 121] width 26 height 18
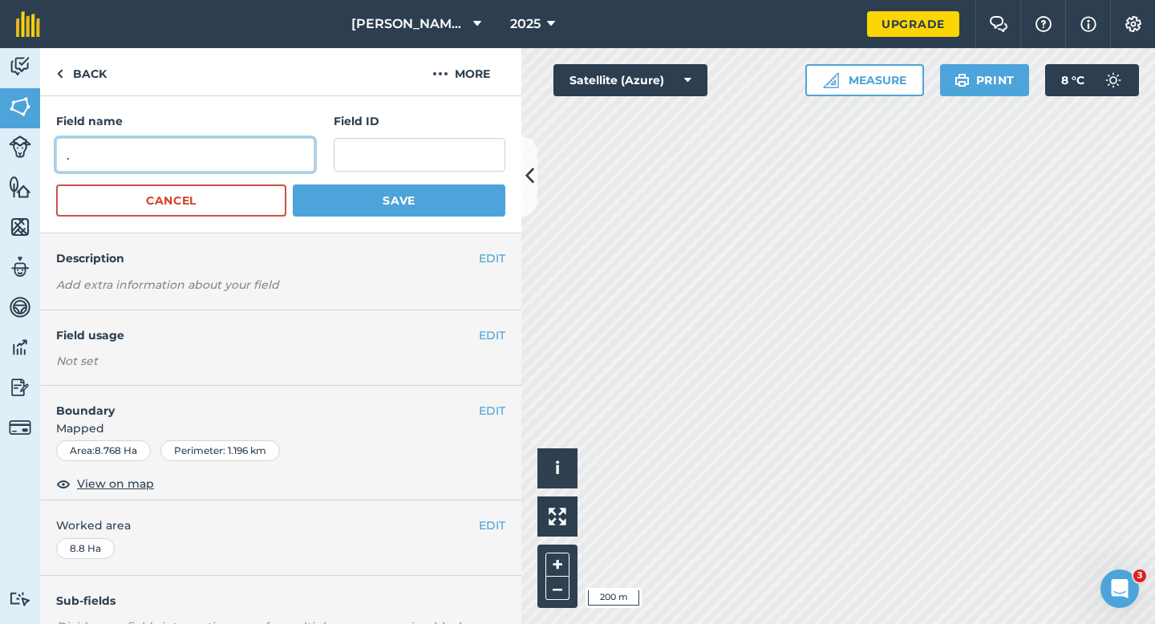
click at [264, 160] on input "." at bounding box center [185, 155] width 258 height 34
type input "F"
click at [293, 184] on button "Save" at bounding box center [399, 200] width 213 height 32
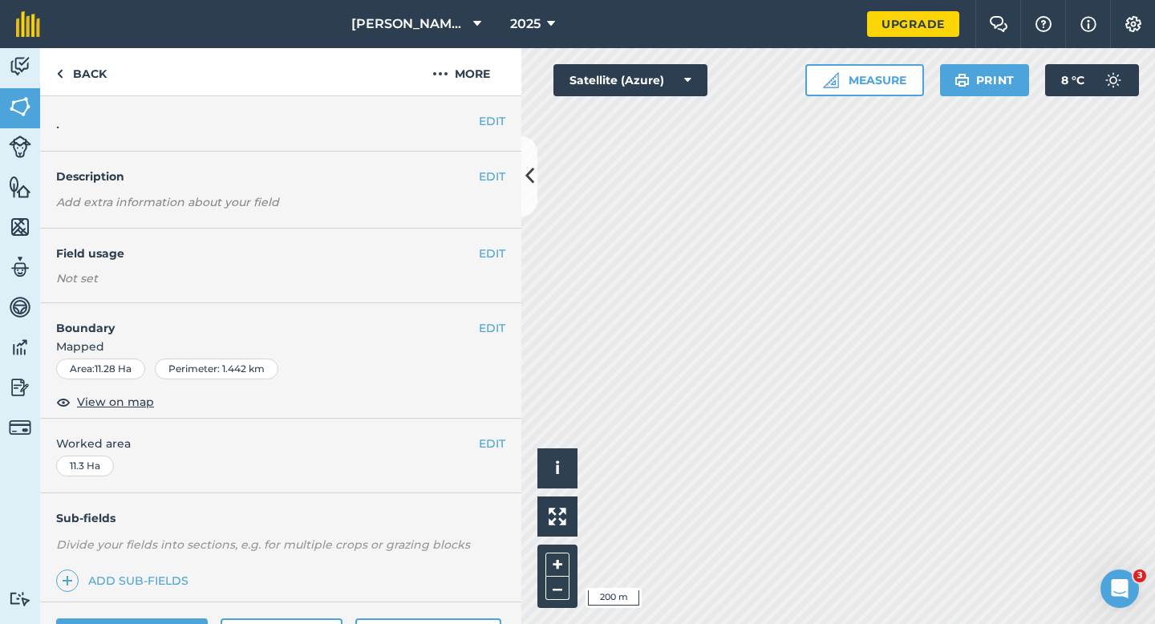
click at [507, 119] on div "EDIT ." at bounding box center [280, 123] width 481 height 55
click at [493, 122] on button "EDIT" at bounding box center [492, 121] width 26 height 18
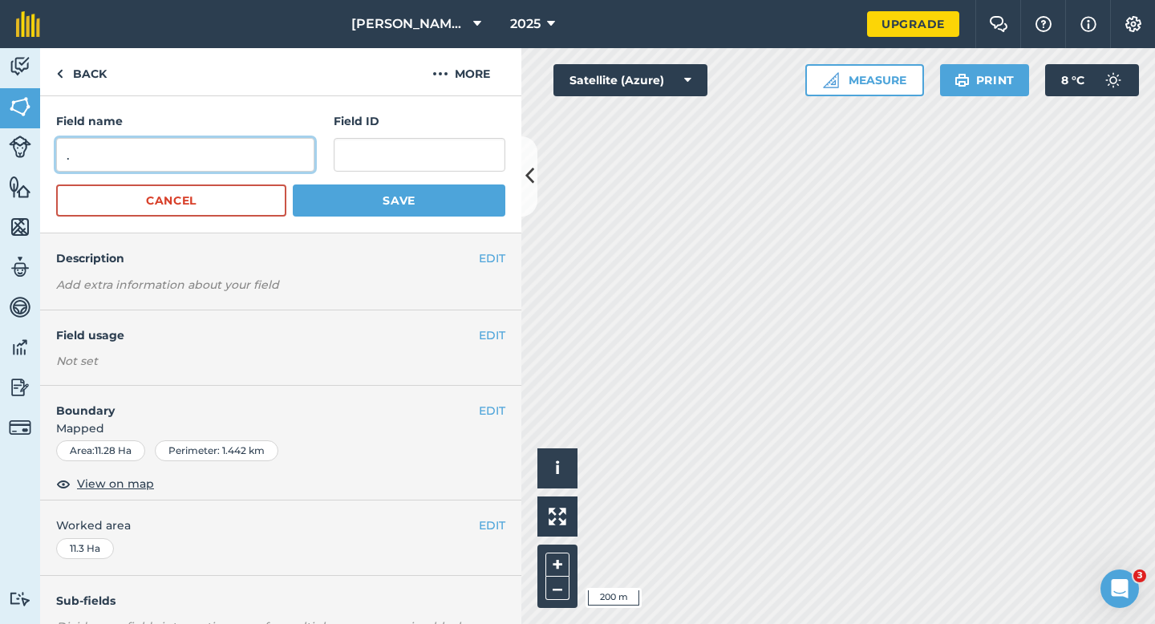
click at [237, 171] on input "." at bounding box center [185, 155] width 258 height 34
type input "G"
click at [293, 184] on button "Save" at bounding box center [399, 200] width 213 height 32
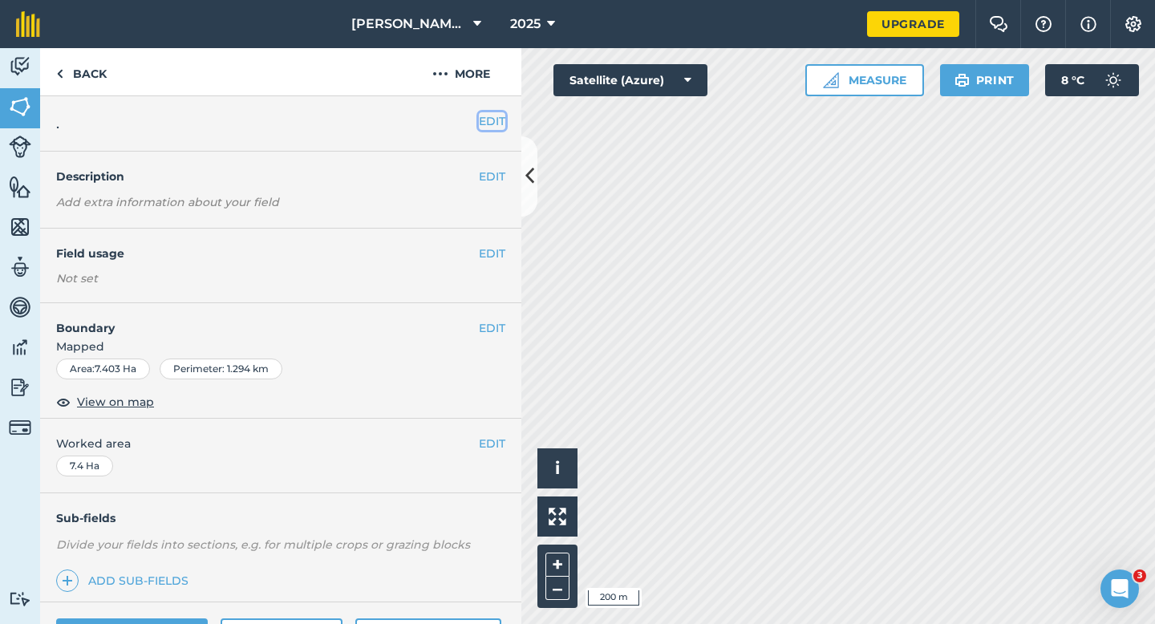
click at [496, 119] on button "EDIT" at bounding box center [492, 121] width 26 height 18
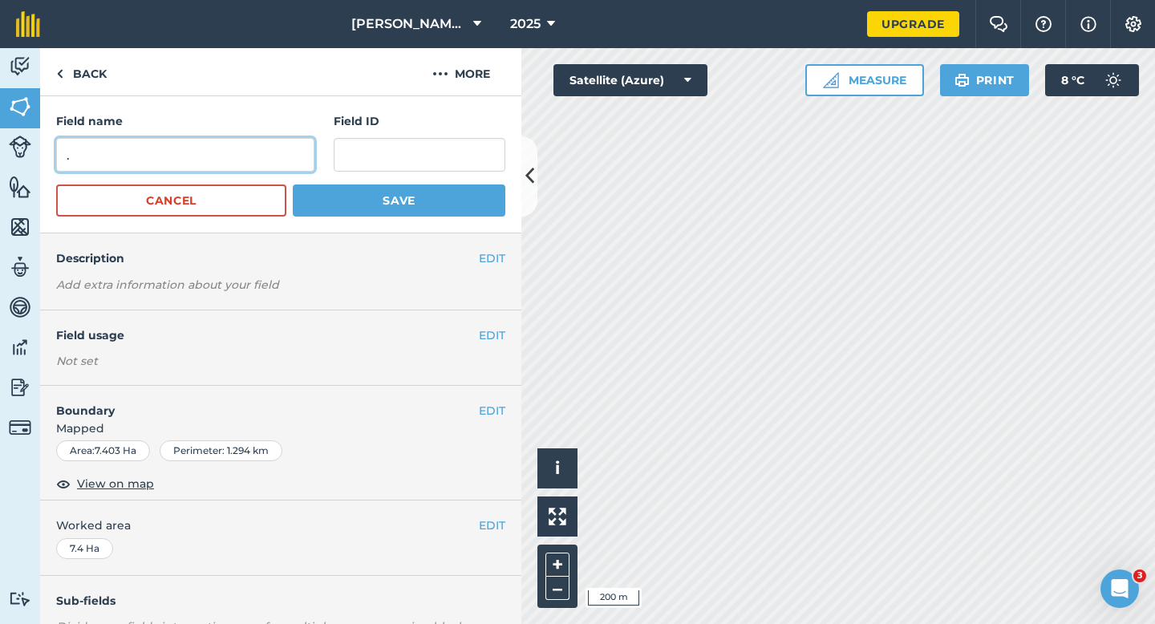
click at [206, 166] on input "." at bounding box center [185, 155] width 258 height 34
type input "H"
click at [293, 184] on button "Save" at bounding box center [399, 200] width 213 height 32
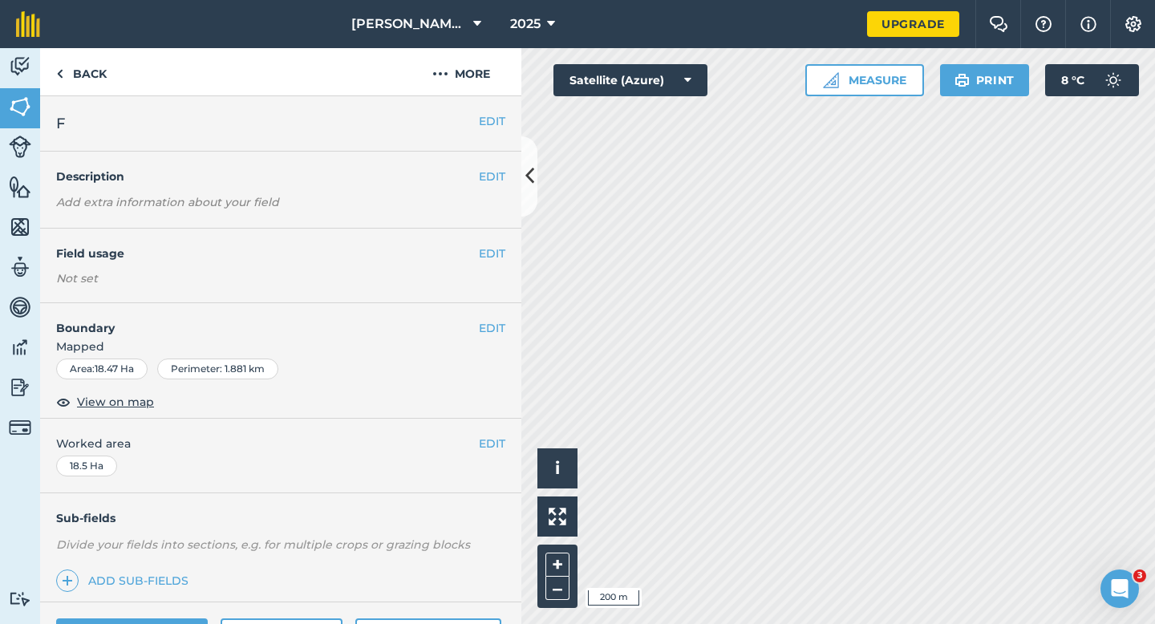
click at [488, 110] on div "EDIT F" at bounding box center [280, 123] width 481 height 55
click at [488, 119] on button "EDIT" at bounding box center [492, 121] width 26 height 18
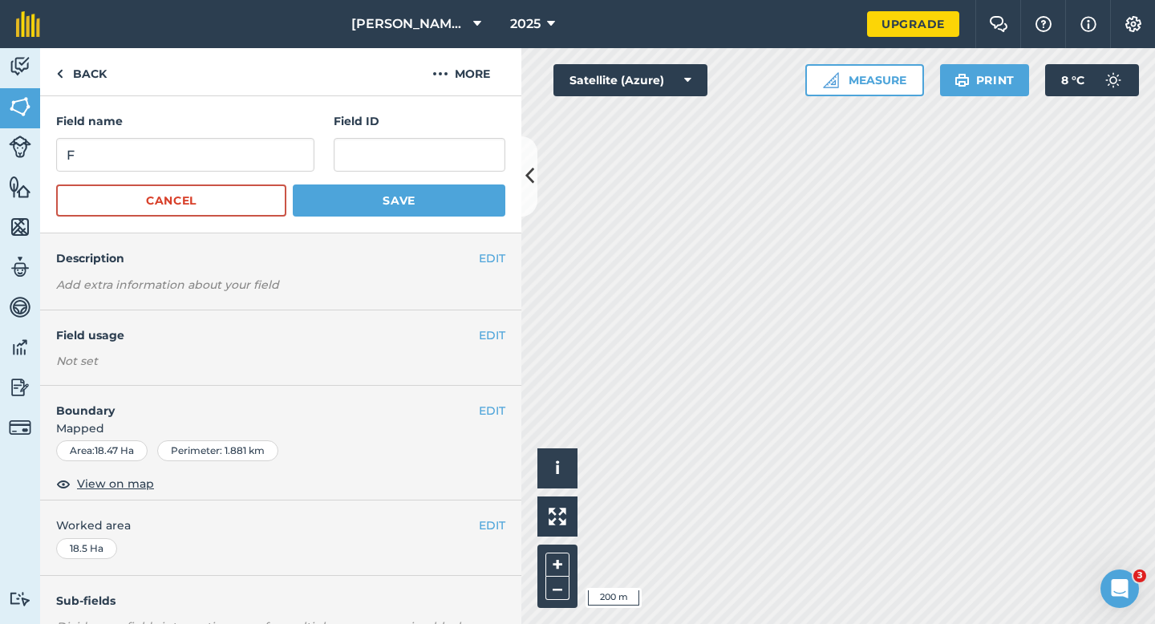
click at [244, 176] on form "Field name F Field ID Cancel Save" at bounding box center [280, 164] width 449 height 104
click at [253, 139] on input "F" at bounding box center [185, 155] width 258 height 34
click at [253, 149] on input "F" at bounding box center [185, 155] width 258 height 34
type input "I"
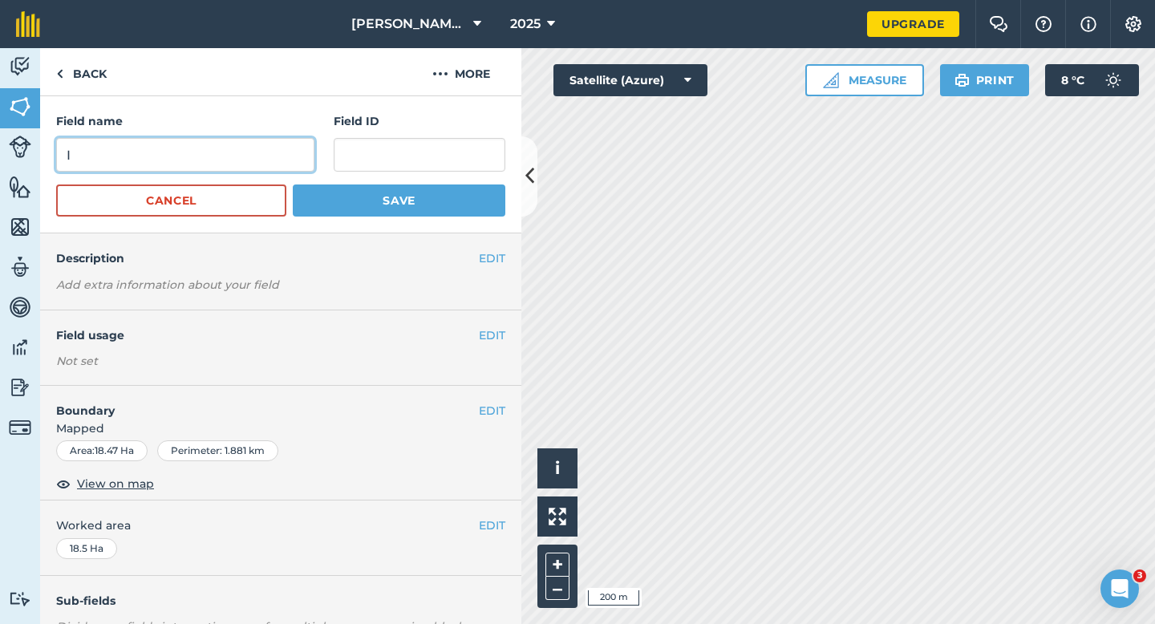
click at [293, 184] on button "Save" at bounding box center [399, 200] width 213 height 32
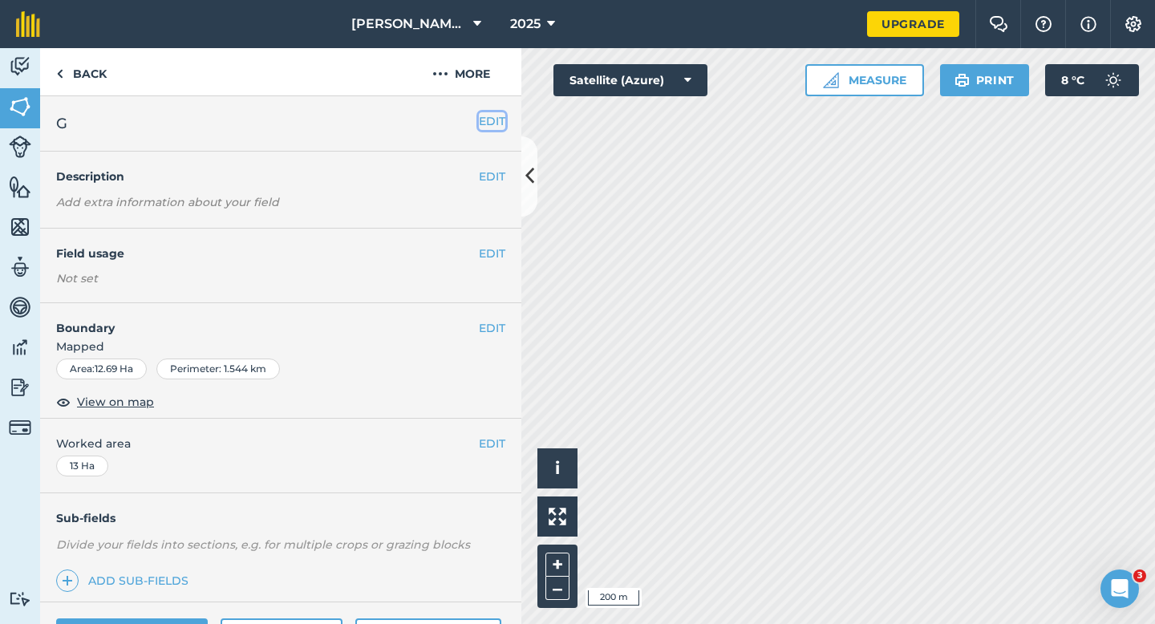
click at [495, 125] on button "EDIT" at bounding box center [492, 121] width 26 height 18
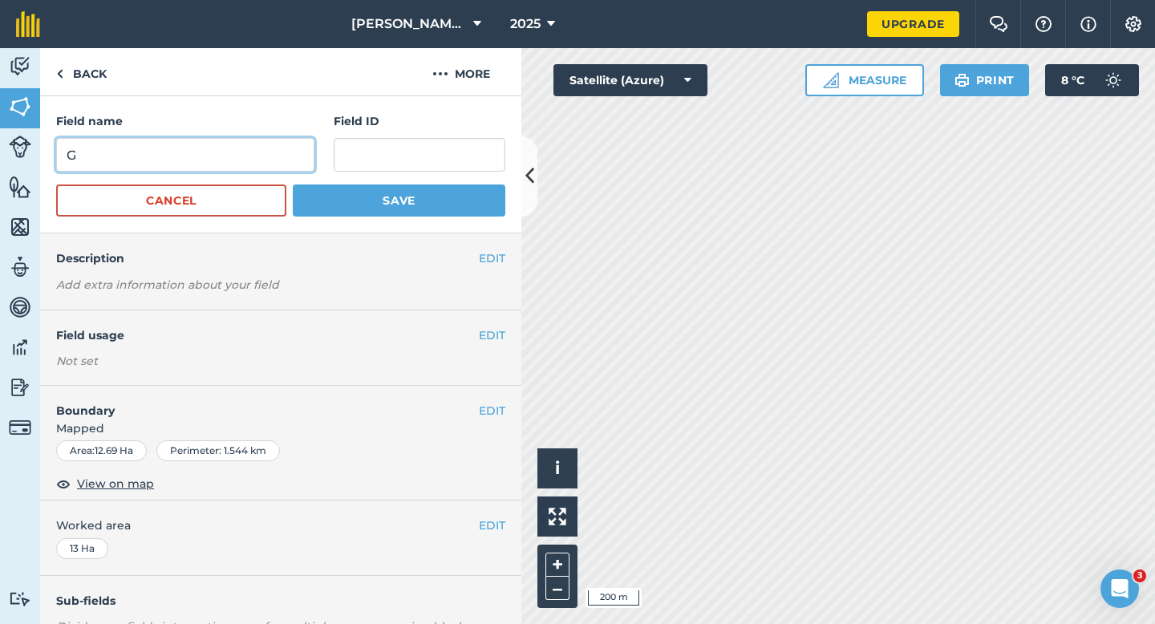
click at [266, 158] on input "G" at bounding box center [185, 155] width 258 height 34
type input "J"
click at [293, 184] on button "Save" at bounding box center [399, 200] width 213 height 32
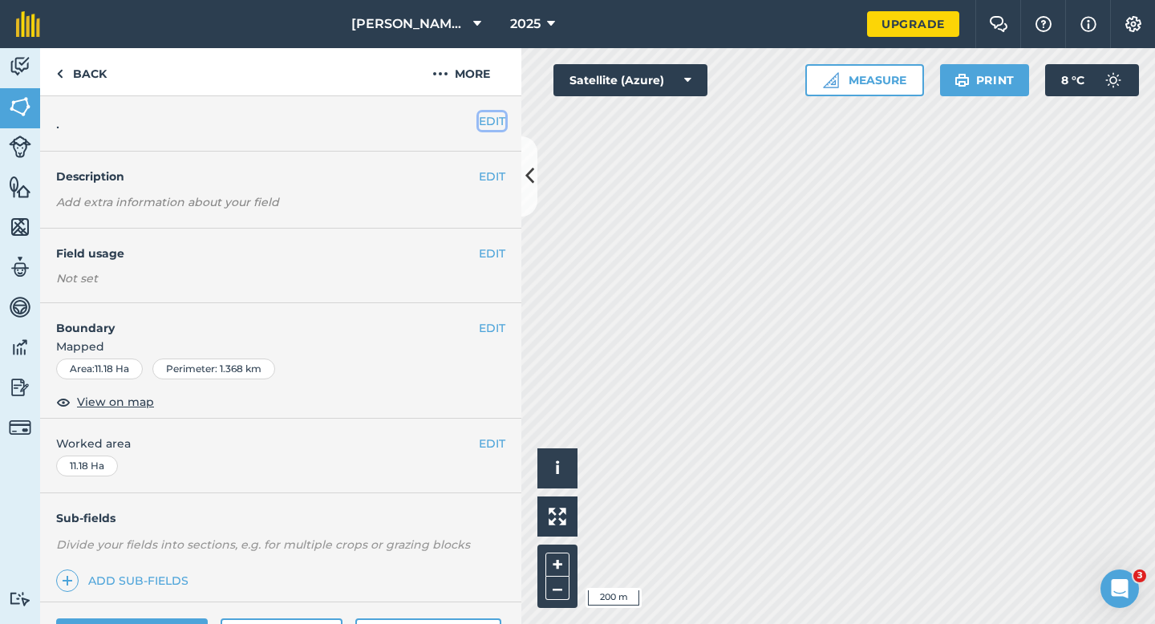
click at [495, 127] on button "EDIT" at bounding box center [492, 121] width 26 height 18
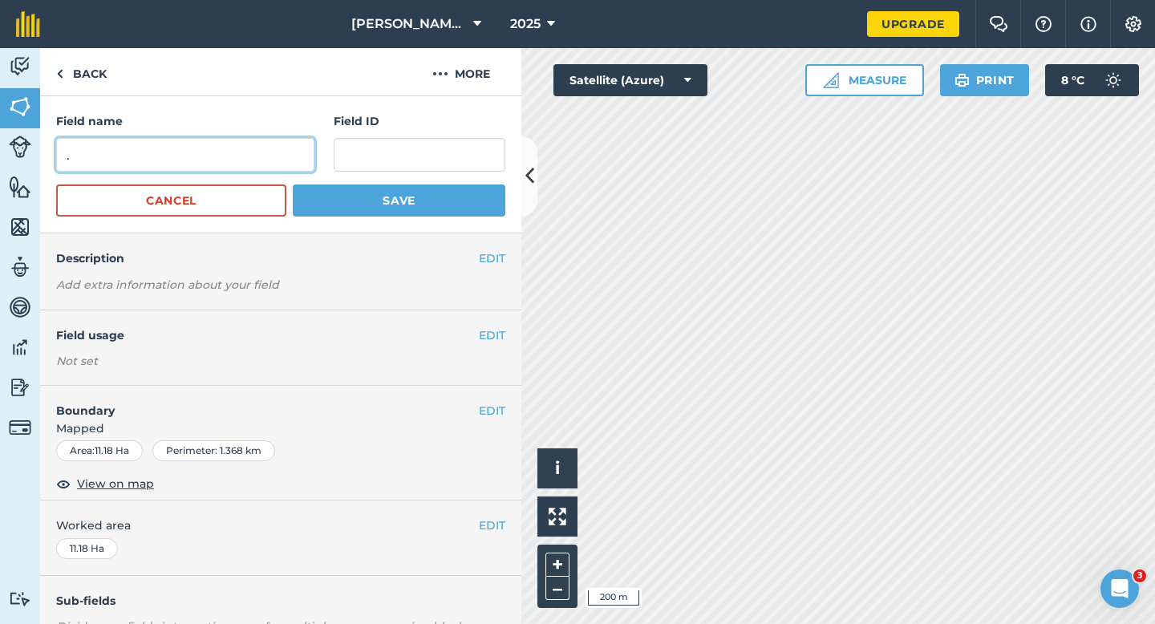
click at [271, 157] on input "." at bounding box center [185, 155] width 258 height 34
type input "K"
click at [293, 184] on button "Save" at bounding box center [399, 200] width 213 height 32
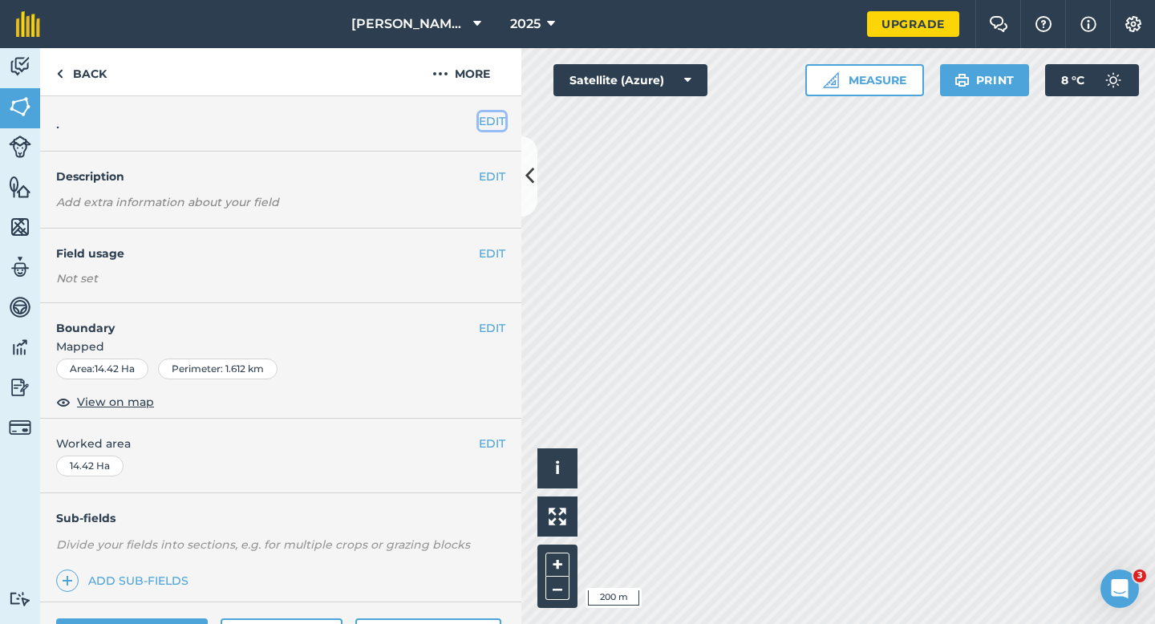
click at [485, 123] on button "EDIT" at bounding box center [492, 121] width 26 height 18
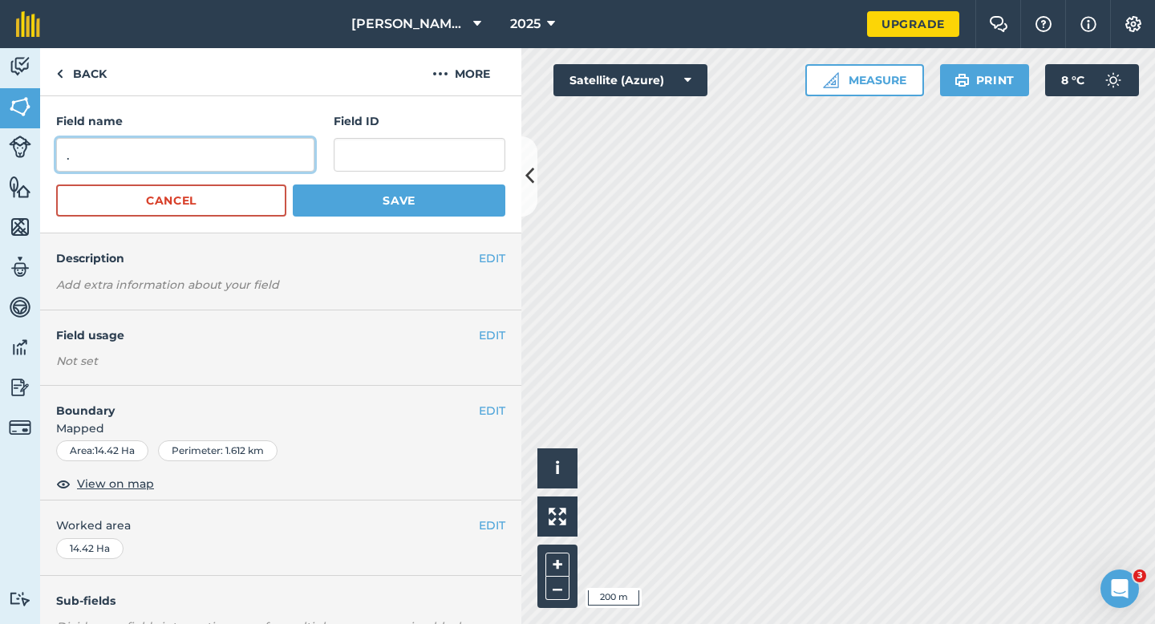
click at [261, 150] on input "." at bounding box center [185, 155] width 258 height 34
type input "L"
click at [293, 184] on button "Save" at bounding box center [399, 200] width 213 height 32
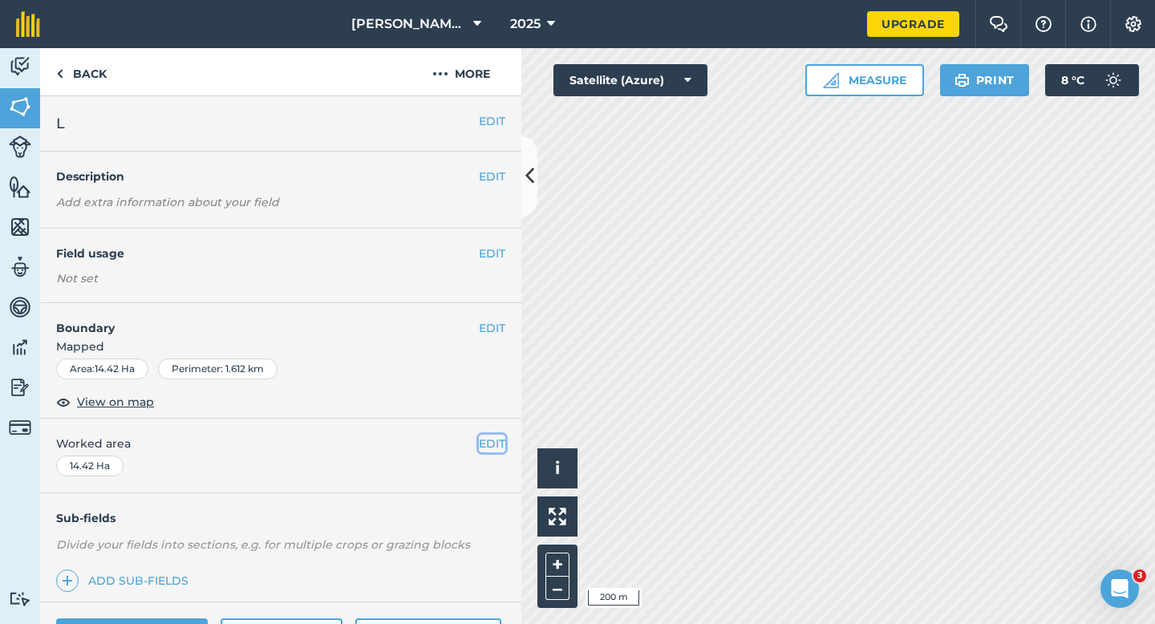
click at [490, 447] on button "EDIT" at bounding box center [492, 444] width 26 height 18
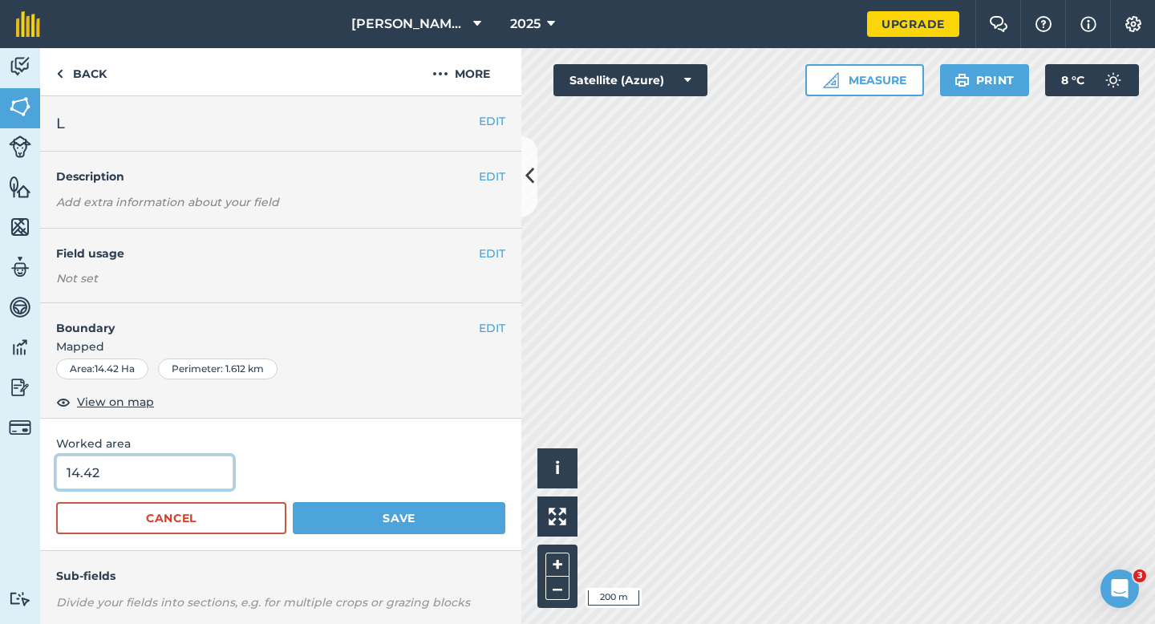
click at [213, 466] on input "14.42" at bounding box center [144, 472] width 177 height 34
type input "14.4"
click at [293, 502] on button "Save" at bounding box center [399, 518] width 213 height 32
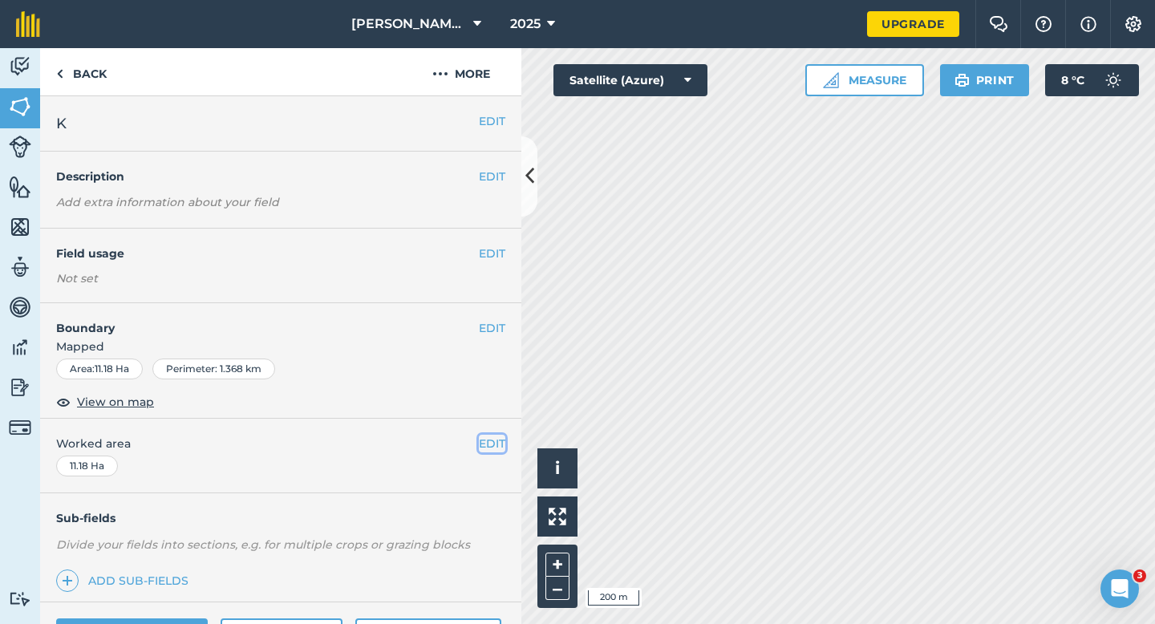
click at [494, 442] on button "EDIT" at bounding box center [492, 444] width 26 height 18
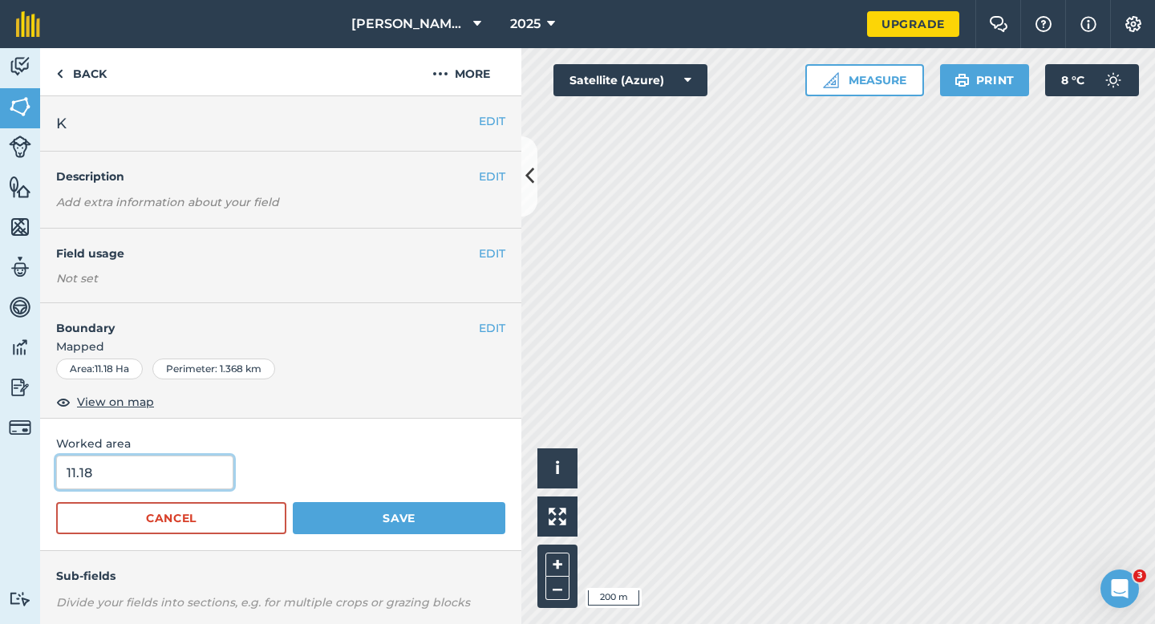
click at [217, 465] on input "11.18" at bounding box center [144, 472] width 177 height 34
type input "11"
click at [293, 502] on button "Save" at bounding box center [399, 518] width 213 height 32
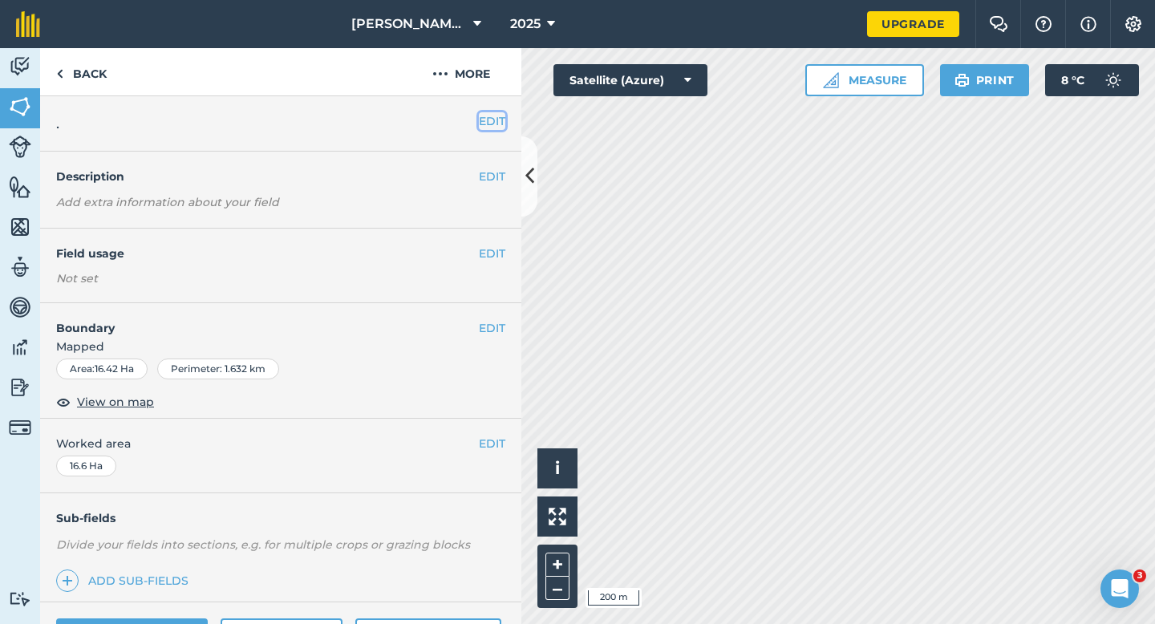
click at [492, 115] on button "EDIT" at bounding box center [492, 121] width 26 height 18
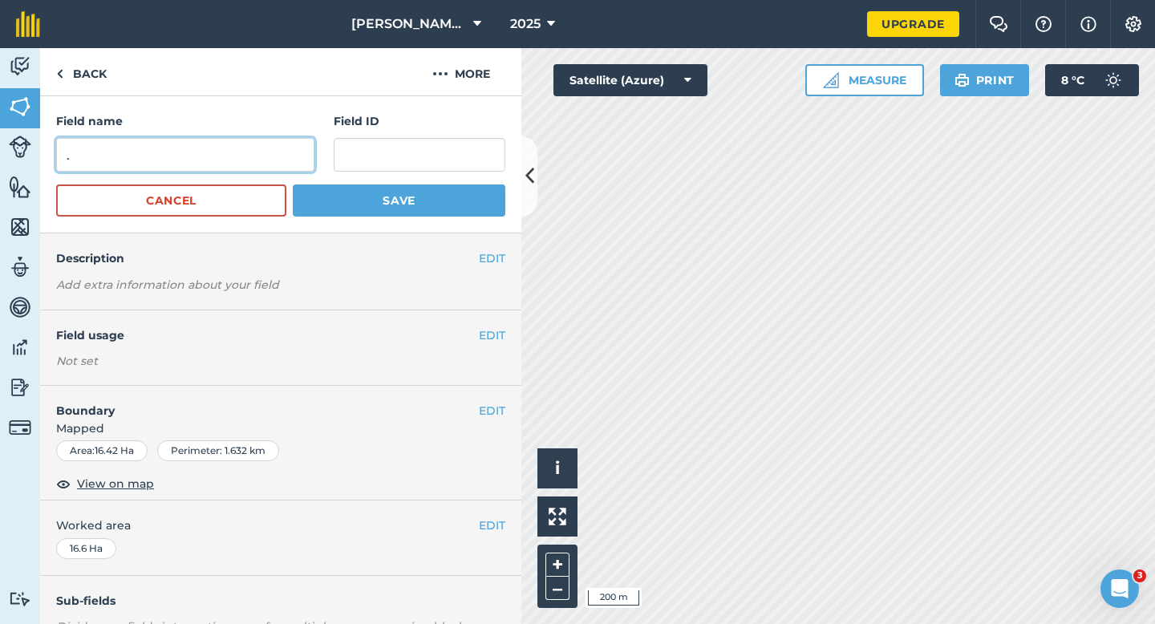
click at [257, 159] on input "." at bounding box center [185, 155] width 258 height 34
type input "M"
click at [293, 184] on button "Save" at bounding box center [399, 200] width 213 height 32
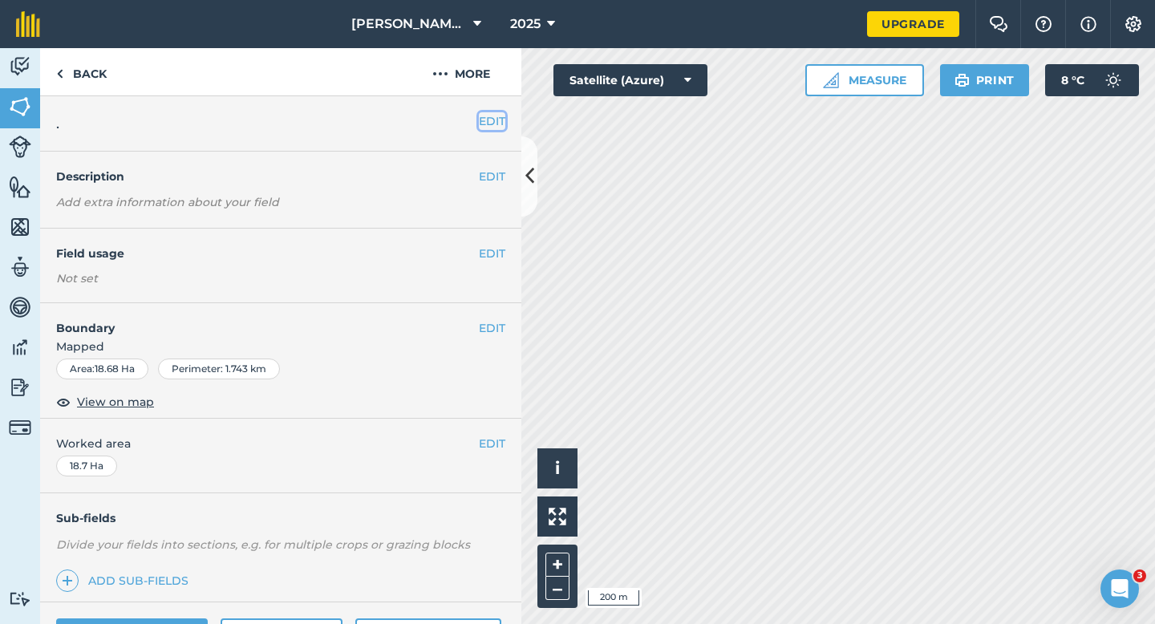
click at [490, 125] on button "EDIT" at bounding box center [492, 121] width 26 height 18
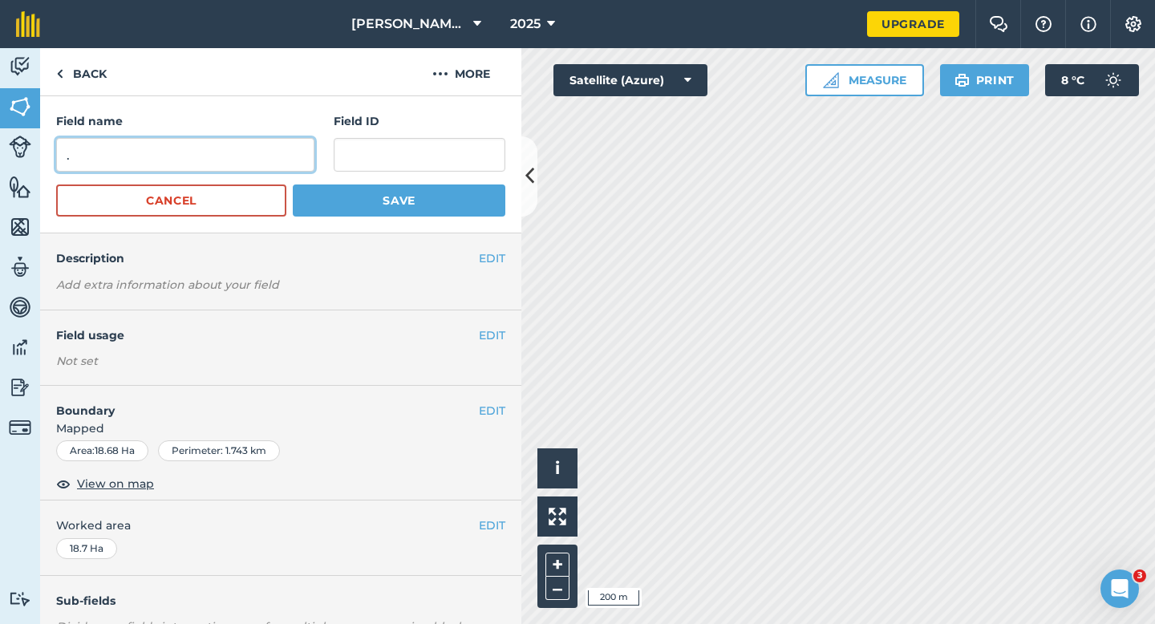
click at [292, 160] on input "." at bounding box center [185, 155] width 258 height 34
type input "N"
click at [293, 184] on button "Save" at bounding box center [399, 200] width 213 height 32
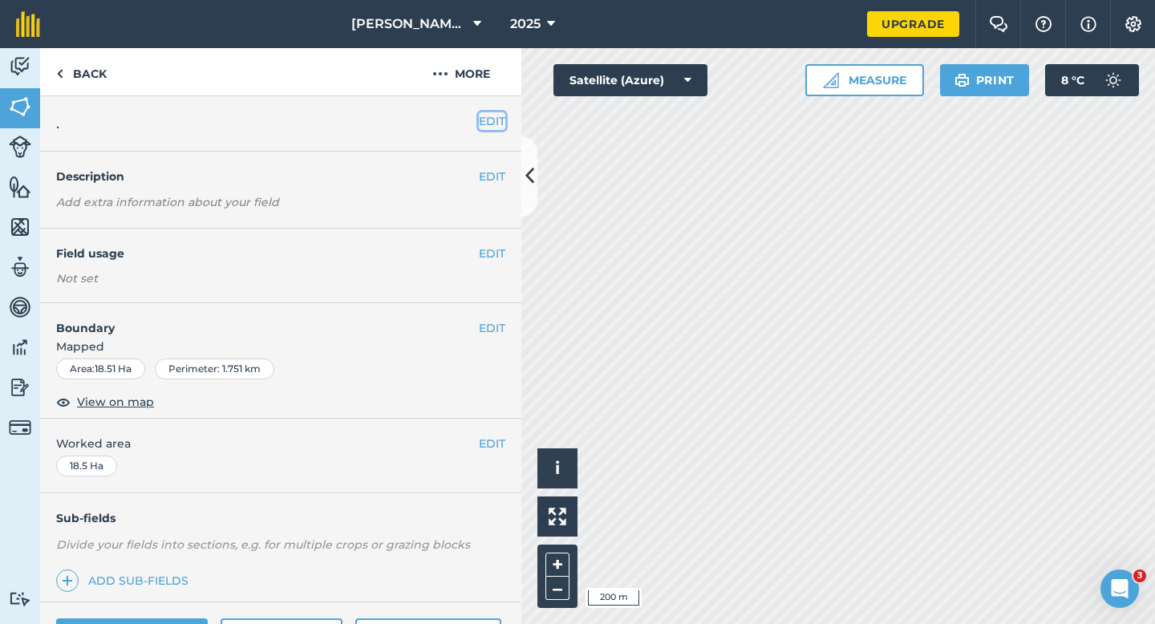
click at [494, 117] on button "EDIT" at bounding box center [492, 121] width 26 height 18
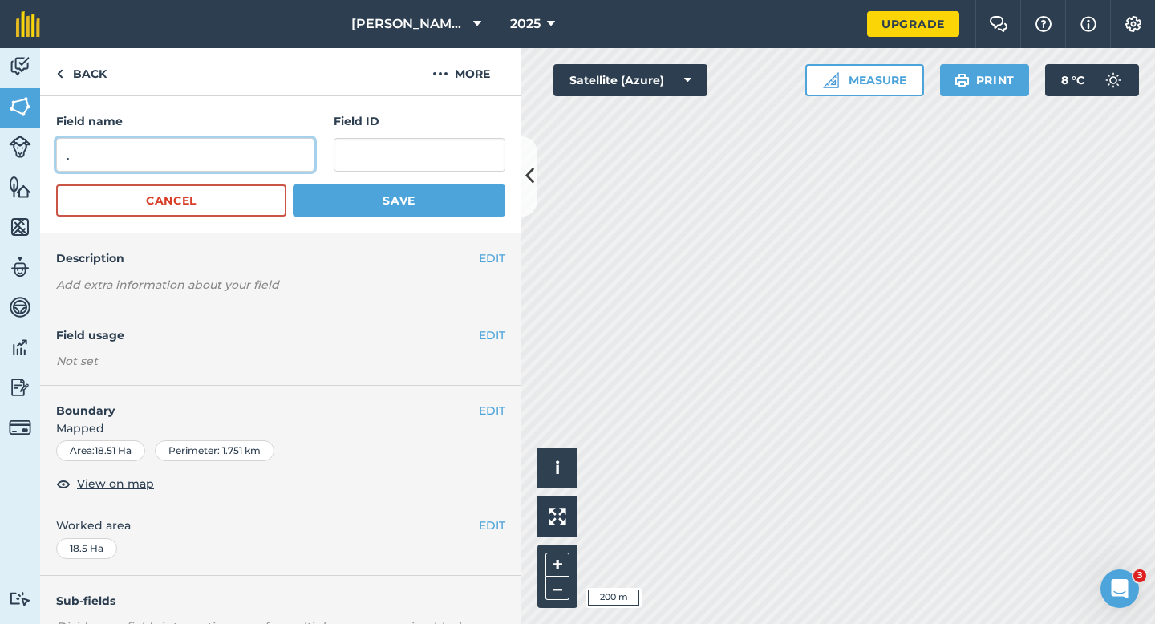
click at [302, 147] on input "." at bounding box center [185, 155] width 258 height 34
type input "O"
click at [293, 184] on button "Save" at bounding box center [399, 200] width 213 height 32
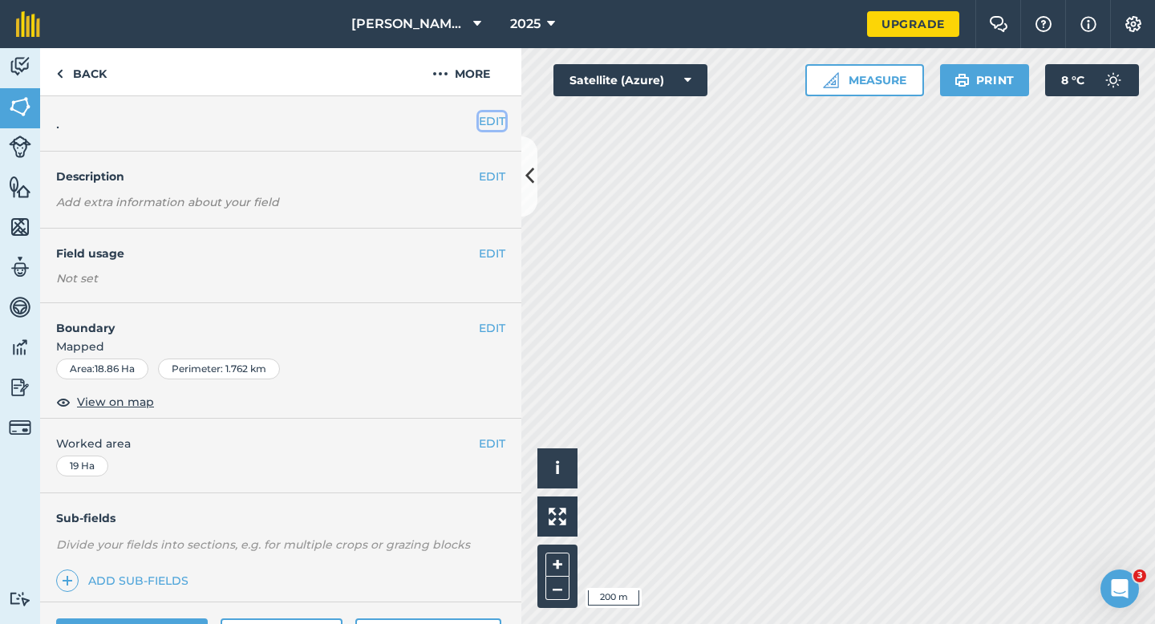
click at [492, 128] on button "EDIT" at bounding box center [492, 121] width 26 height 18
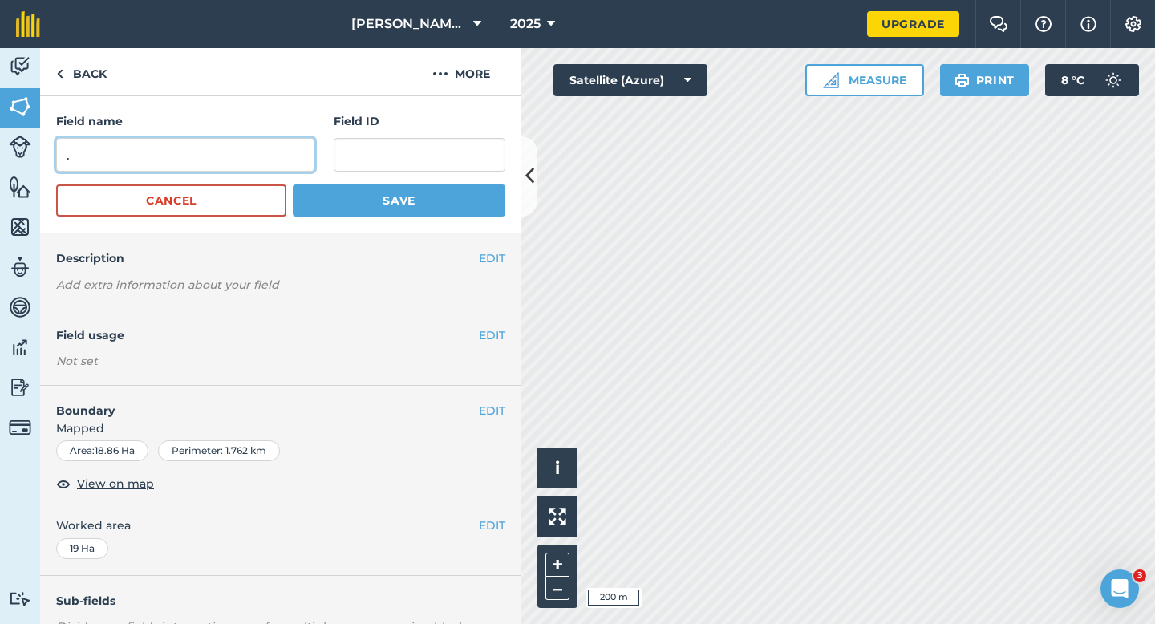
click at [296, 146] on input "." at bounding box center [185, 155] width 258 height 34
type input "P"
click at [293, 184] on button "Save" at bounding box center [399, 200] width 213 height 32
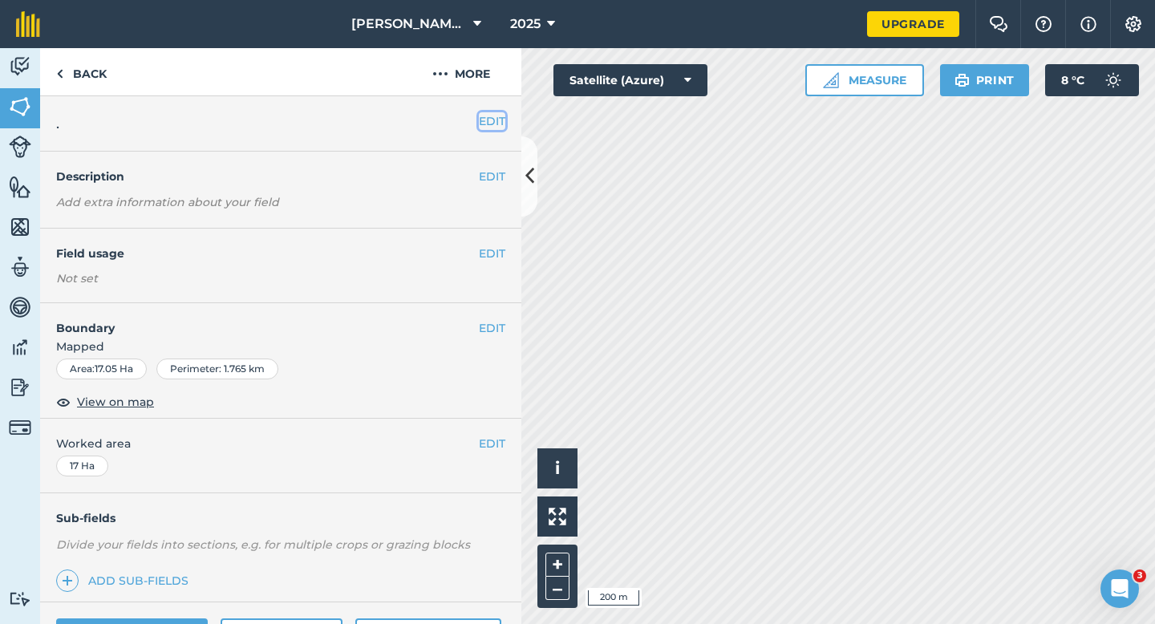
click at [493, 118] on button "EDIT" at bounding box center [492, 121] width 26 height 18
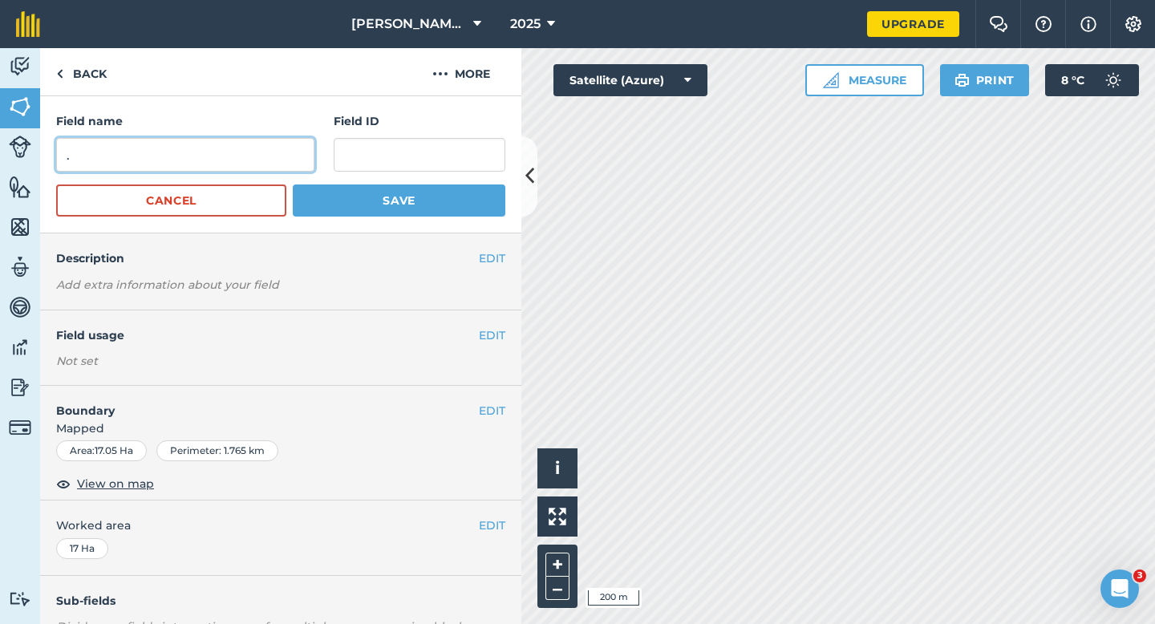
click at [275, 152] on input "." at bounding box center [185, 155] width 258 height 34
type input "R"
click at [293, 184] on button "Save" at bounding box center [399, 200] width 213 height 32
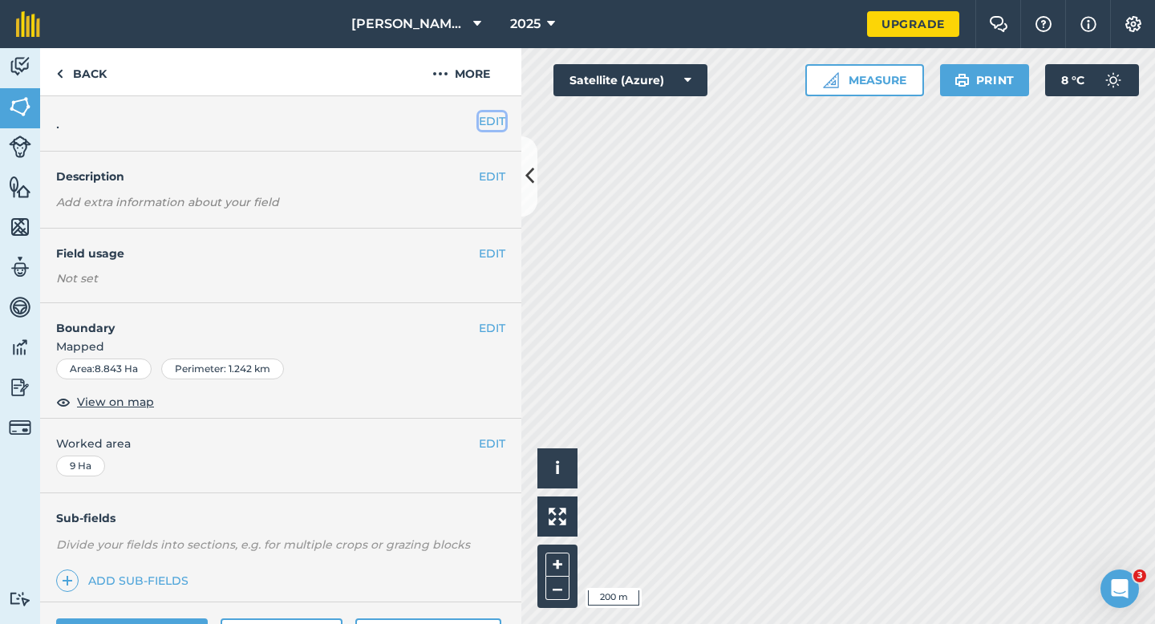
click at [499, 128] on button "EDIT" at bounding box center [492, 121] width 26 height 18
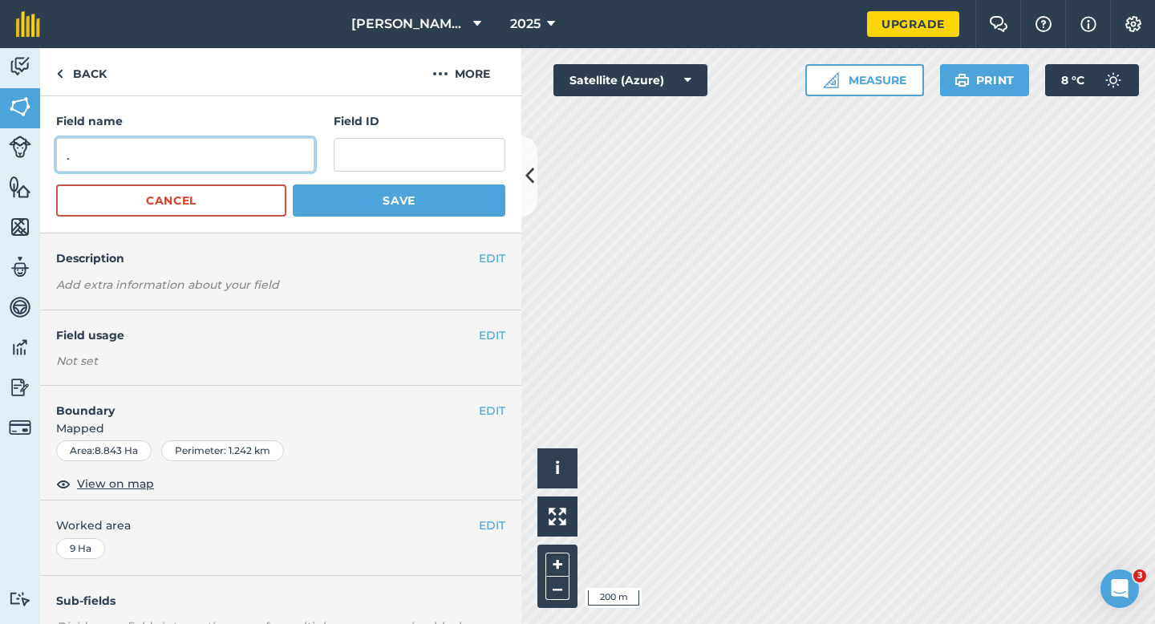
click at [305, 149] on input "." at bounding box center [185, 155] width 258 height 34
type input "Q"
click at [293, 184] on button "Save" at bounding box center [399, 200] width 213 height 32
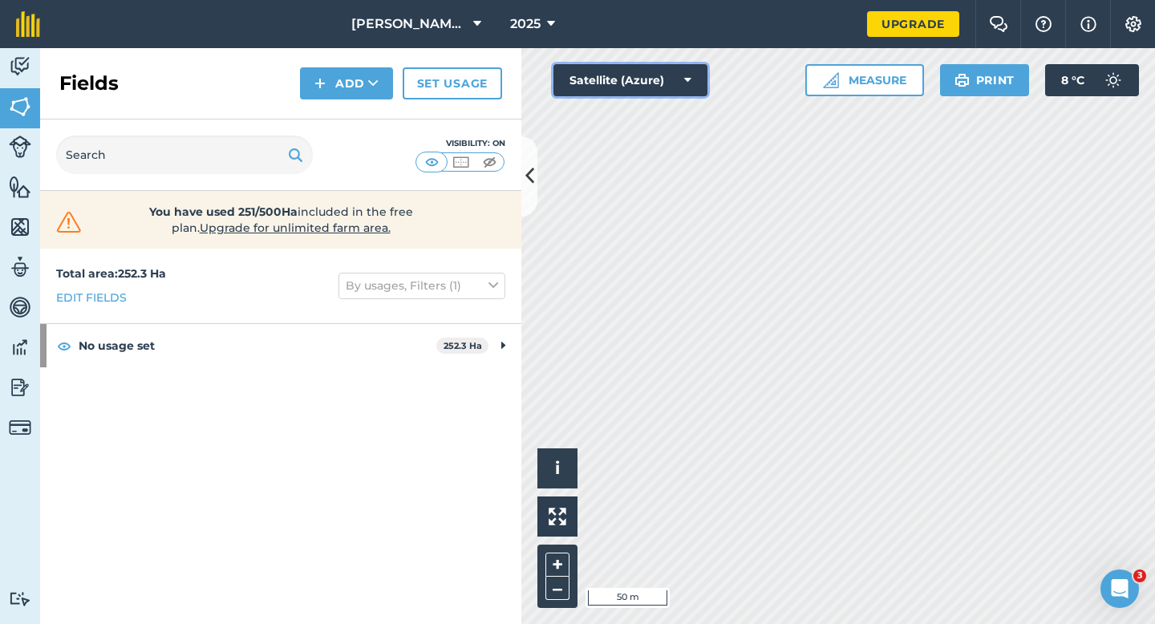
click at [629, 78] on button "Satellite (Azure)" at bounding box center [630, 80] width 154 height 32
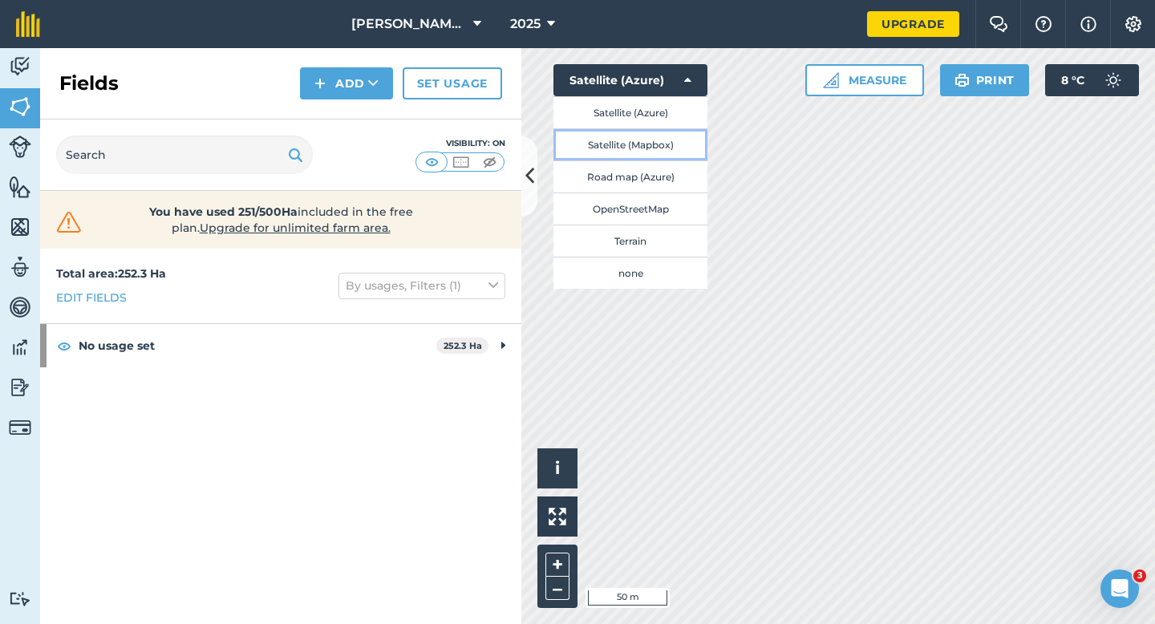
click at [629, 135] on button "Satellite (Mapbox)" at bounding box center [630, 144] width 154 height 32
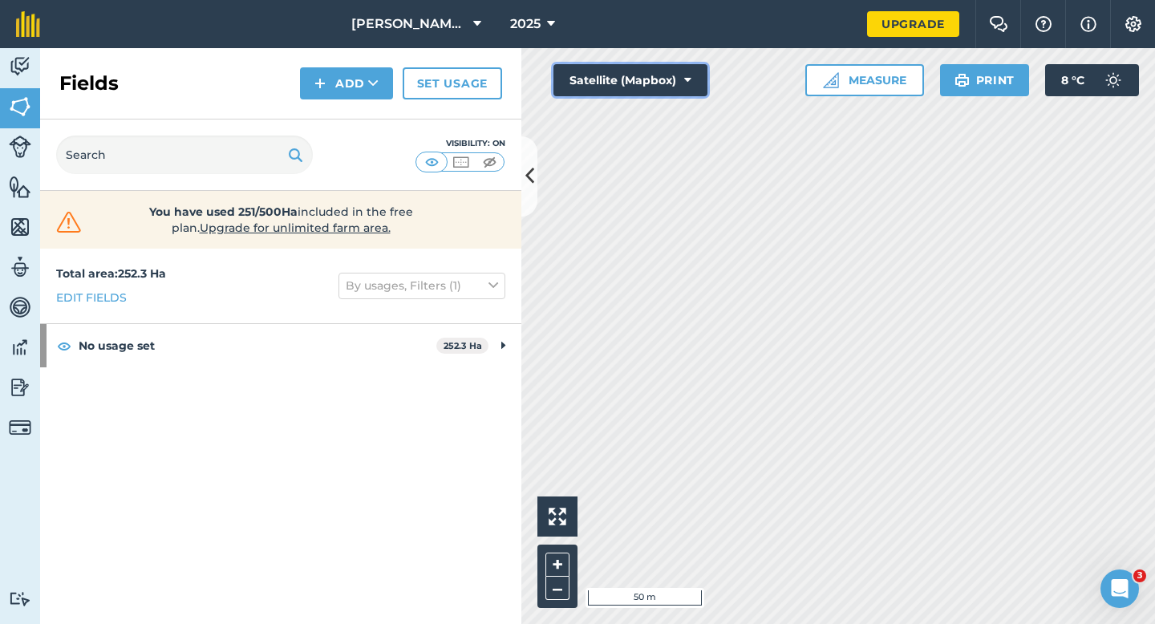
click at [638, 82] on button "Satellite (Mapbox)" at bounding box center [630, 80] width 154 height 32
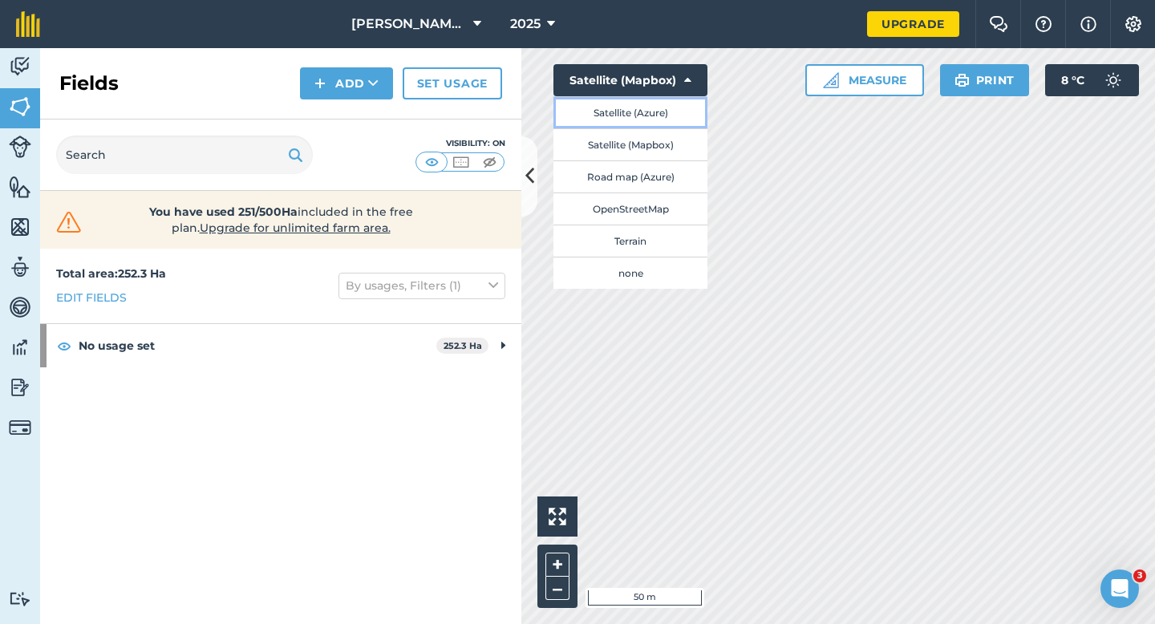
click at [642, 119] on button "Satellite (Azure)" at bounding box center [630, 112] width 154 height 32
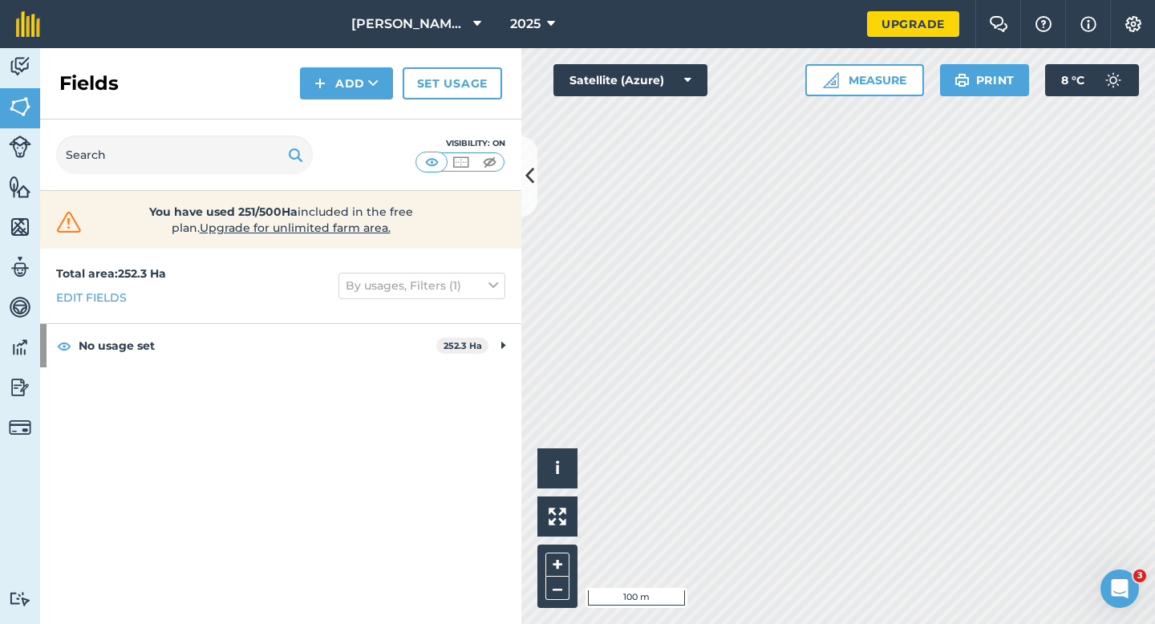
click at [360, 99] on div "Fields Add Set usage" at bounding box center [280, 83] width 481 height 71
click at [361, 95] on button "Add" at bounding box center [346, 83] width 93 height 32
click at [361, 115] on link "Draw" at bounding box center [346, 119] width 88 height 35
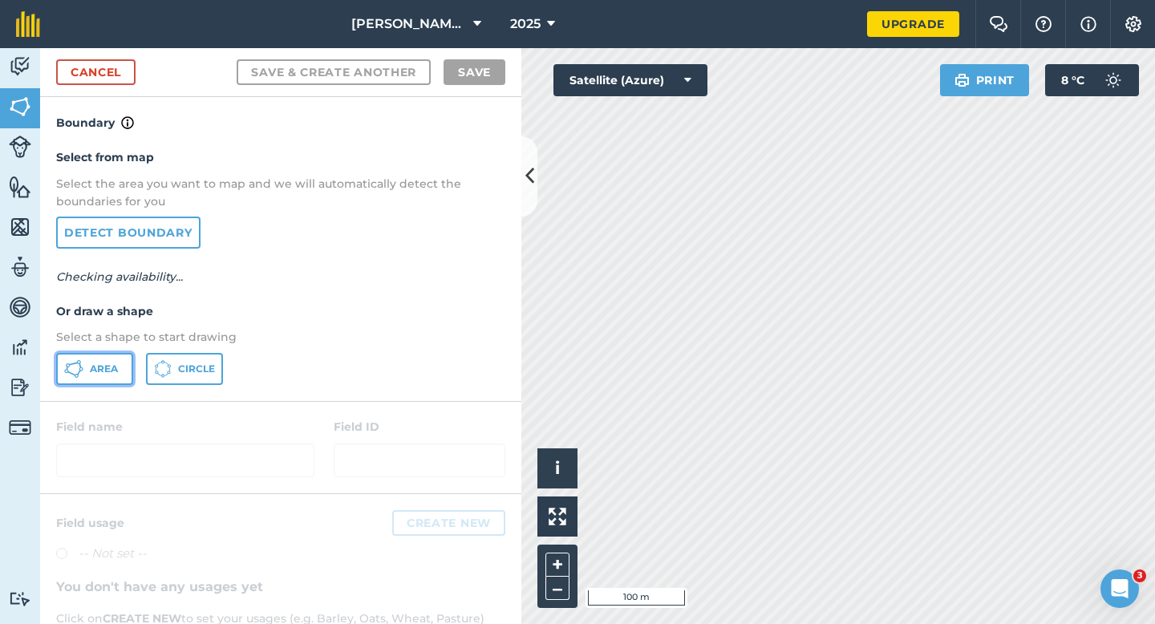
click at [102, 373] on span "Area" at bounding box center [104, 368] width 28 height 13
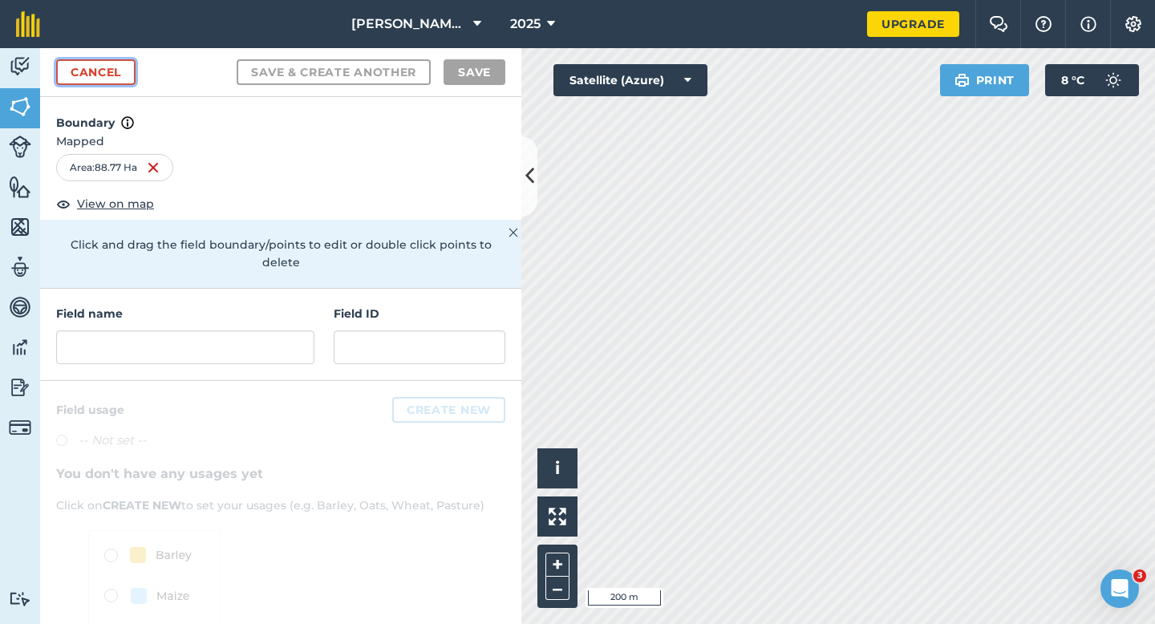
click at [128, 71] on link "Cancel" at bounding box center [95, 72] width 79 height 26
